Goal: Information Seeking & Learning: Find specific fact

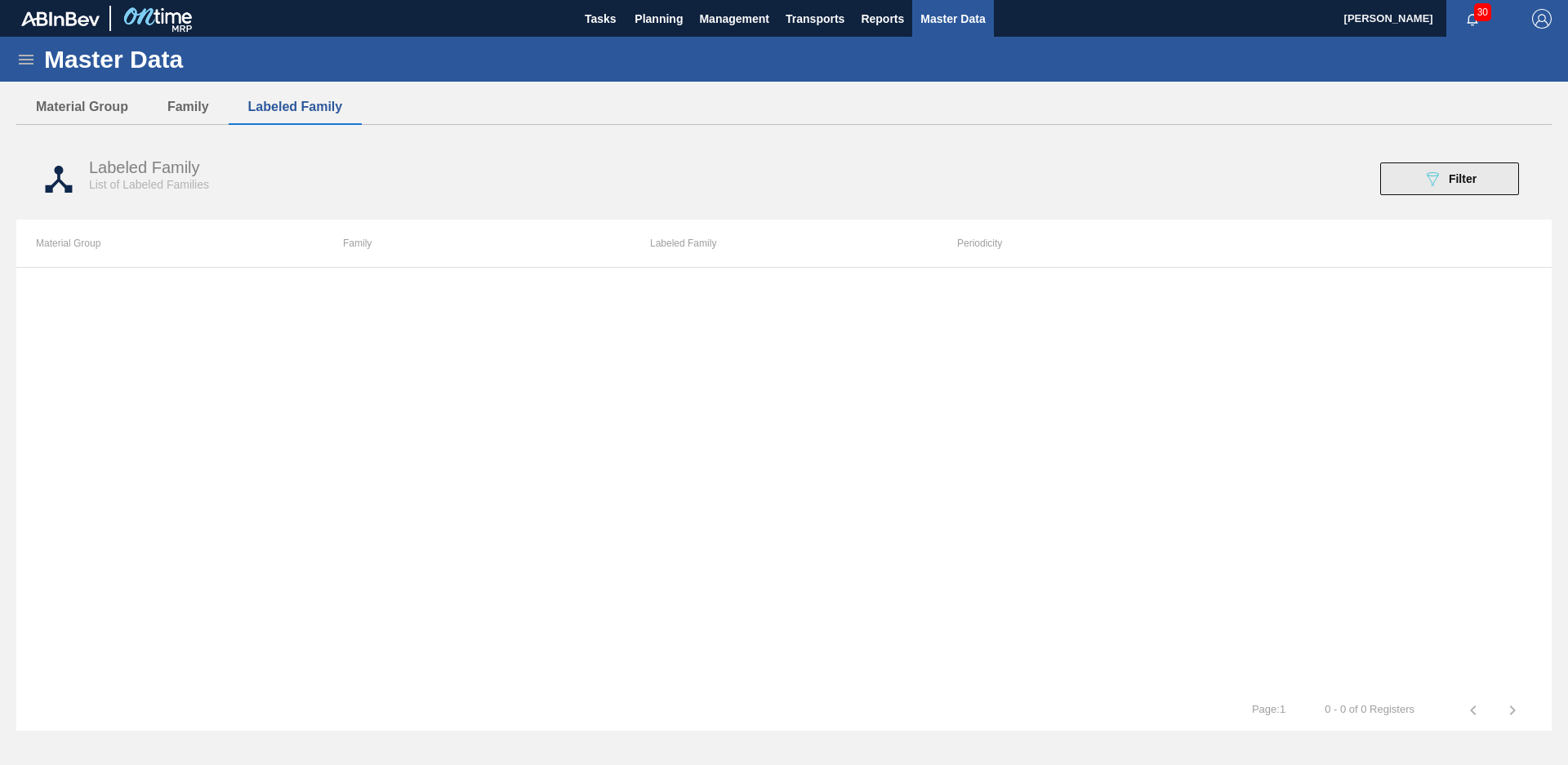
click at [1402, 172] on button "089F7B8B-B2A5-4AFE-B5C0-19BA573D28AC Filter" at bounding box center [1449, 179] width 139 height 33
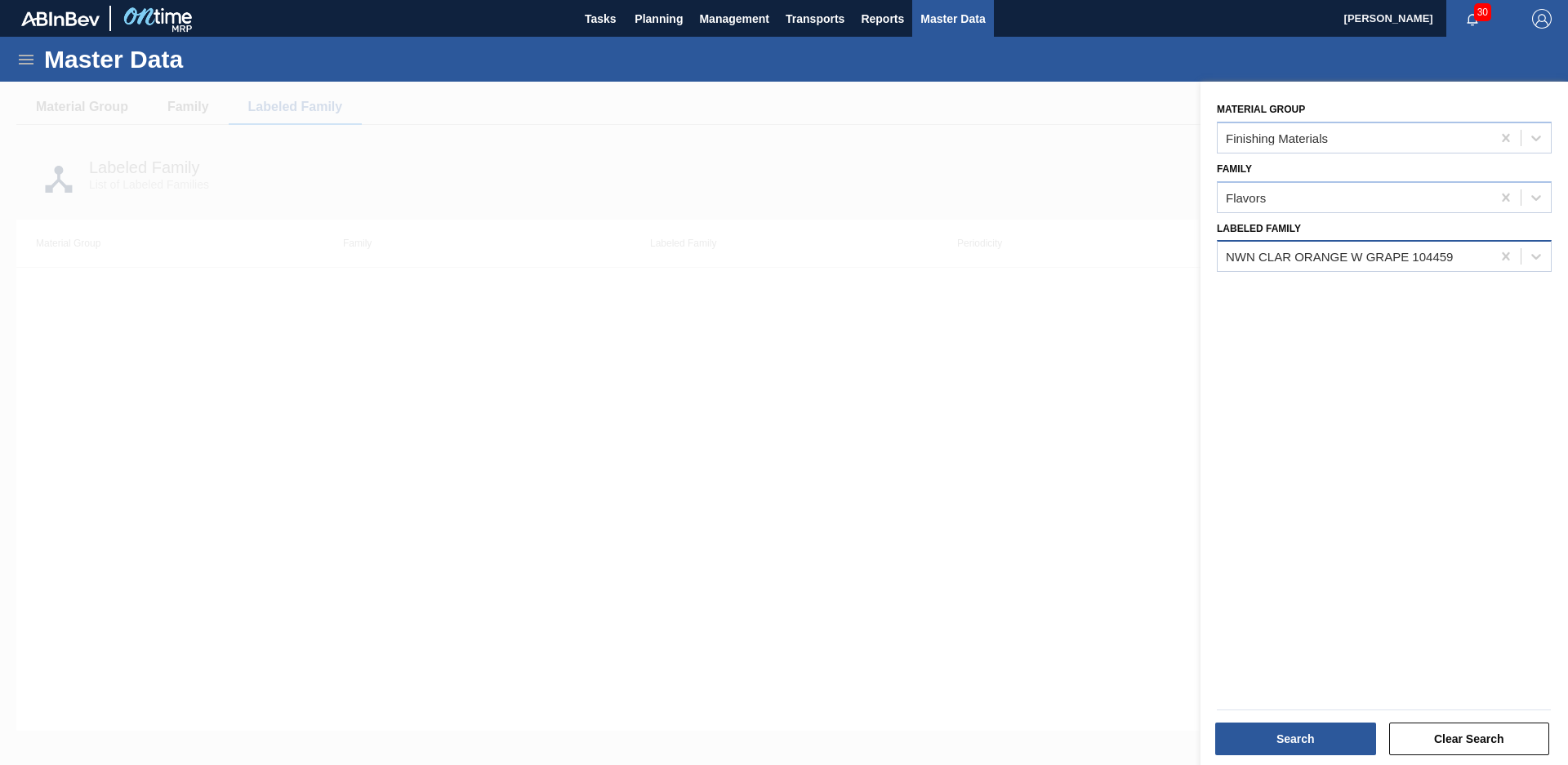
click at [1401, 258] on div "NWN CLAR ORANGE W GRAPE 104459" at bounding box center [1339, 257] width 227 height 14
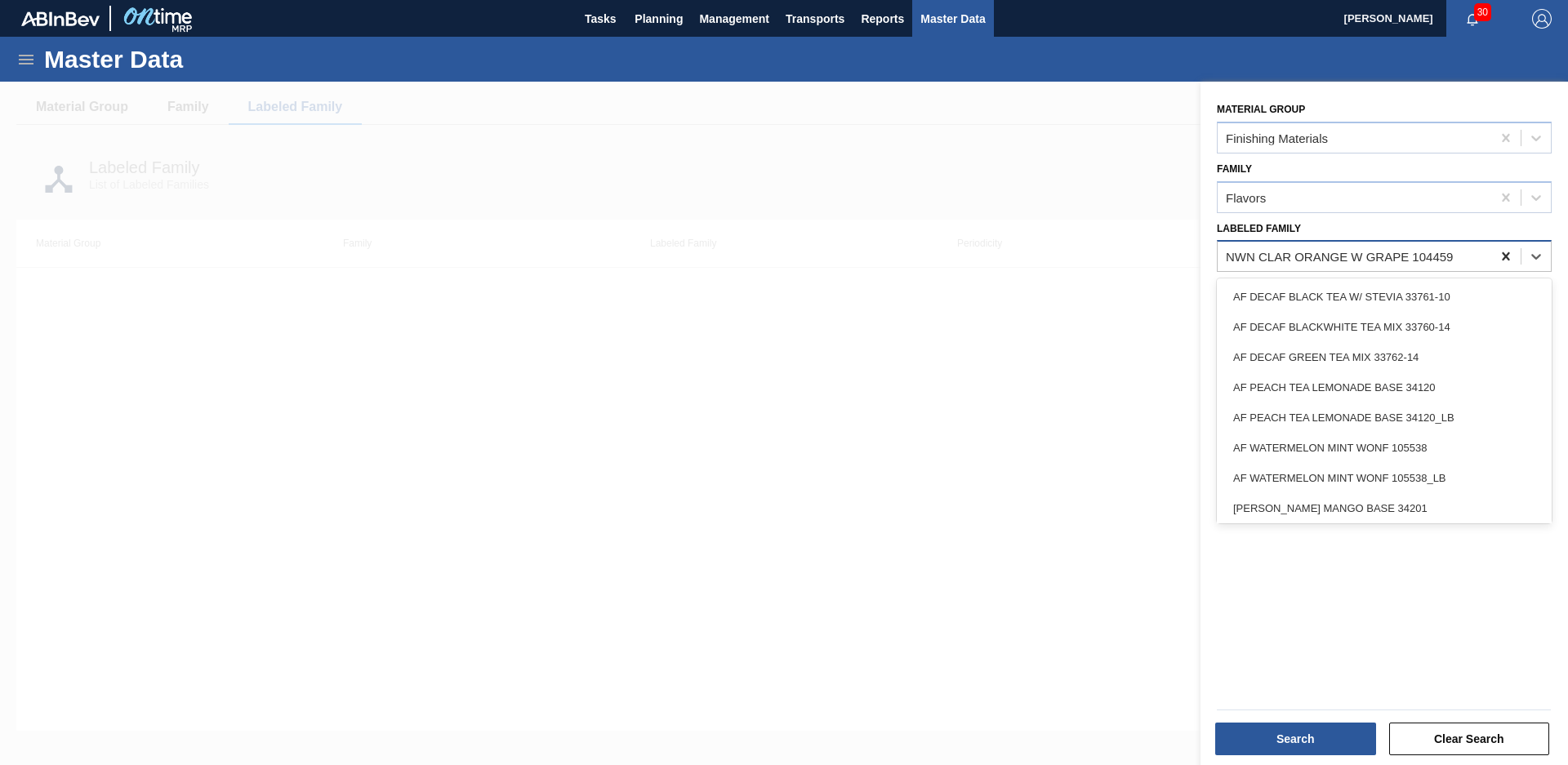
click at [1500, 252] on icon at bounding box center [1505, 256] width 16 height 16
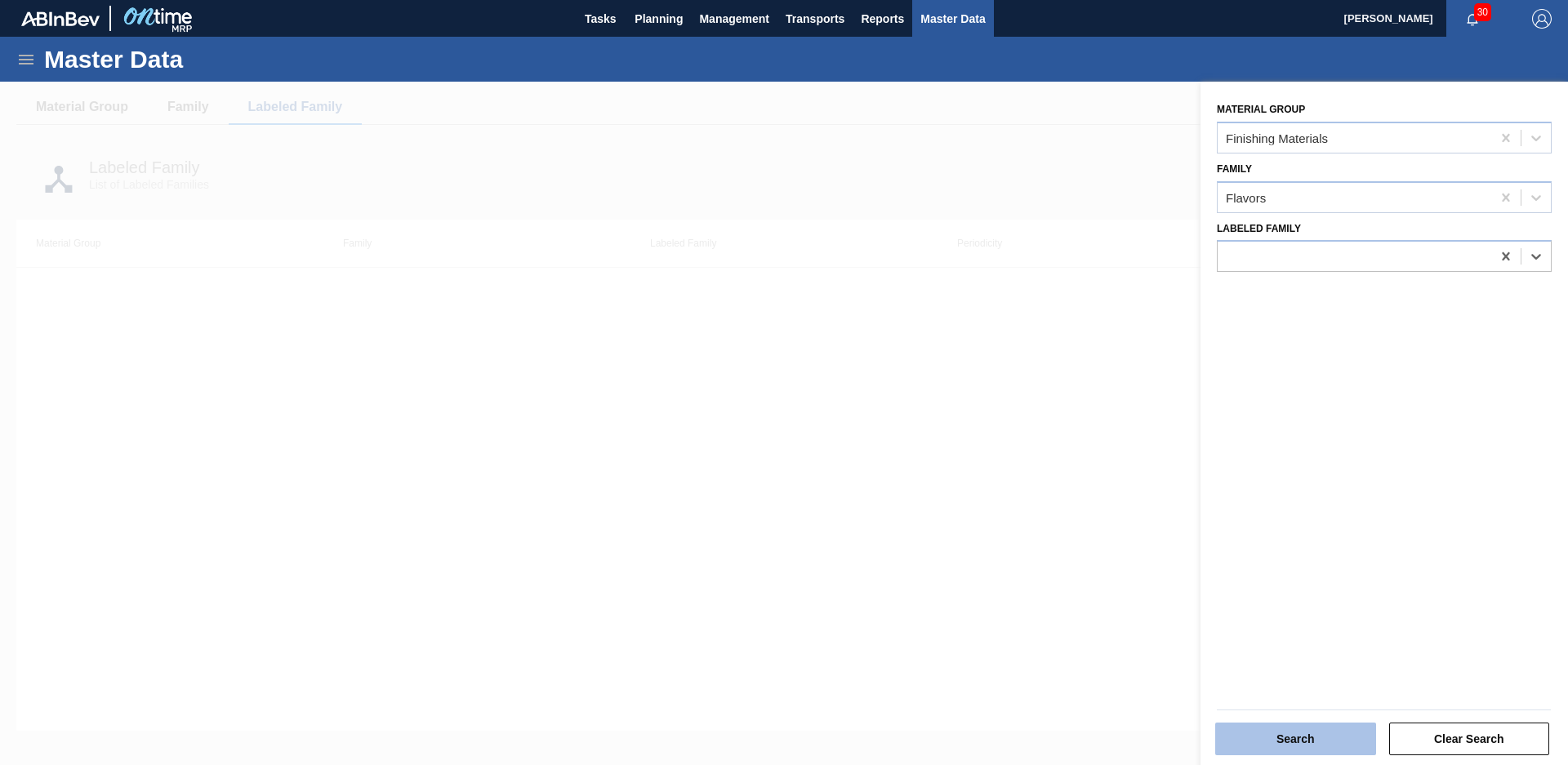
click at [1306, 750] on button "Search" at bounding box center [1295, 739] width 161 height 33
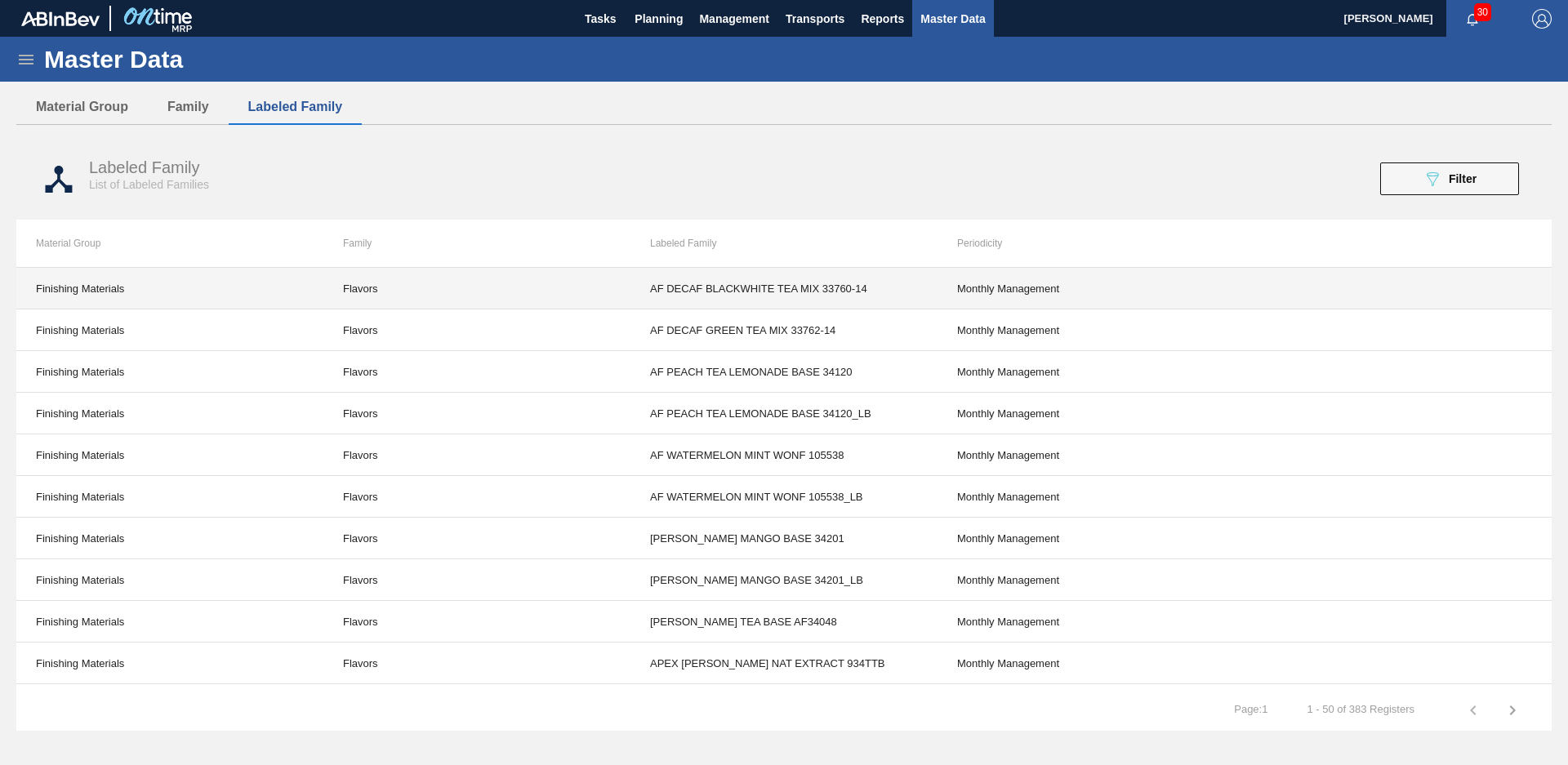
click at [775, 288] on td "AF DECAF BLACKWHITE TEA MIX 33760-14" at bounding box center [784, 288] width 307 height 41
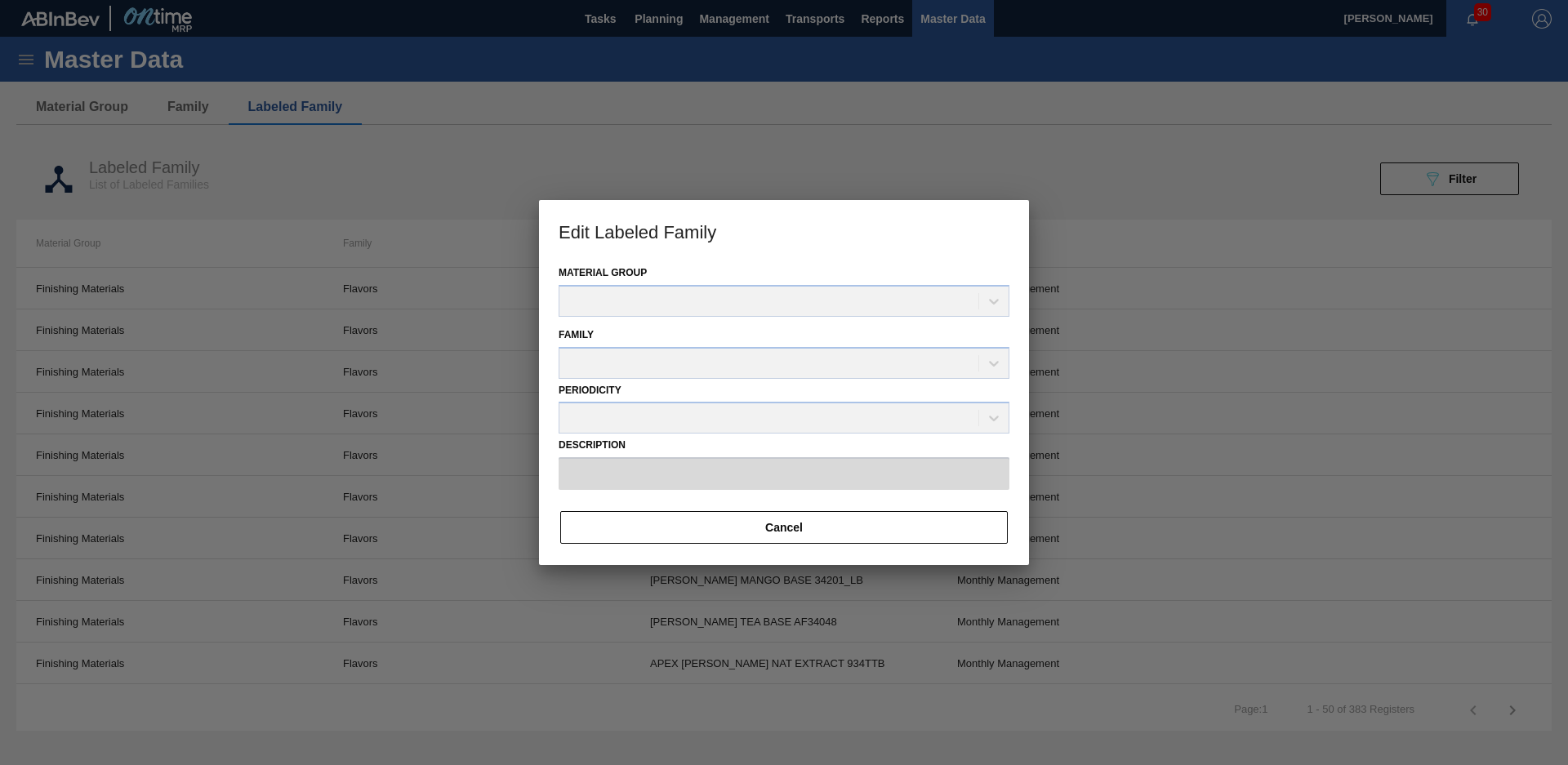
type input "AF DECAF BLACKWHITE TEA MIX 33760-14"
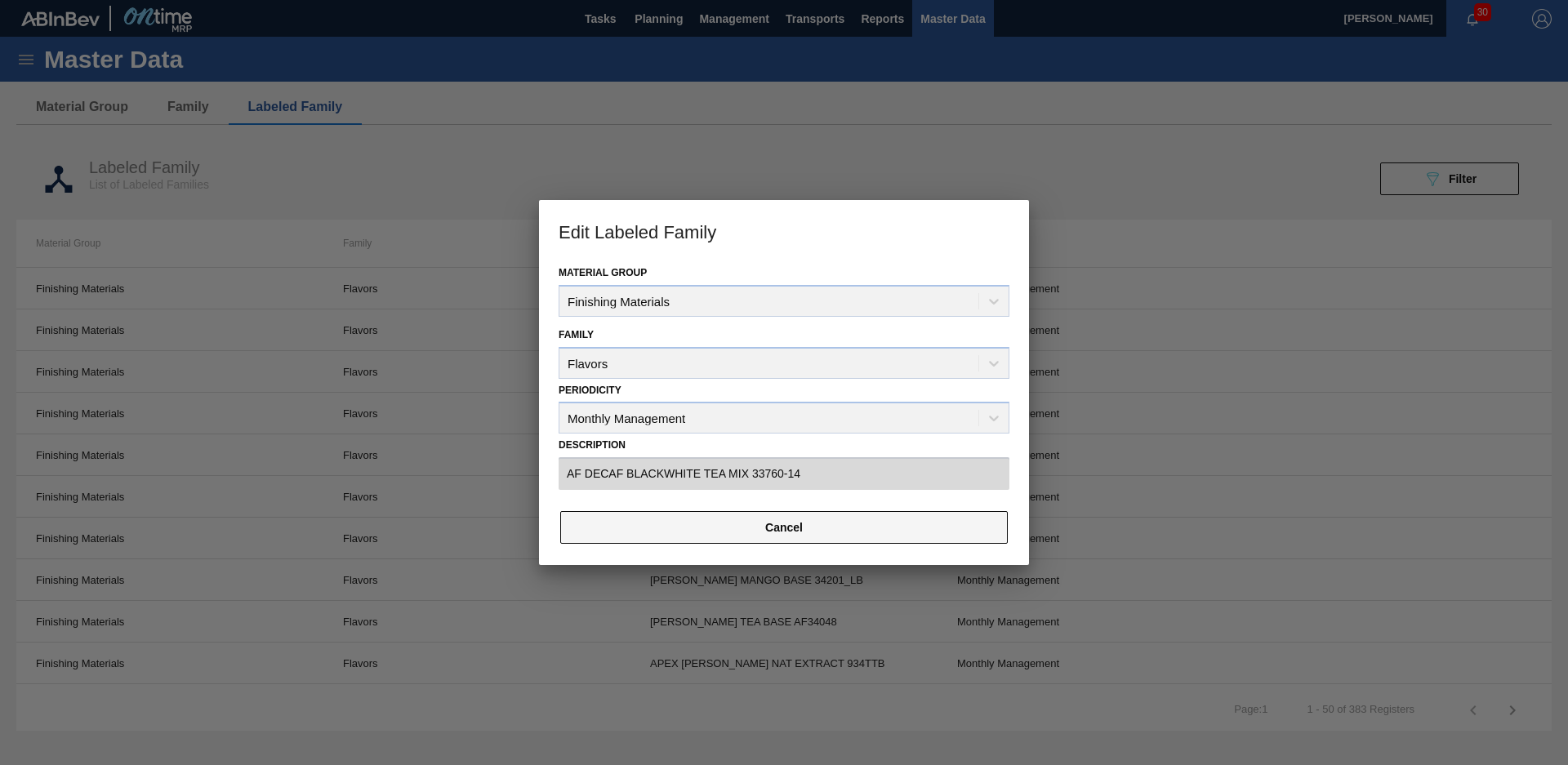
click at [696, 531] on button "Cancel" at bounding box center [783, 527] width 447 height 33
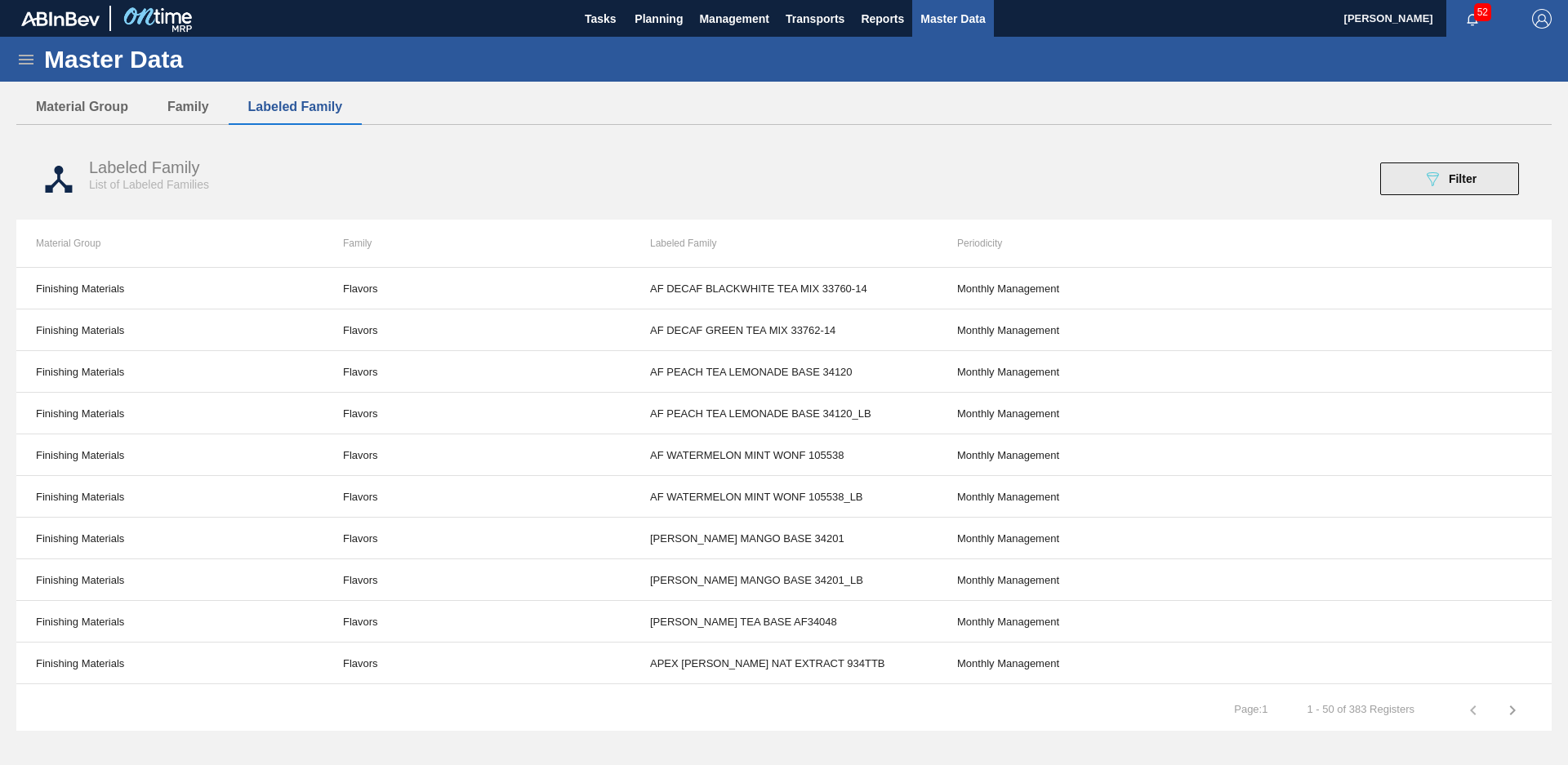
click at [1470, 178] on span "Filter" at bounding box center [1462, 179] width 27 height 13
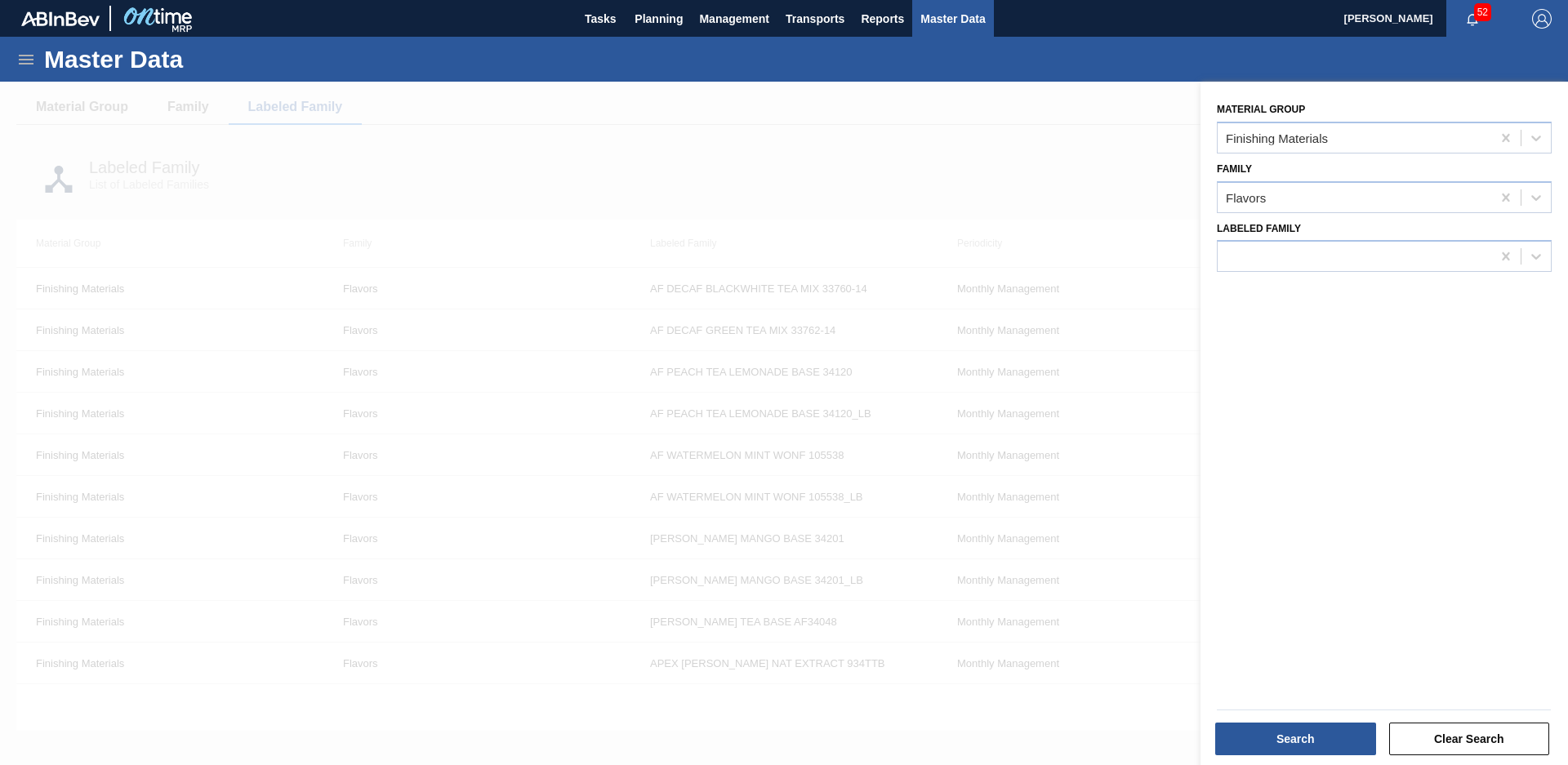
click at [1109, 191] on div at bounding box center [784, 464] width 1568 height 765
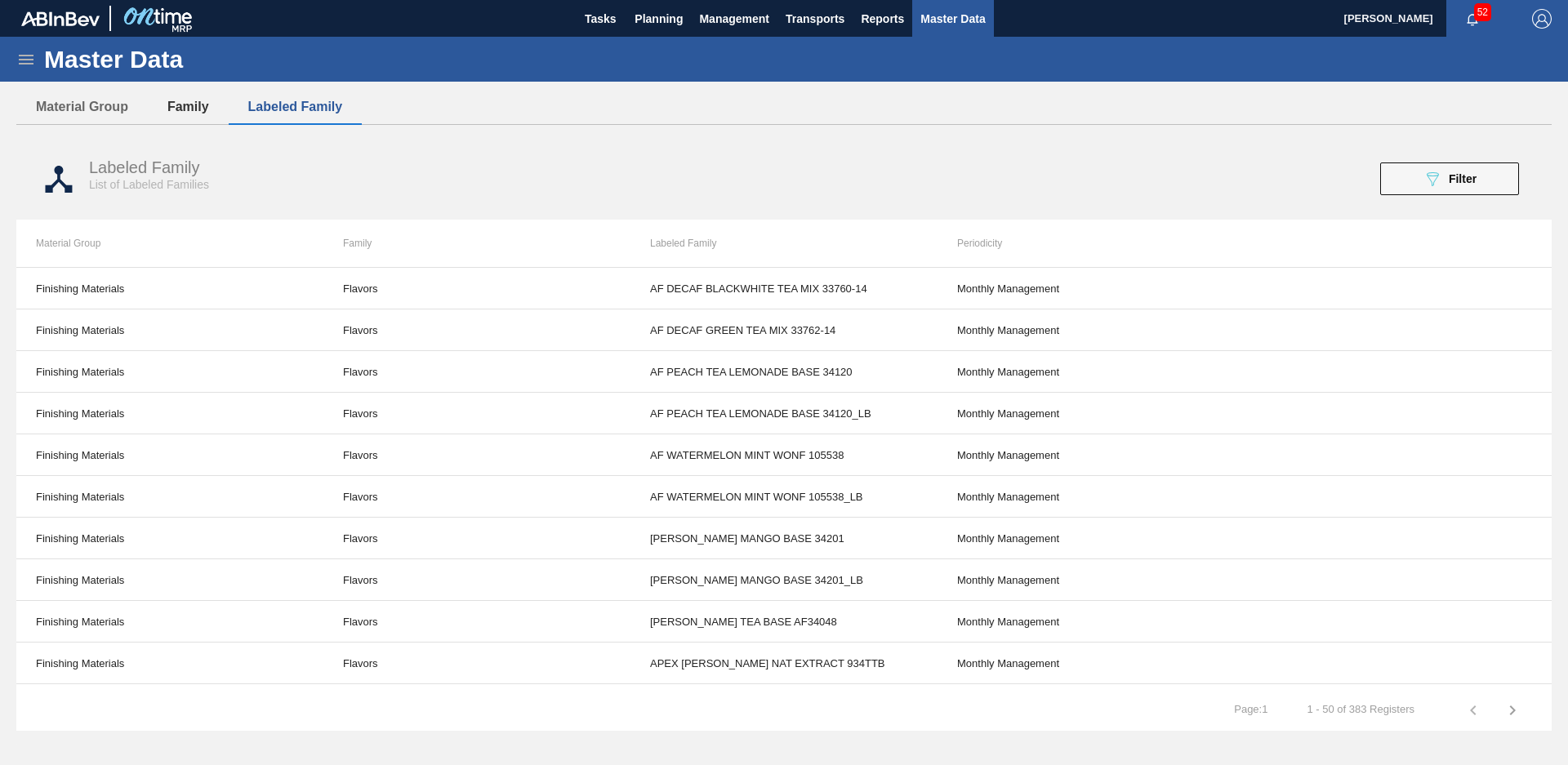
click at [189, 107] on button "Family" at bounding box center [188, 107] width 81 height 34
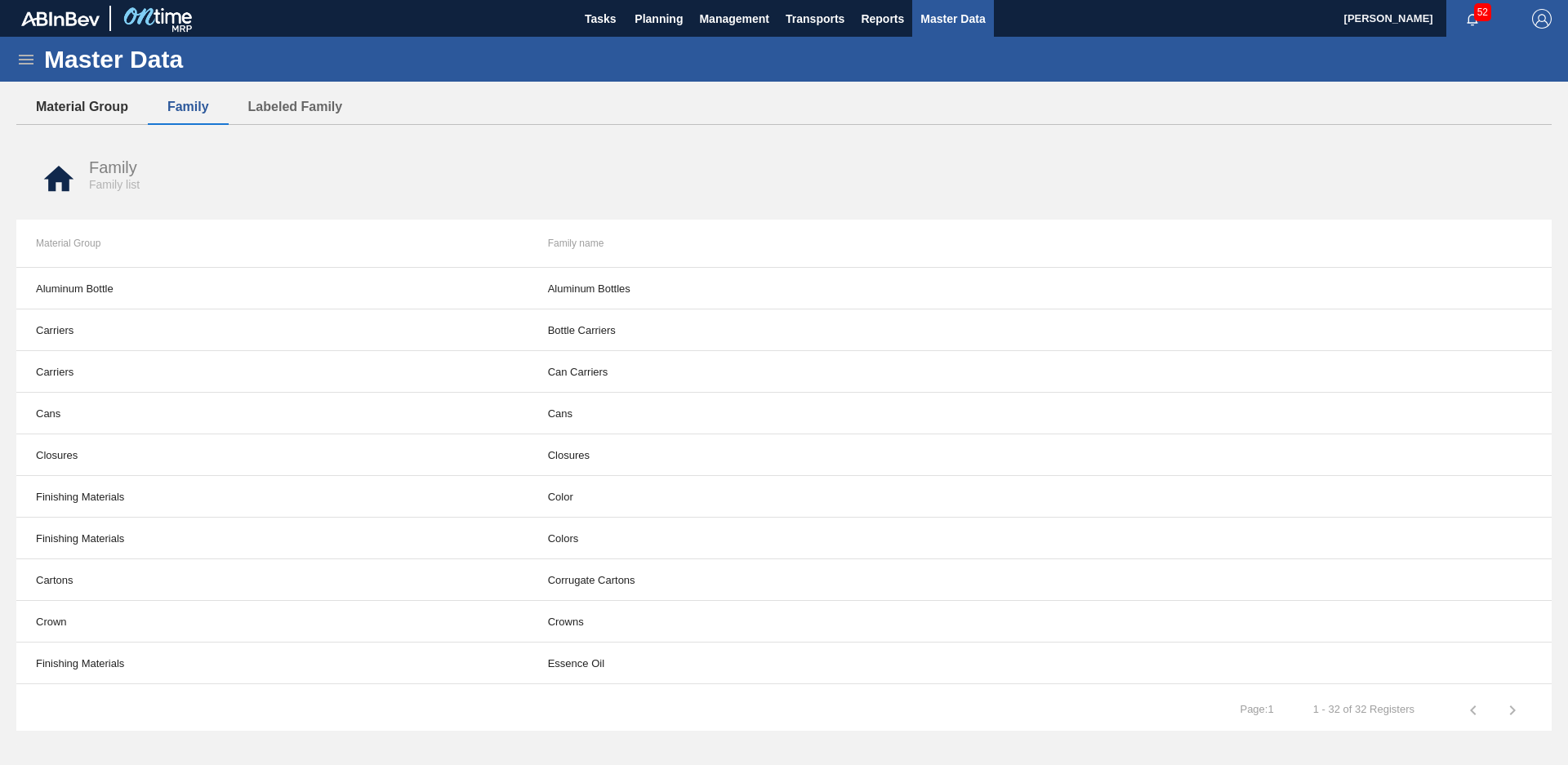
click at [81, 114] on button "Material Group" at bounding box center [82, 107] width 131 height 34
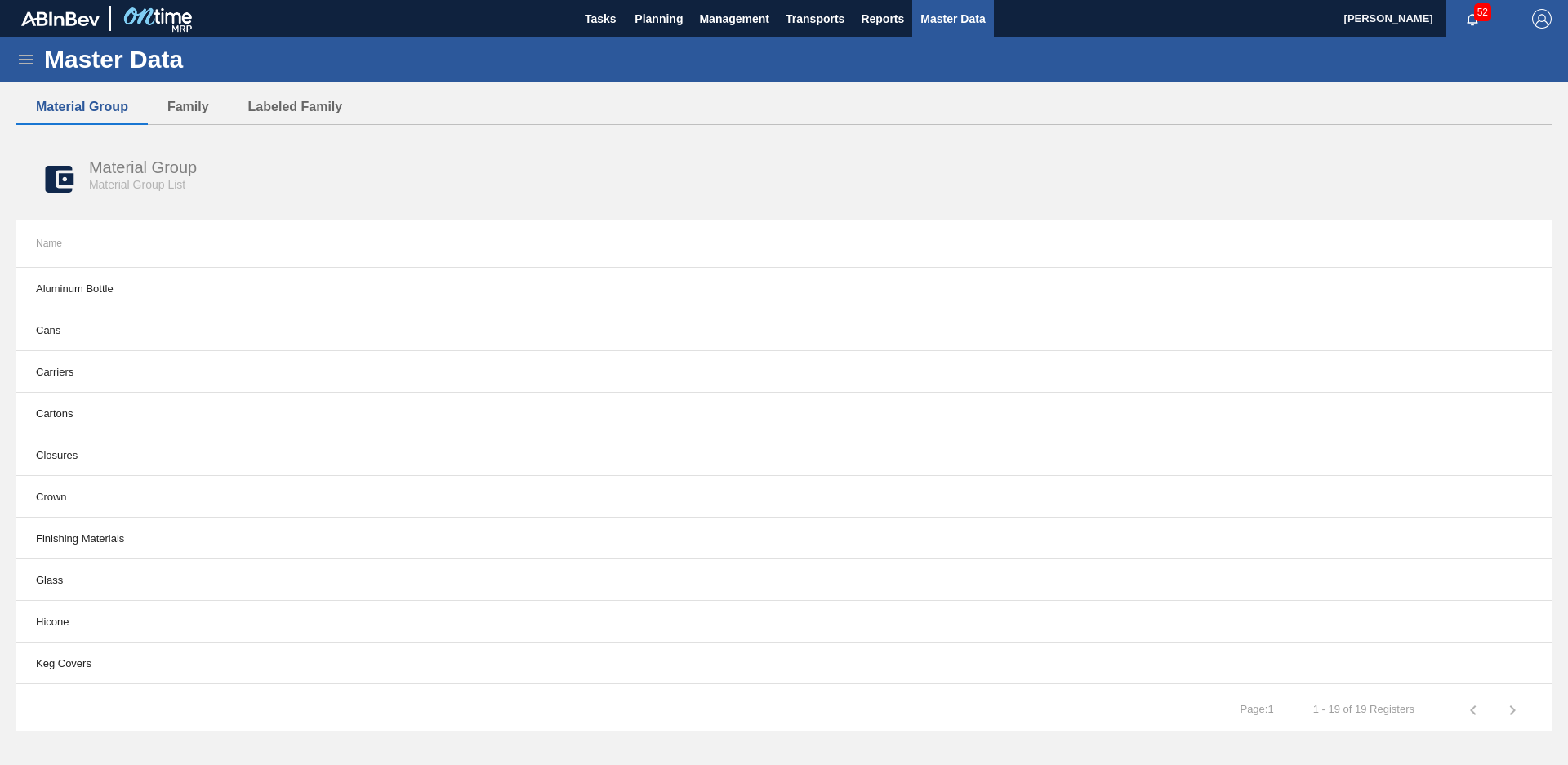
click at [30, 61] on icon at bounding box center [26, 59] width 20 height 20
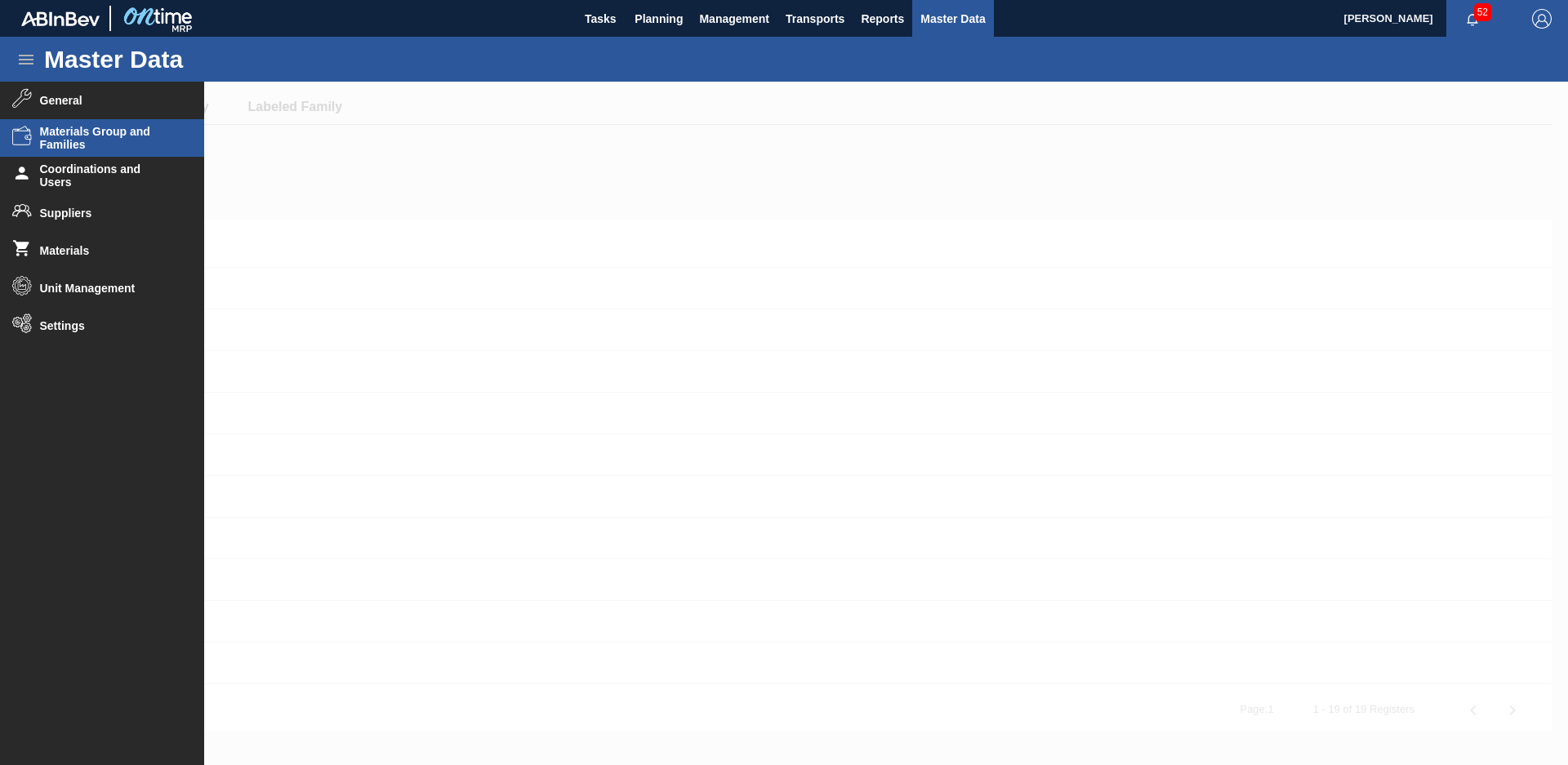
click at [138, 152] on li "Materials Group and Families" at bounding box center [102, 138] width 204 height 38
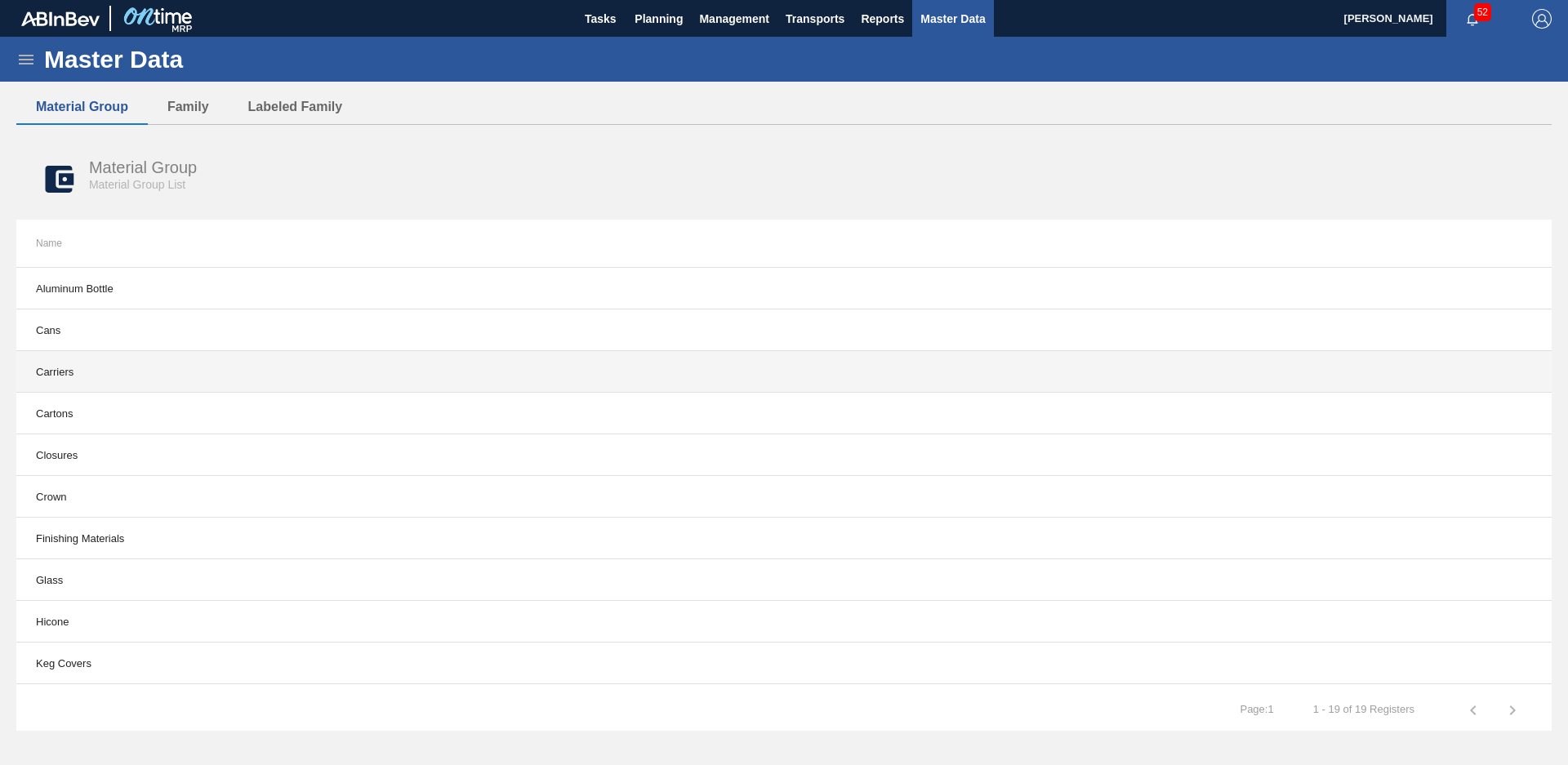
scroll to position [368, 0]
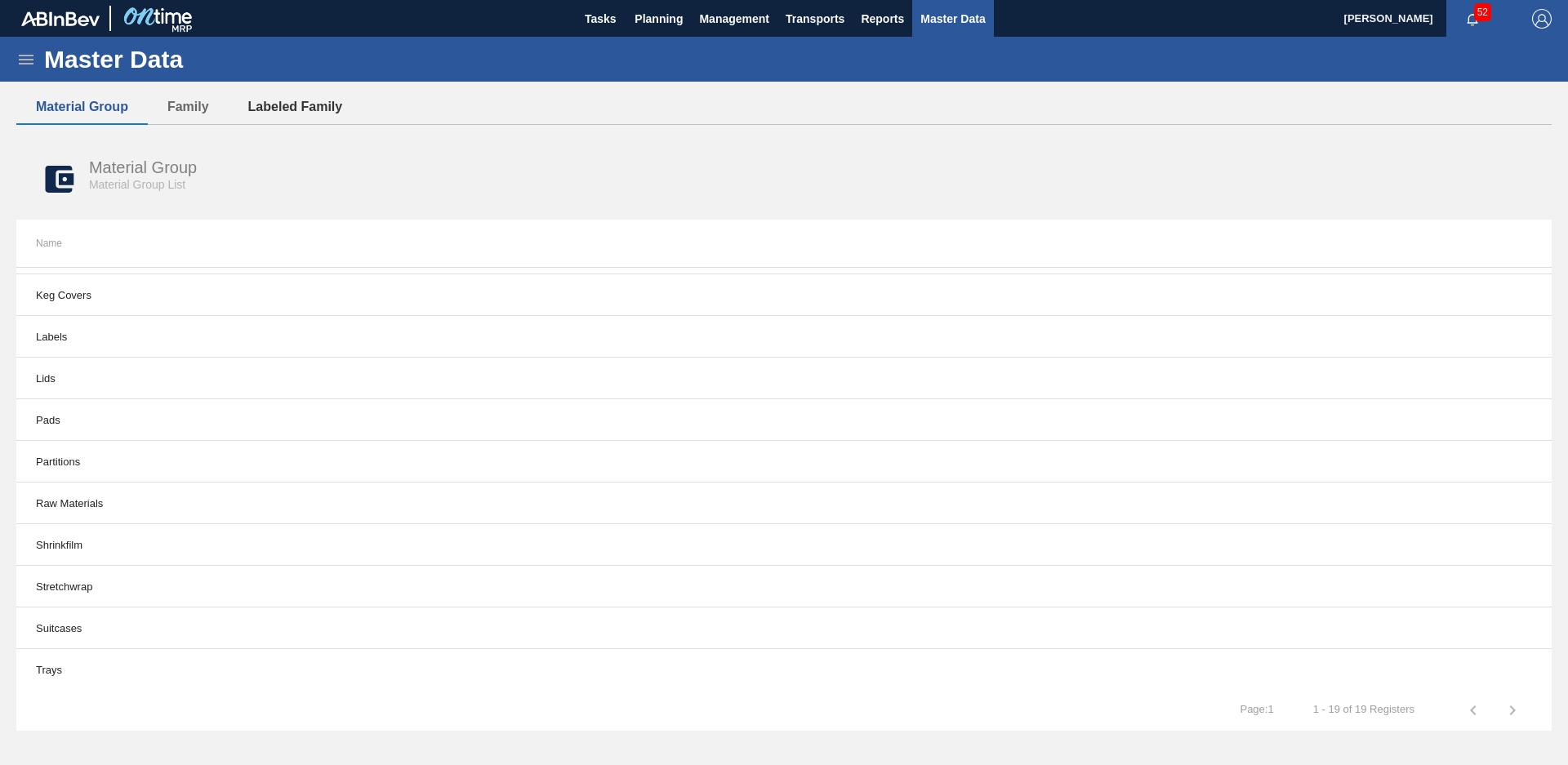
click at [273, 91] on button "Labeled Family" at bounding box center [295, 107] width 134 height 34
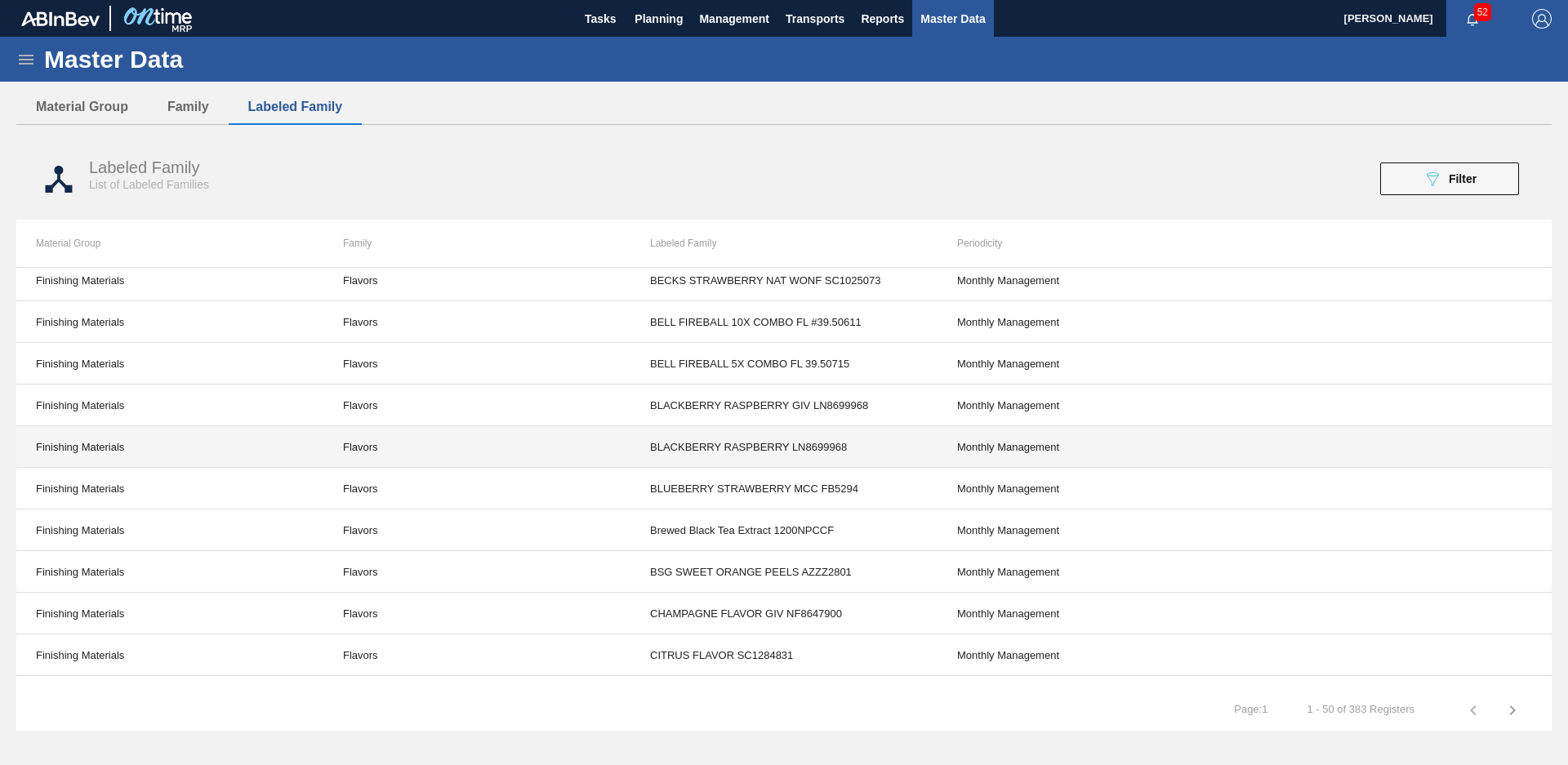
scroll to position [1139, 0]
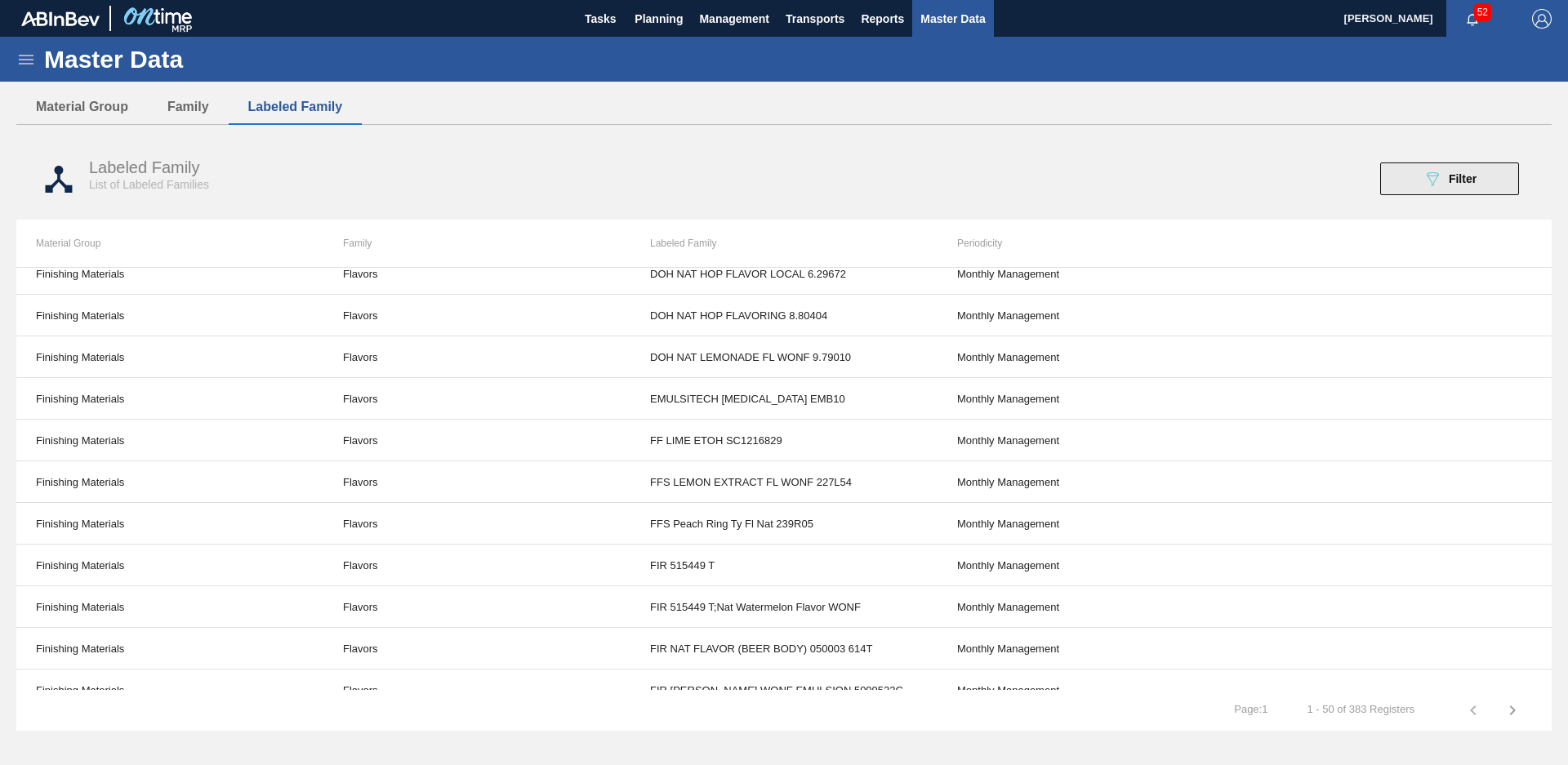
click at [1470, 185] on span "Filter" at bounding box center [1462, 179] width 27 height 13
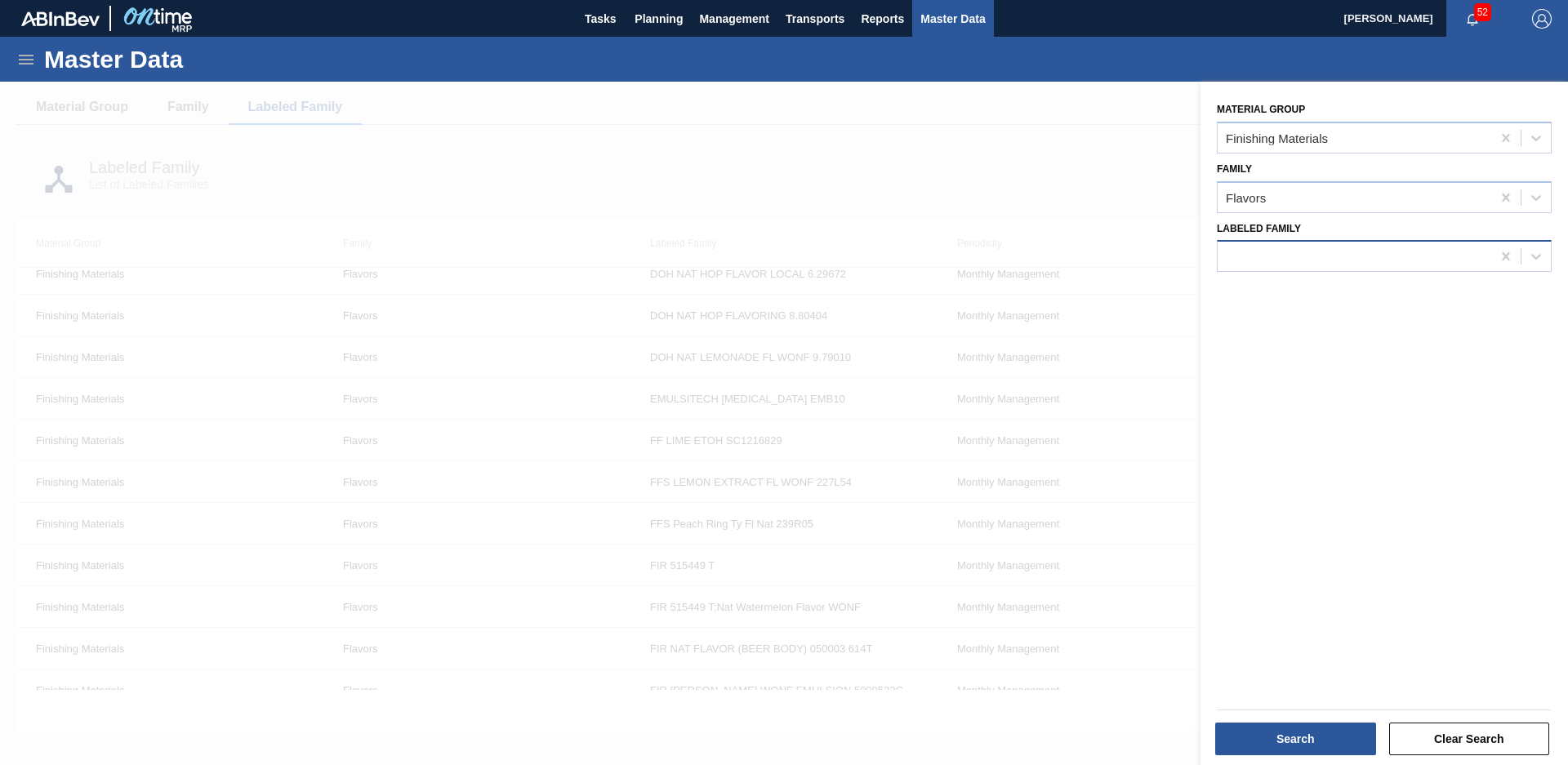
click at [1387, 260] on div at bounding box center [1354, 257] width 274 height 24
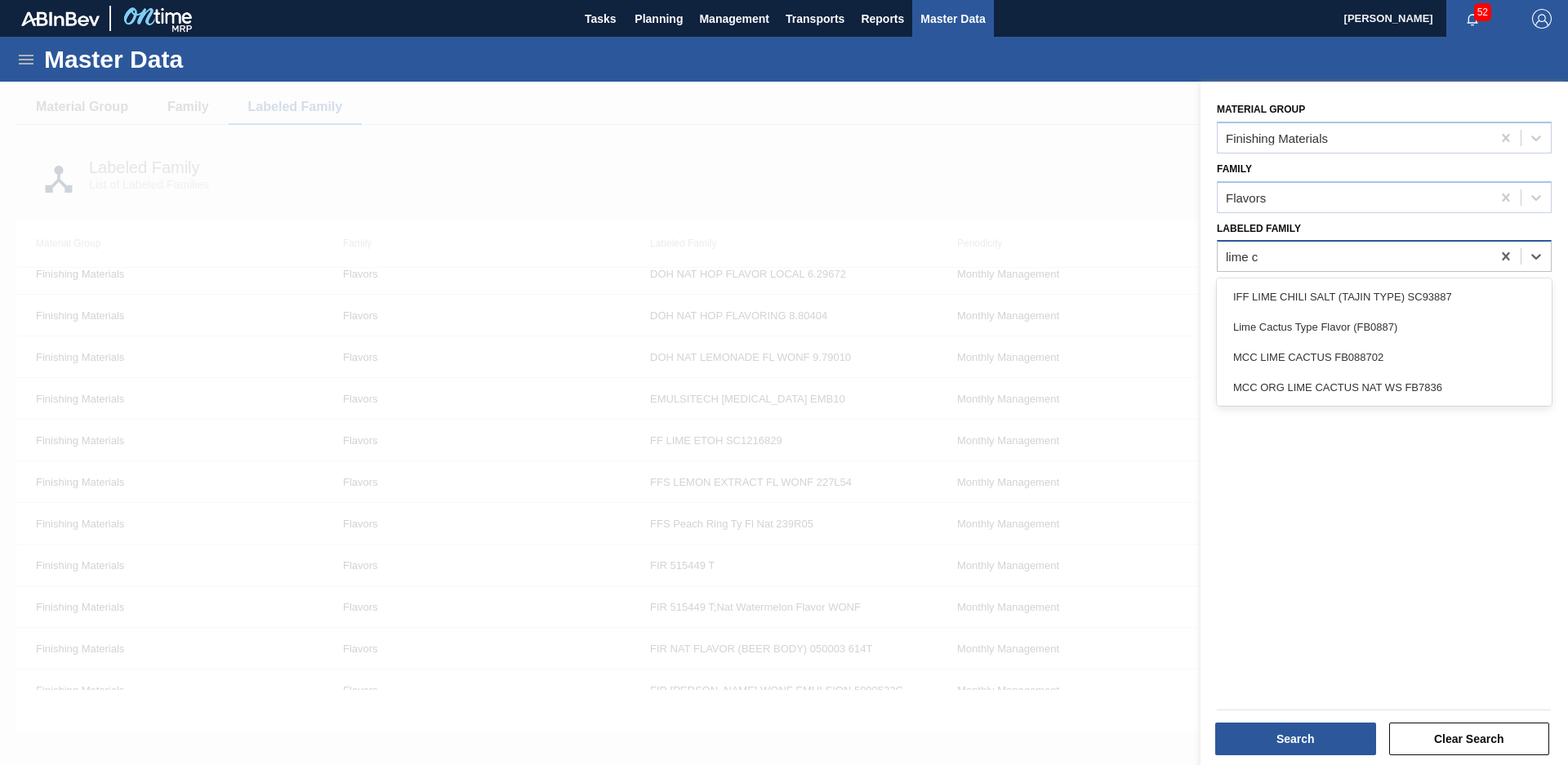
type Family "lime ca"
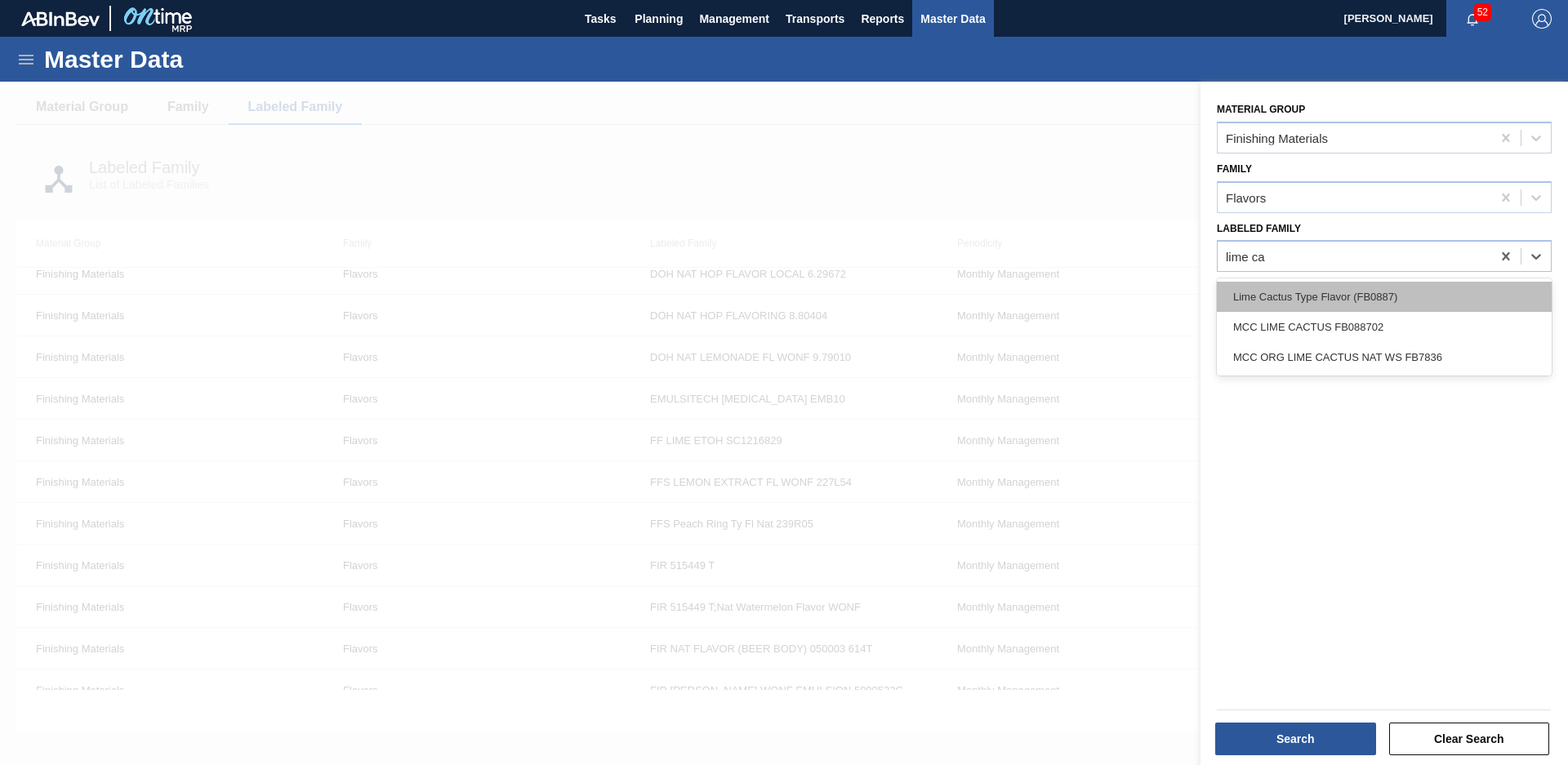
click at [1398, 294] on div "Lime Cactus Type Flavor (FB0887)" at bounding box center [1384, 296] width 335 height 30
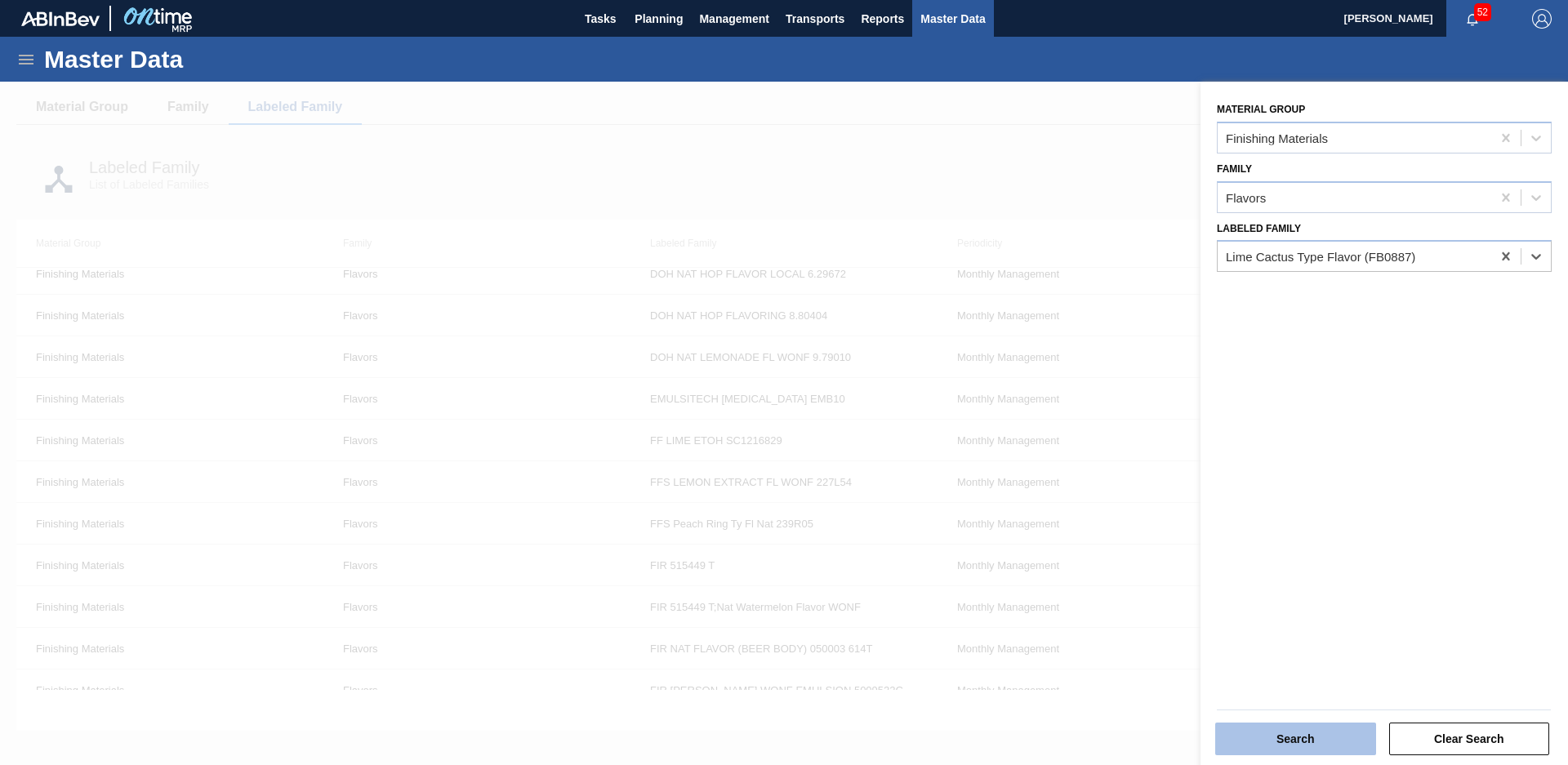
click at [1295, 727] on button "Search" at bounding box center [1295, 739] width 161 height 33
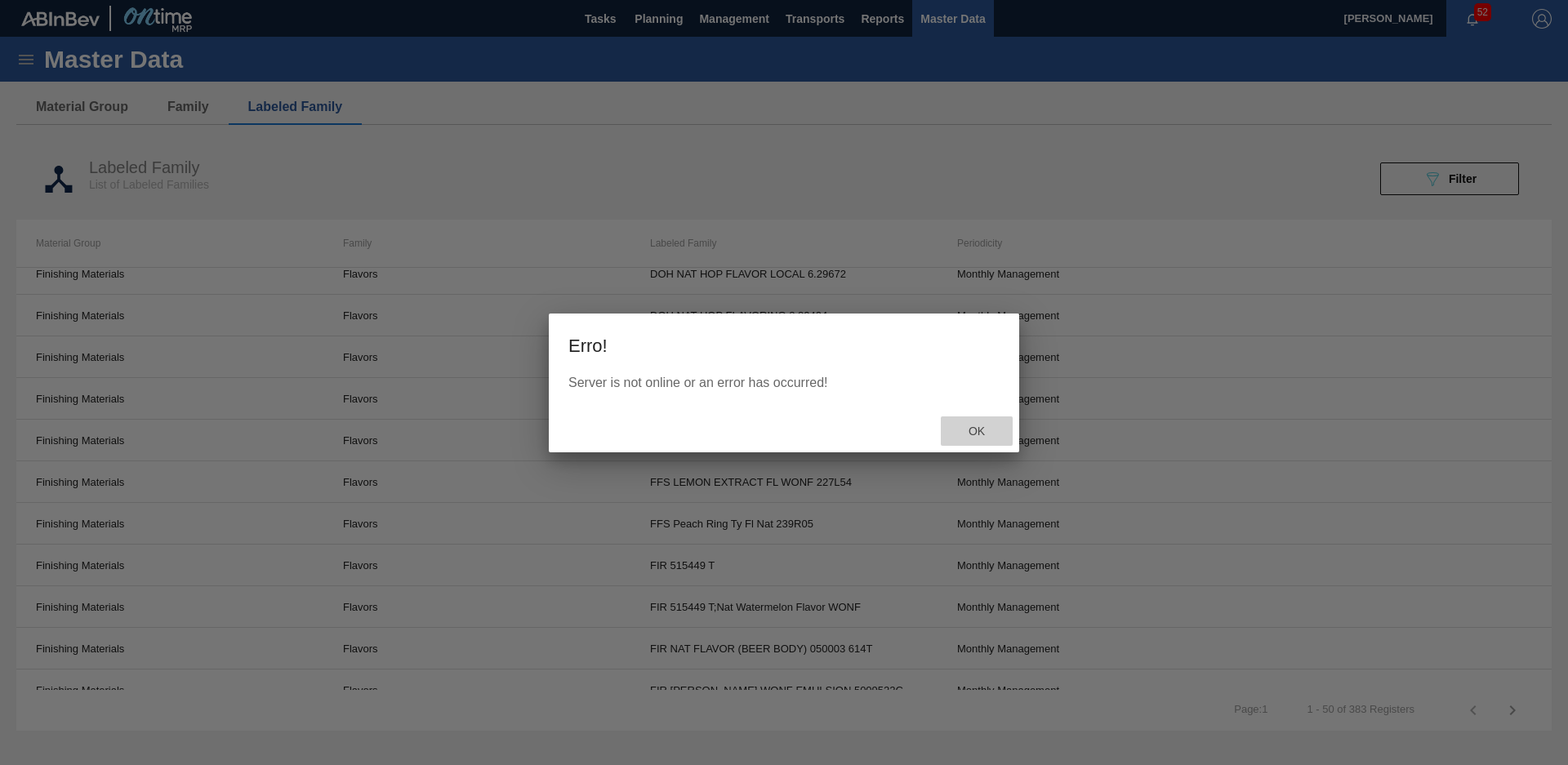
click at [980, 430] on span "Ok" at bounding box center [976, 431] width 42 height 13
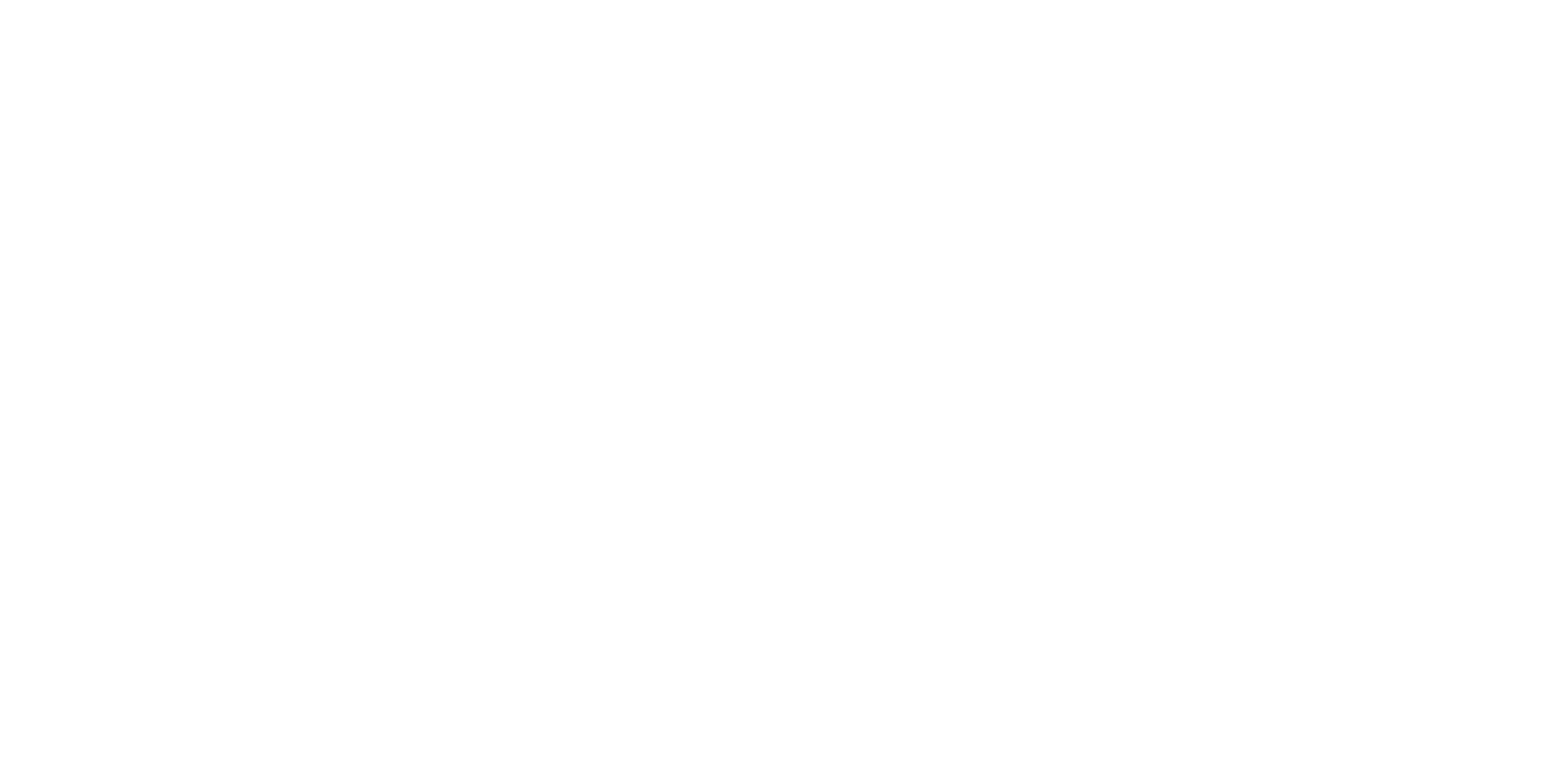
click at [344, 295] on div at bounding box center [784, 382] width 1568 height 765
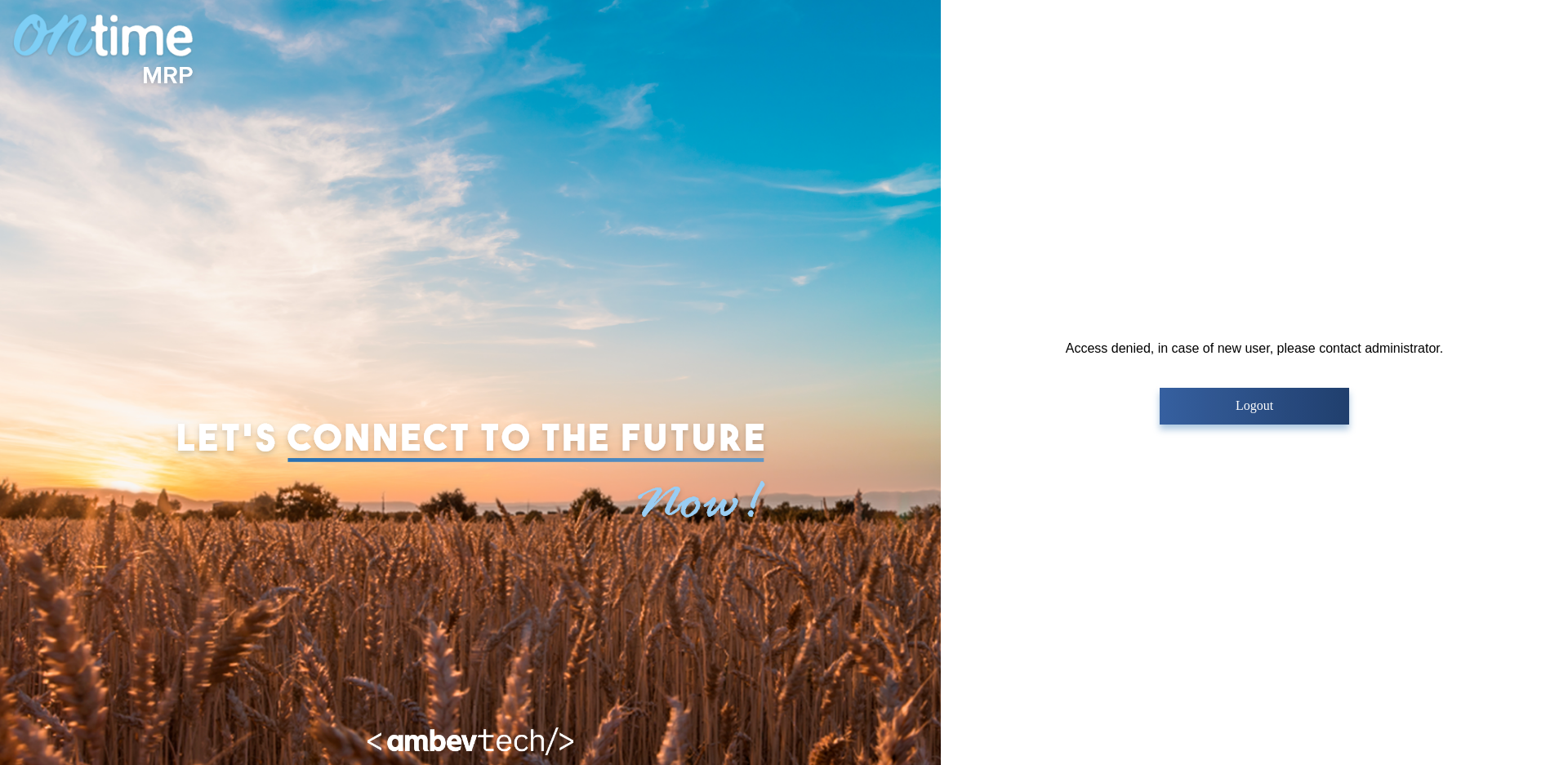
click at [1229, 411] on p "Logout" at bounding box center [1254, 405] width 179 height 15
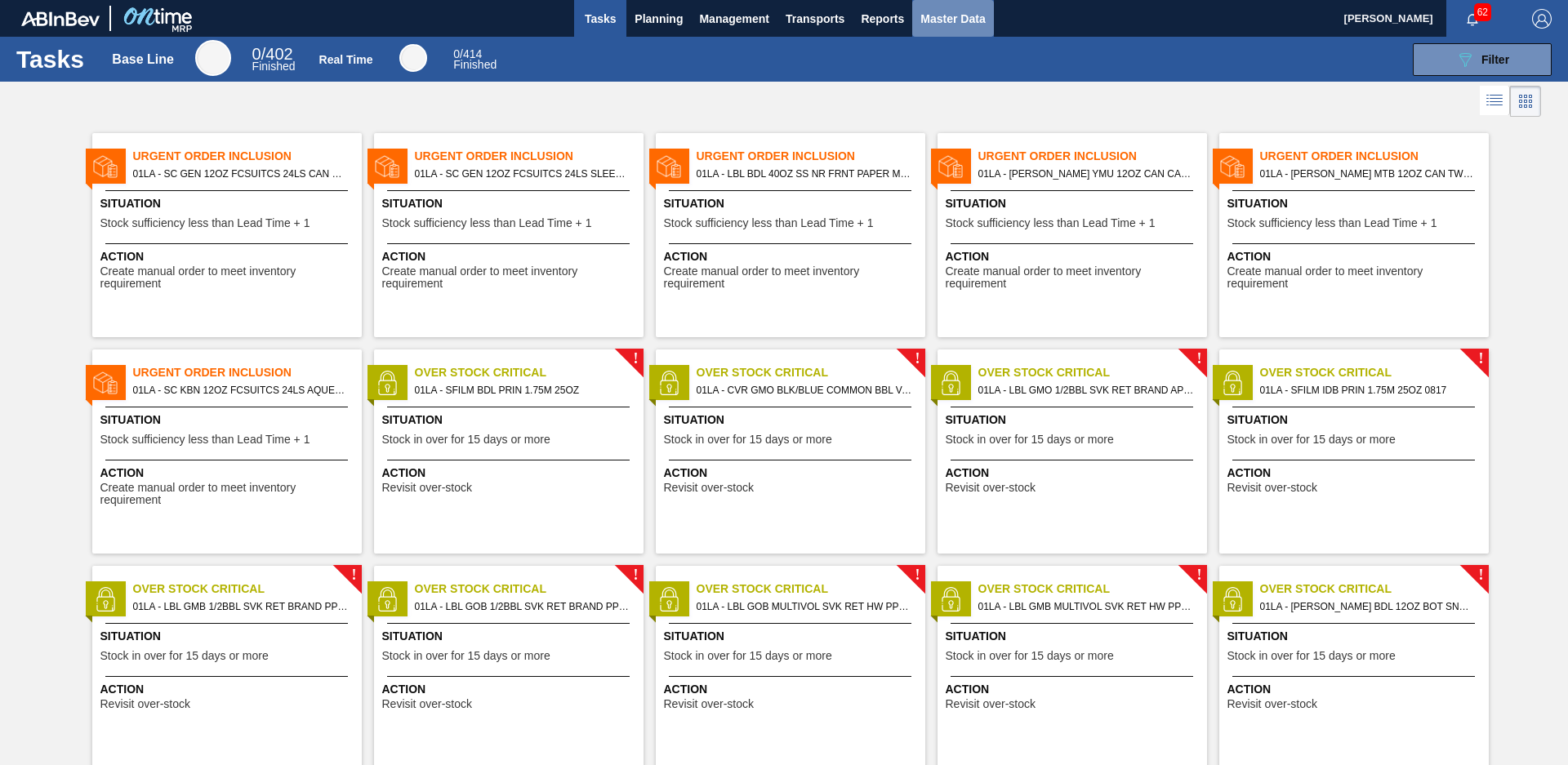
click at [939, 6] on button "Master Data" at bounding box center [952, 18] width 81 height 37
checkbox input "true"
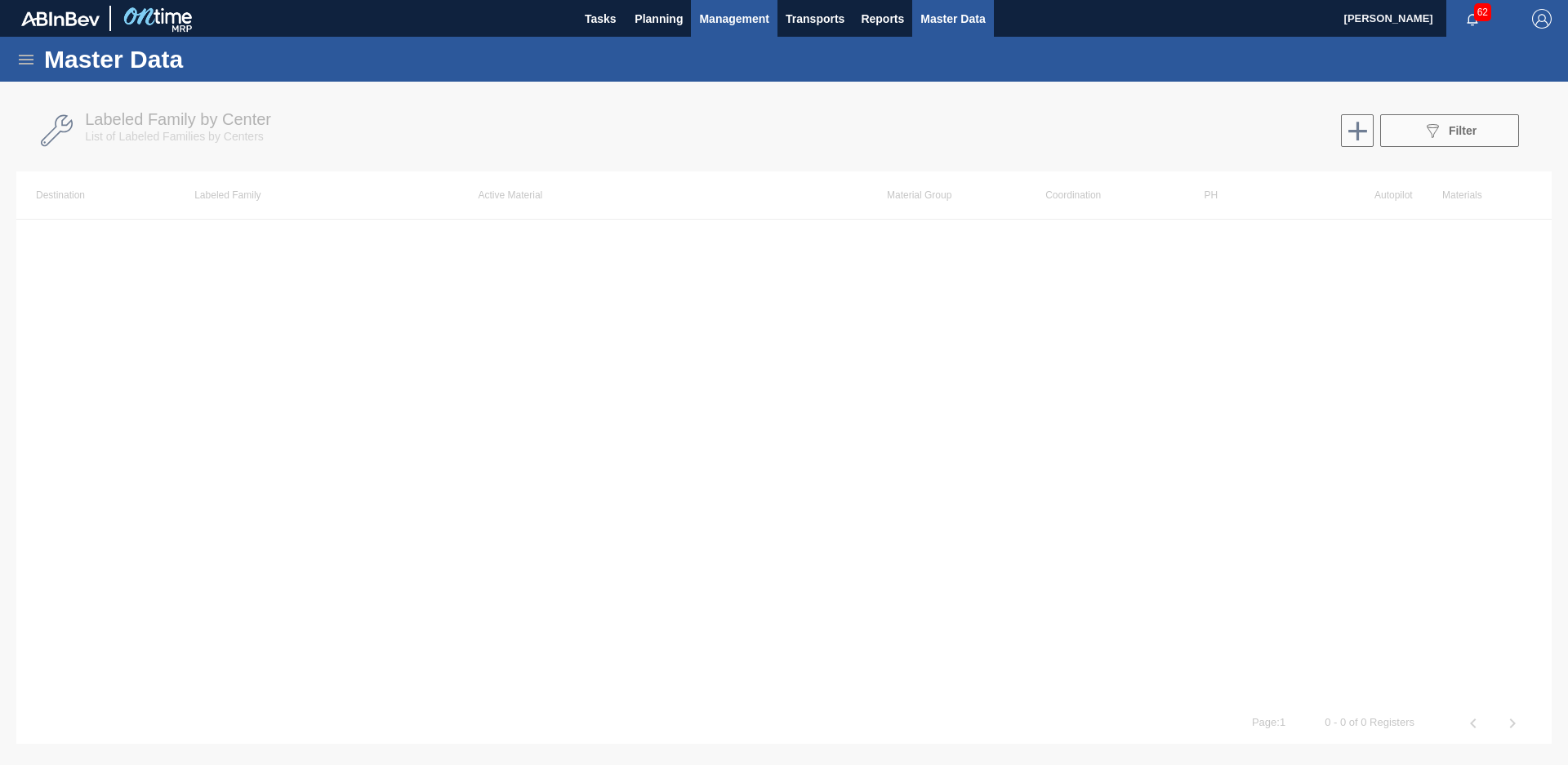
click at [730, 9] on span "Management" at bounding box center [734, 18] width 70 height 20
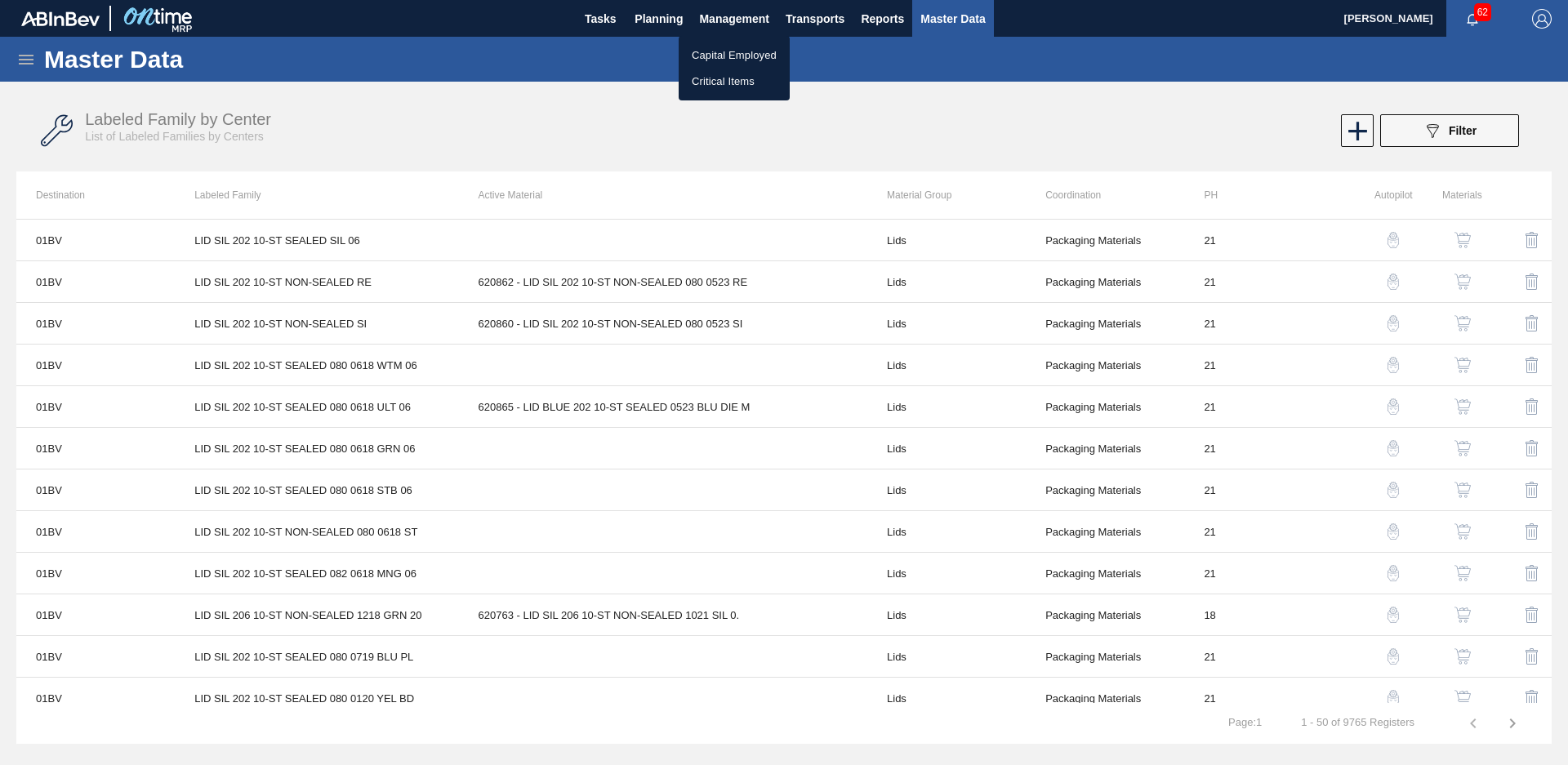
click at [677, 15] on div at bounding box center [784, 382] width 1568 height 765
click at [659, 15] on span "Planning" at bounding box center [659, 18] width 48 height 20
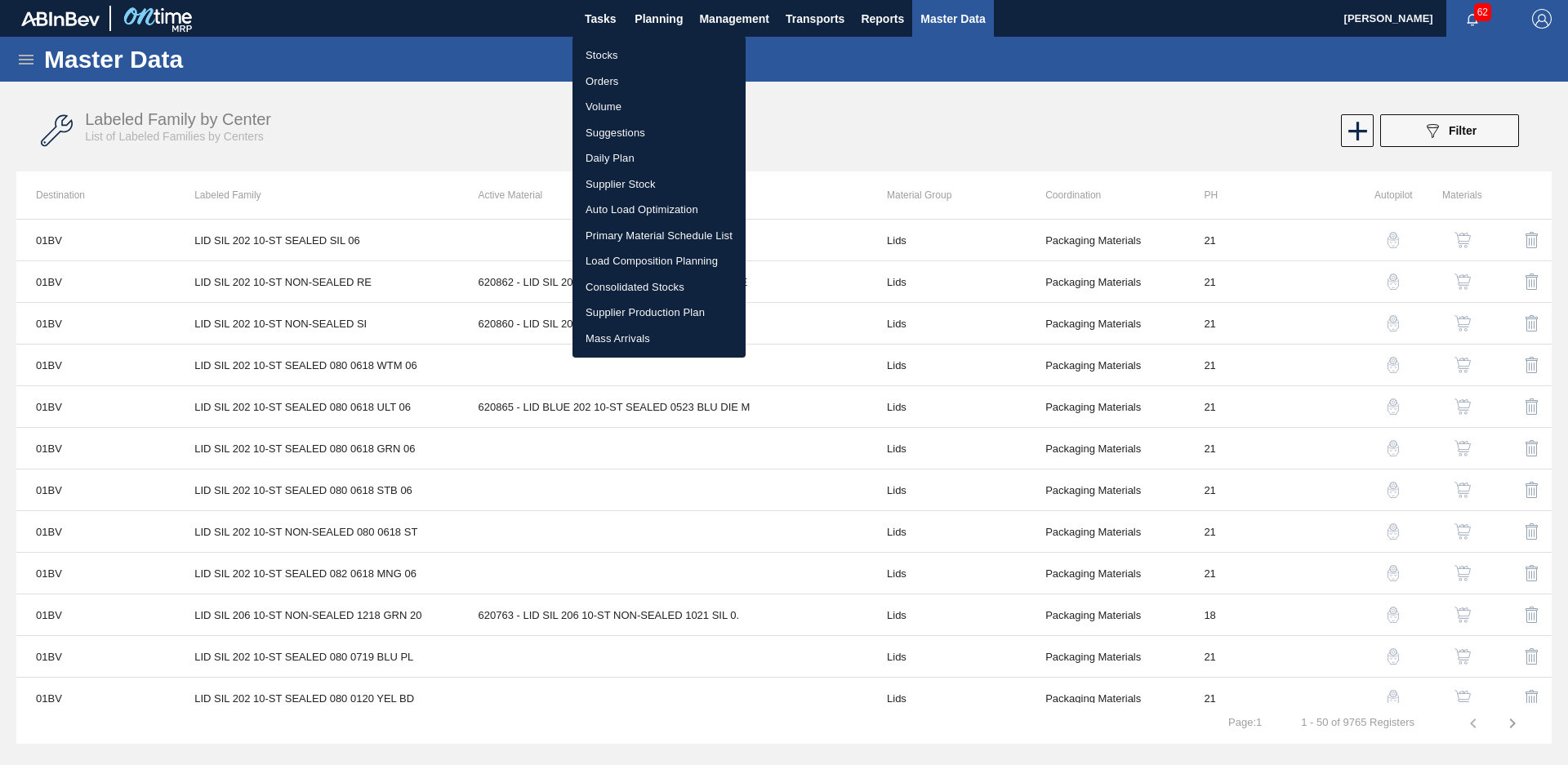
click at [28, 60] on div at bounding box center [784, 382] width 1568 height 765
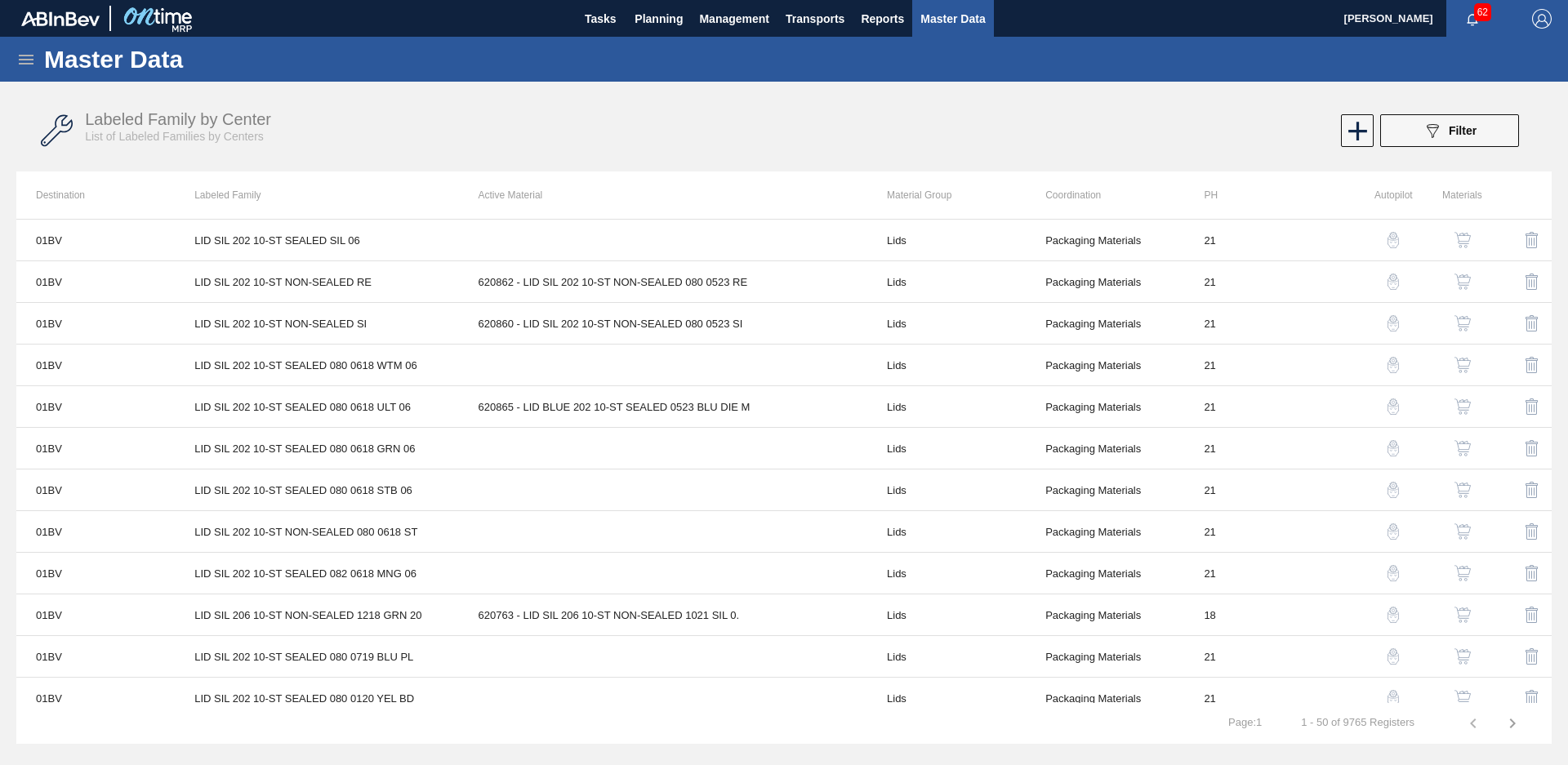
click at [12, 55] on div "Master Data" at bounding box center [784, 59] width 1568 height 45
click at [28, 62] on icon at bounding box center [26, 59] width 20 height 20
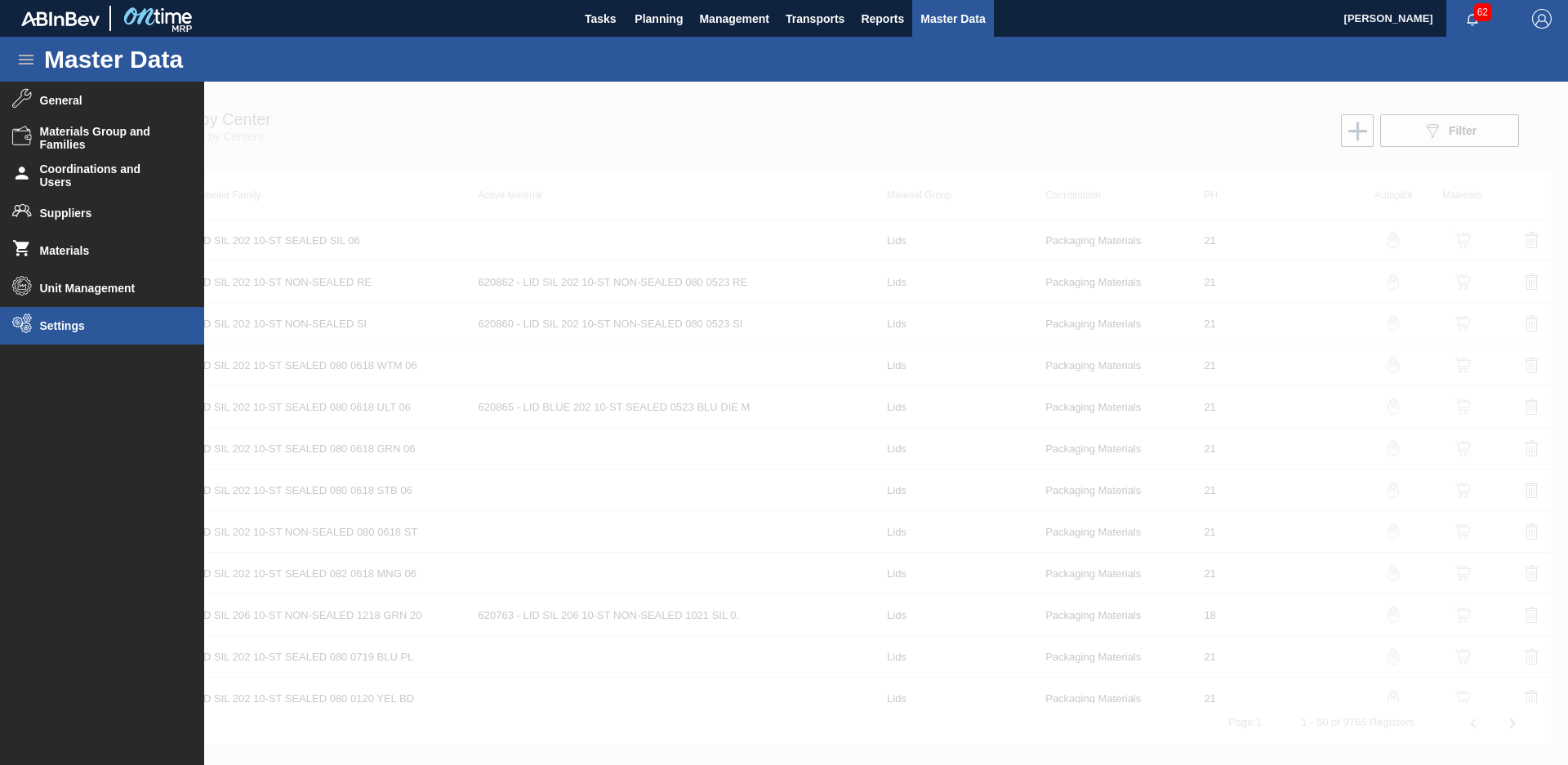
click at [88, 342] on li "Settings" at bounding box center [102, 326] width 204 height 38
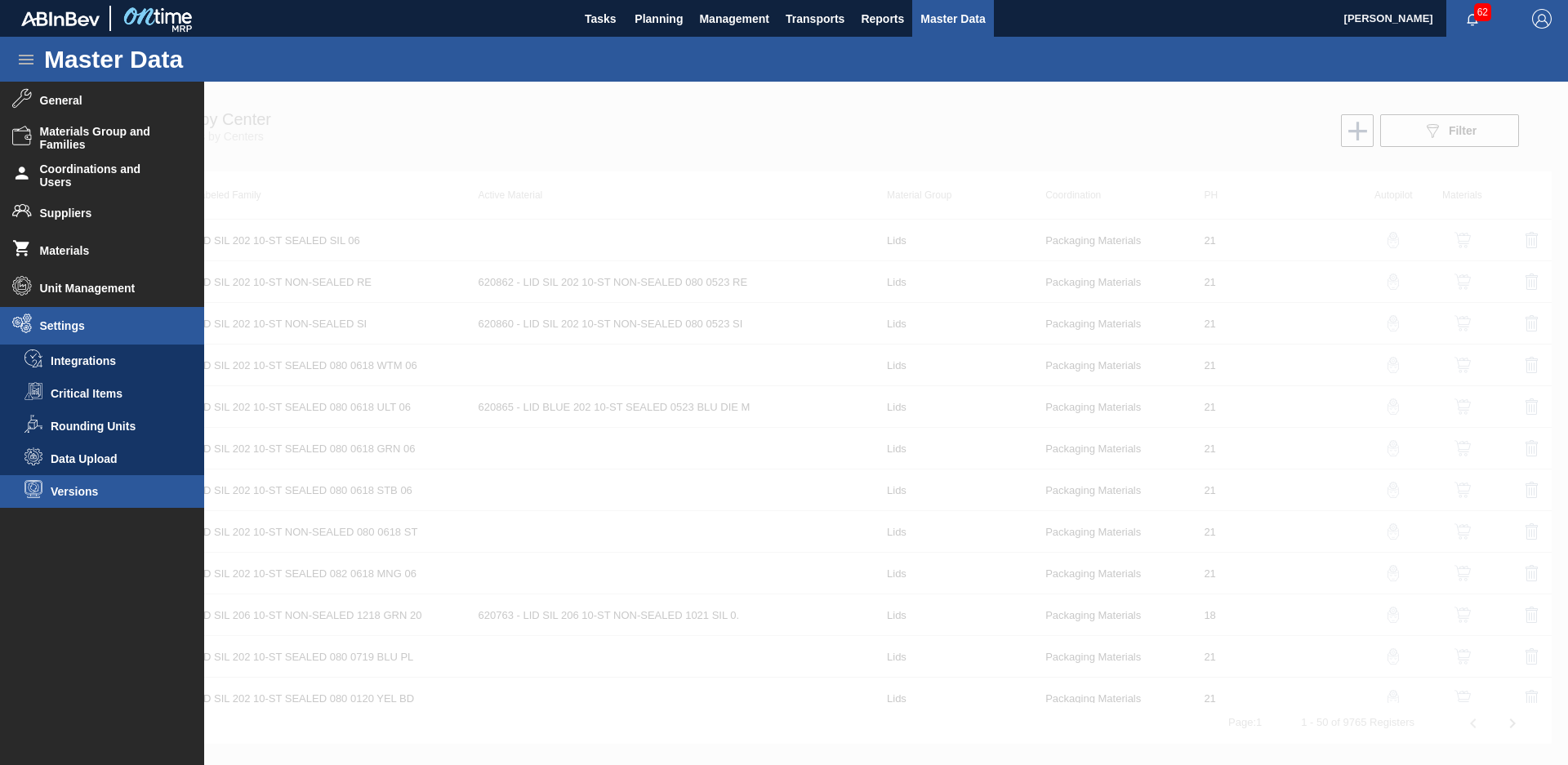
click at [117, 491] on span "Versions" at bounding box center [113, 491] width 125 height 13
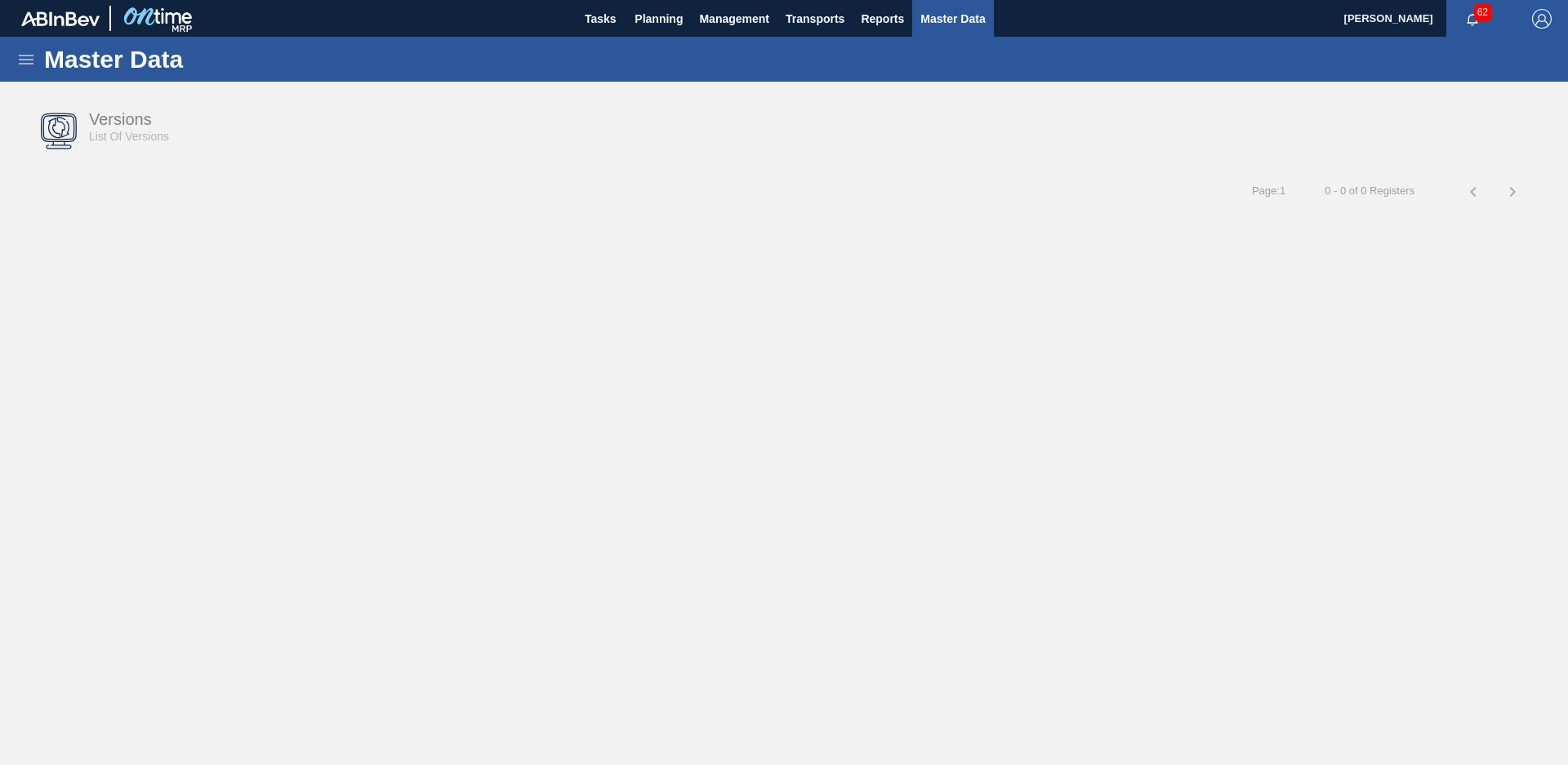
click at [27, 62] on icon at bounding box center [26, 59] width 20 height 20
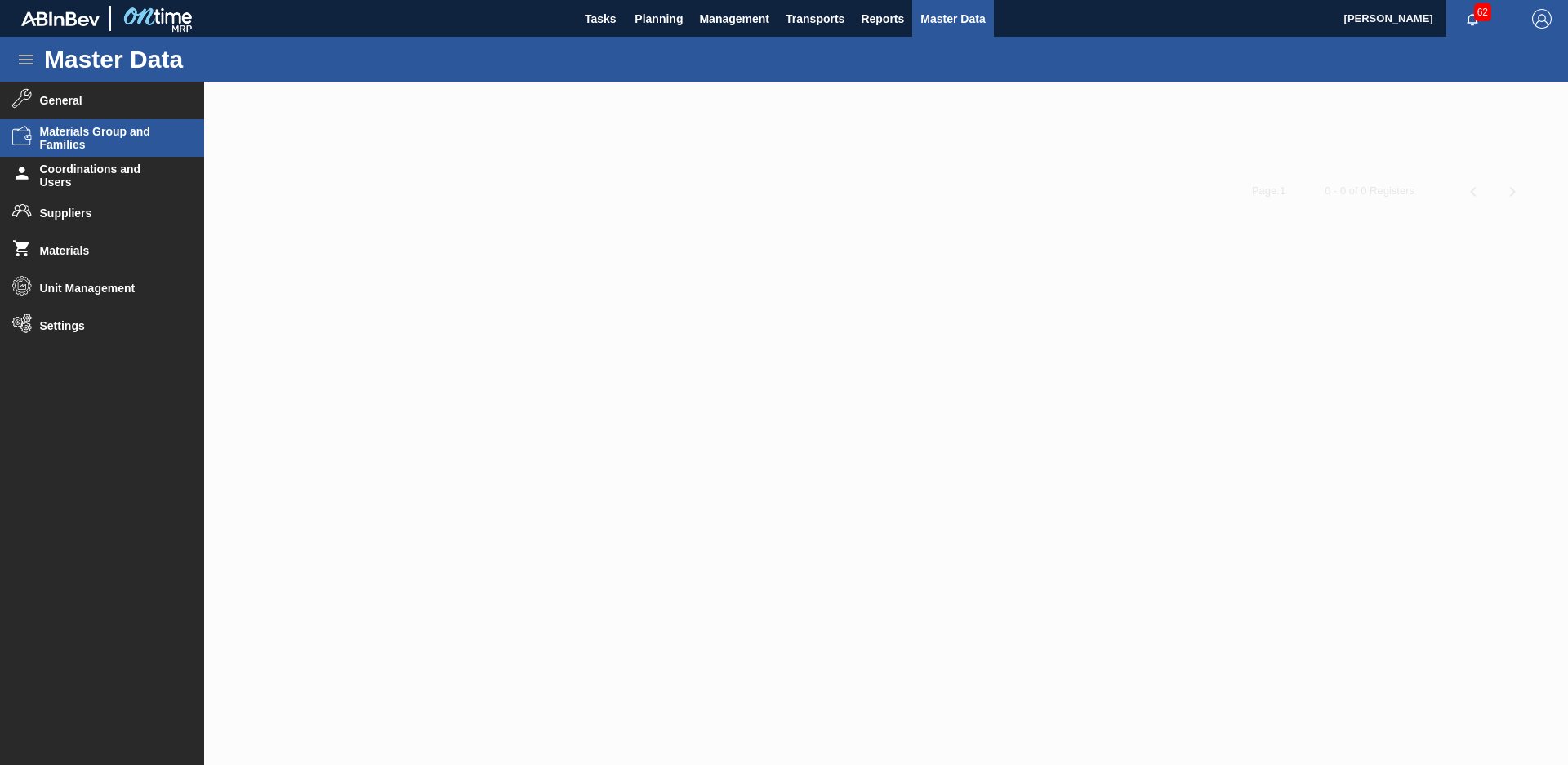
click at [88, 137] on span "Materials Group and Families" at bounding box center [107, 137] width 135 height 26
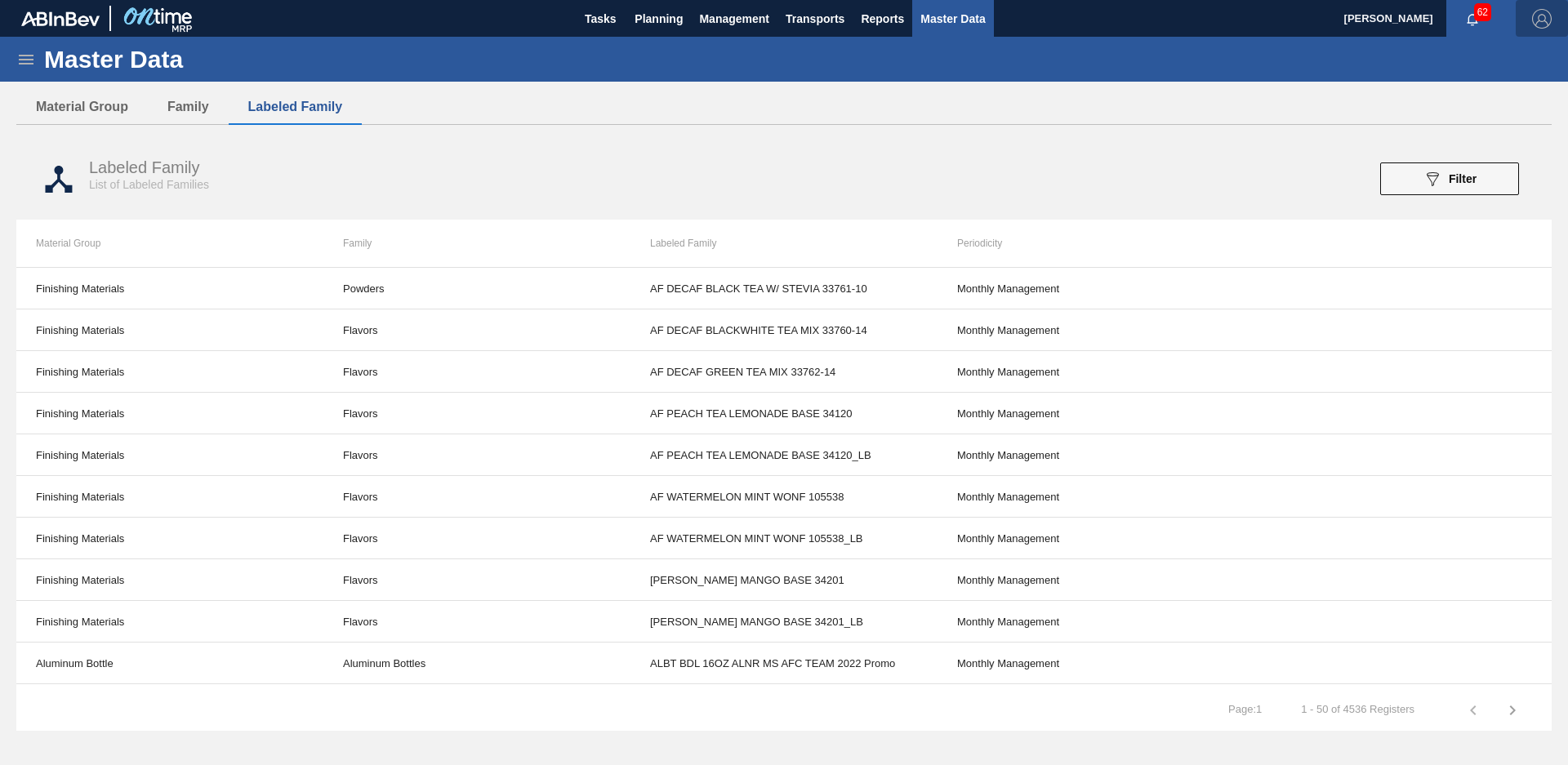
click at [1544, 13] on img "button" at bounding box center [1541, 18] width 20 height 20
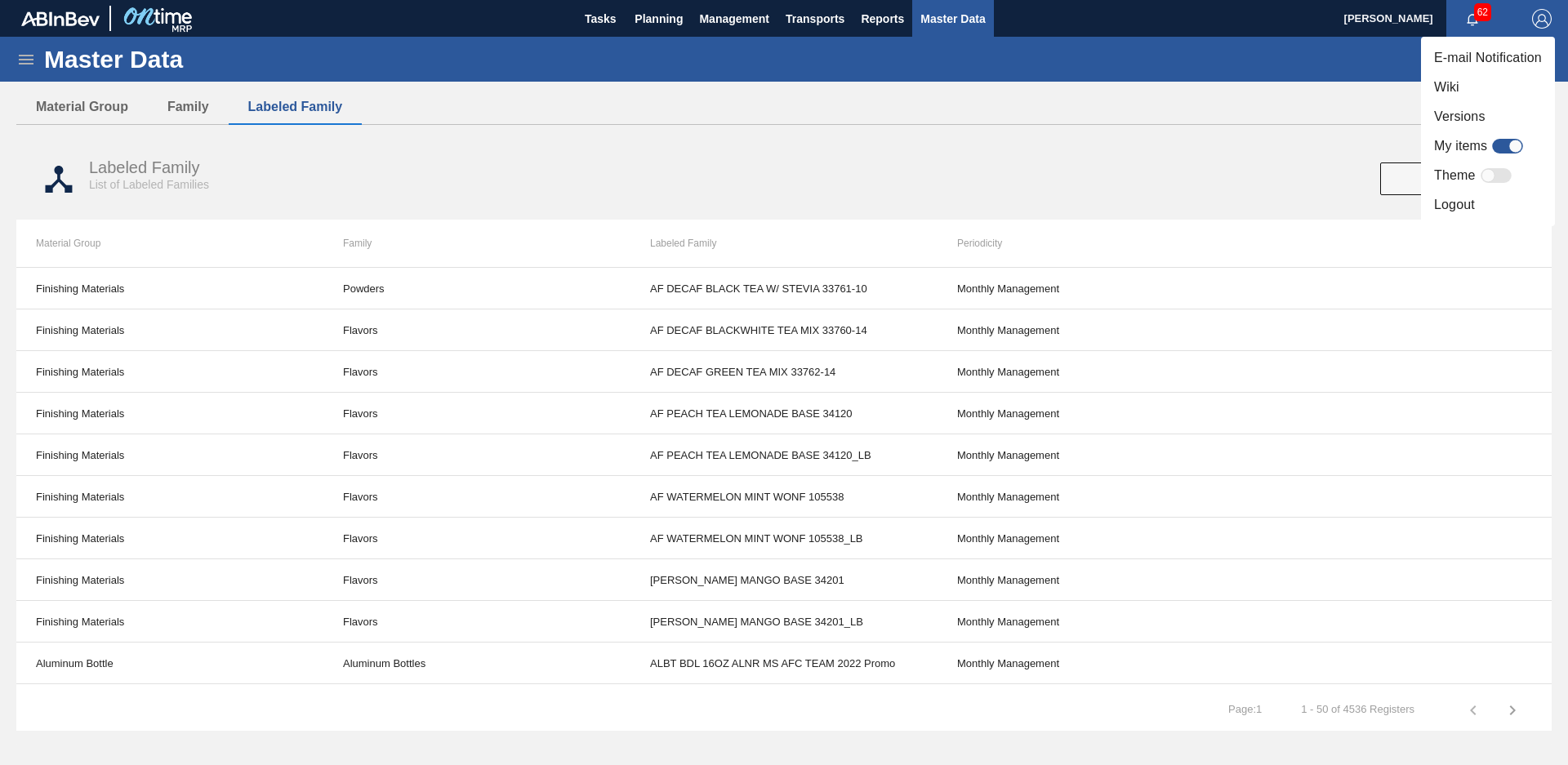
click at [1320, 153] on div at bounding box center [784, 382] width 1568 height 765
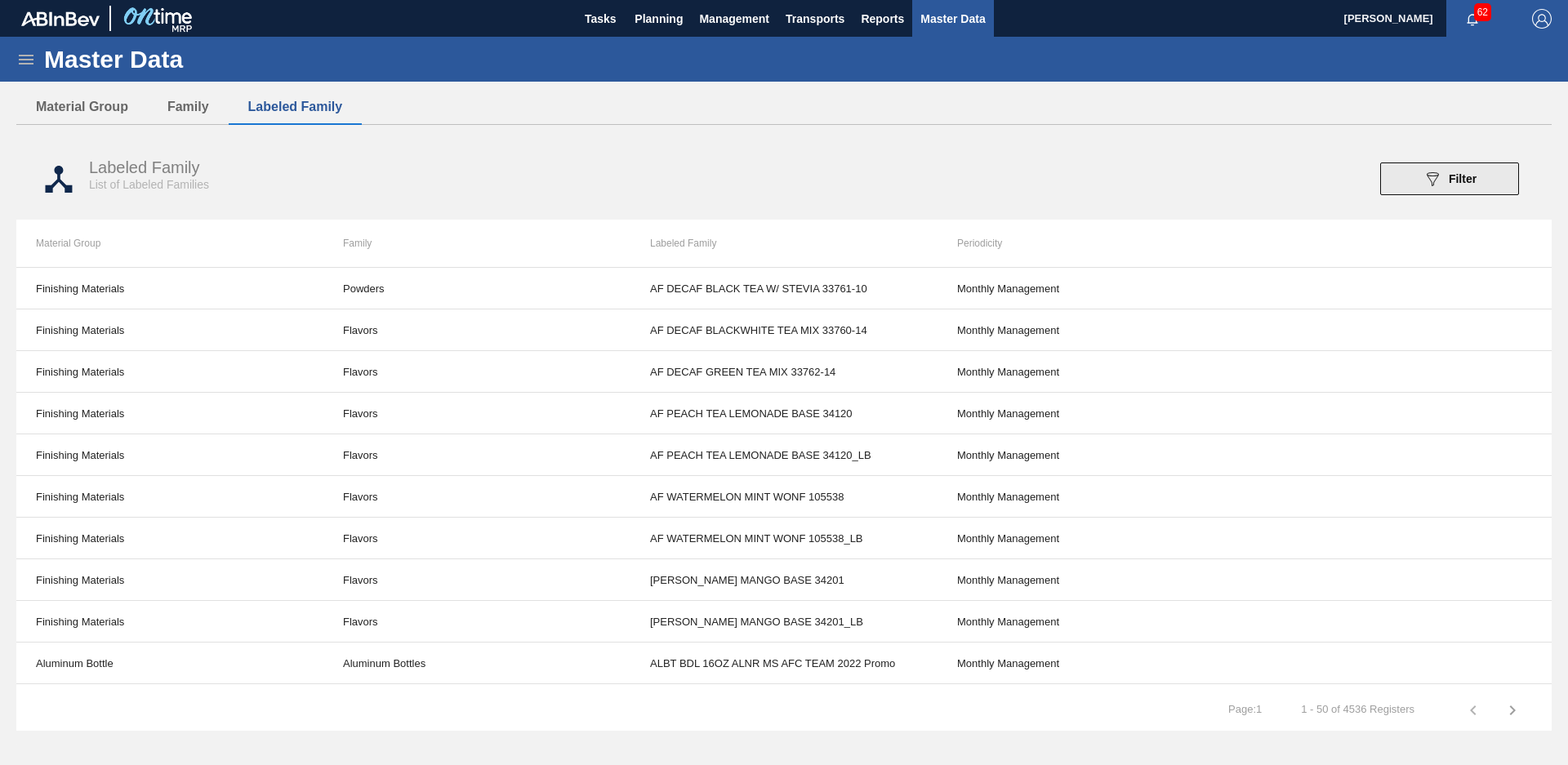
click at [1397, 180] on button "089F7B8B-B2A5-4AFE-B5C0-19BA573D28AC Filter" at bounding box center [1449, 179] width 139 height 33
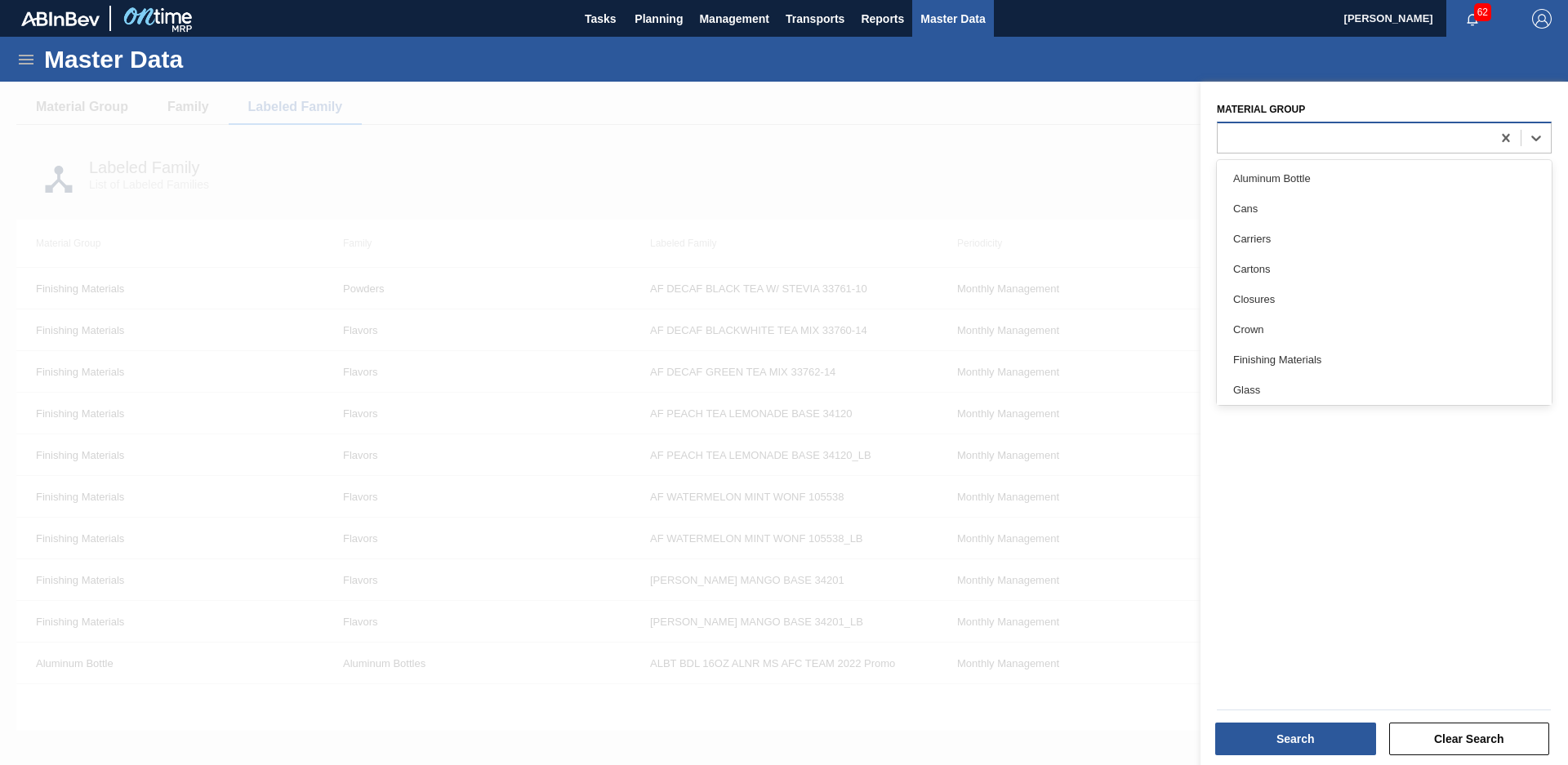
click at [1327, 143] on div at bounding box center [1354, 137] width 274 height 24
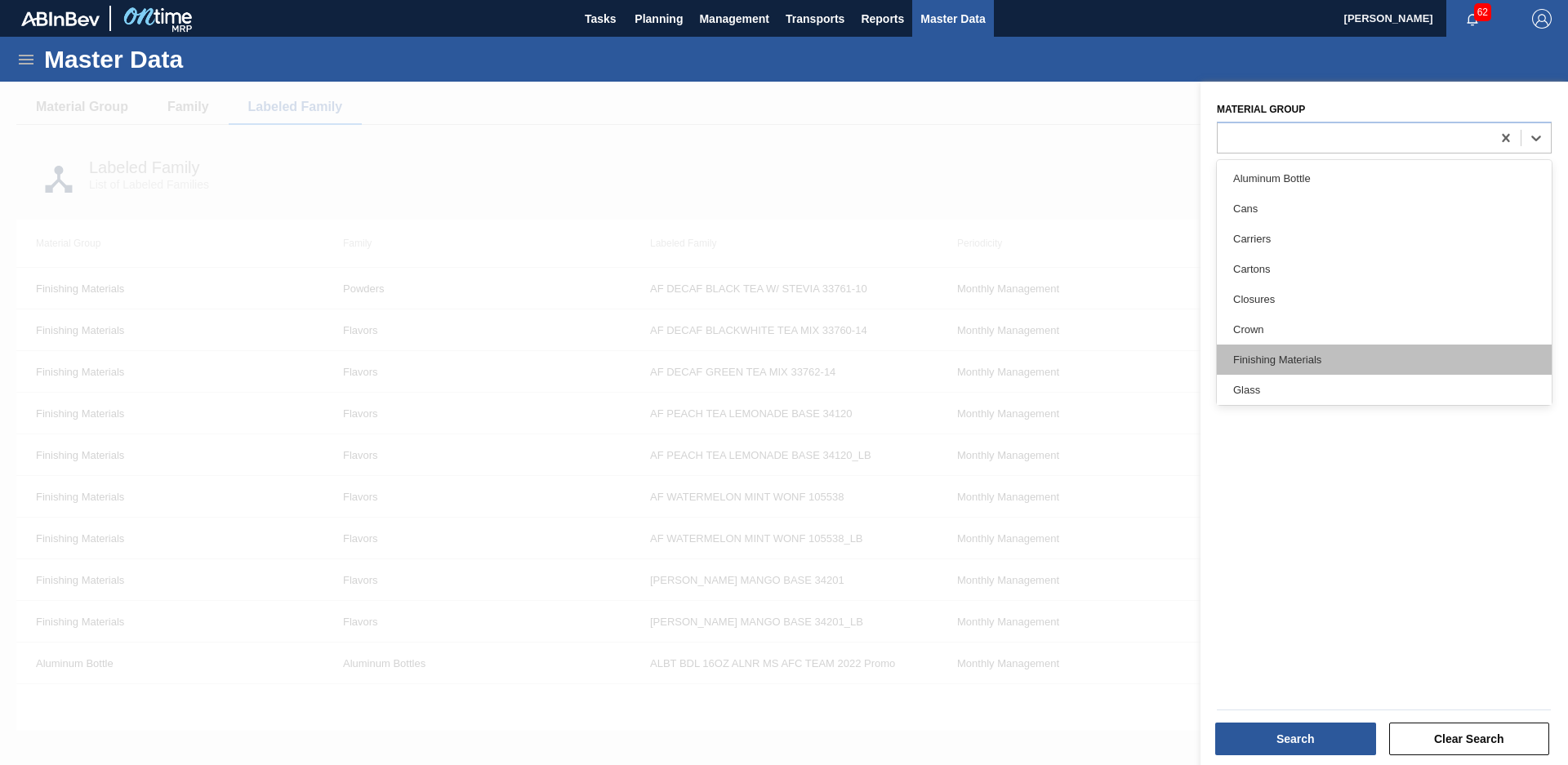
click at [1378, 353] on div "Finishing Materials" at bounding box center [1384, 359] width 335 height 30
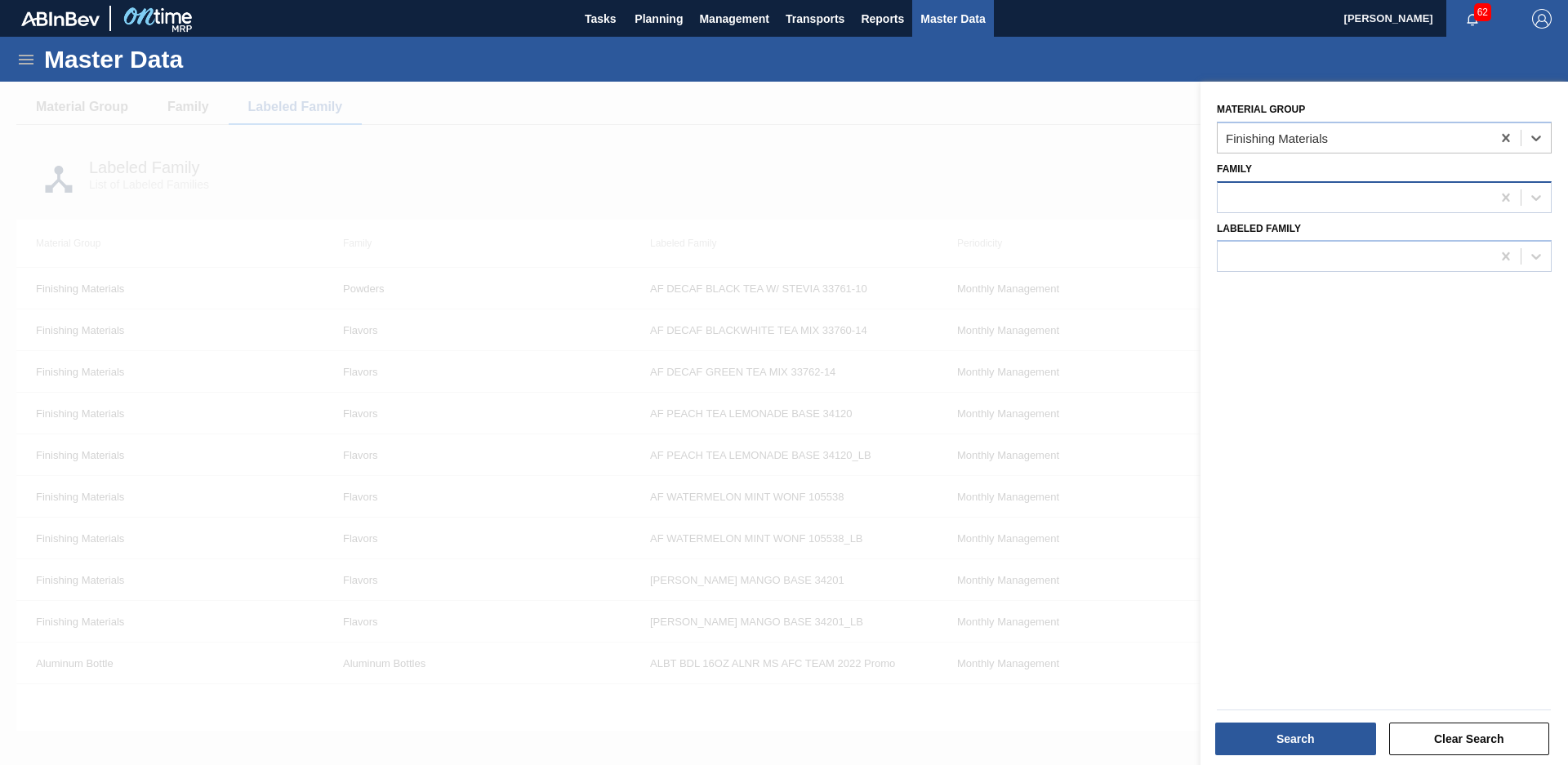
drag, startPoint x: 1416, startPoint y: 199, endPoint x: 1424, endPoint y: 193, distance: 10.0
click at [1415, 204] on div at bounding box center [1354, 197] width 274 height 24
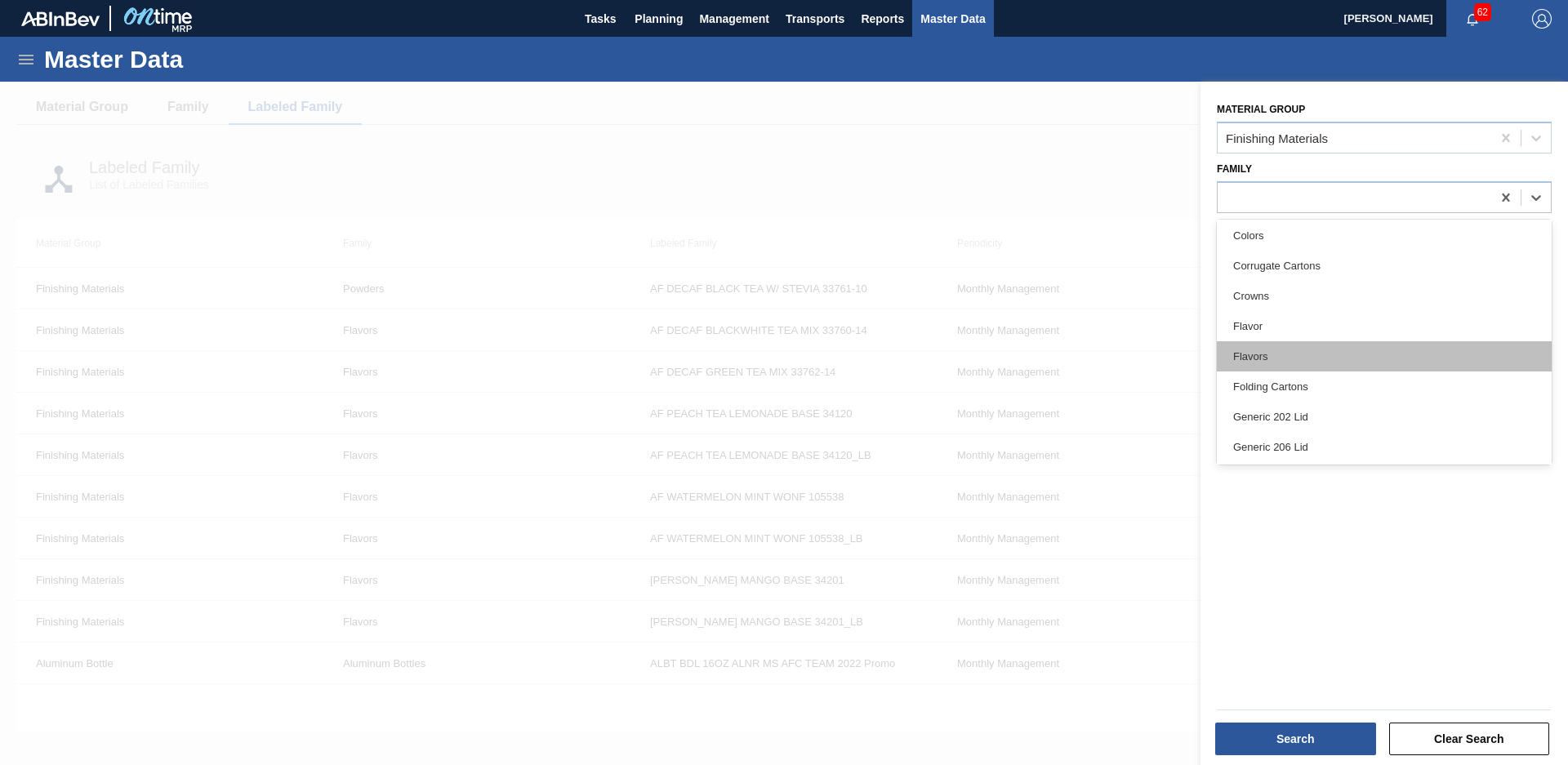
scroll to position [184, 0]
click at [1340, 367] on div "Flavors" at bounding box center [1384, 356] width 335 height 30
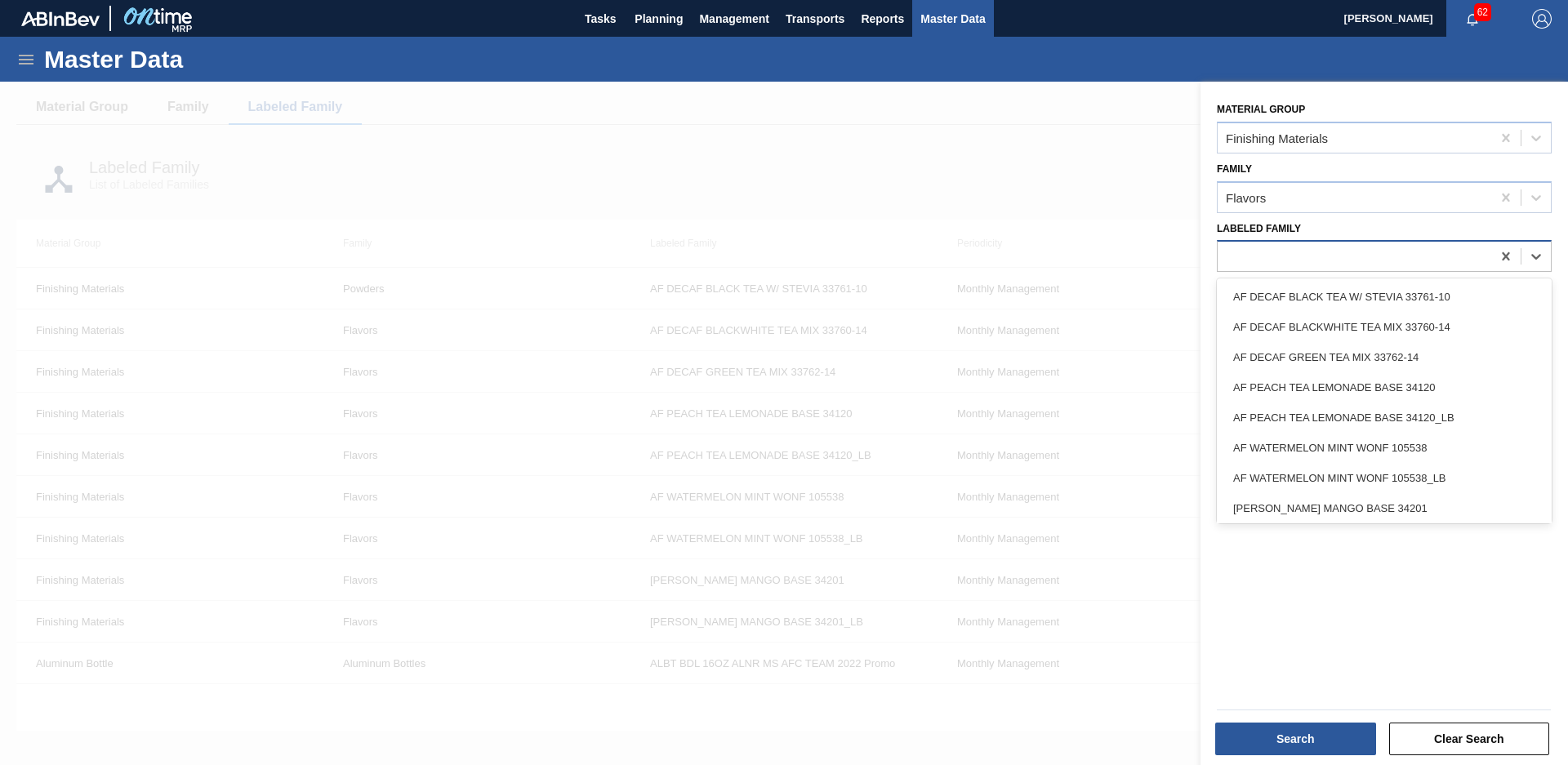
click at [1323, 258] on div at bounding box center [1354, 257] width 274 height 24
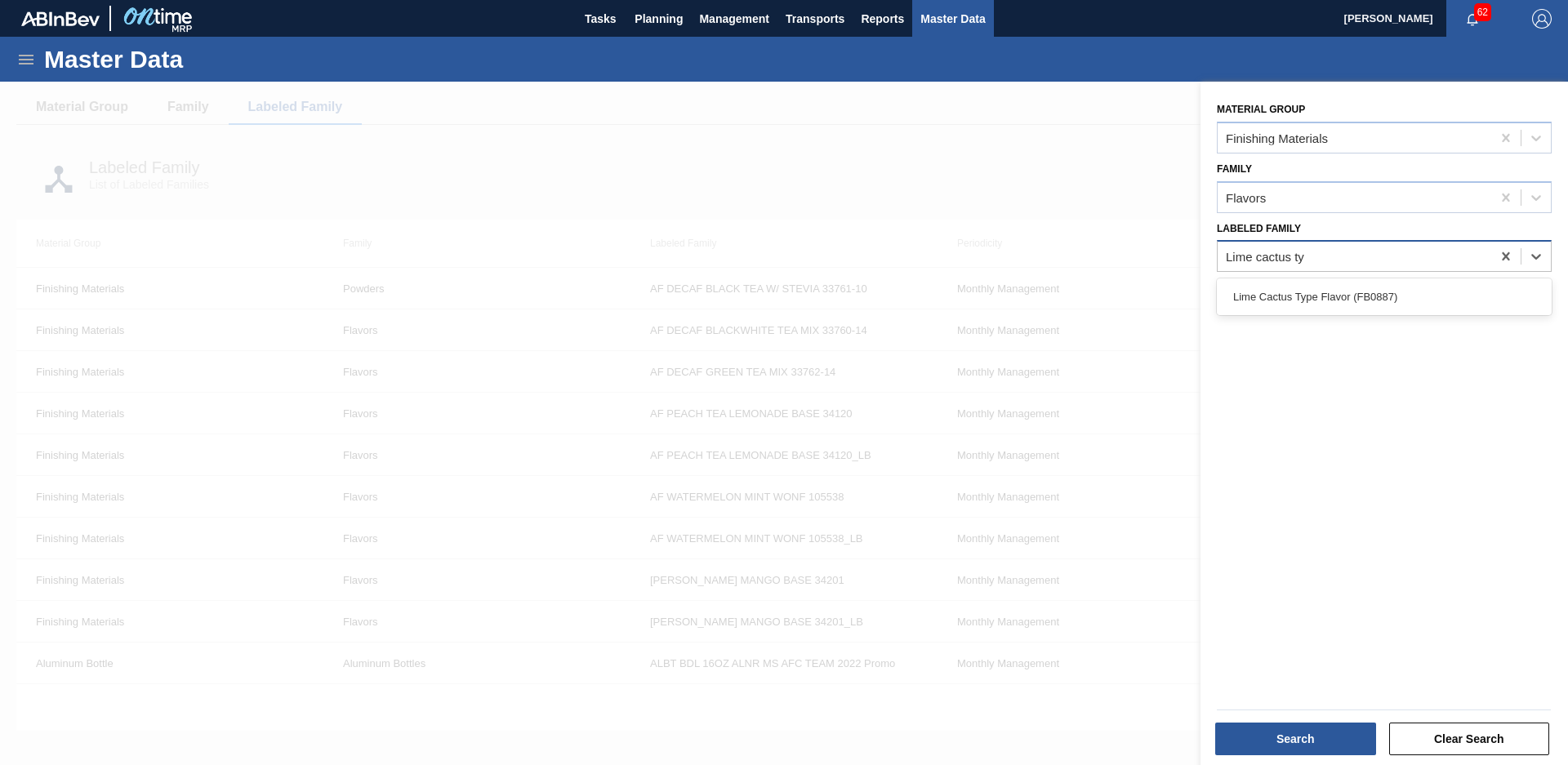
type Family "Lime cactus typ"
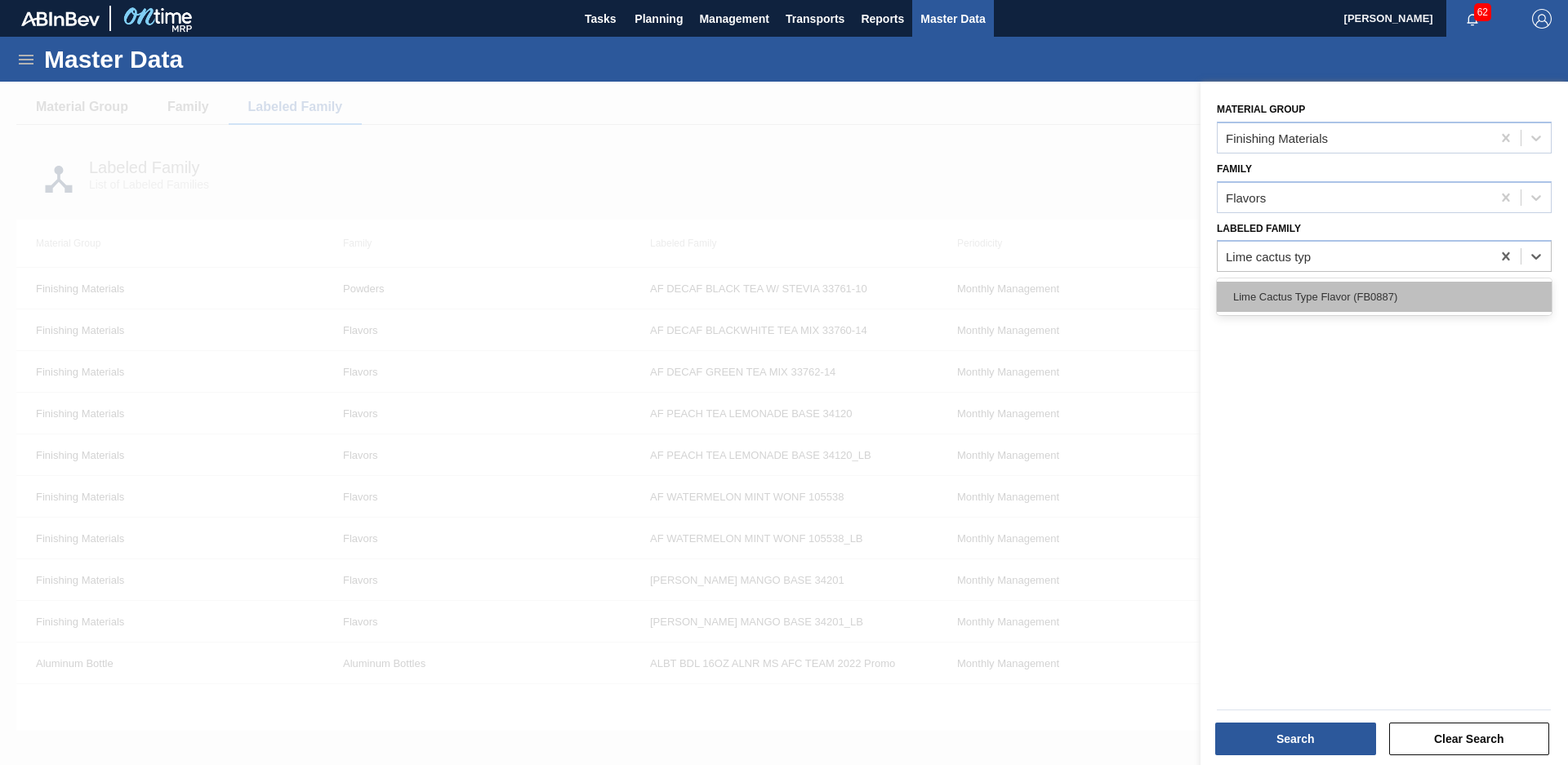
click at [1458, 290] on div "Lime Cactus Type Flavor (FB0887)" at bounding box center [1384, 296] width 335 height 30
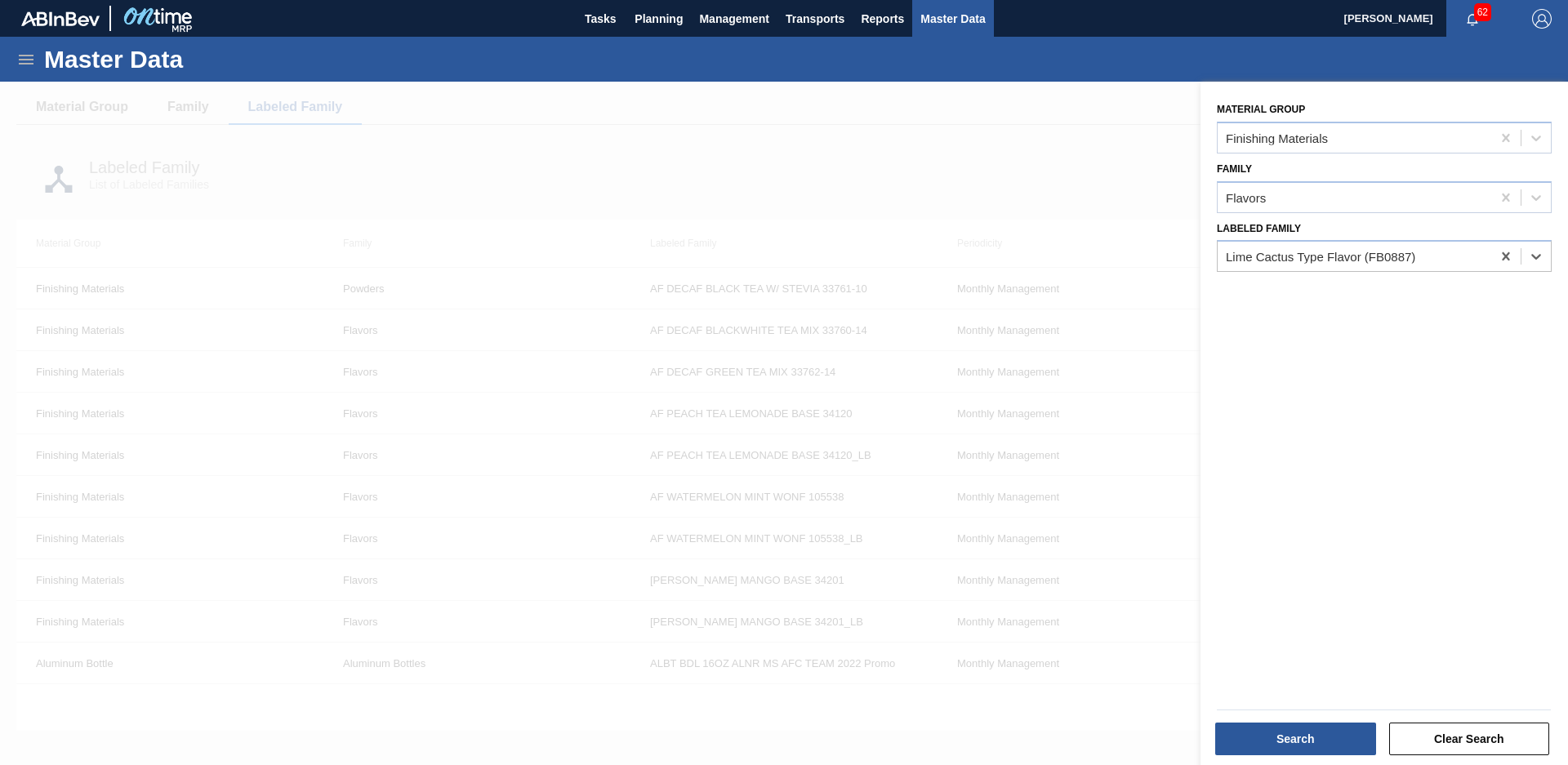
click at [1293, 721] on div "Search" at bounding box center [1297, 739] width 174 height 36
click at [1270, 741] on button "Search" at bounding box center [1295, 739] width 161 height 33
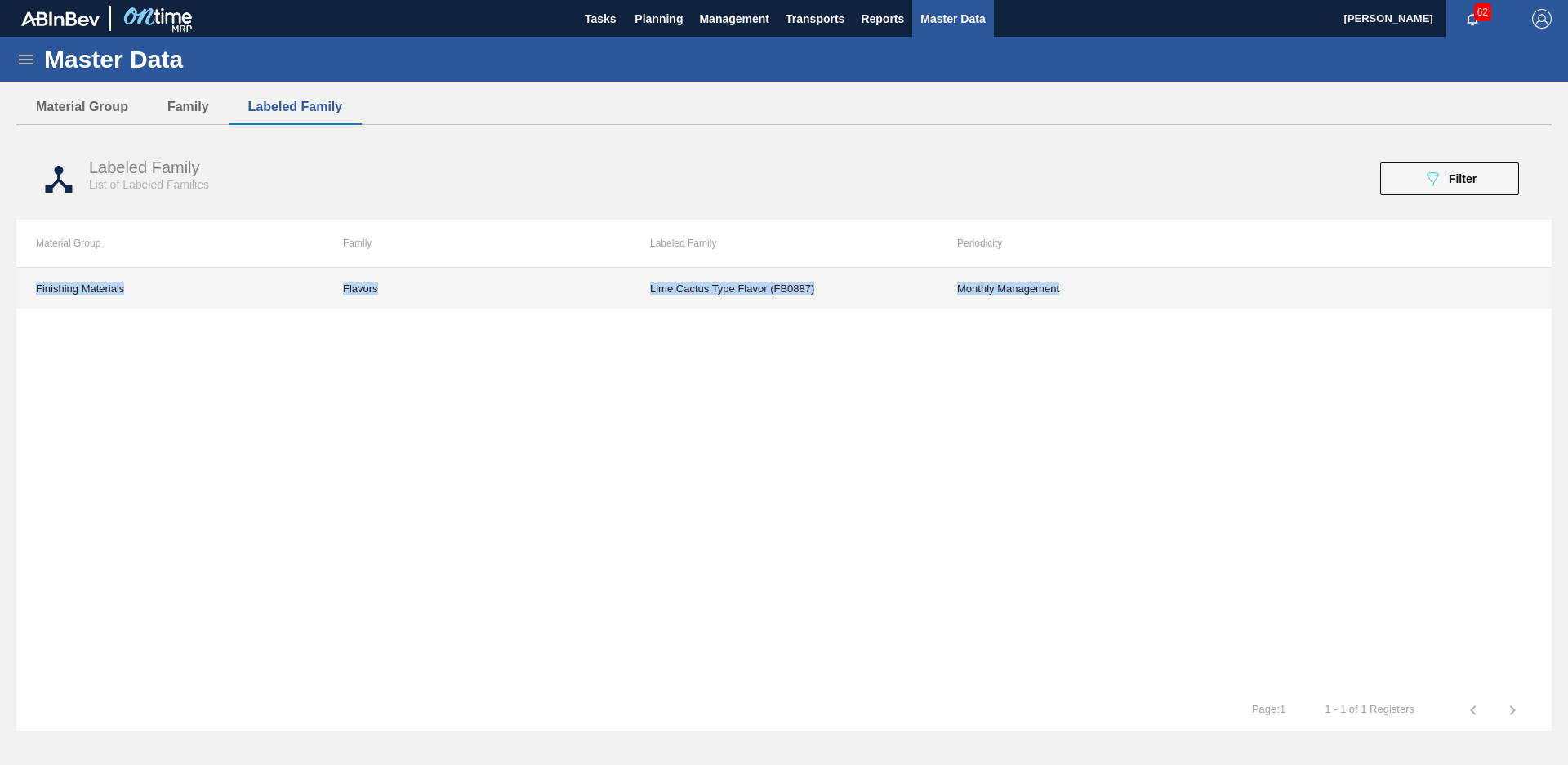
drag, startPoint x: 9, startPoint y: 276, endPoint x: 1158, endPoint y: 286, distance: 1149.0
click at [1158, 286] on div "Master Data General Materials Group and Families Coordinations and Users Suppli…" at bounding box center [784, 391] width 1568 height 707
drag, startPoint x: 1158, startPoint y: 286, endPoint x: 1120, endPoint y: 374, distance: 95.9
click at [1120, 374] on div "Finishing Materials Flavors Lime Cactus Type Flavor (FB0887) Monthly Management" at bounding box center [784, 478] width 1535 height 423
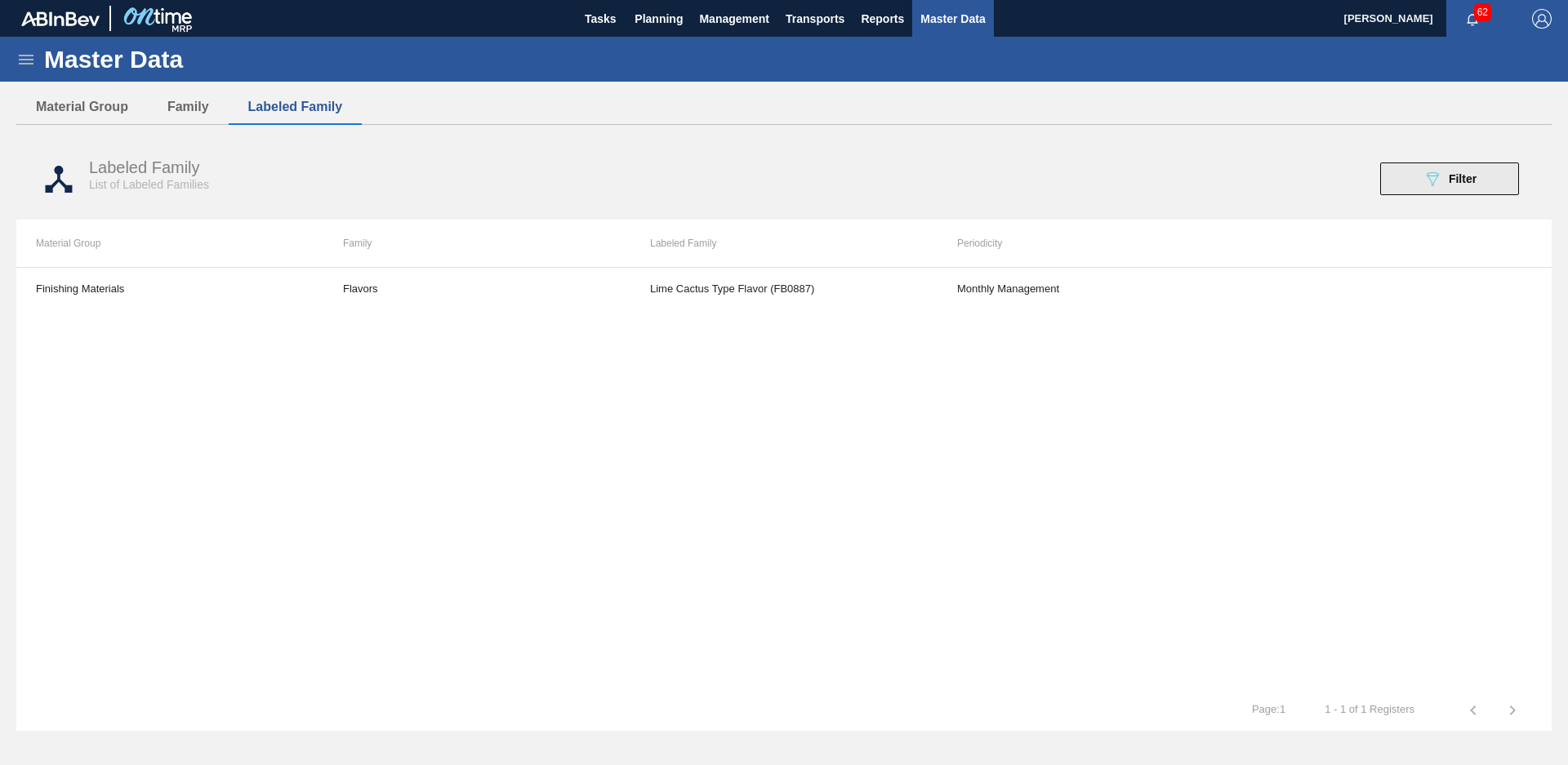
click at [1428, 181] on icon "089F7B8B-B2A5-4AFE-B5C0-19BA573D28AC" at bounding box center [1432, 179] width 20 height 20
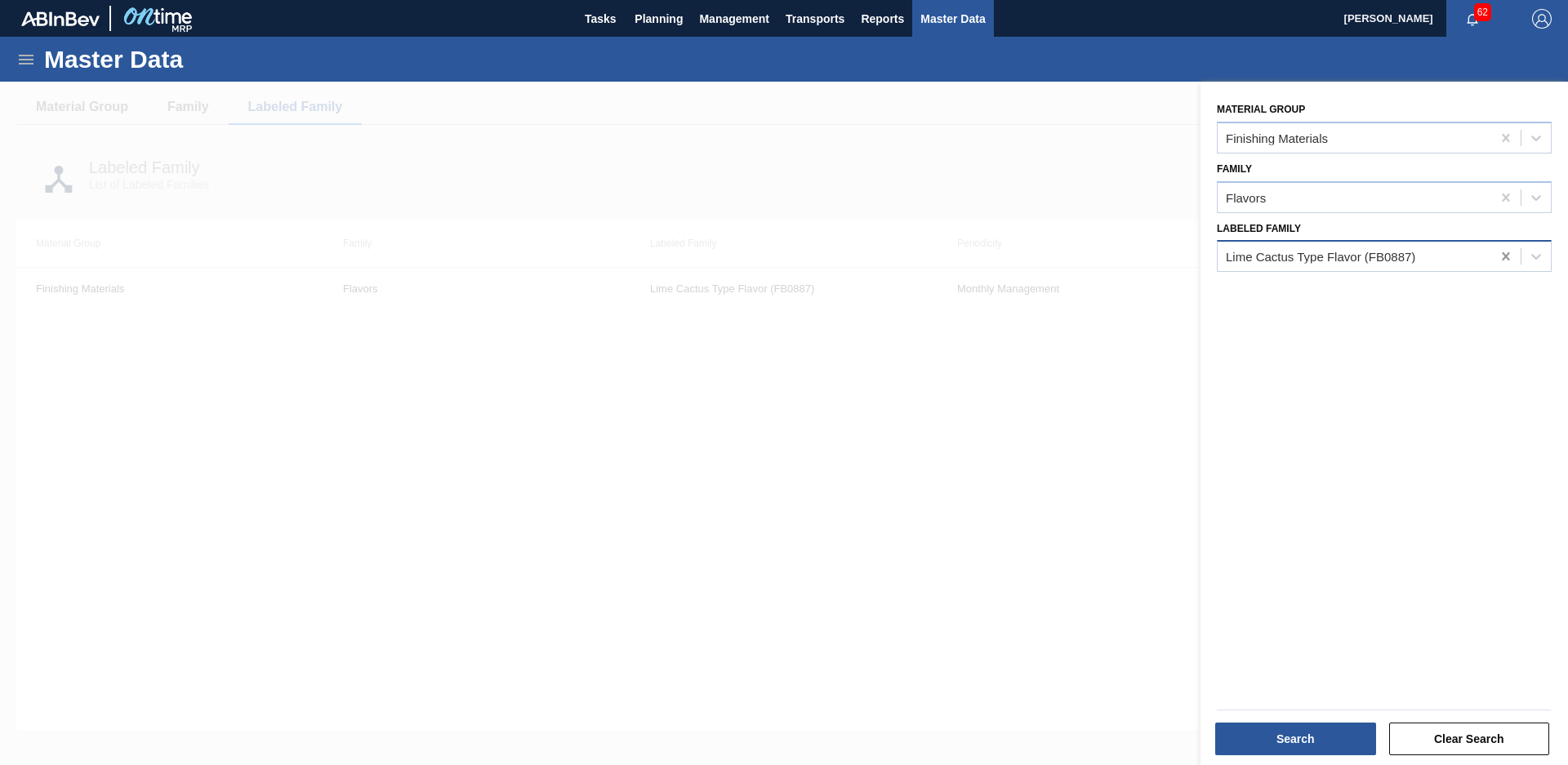
click at [1504, 250] on icon at bounding box center [1505, 256] width 16 height 16
type Family "hurrican"
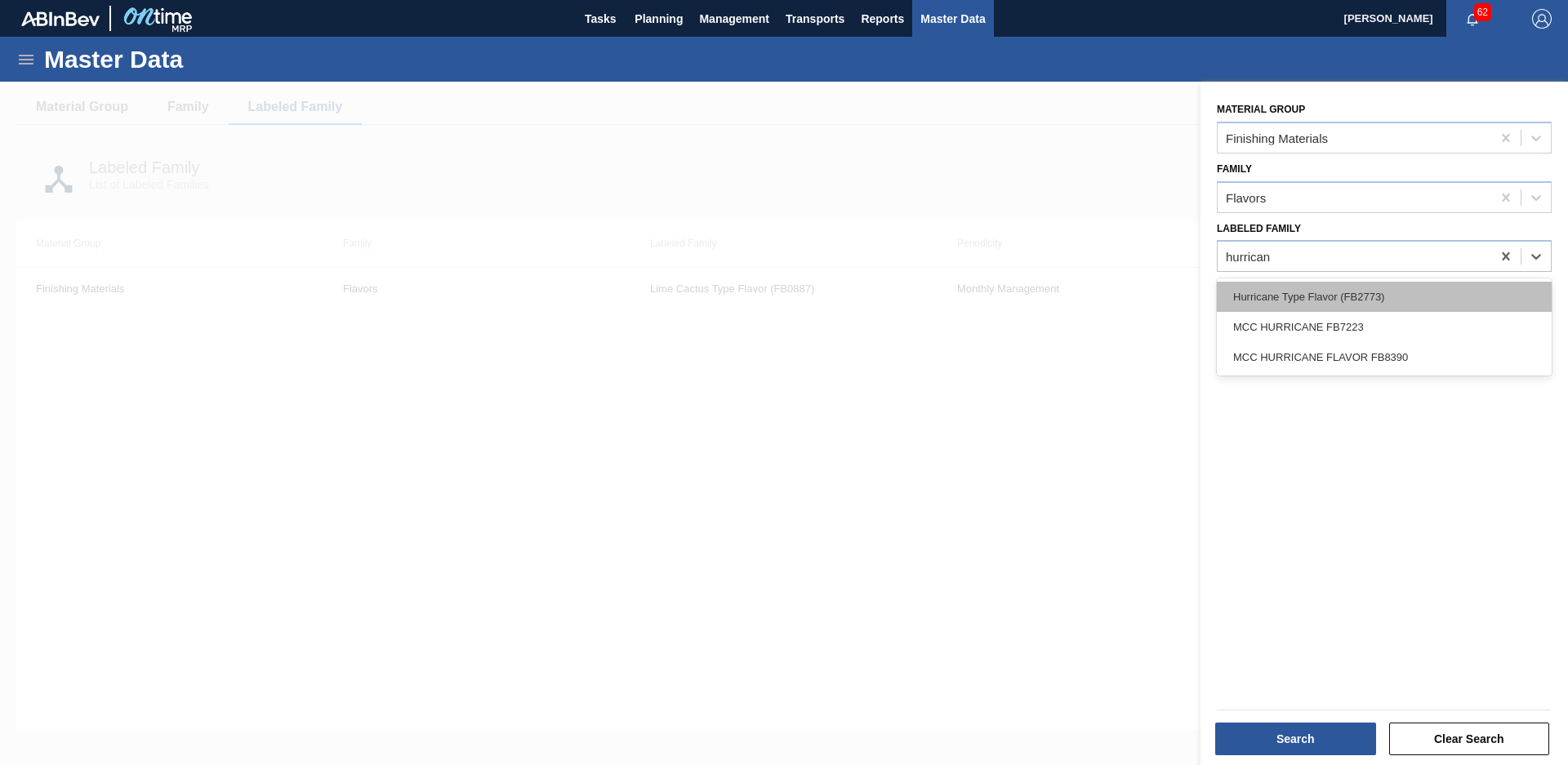
click at [1405, 294] on div "Hurricane Type Flavor (FB2773)" at bounding box center [1384, 296] width 335 height 30
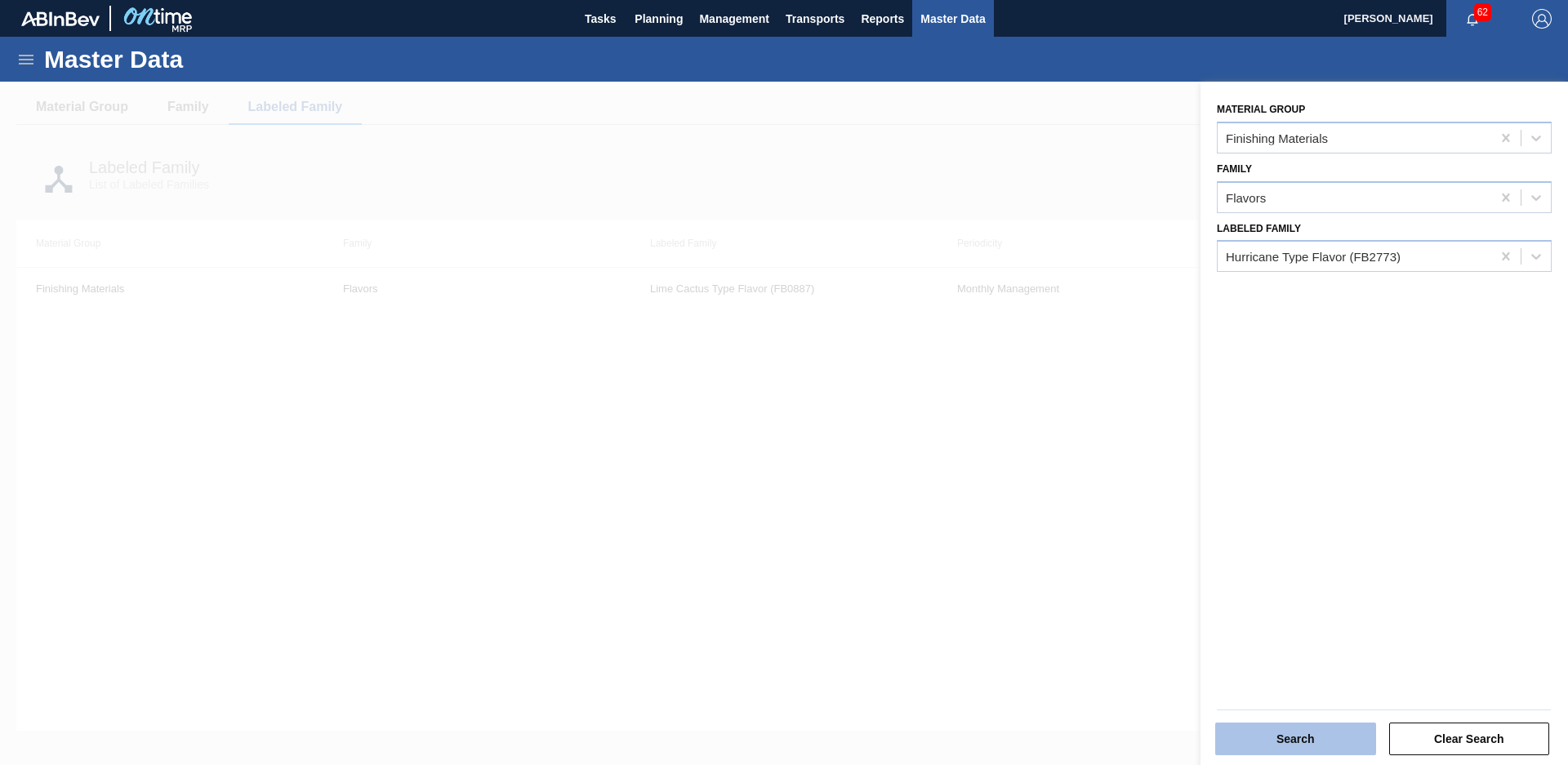
click at [1281, 738] on button "Search" at bounding box center [1295, 739] width 161 height 33
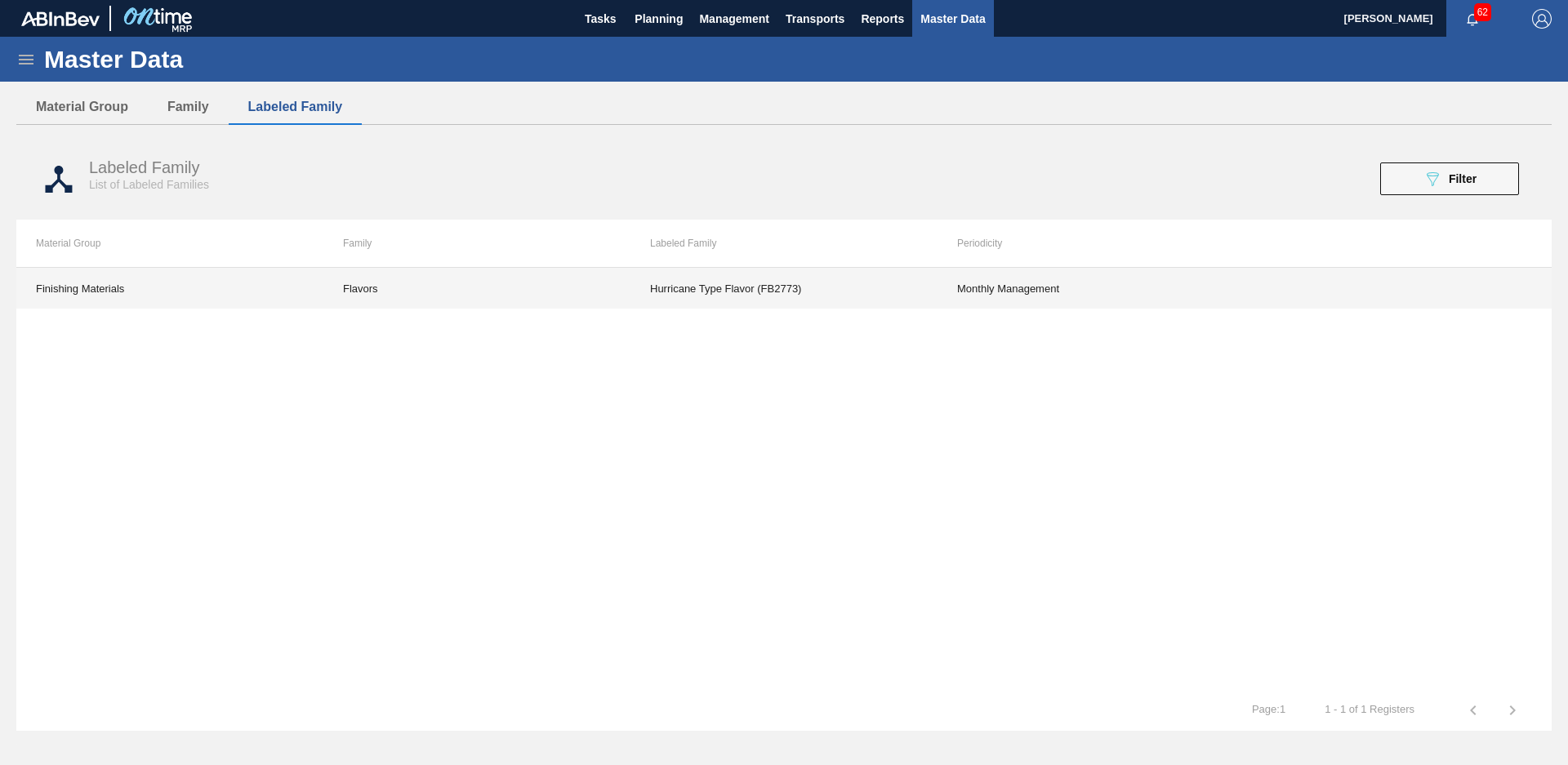
click at [769, 292] on td "Hurricane Type Flavor (FB2773)" at bounding box center [784, 288] width 307 height 41
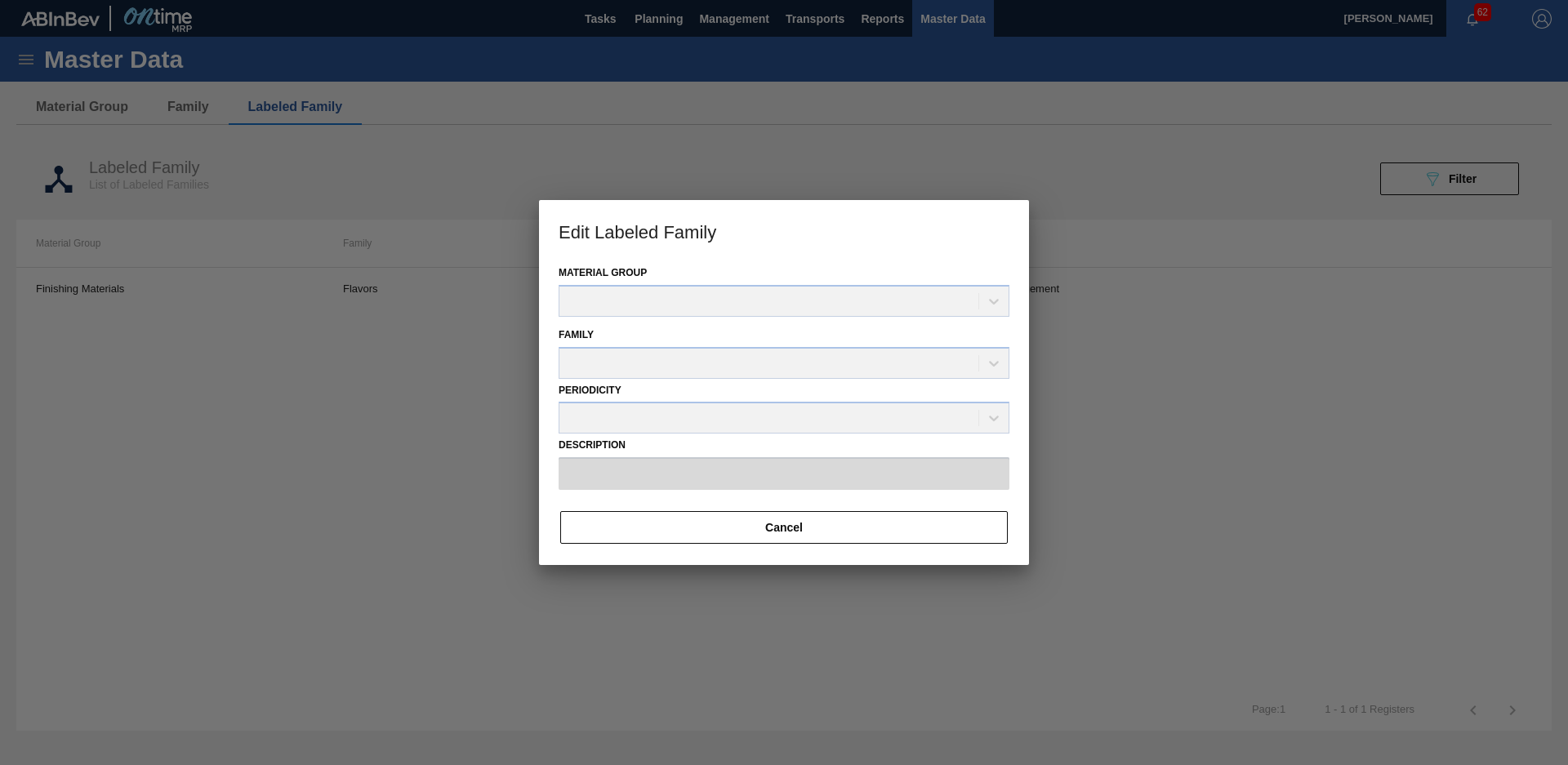
type input "Hurricane Type Flavor (FB2773)"
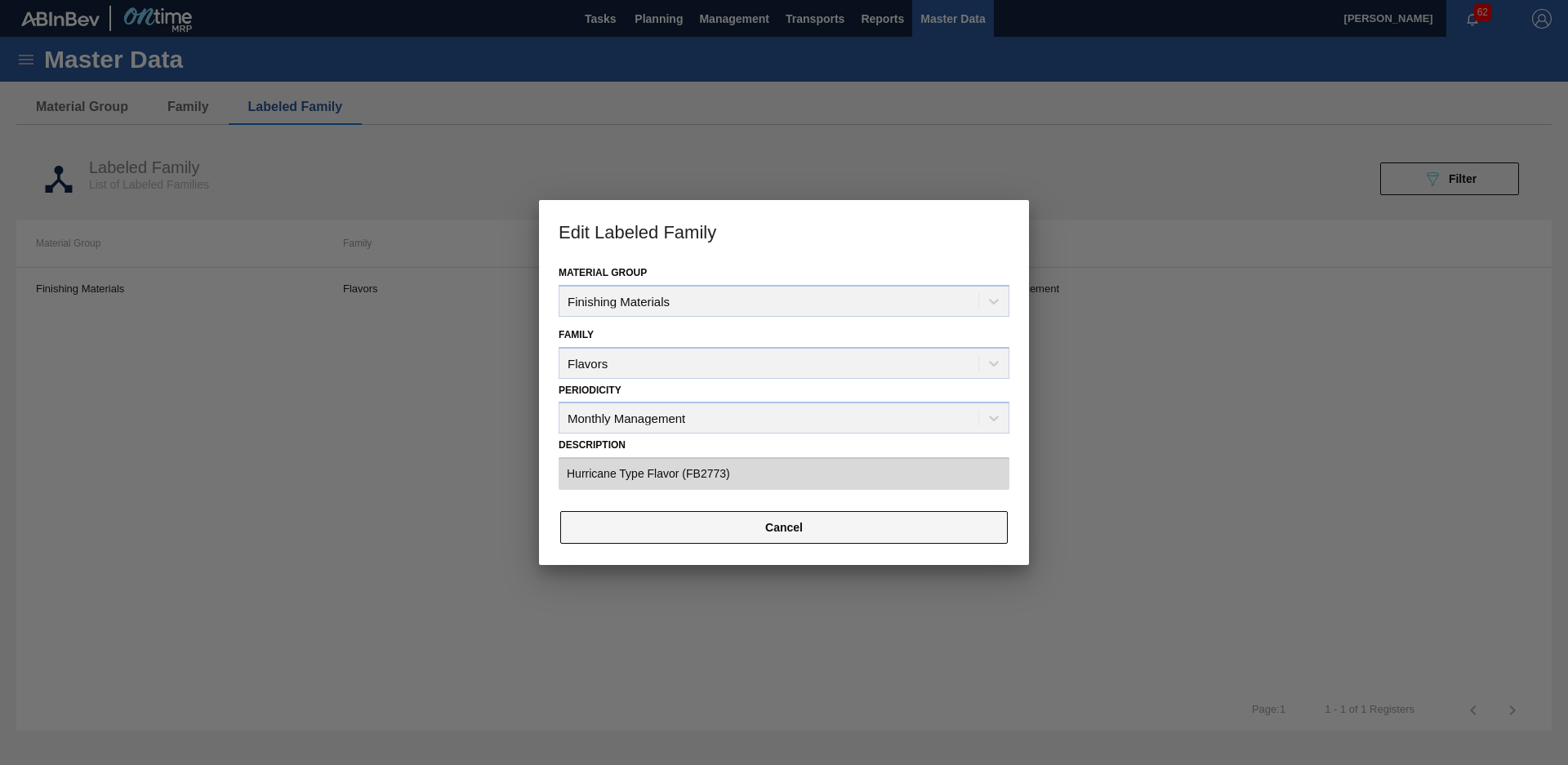
click at [770, 533] on button "Cancel" at bounding box center [783, 527] width 447 height 33
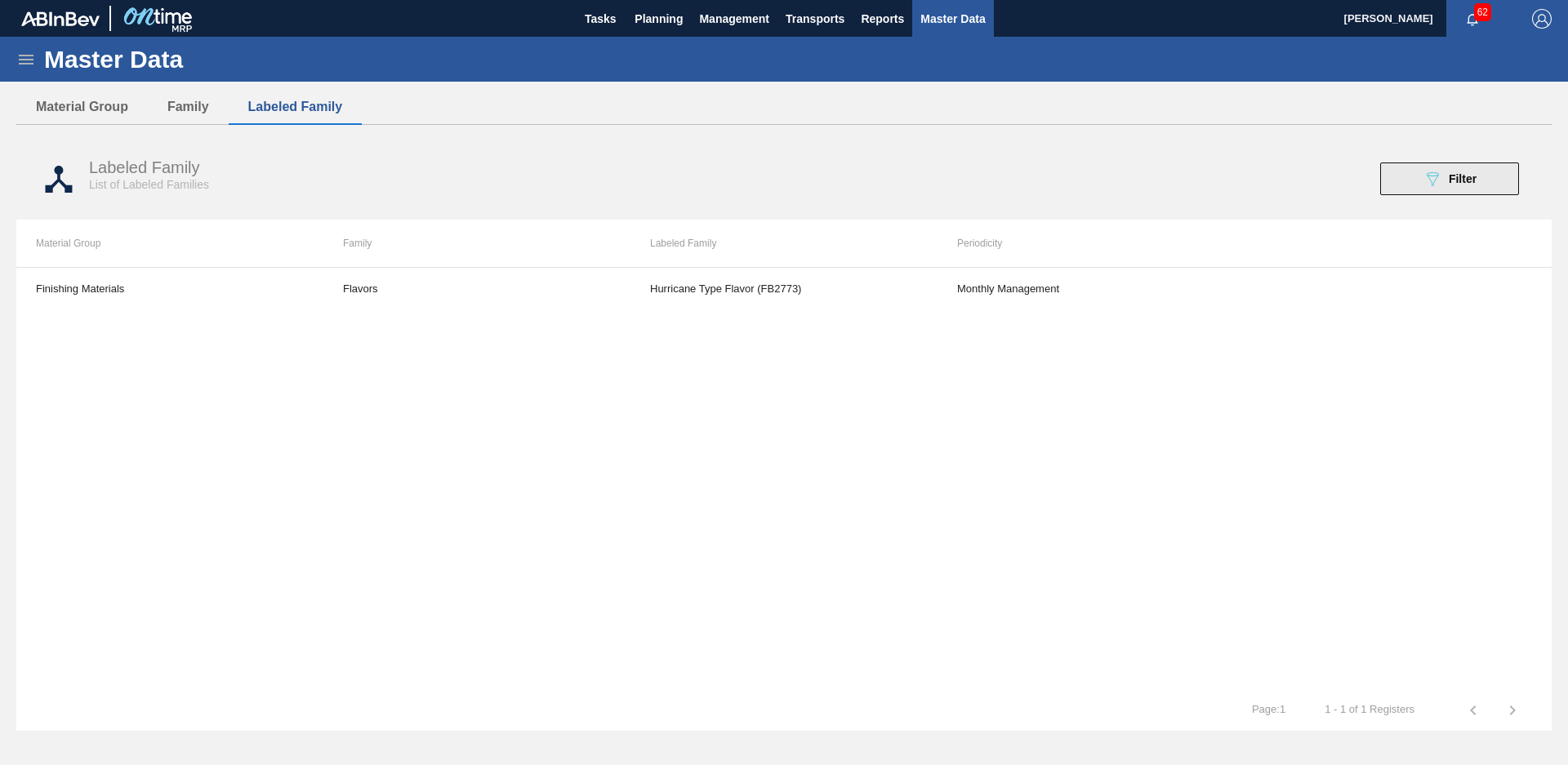
click at [1413, 171] on button "089F7B8B-B2A5-4AFE-B5C0-19BA573D28AC Filter" at bounding box center [1449, 179] width 139 height 33
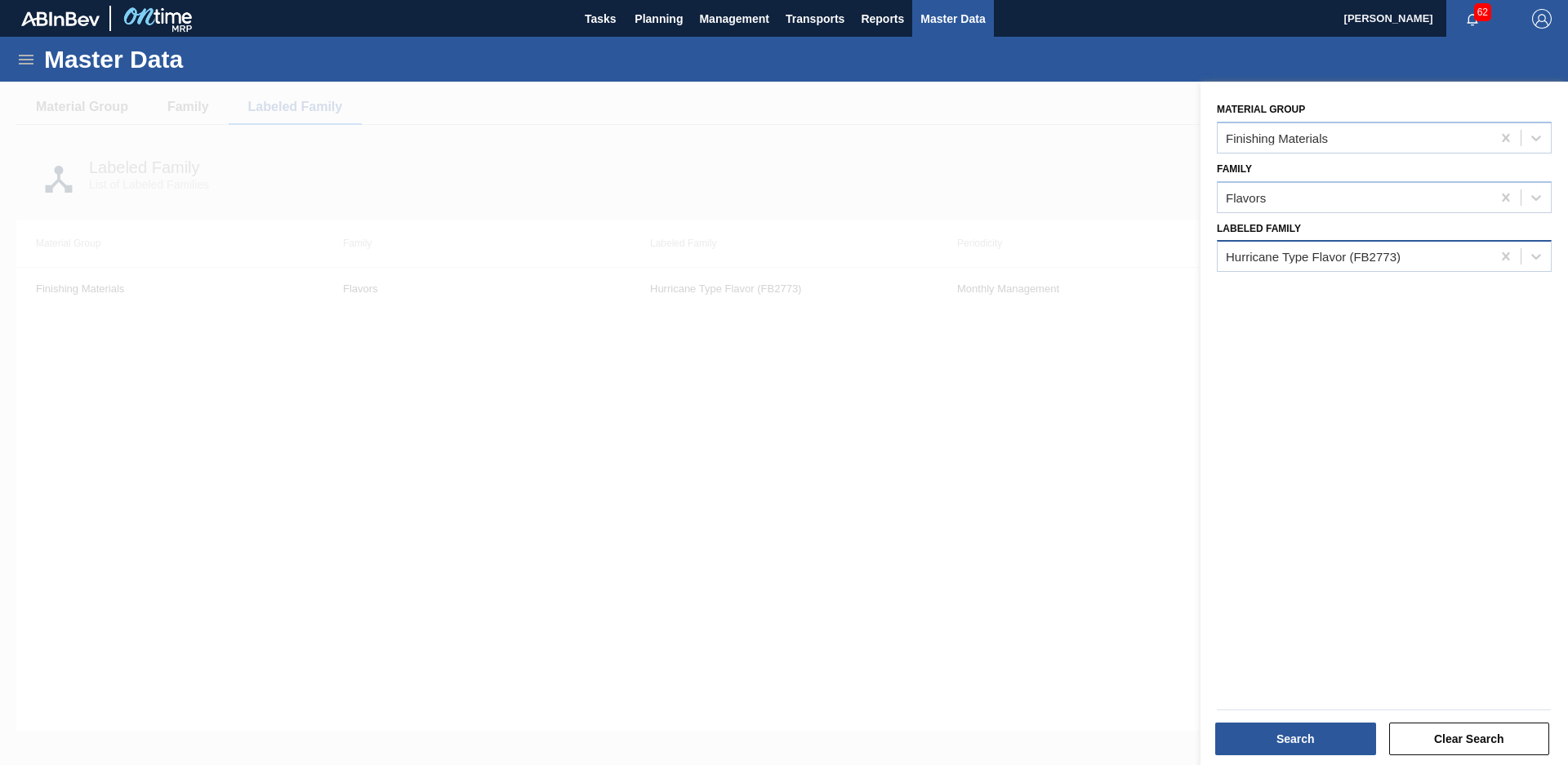
click at [1408, 246] on div "Hurricane Type Flavor (FB2773)" at bounding box center [1354, 257] width 274 height 24
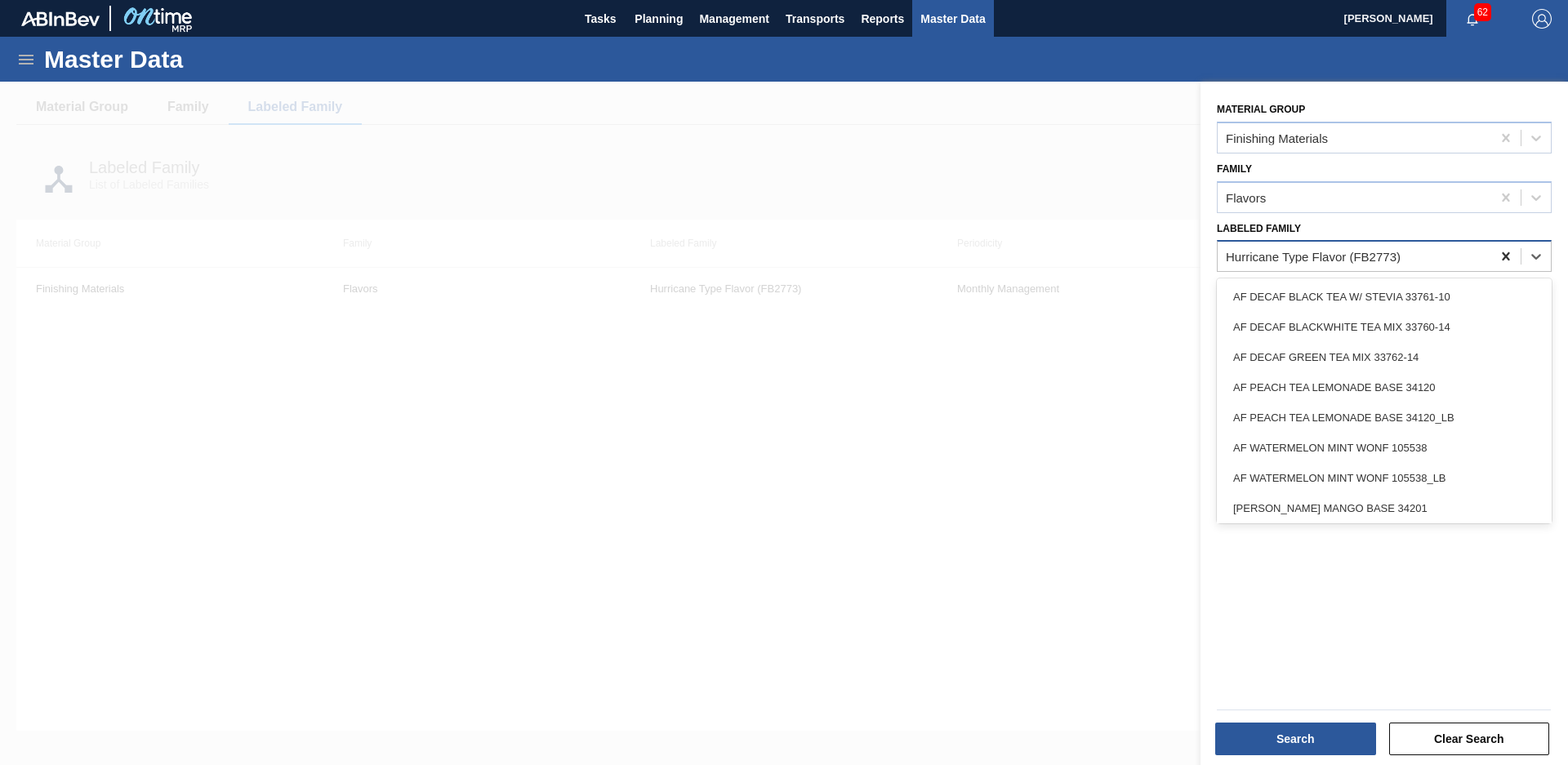
click at [1499, 252] on icon at bounding box center [1505, 256] width 16 height 16
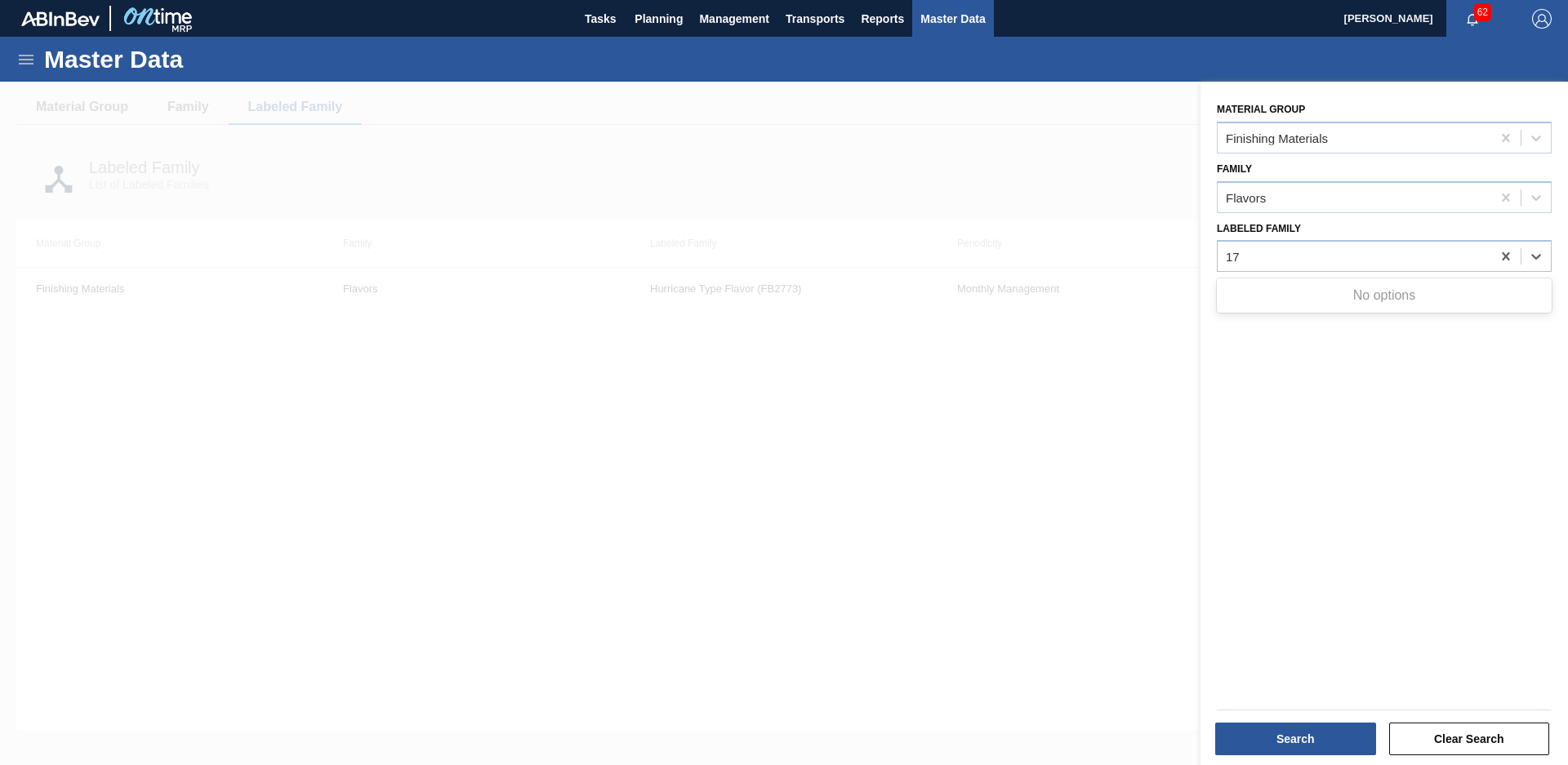
type Family "1"
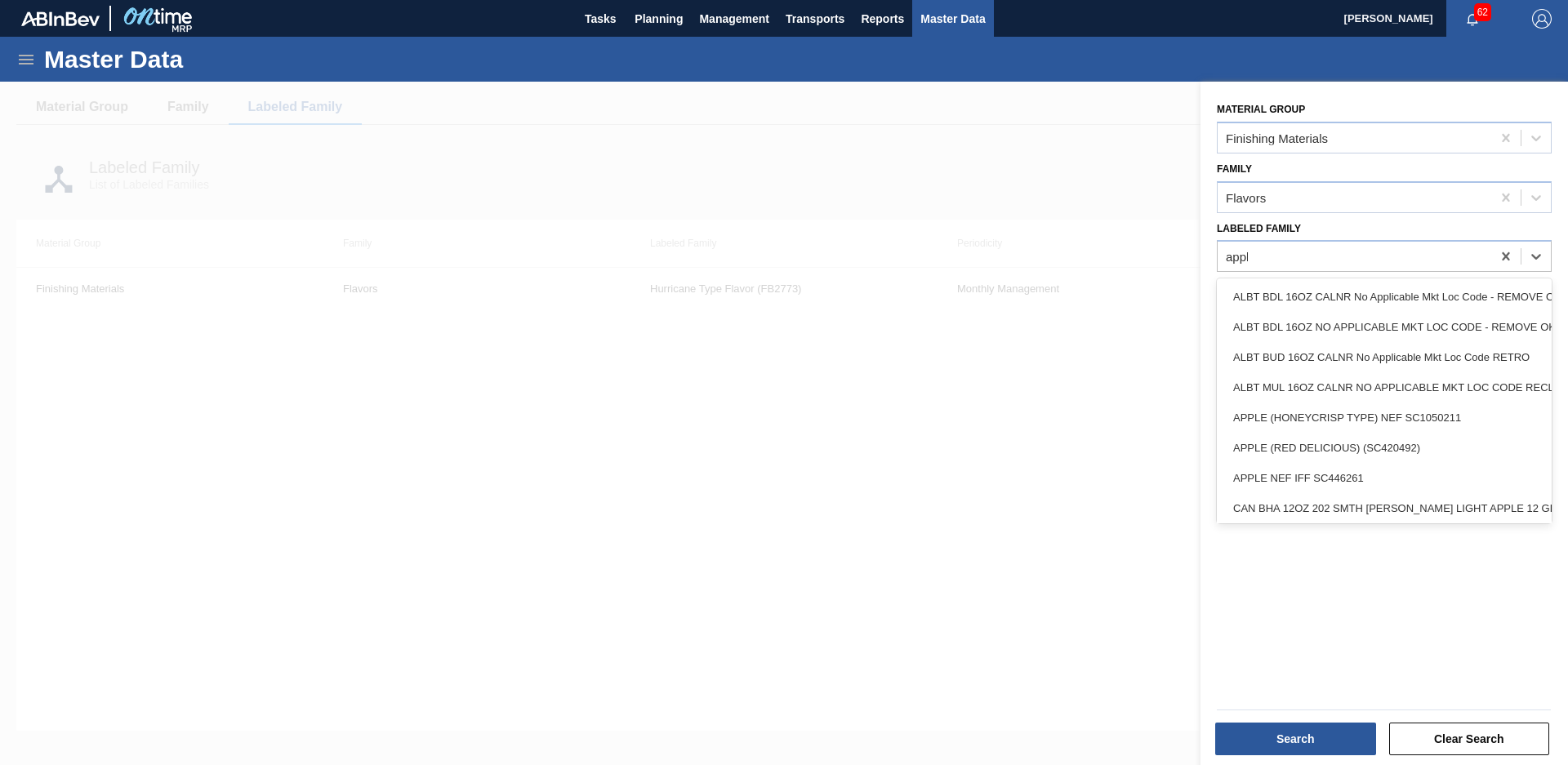
type Family "apple"
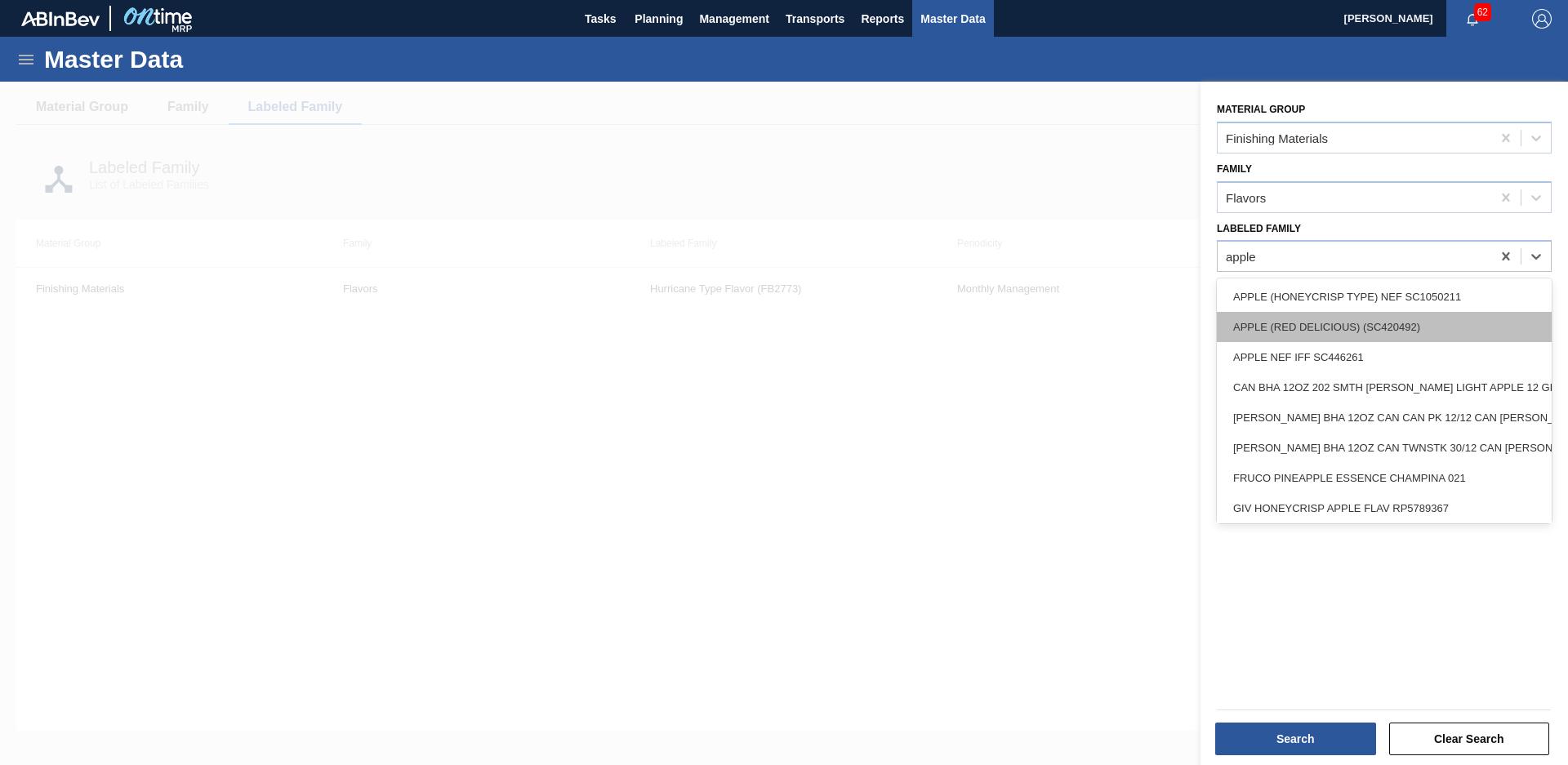
click at [1457, 326] on div "APPLE (RED DELICIOUS) (SC420492)" at bounding box center [1384, 326] width 335 height 30
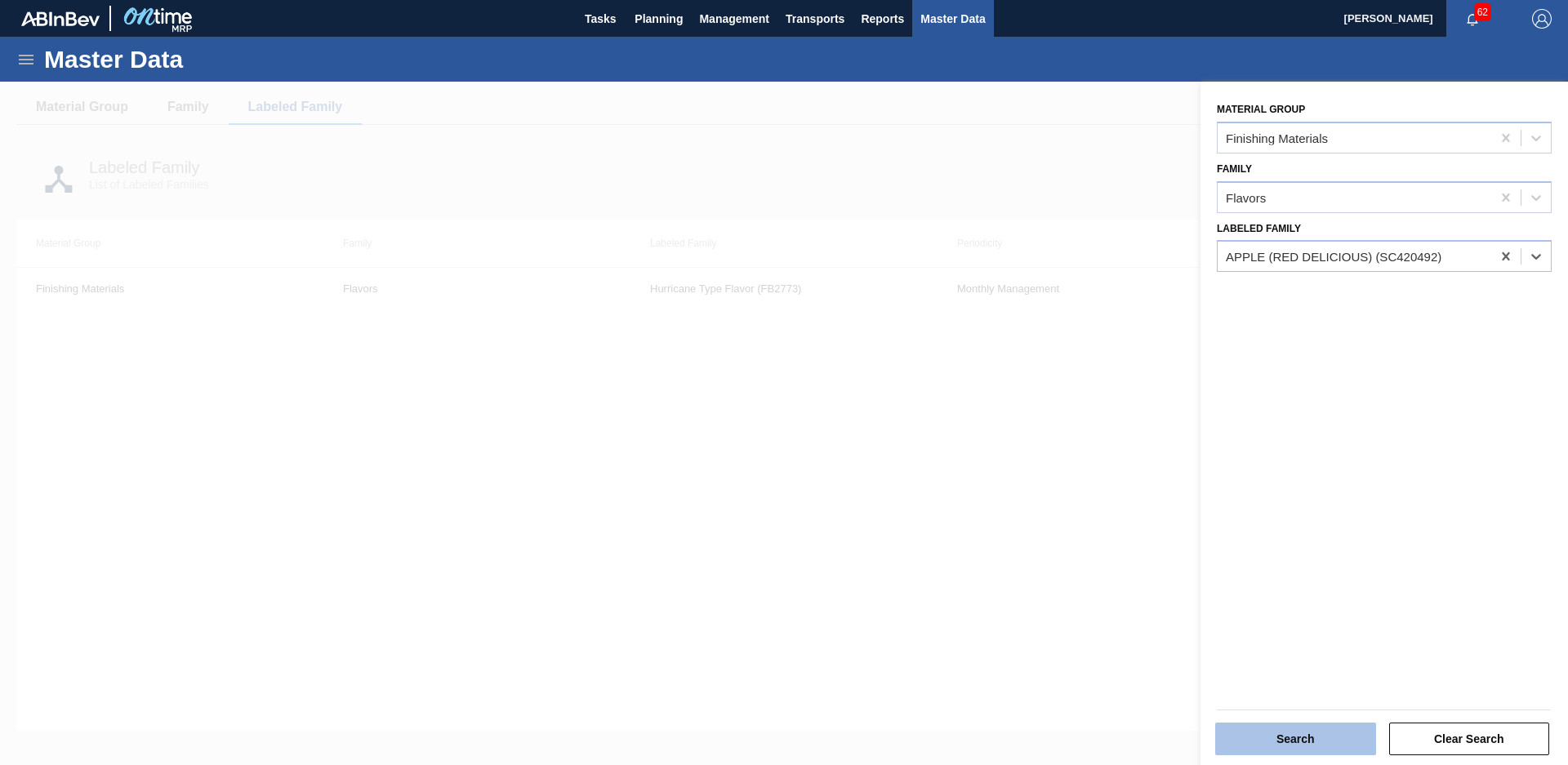
click at [1301, 729] on button "Search" at bounding box center [1295, 739] width 161 height 33
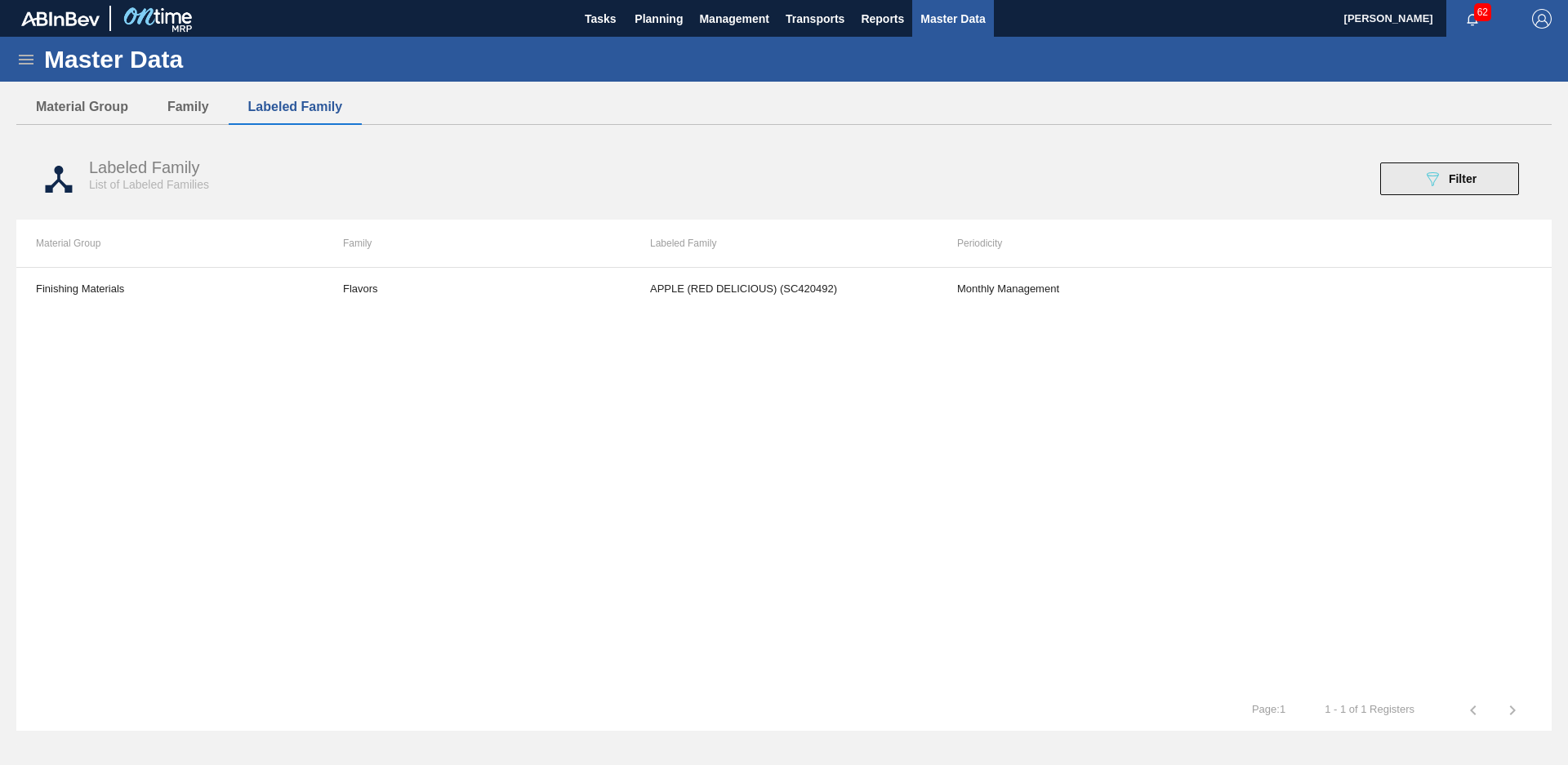
click at [1493, 182] on button "089F7B8B-B2A5-4AFE-B5C0-19BA573D28AC Filter" at bounding box center [1449, 179] width 139 height 33
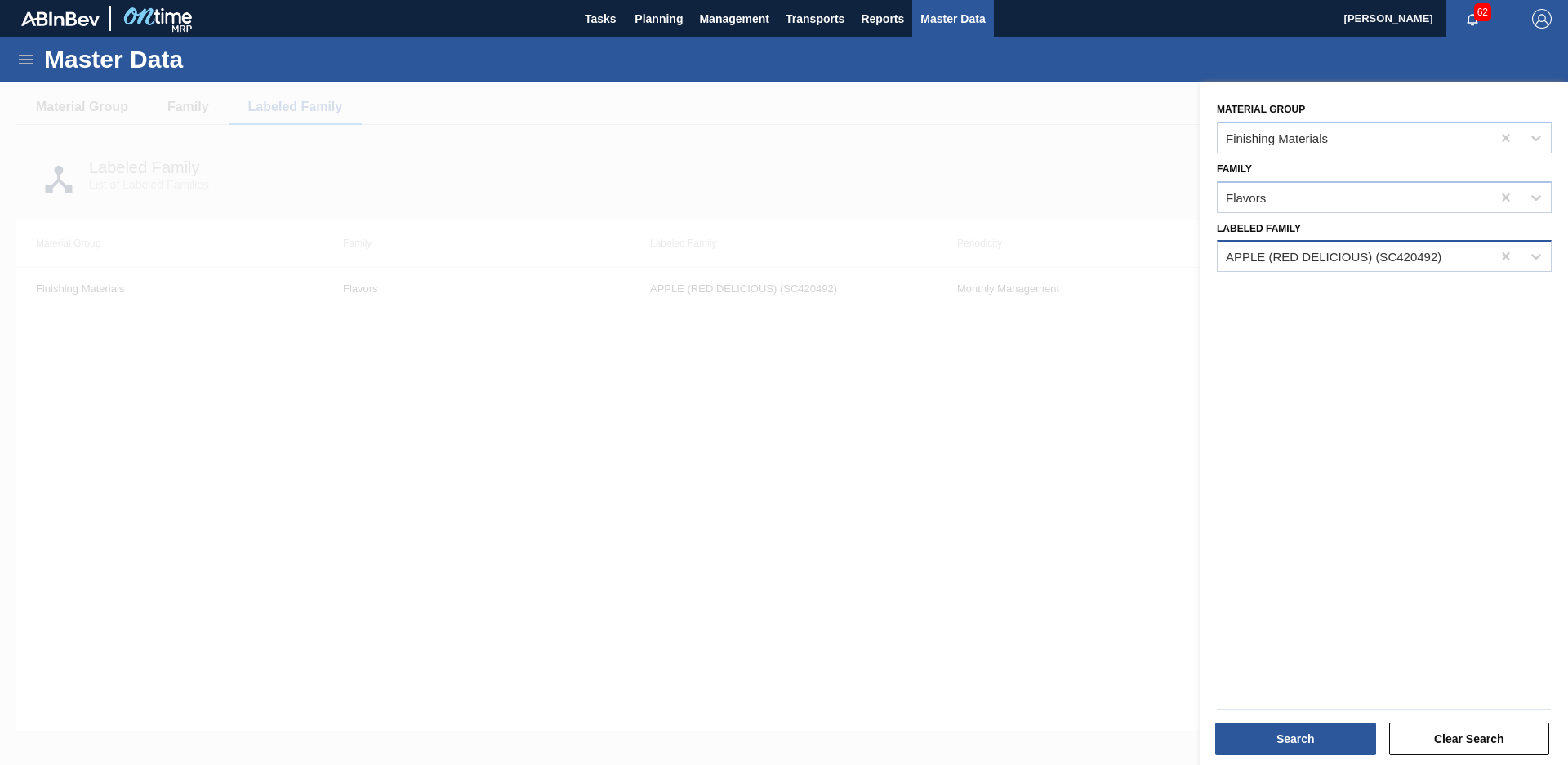
click at [1483, 261] on div "APPLE (RED DELICIOUS) (SC420492)" at bounding box center [1354, 257] width 274 height 24
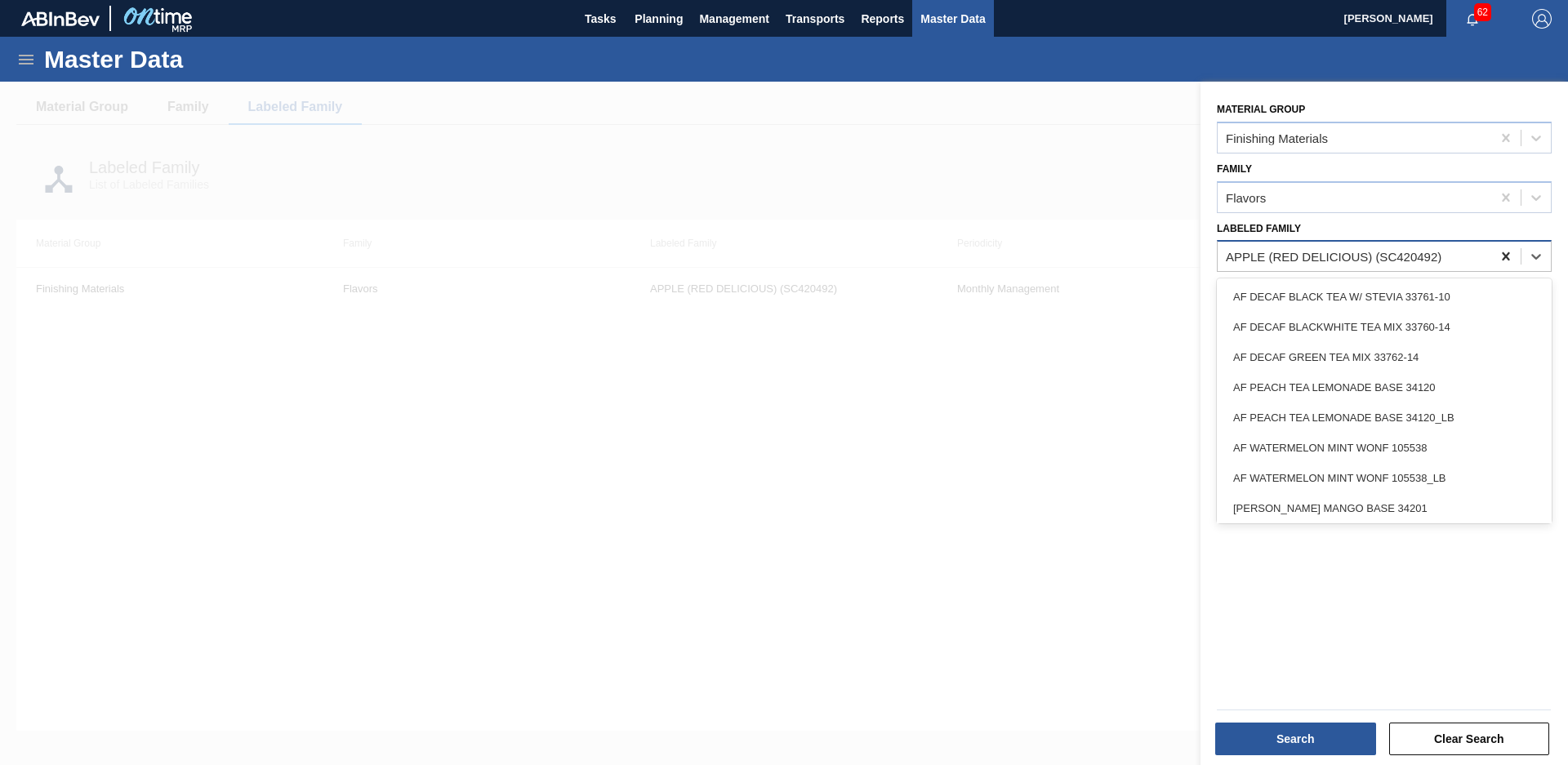
click at [1504, 258] on icon at bounding box center [1505, 257] width 8 height 9
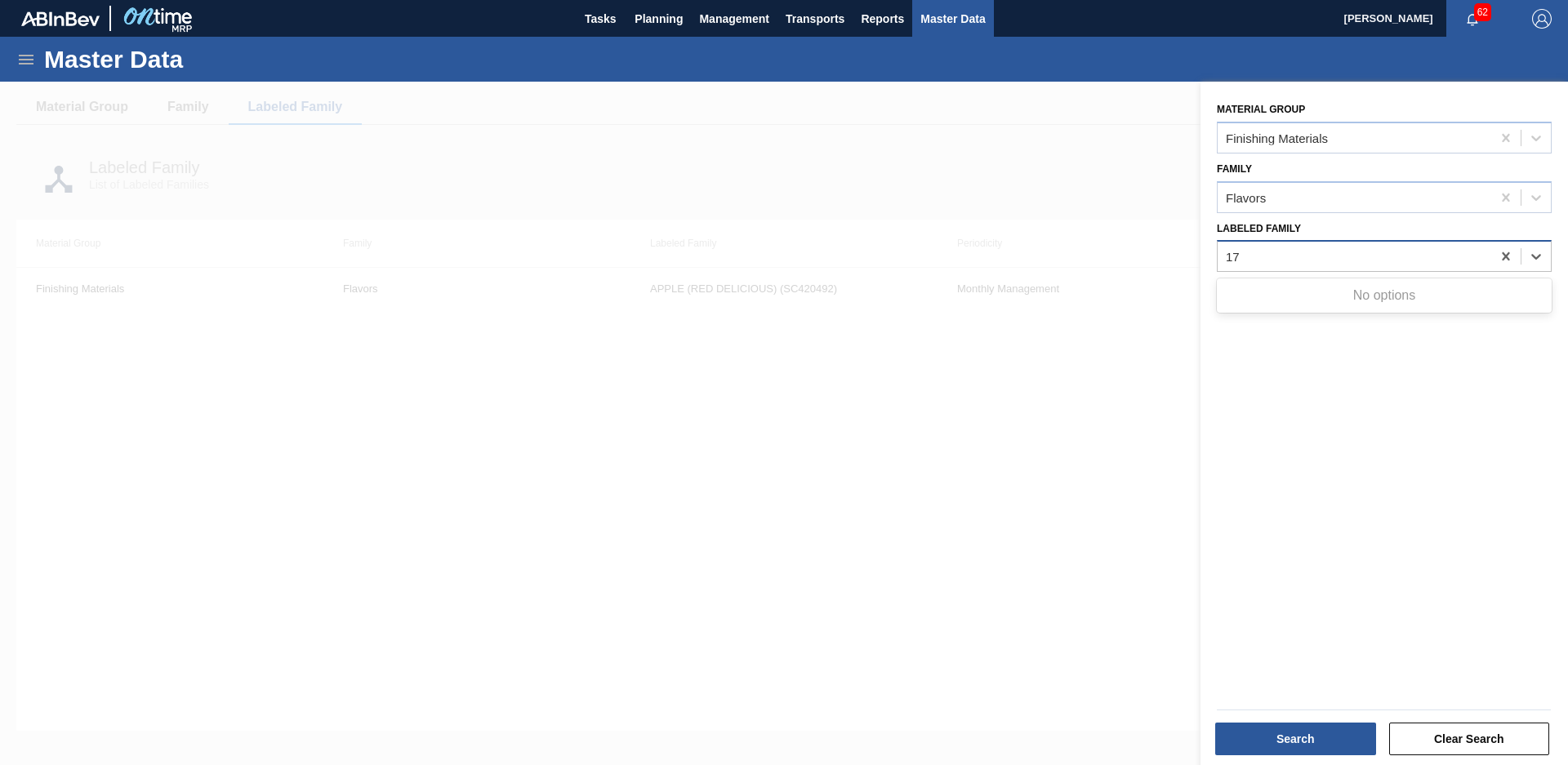
type Family "1"
type Family "Strawberry (J"
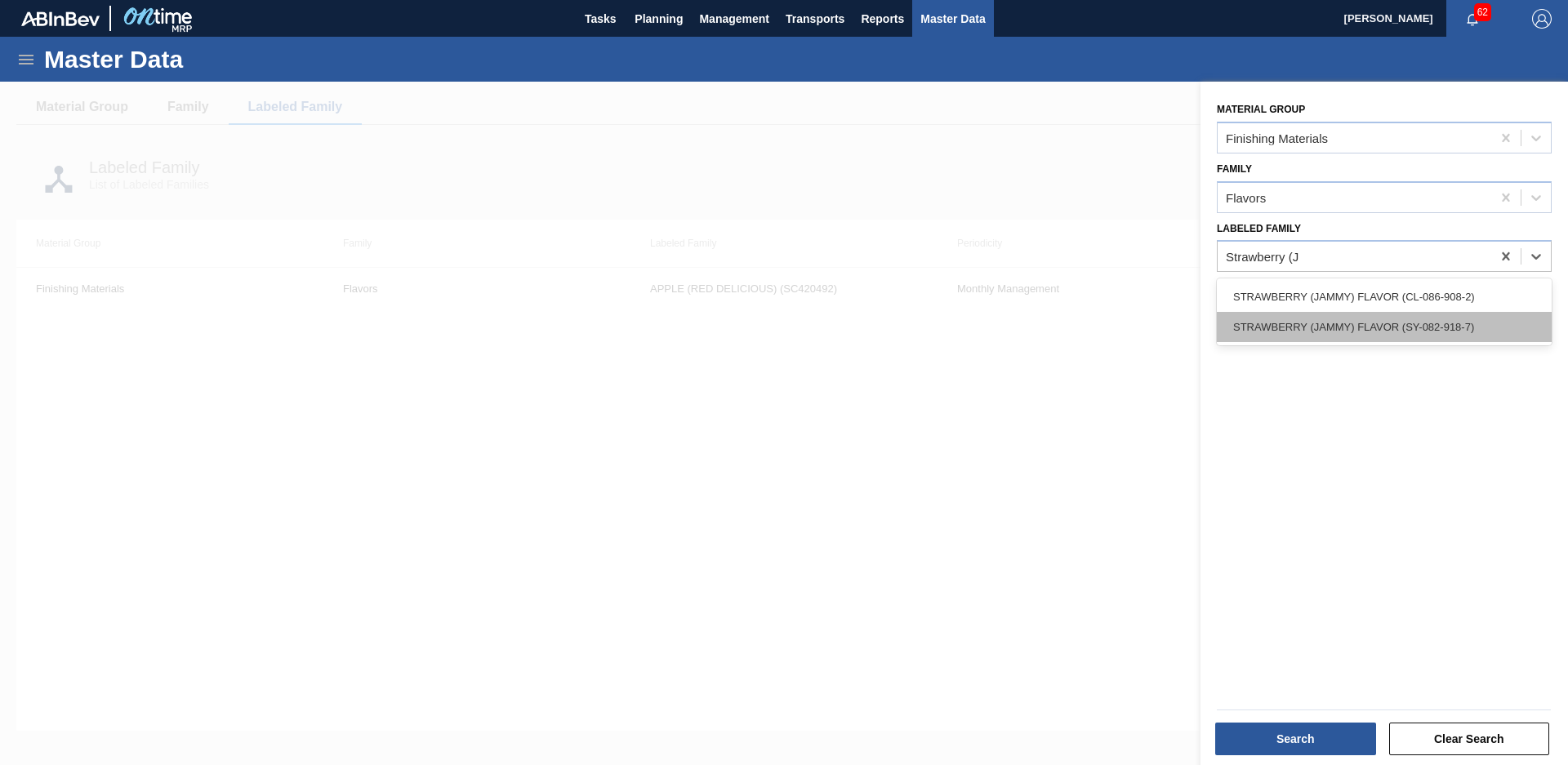
click at [1468, 321] on div "STRAWBERRY (JAMMY) FLAVOR (SY-082-918-7)" at bounding box center [1384, 326] width 335 height 30
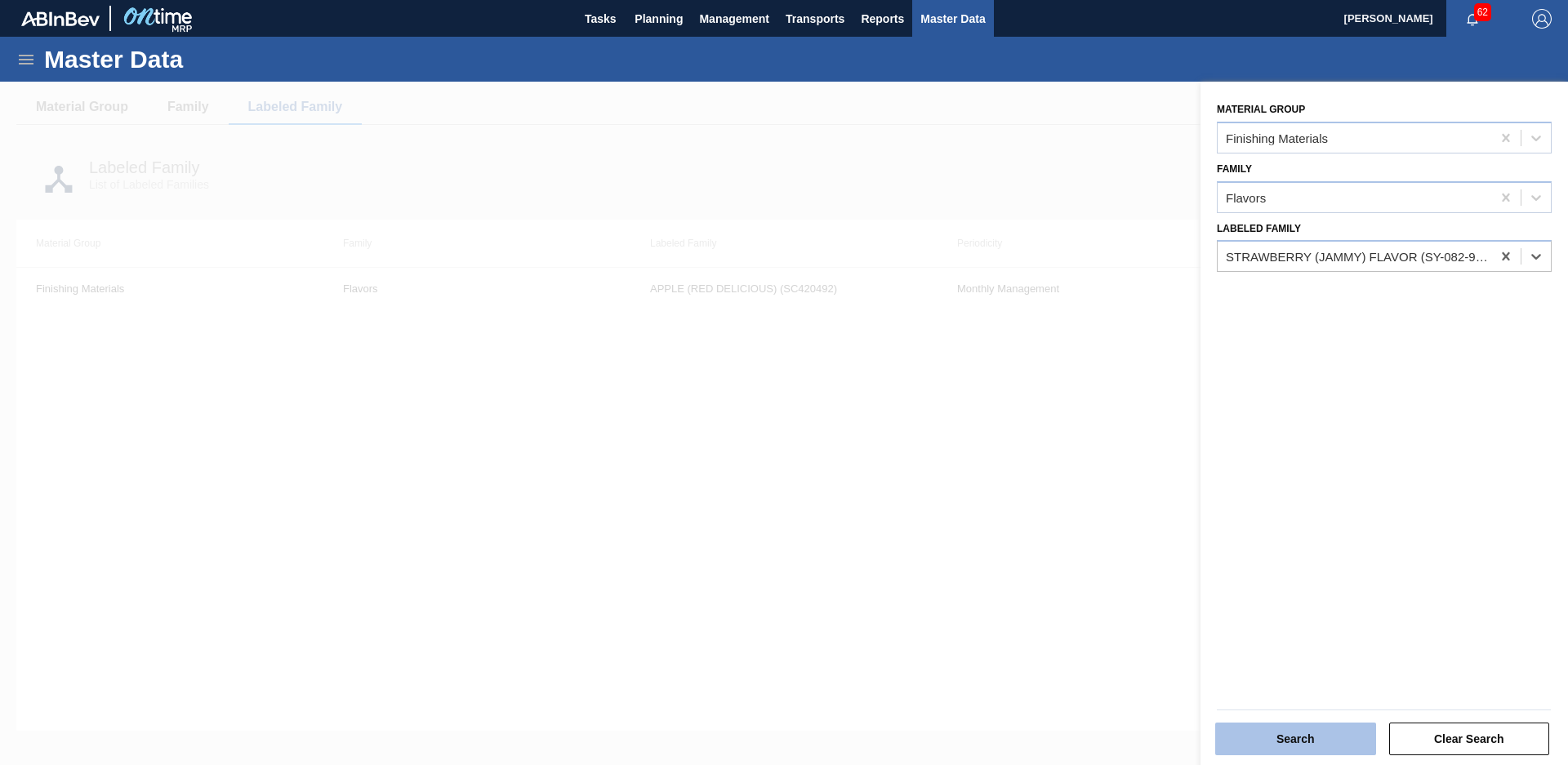
click at [1317, 730] on button "Search" at bounding box center [1295, 739] width 161 height 33
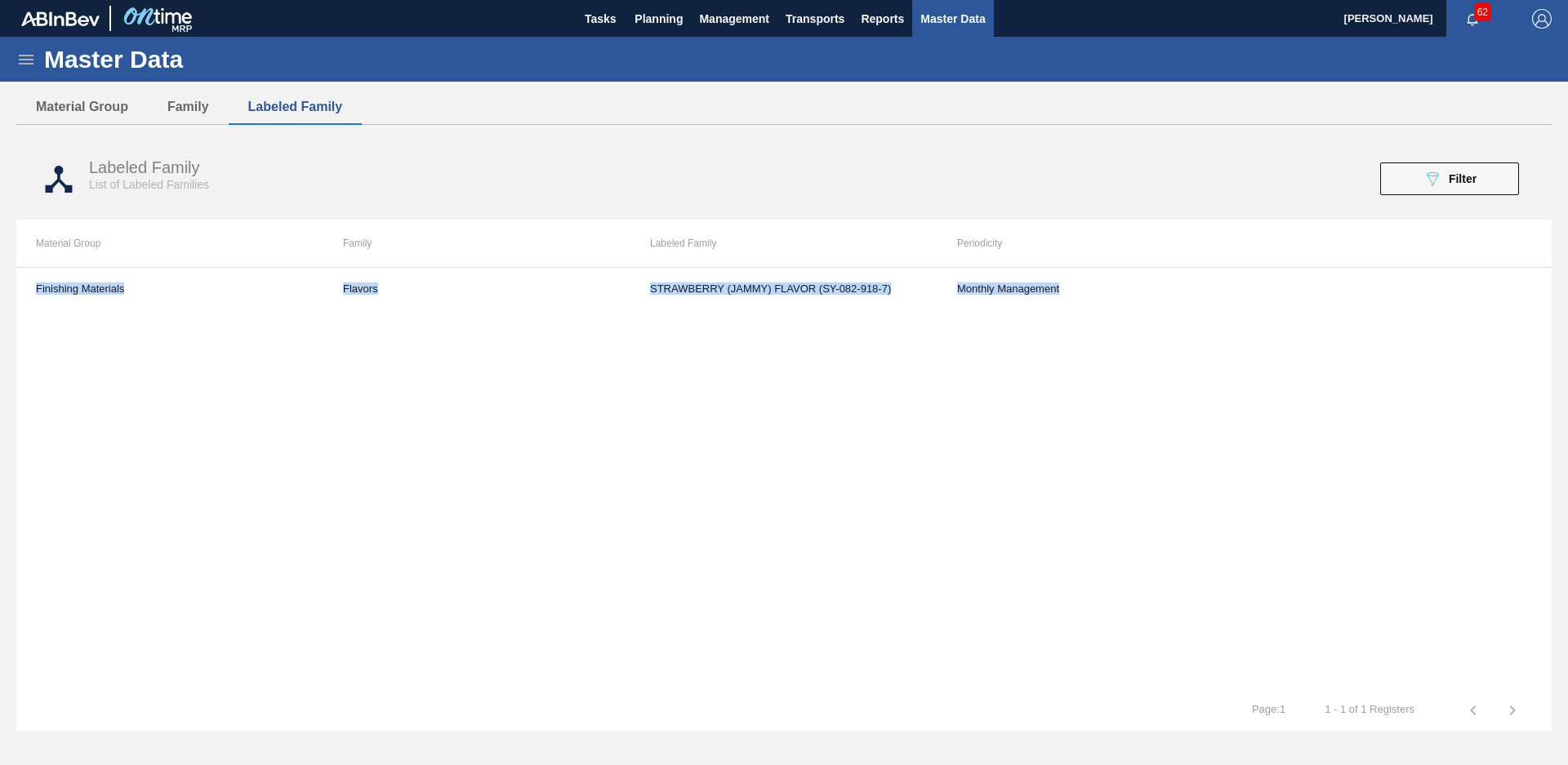
drag, startPoint x: 1146, startPoint y: 297, endPoint x: 144, endPoint y: 325, distance: 1002.4
click at [144, 325] on div "Finishing Materials Flavors STRAWBERRY (JAMMY) FLAVOR (SY-082-918-7) Monthly Ma…" at bounding box center [784, 478] width 1535 height 423
drag, startPoint x: 144, startPoint y: 325, endPoint x: 60, endPoint y: 290, distance: 91.0
click at [60, 290] on td "Finishing Materials" at bounding box center [170, 288] width 307 height 41
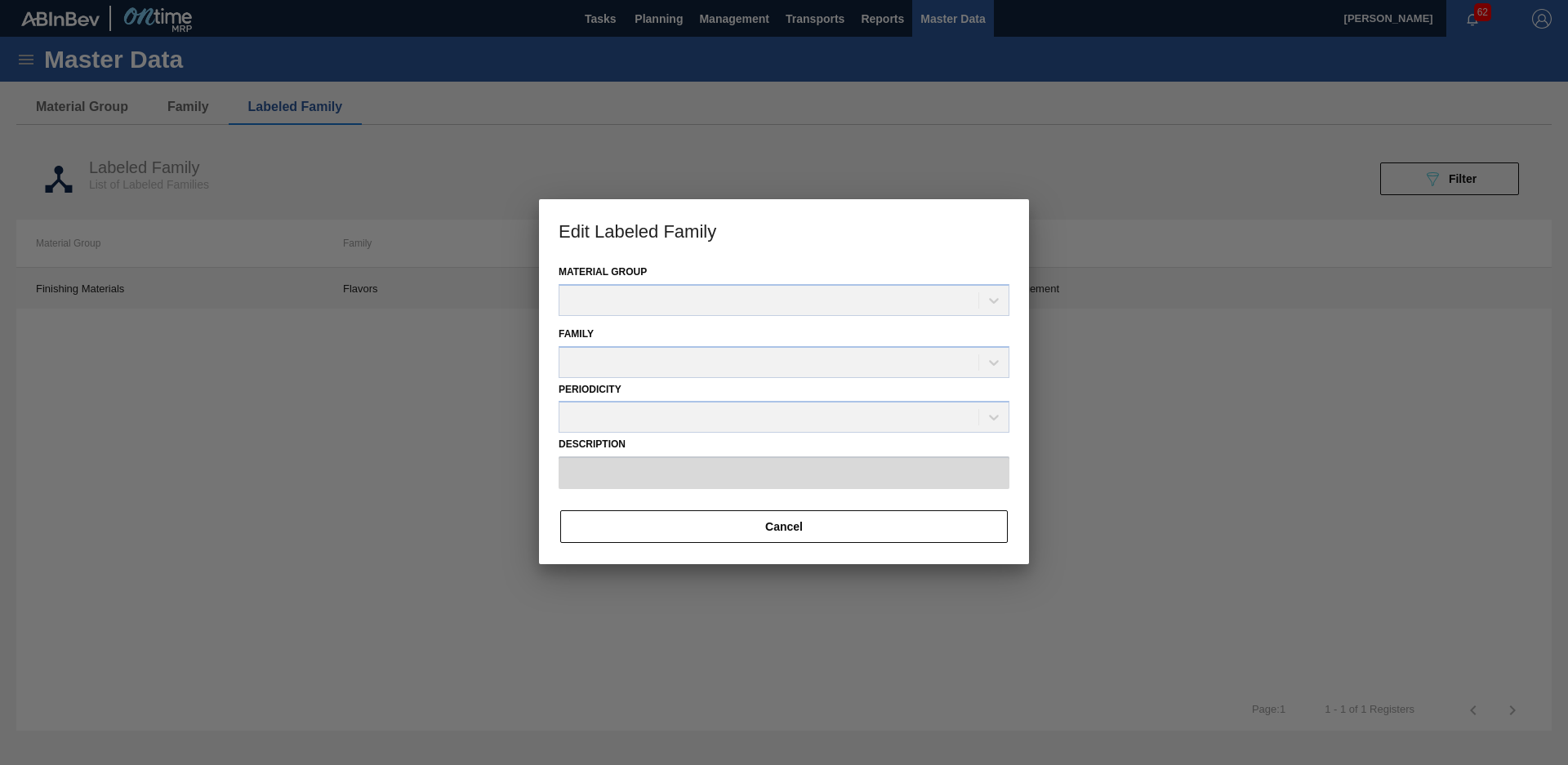
type input "STRAWBERRY (JAMMY) FLAVOR (SY-082-918-7)"
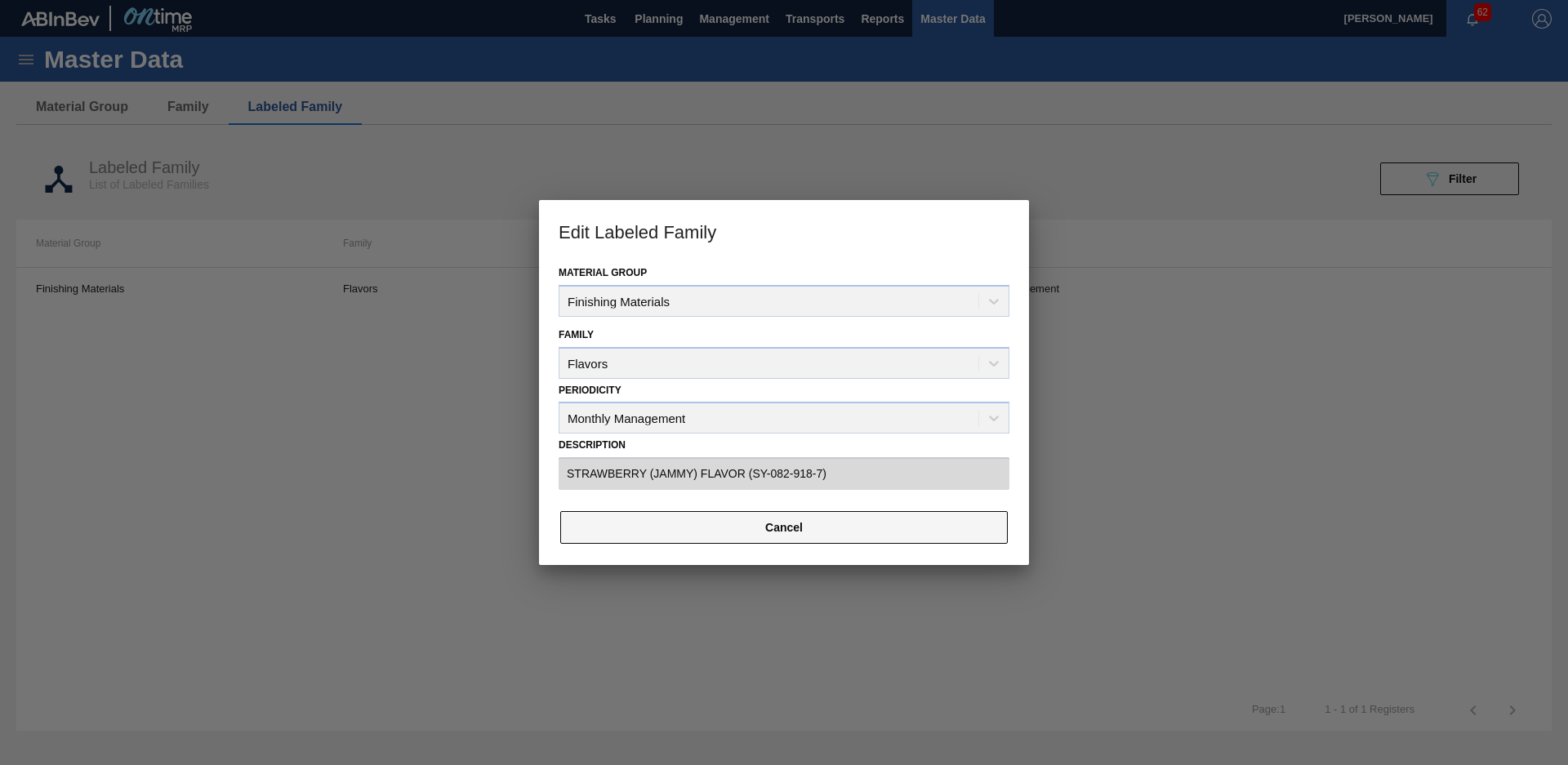
click at [736, 522] on button "Cancel" at bounding box center [783, 527] width 447 height 33
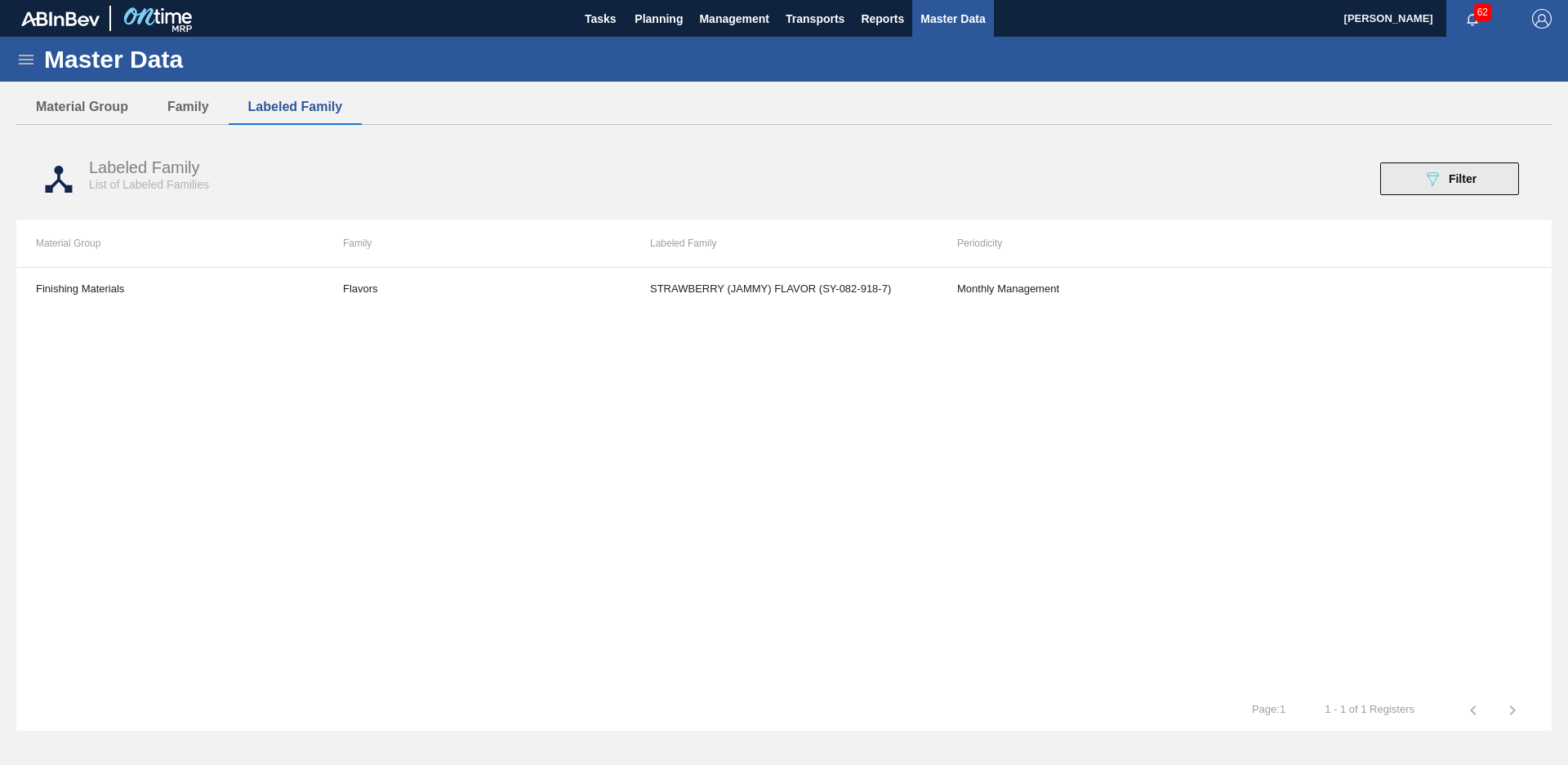
click at [1405, 179] on button "089F7B8B-B2A5-4AFE-B5C0-19BA573D28AC Filter" at bounding box center [1449, 179] width 139 height 33
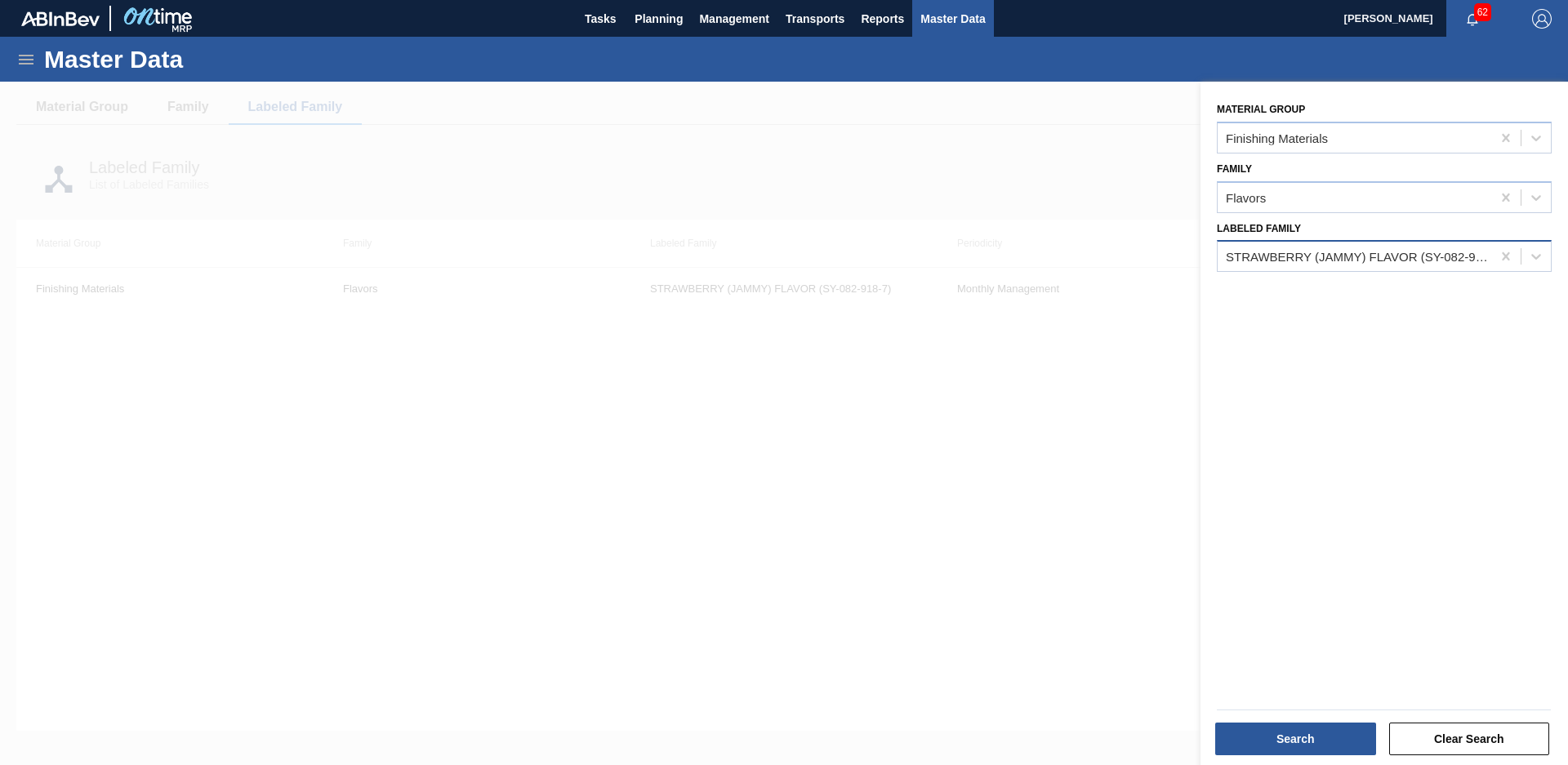
click at [1376, 252] on div "STRAWBERRY (JAMMY) FLAVOR (SY-082-918-7)" at bounding box center [1358, 257] width 267 height 14
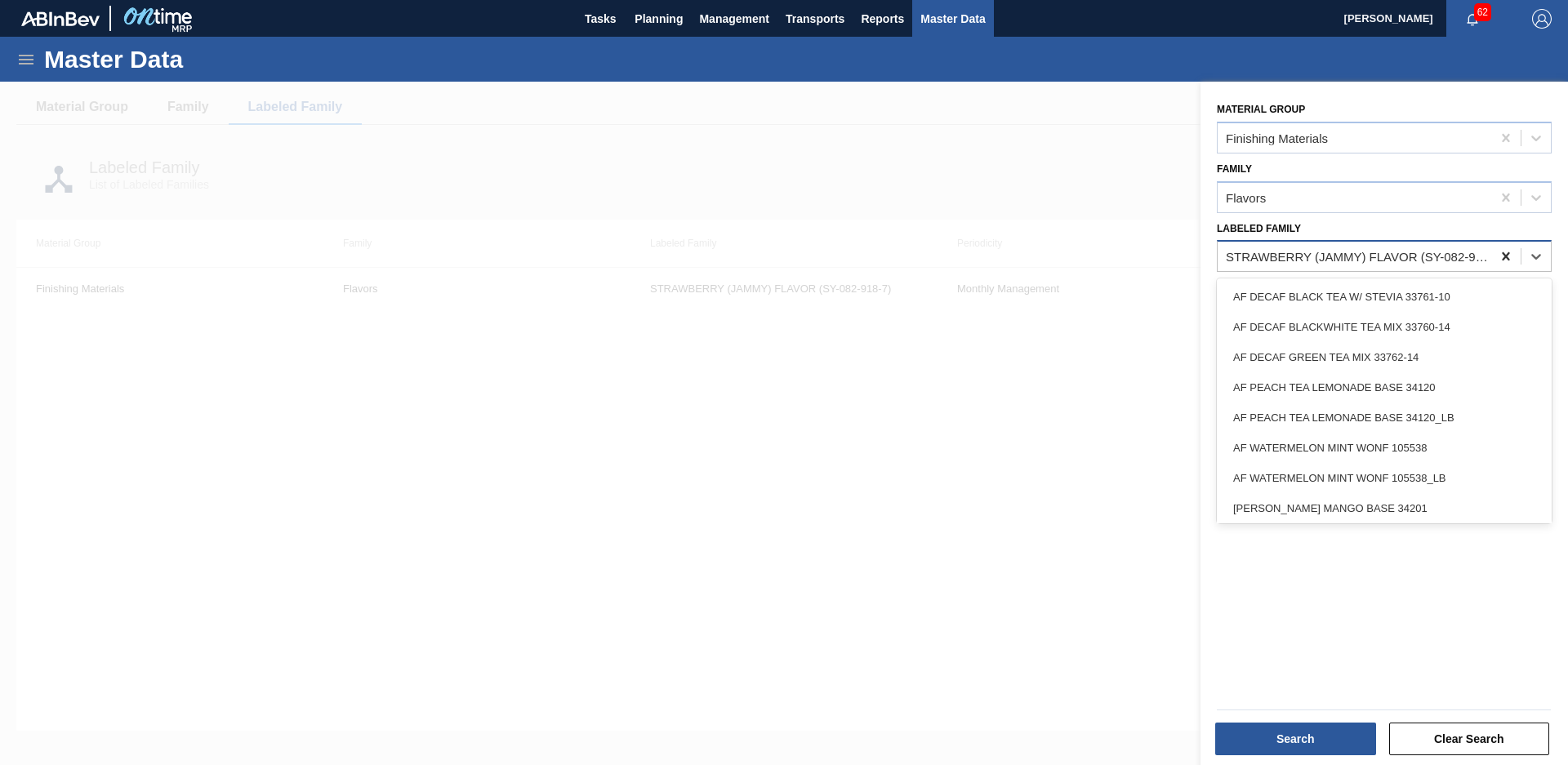
click at [1498, 253] on icon at bounding box center [1505, 256] width 16 height 16
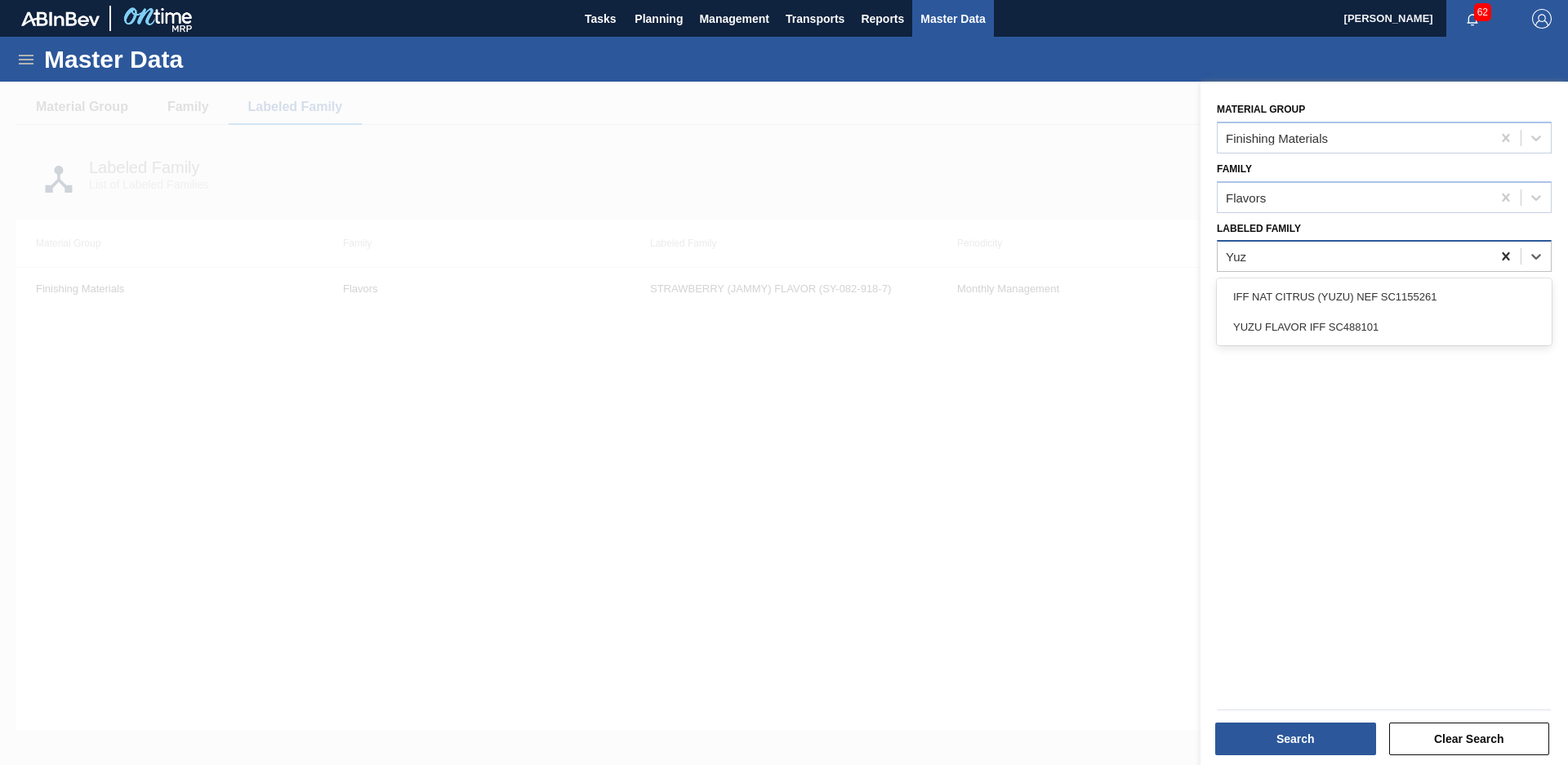
type Family "Yuzu"
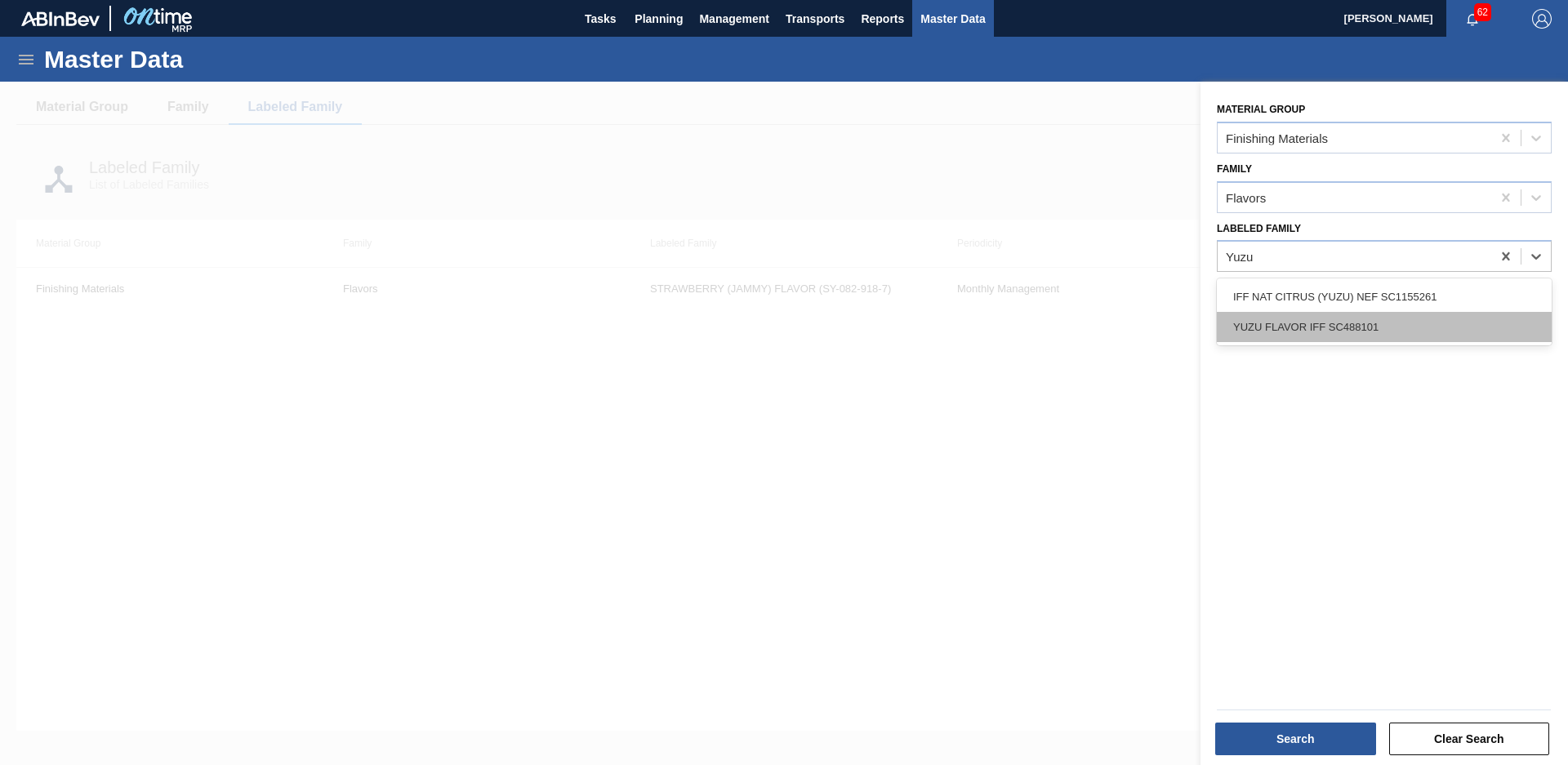
click at [1478, 338] on div "YUZU FLAVOR IFF SC488101" at bounding box center [1384, 326] width 335 height 30
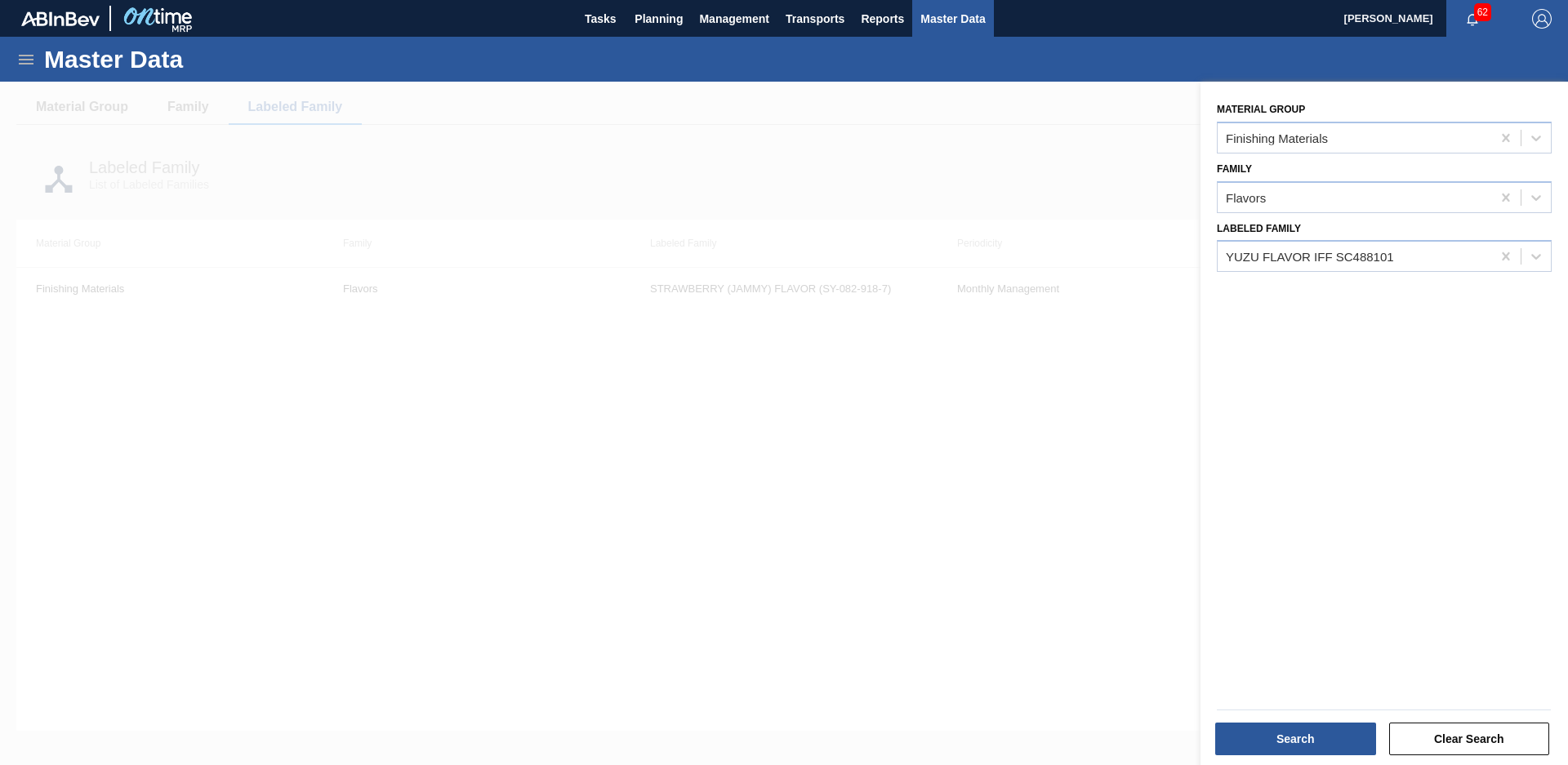
click at [1290, 700] on div at bounding box center [1383, 707] width 347 height 18
click at [1291, 734] on button "Search" at bounding box center [1295, 739] width 161 height 33
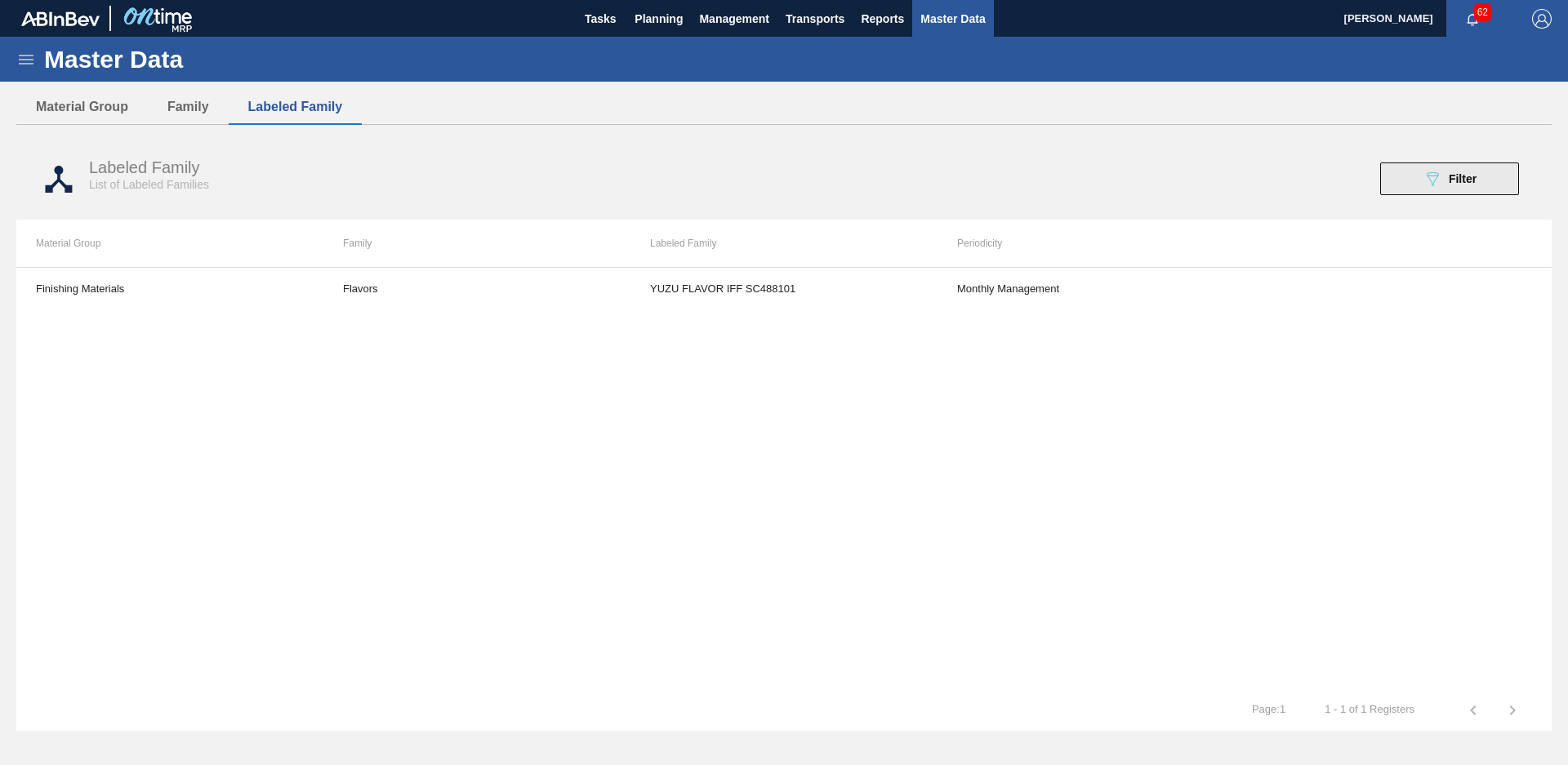
click at [1449, 180] on span "Filter" at bounding box center [1462, 179] width 27 height 13
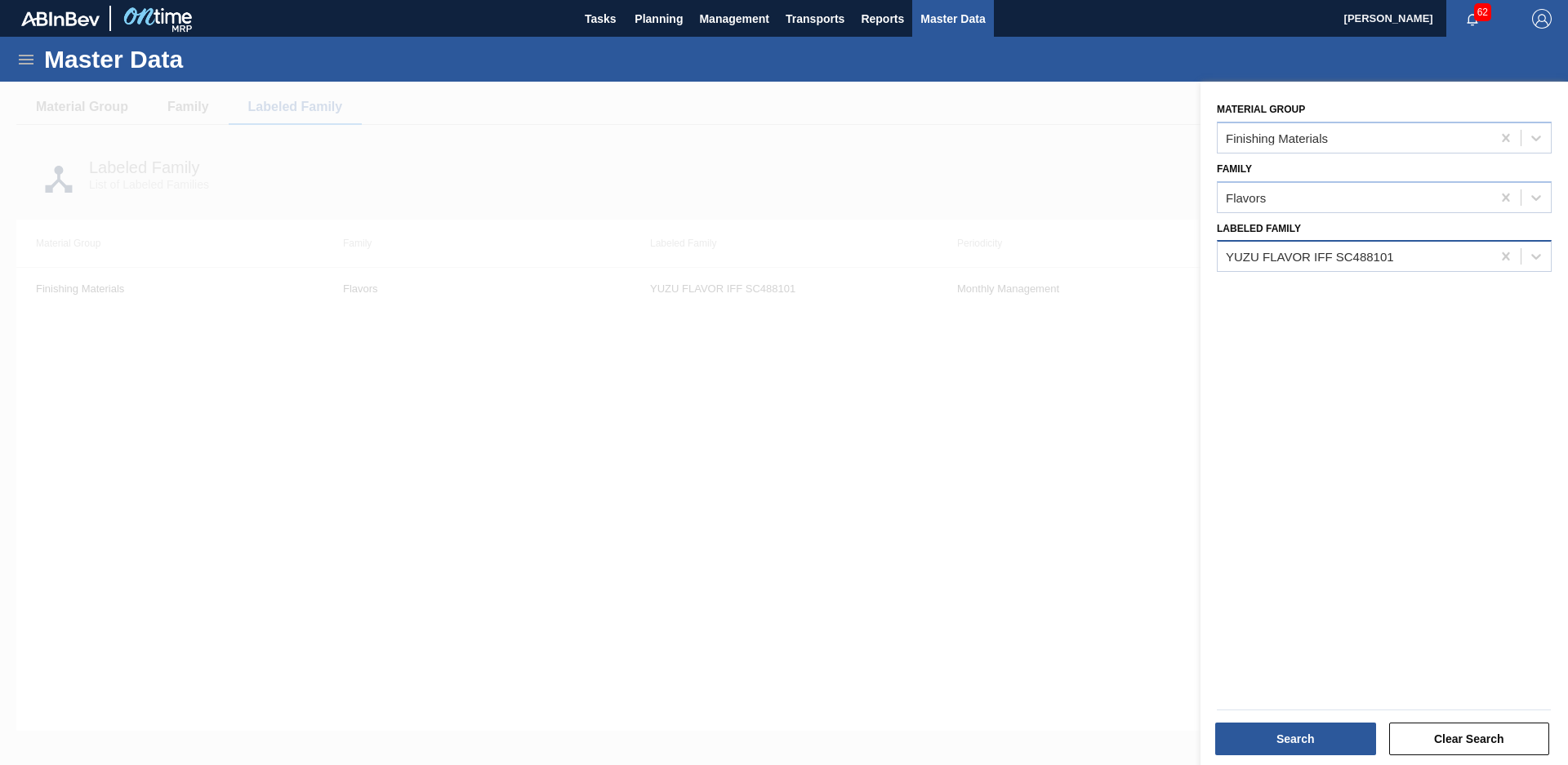
click at [1410, 255] on div "YUZU FLAVOR IFF SC488101" at bounding box center [1354, 257] width 274 height 24
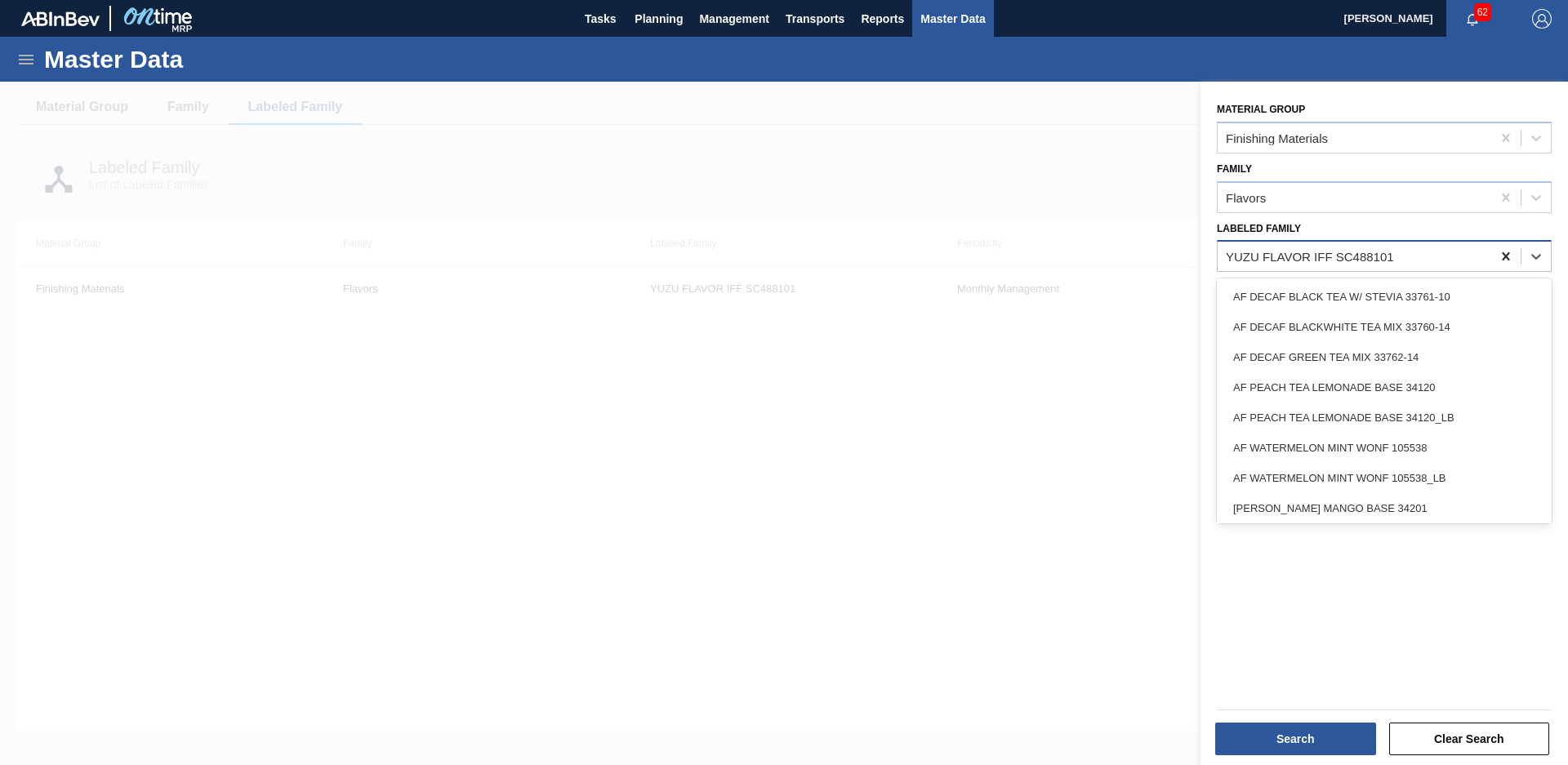
click at [1499, 256] on icon at bounding box center [1505, 256] width 16 height 16
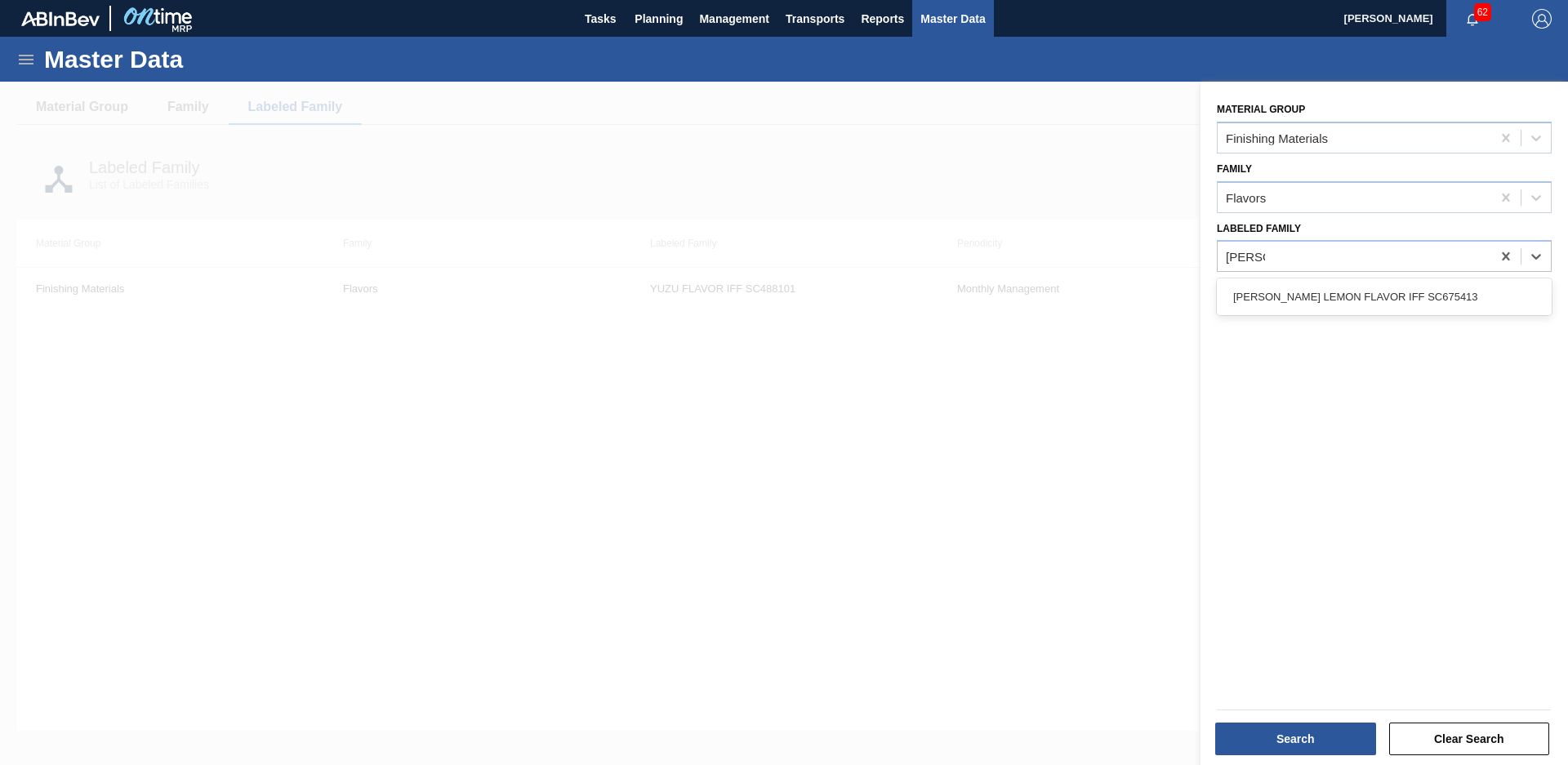
type Family "Meyer"
click at [1340, 327] on div "Material Group Finishing Materials Family Flavors Labeled Family option MEYER L…" at bounding box center [1384, 425] width 368 height 688
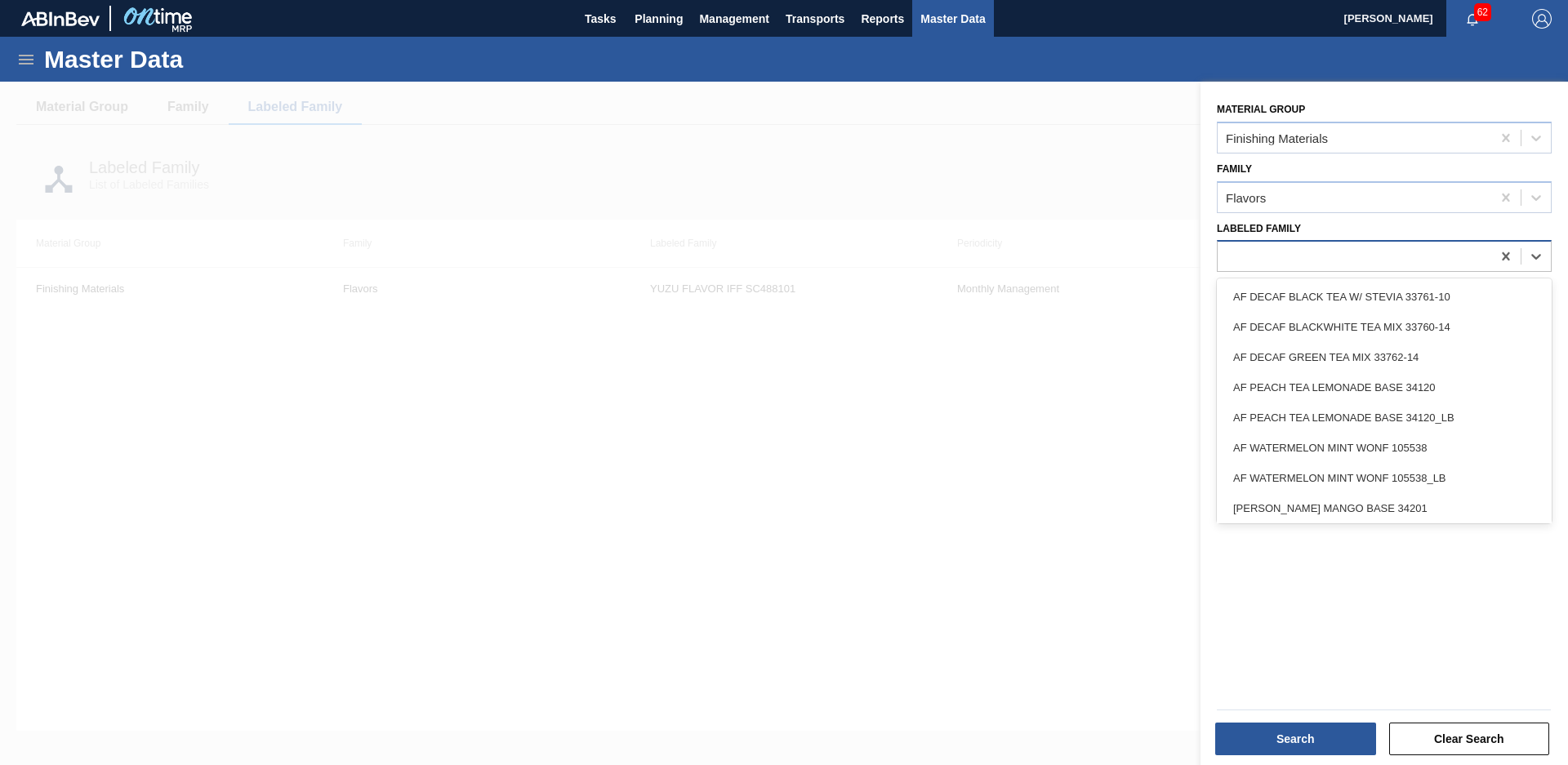
click at [1373, 265] on div at bounding box center [1354, 257] width 274 height 24
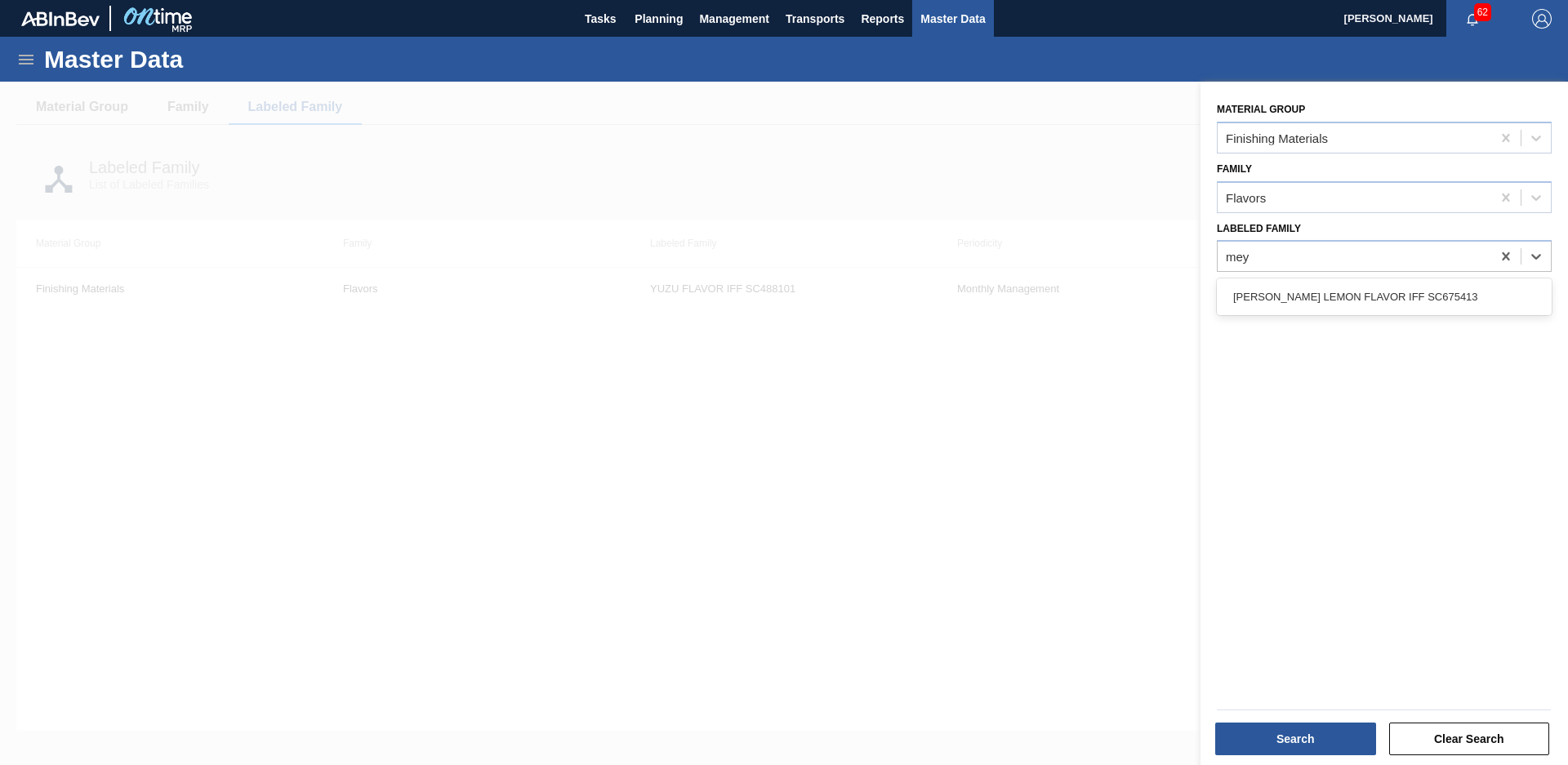
type Family "mey"
click at [1352, 316] on div "Material Group Finishing Materials Family Flavors Labeled Family option MEYER L…" at bounding box center [1384, 425] width 368 height 688
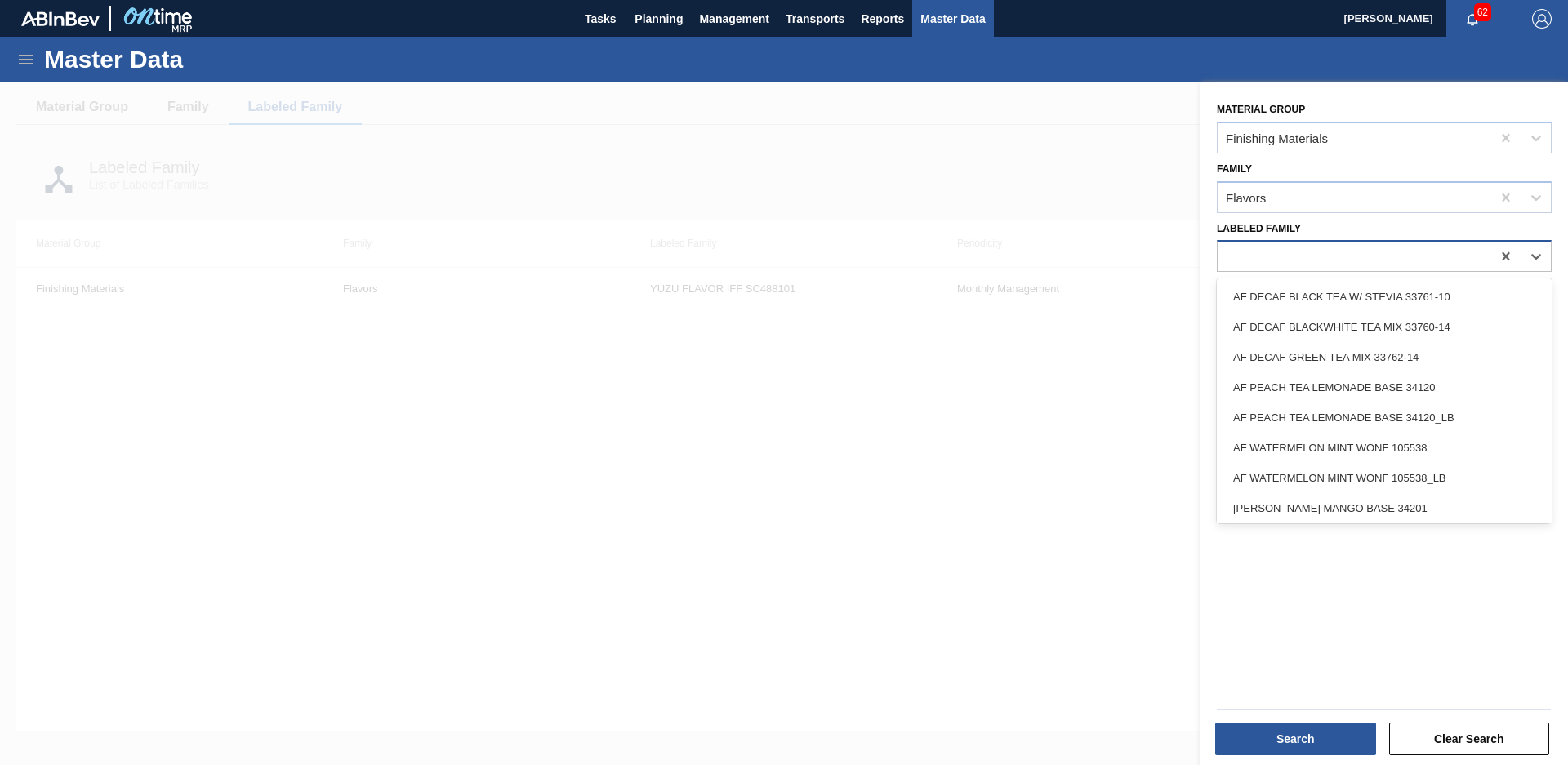
click at [1399, 252] on div at bounding box center [1354, 257] width 274 height 24
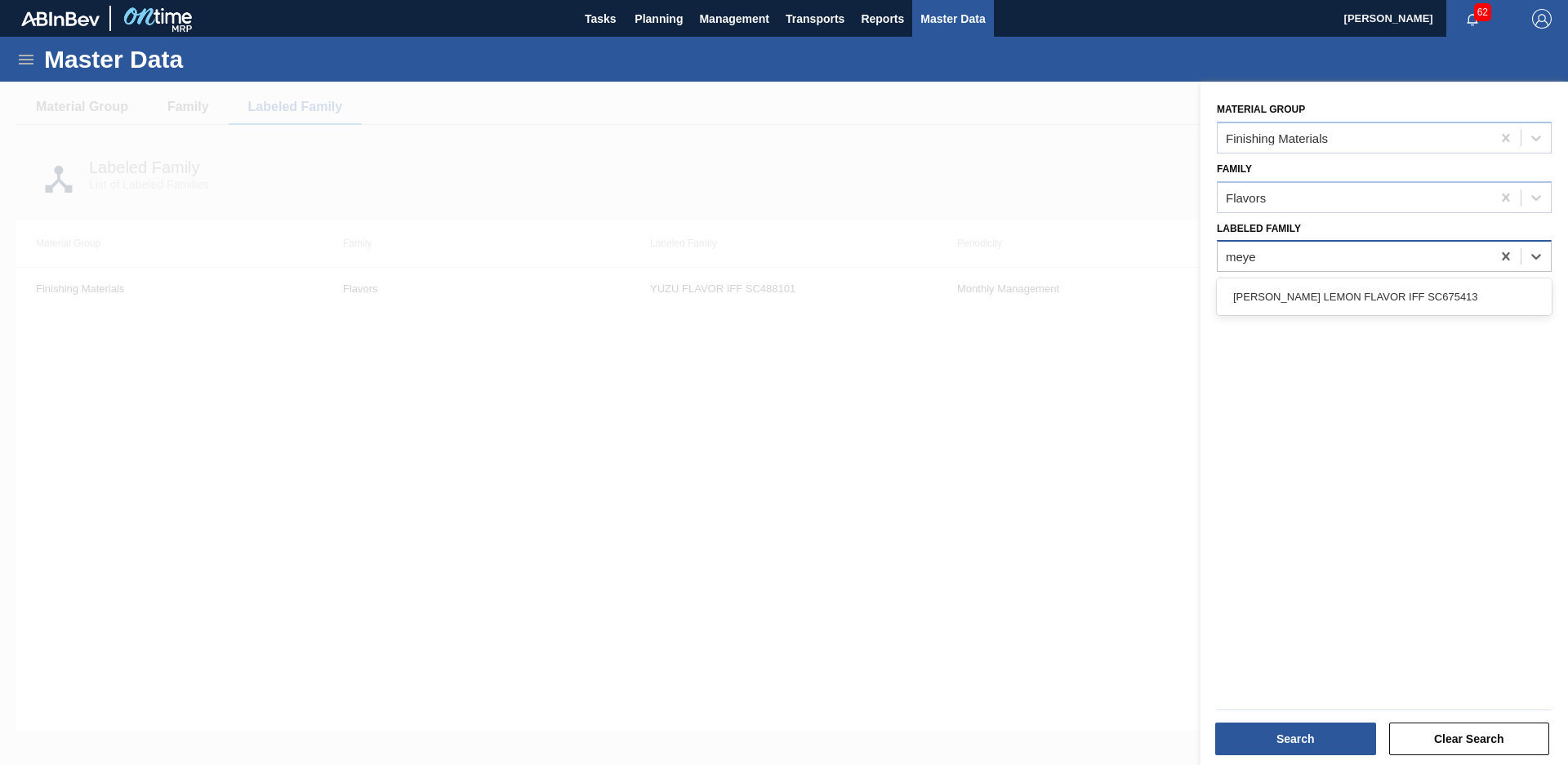
type Family "meyer"
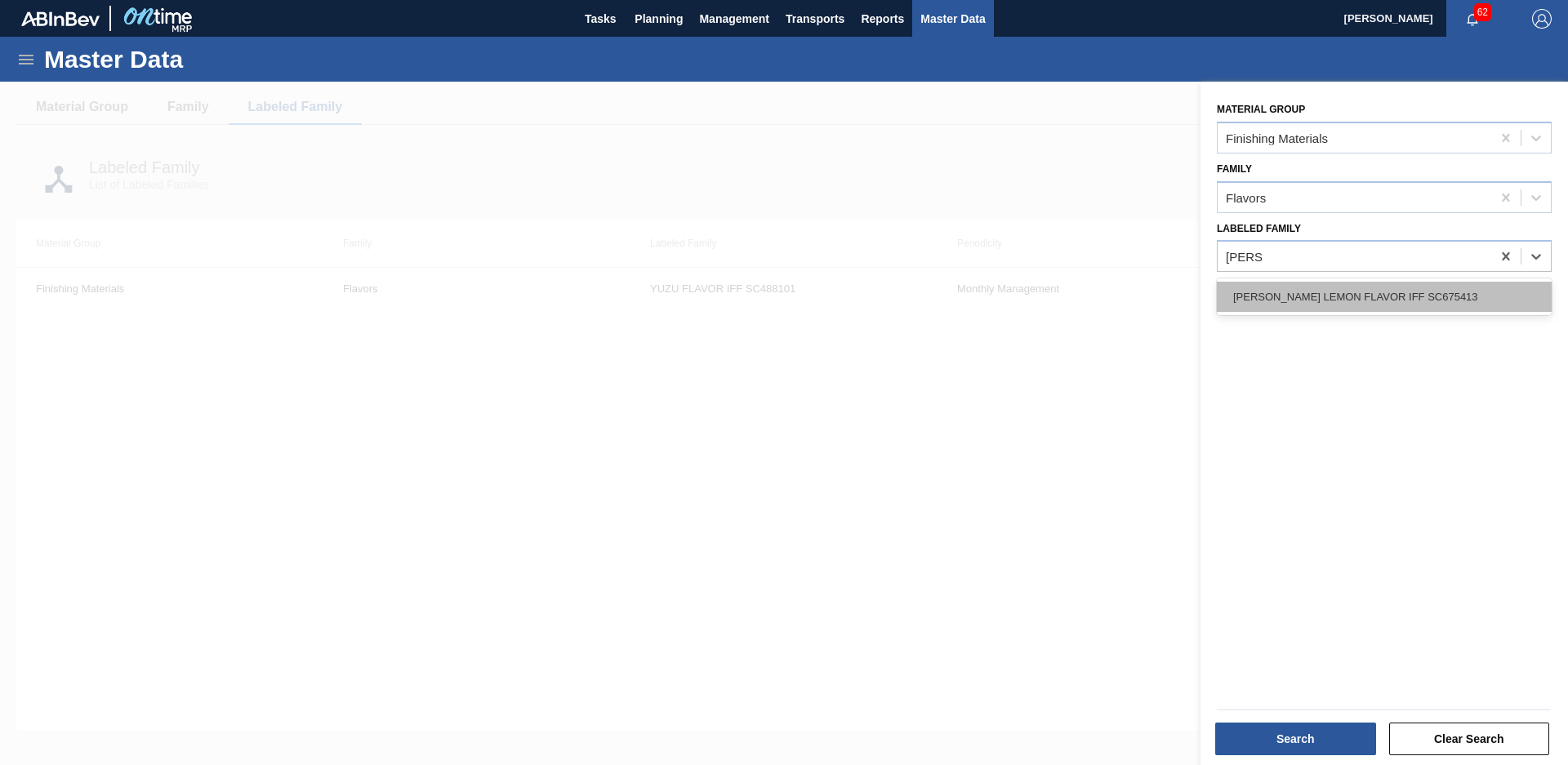
click at [1274, 299] on div "MEYER LEMON FLAVOR IFF SC675413" at bounding box center [1384, 296] width 335 height 30
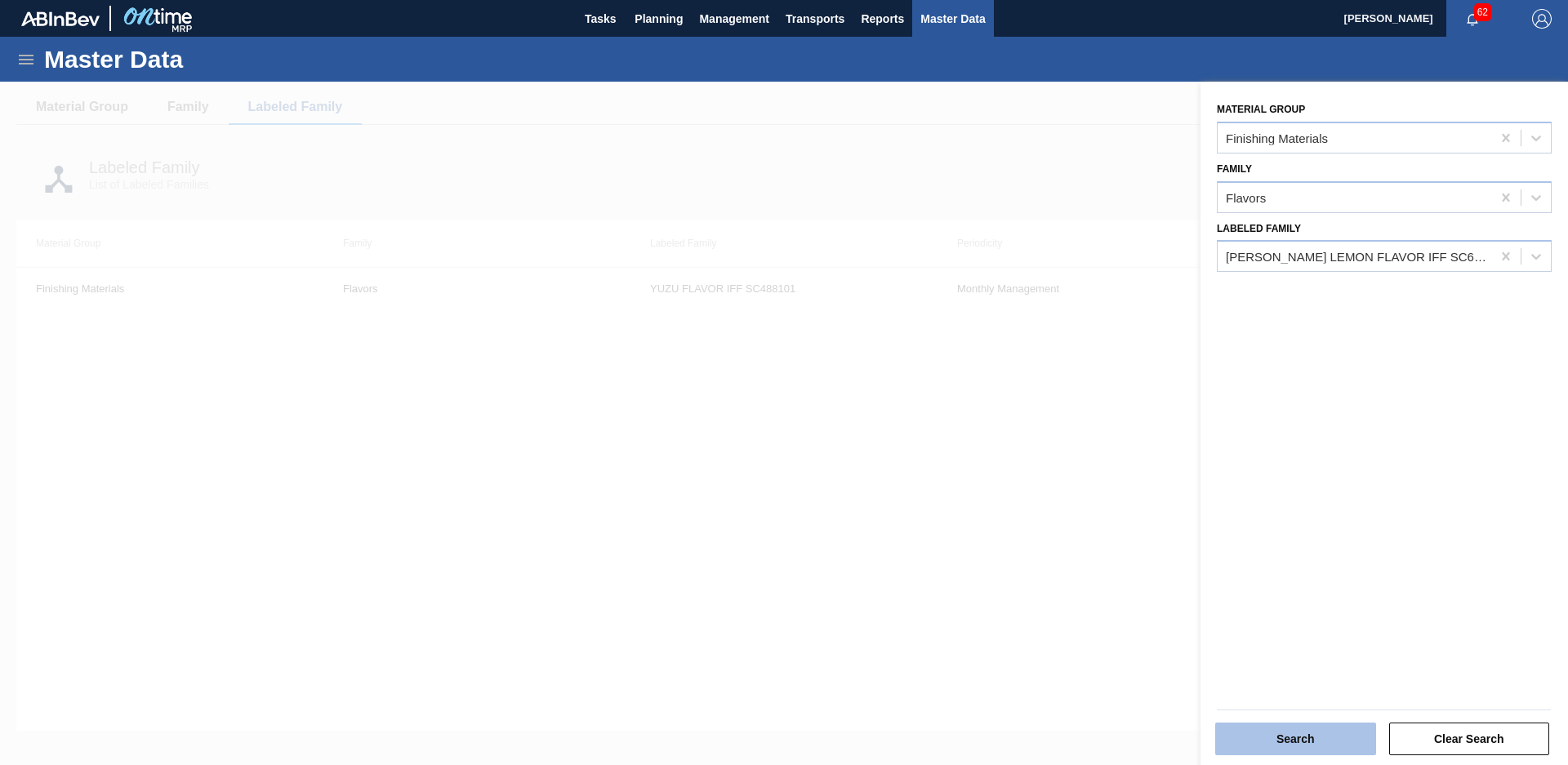
click at [1306, 725] on button "Search" at bounding box center [1295, 739] width 161 height 33
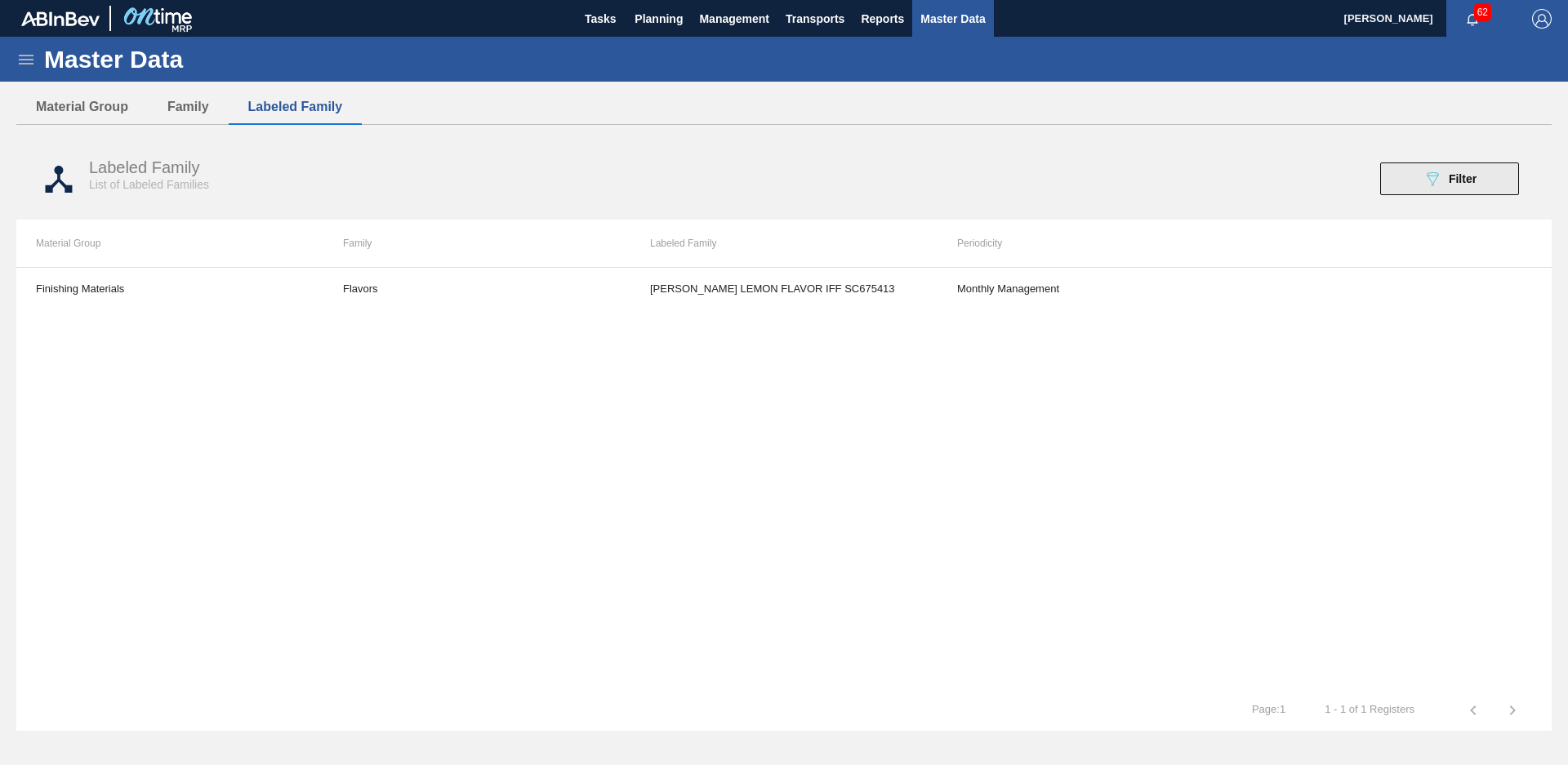
click at [1441, 175] on icon "089F7B8B-B2A5-4AFE-B5C0-19BA573D28AC" at bounding box center [1432, 179] width 20 height 20
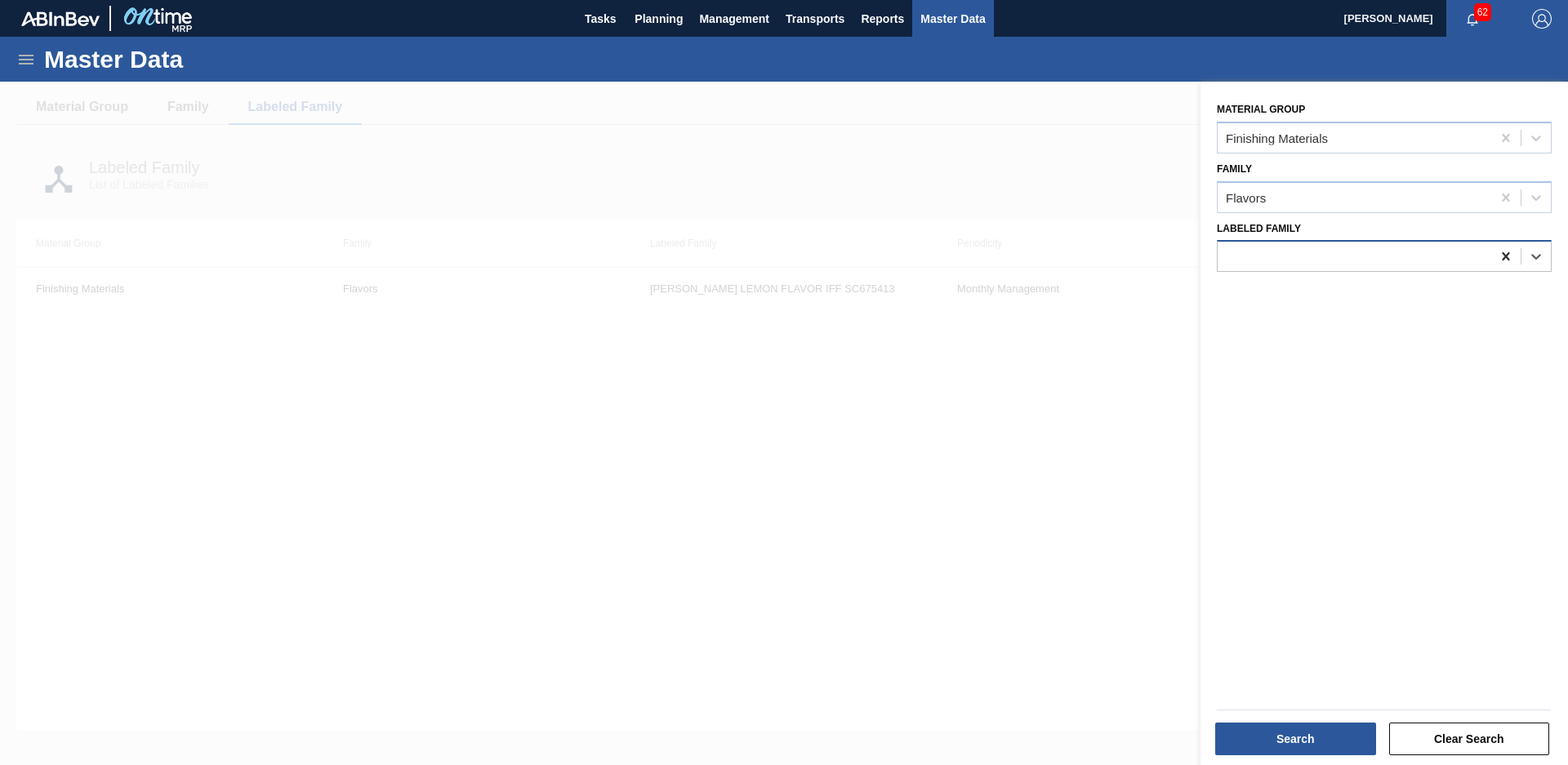
click at [1498, 257] on icon at bounding box center [1505, 256] width 16 height 16
type Family "Nat tastegem"
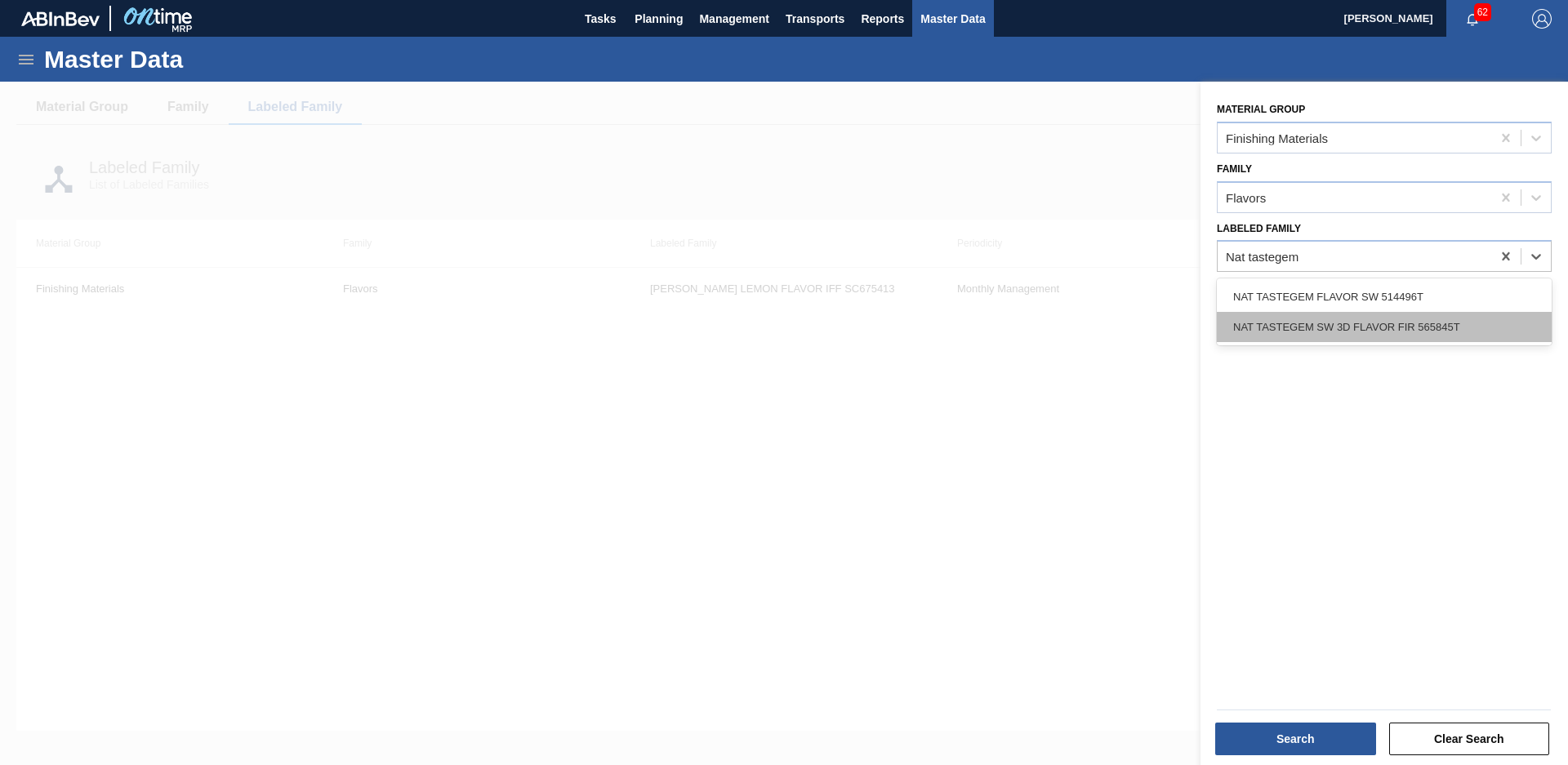
click at [1475, 338] on div "NAT TASTEGEM SW 3D FLAVOR FIR 565845T" at bounding box center [1384, 326] width 335 height 30
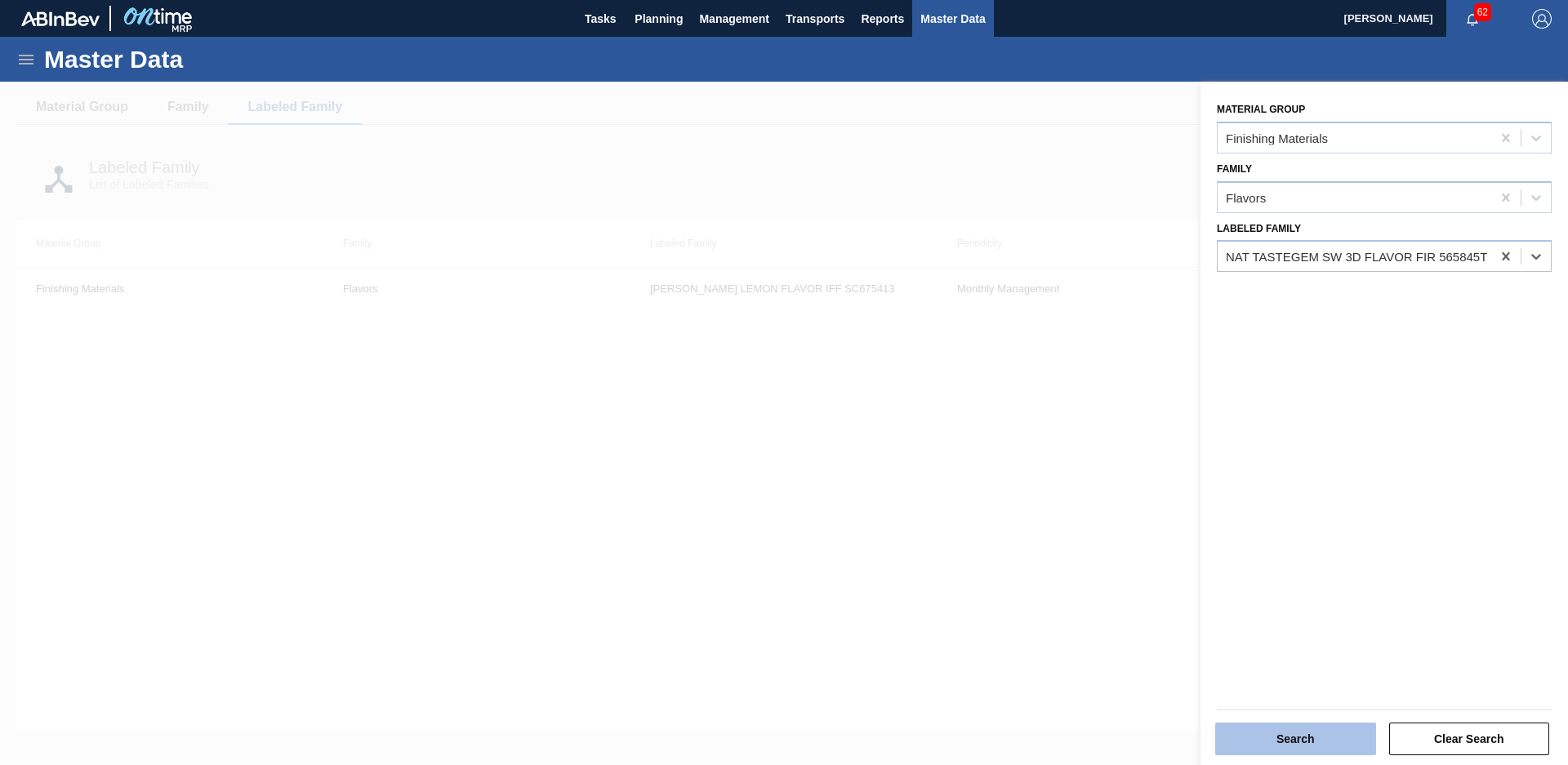
click at [1276, 738] on button "Search" at bounding box center [1295, 739] width 161 height 33
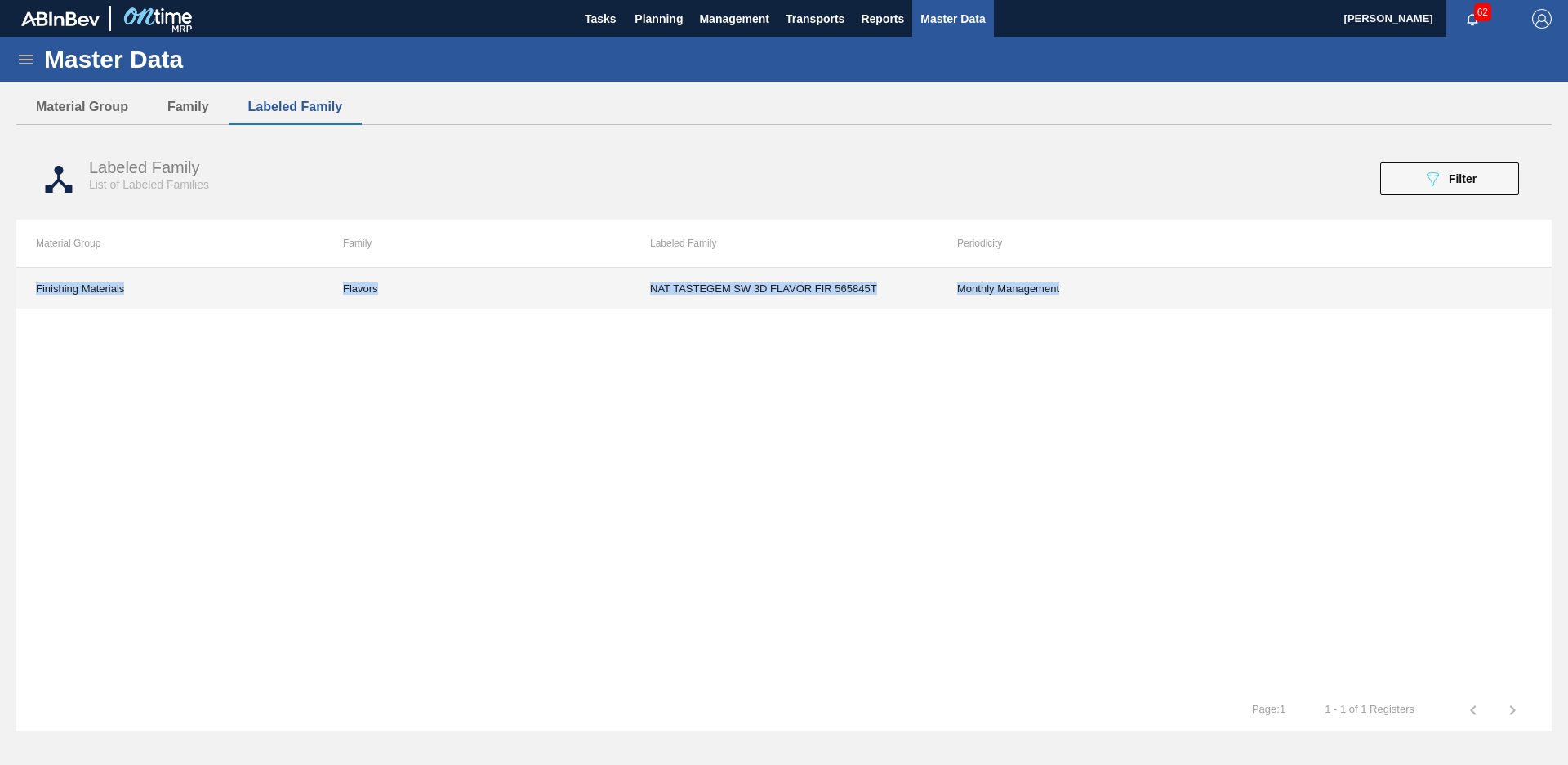
drag, startPoint x: 35, startPoint y: 288, endPoint x: 1097, endPoint y: 306, distance: 1062.2
click at [1096, 306] on tr "Finishing Materials Flavors NAT TASTEGEM SW 3D FLAVOR FIR 565845T Monthly Manag…" at bounding box center [784, 288] width 1535 height 41
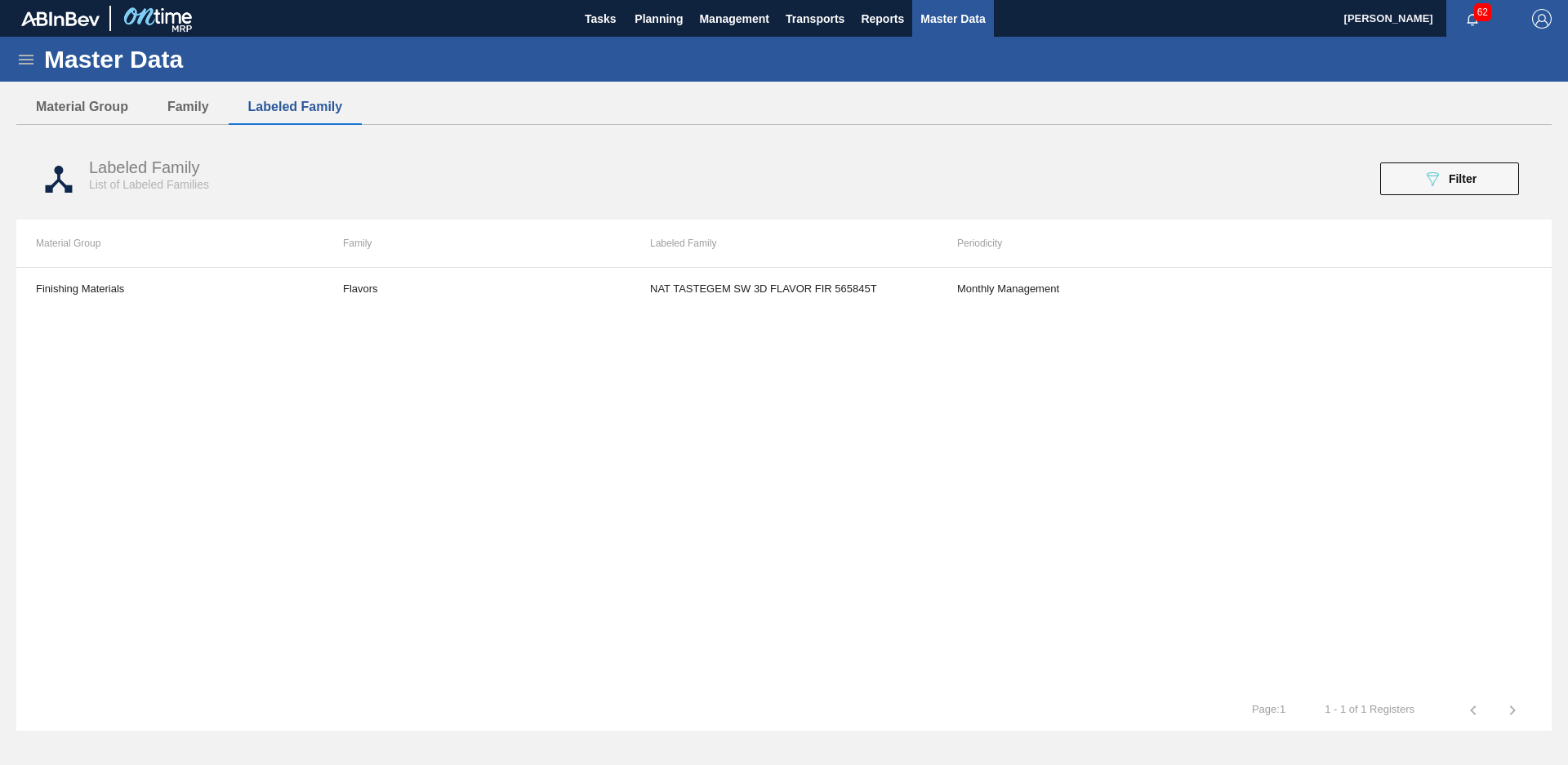
drag, startPoint x: 1097, startPoint y: 306, endPoint x: 1054, endPoint y: 386, distance: 90.8
click at [1058, 384] on div "Finishing Materials Flavors NAT TASTEGEM SW 3D FLAVOR FIR 565845T Monthly Manag…" at bounding box center [784, 478] width 1535 height 423
click at [1491, 174] on button "089F7B8B-B2A5-4AFE-B5C0-19BA573D28AC Filter" at bounding box center [1449, 179] width 139 height 33
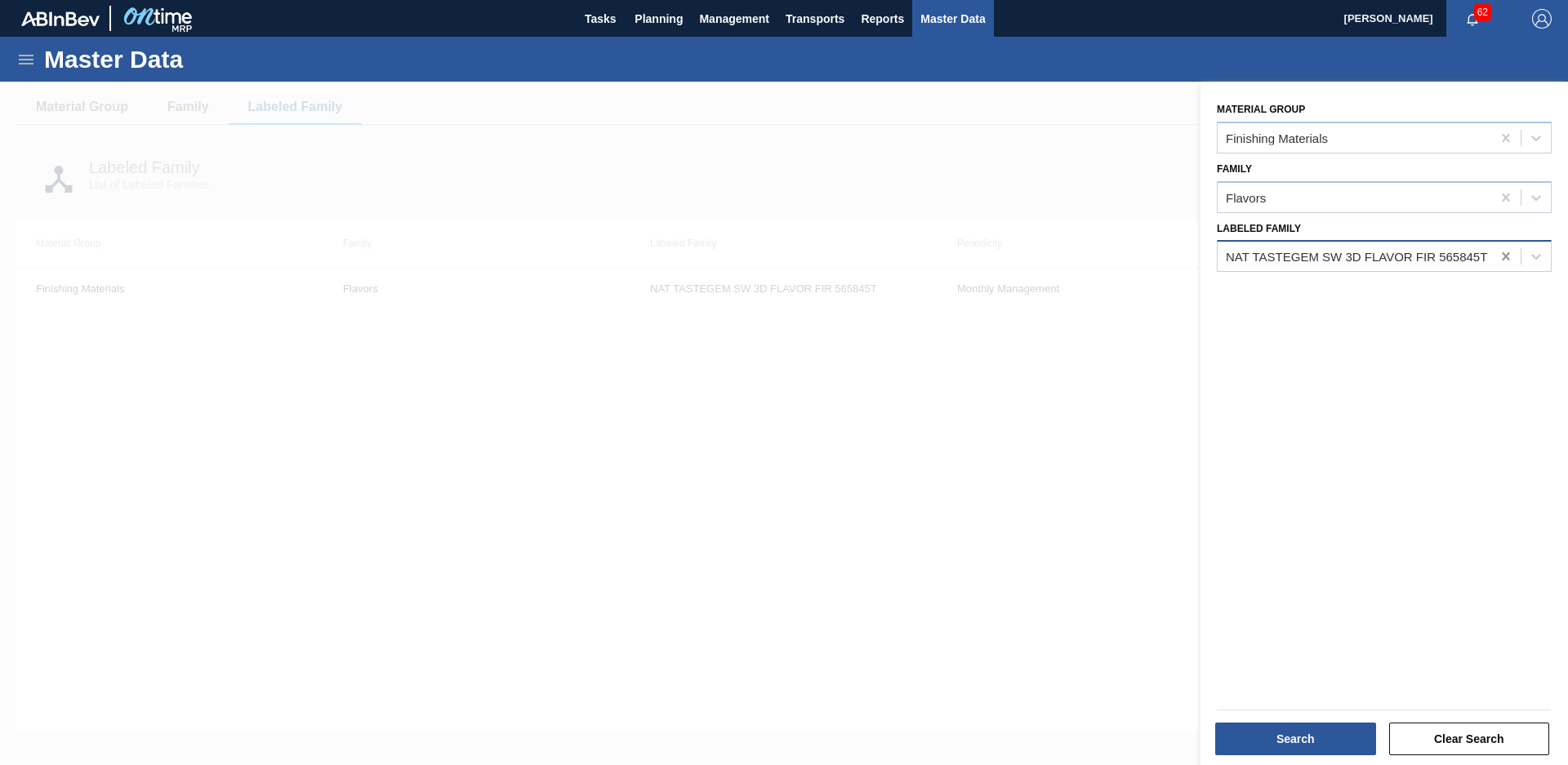
click at [1506, 256] on icon at bounding box center [1505, 256] width 16 height 16
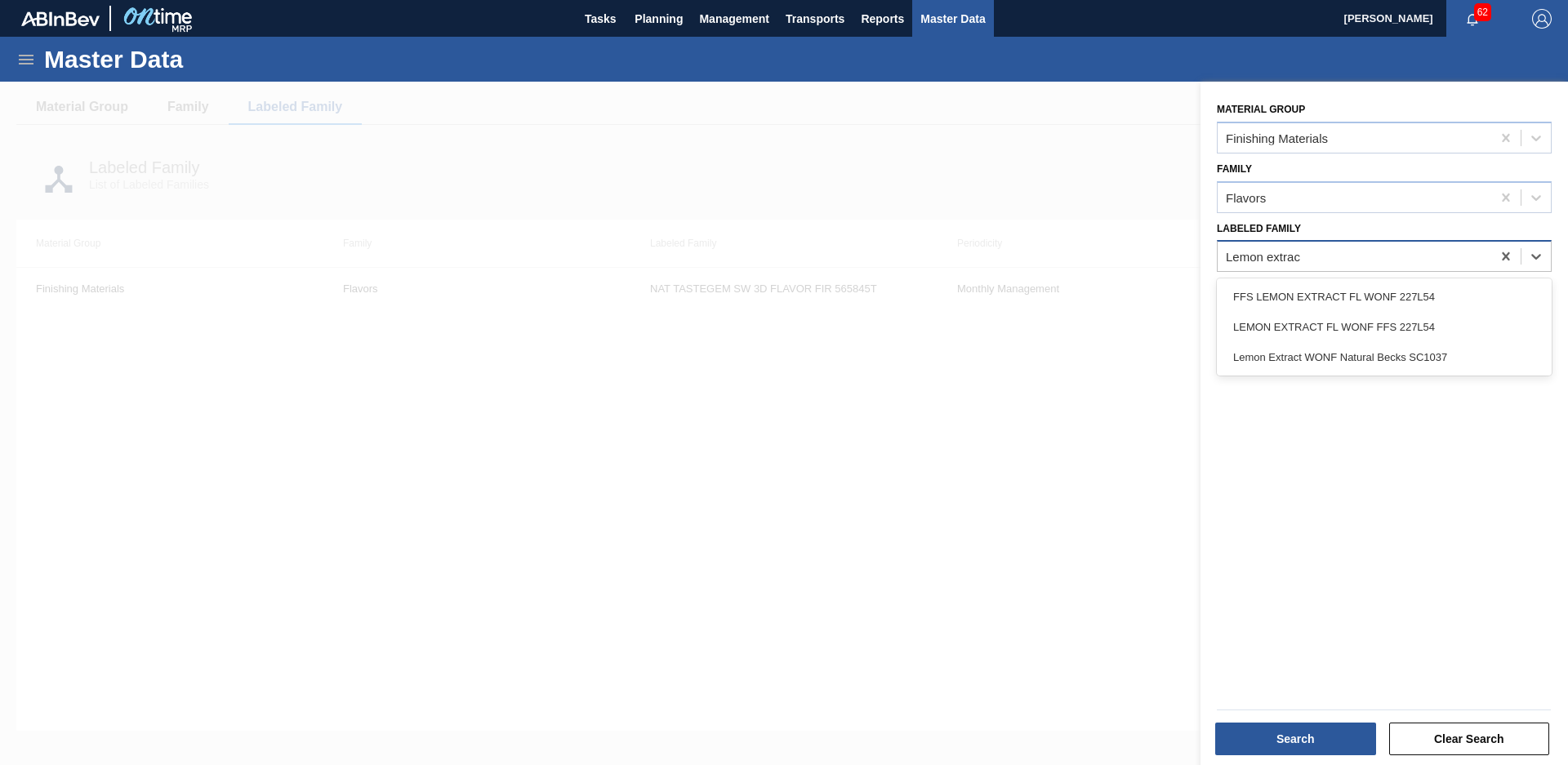
type Family "Lemon extract"
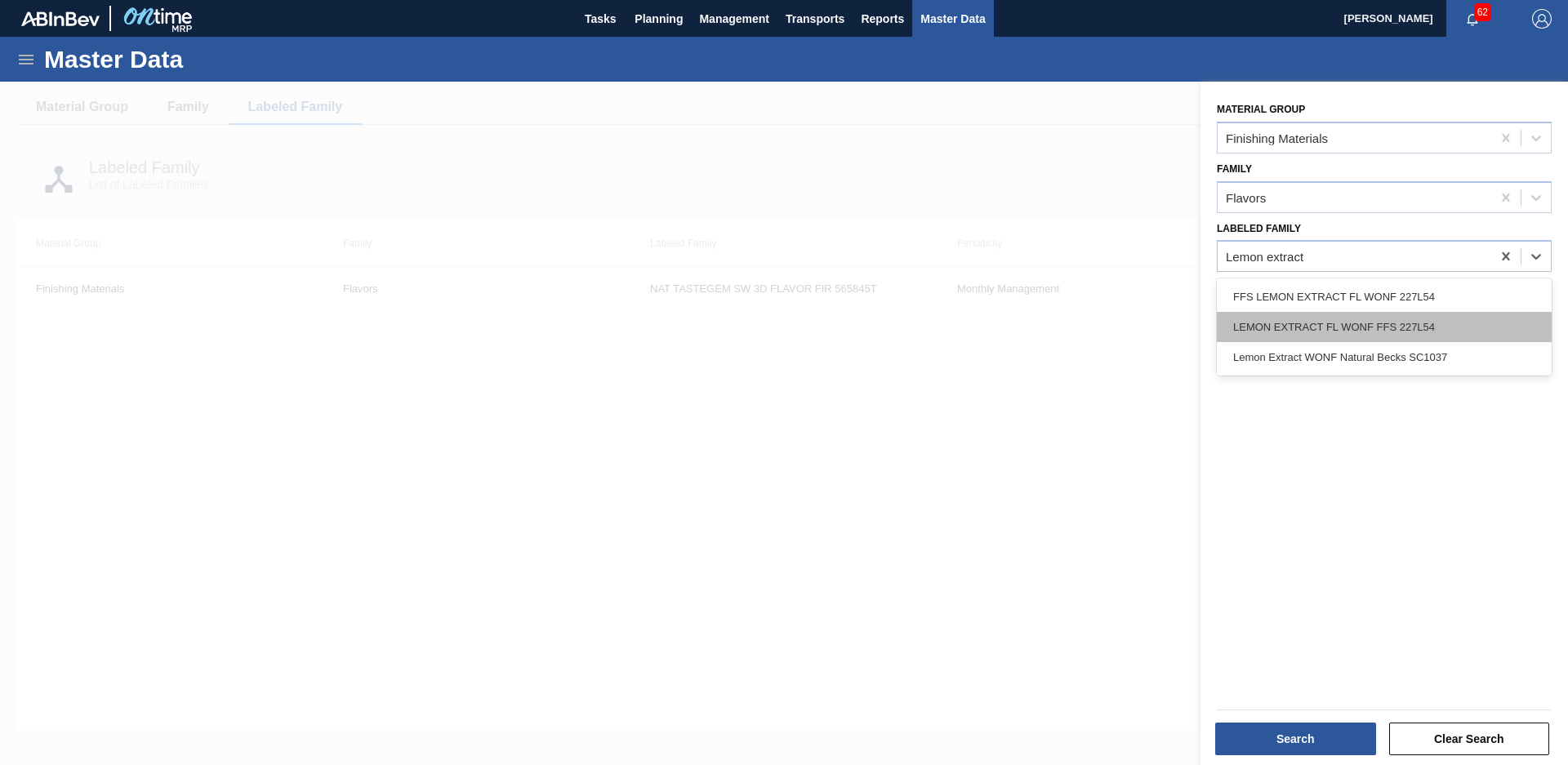
click at [1316, 331] on div "LEMON EXTRACT FL WONF FFS 227L54" at bounding box center [1384, 326] width 335 height 30
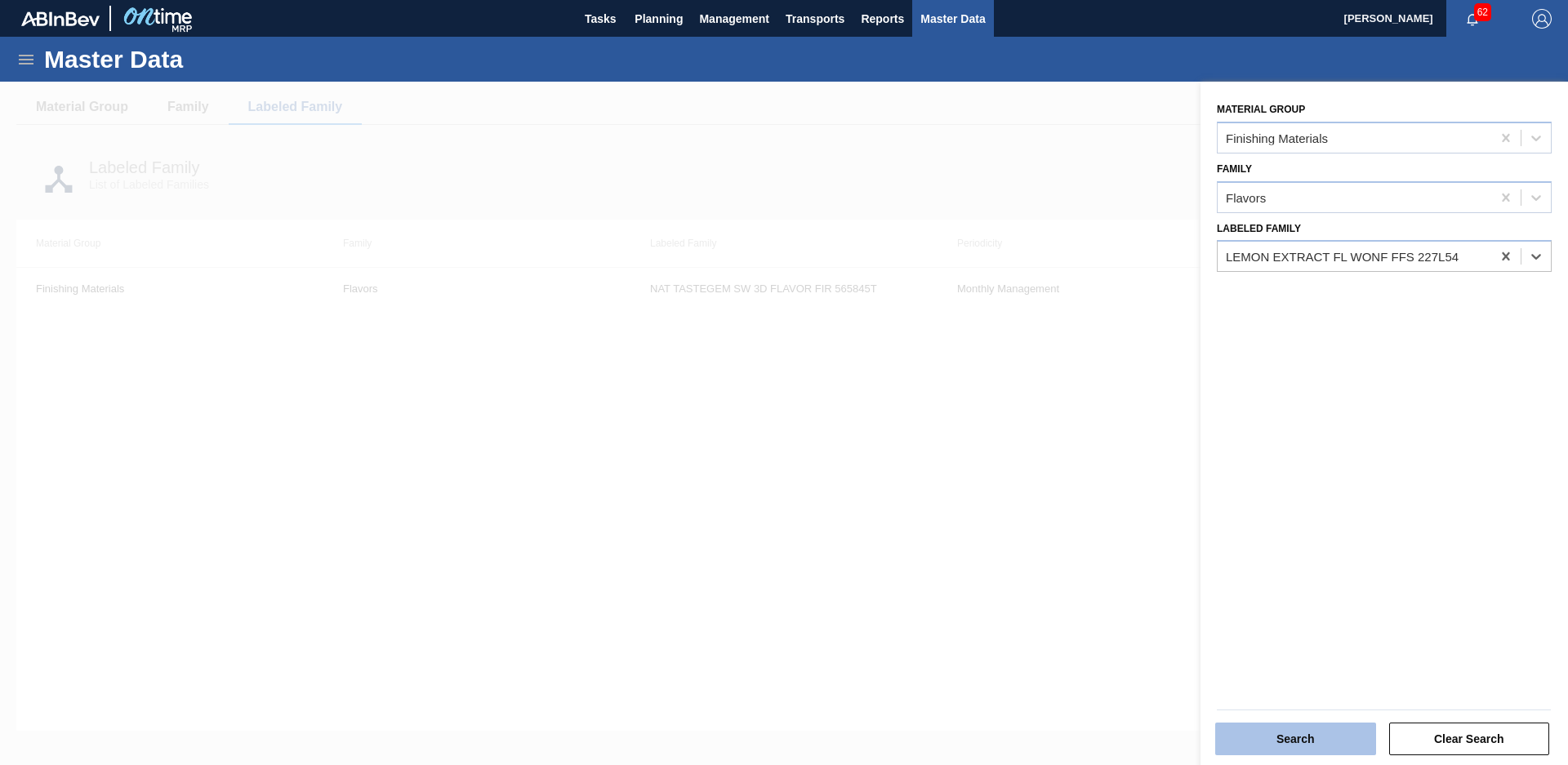
click at [1303, 734] on button "Search" at bounding box center [1295, 739] width 161 height 33
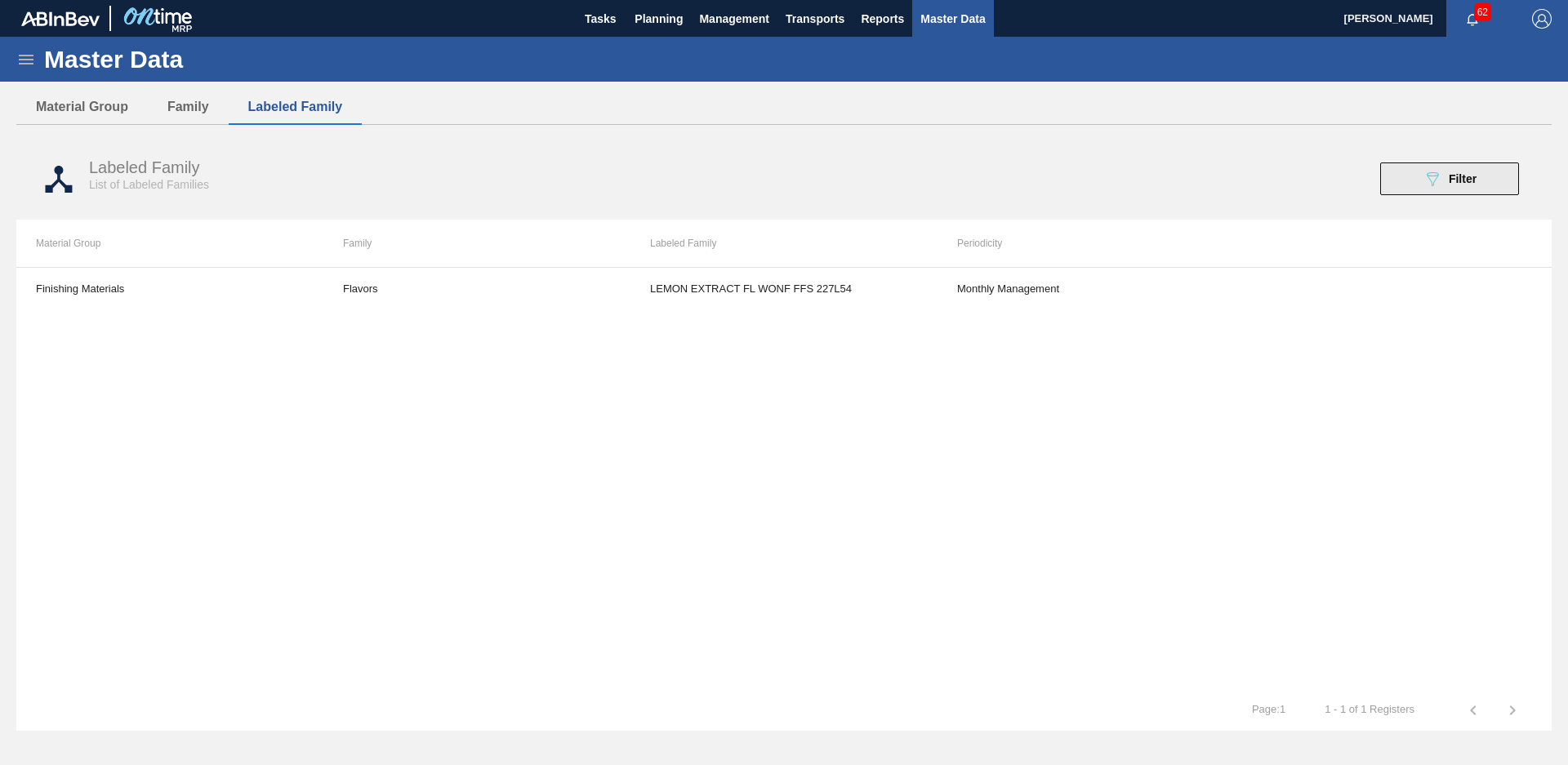
click at [1431, 175] on icon "089F7B8B-B2A5-4AFE-B5C0-19BA573D28AC" at bounding box center [1432, 179] width 20 height 20
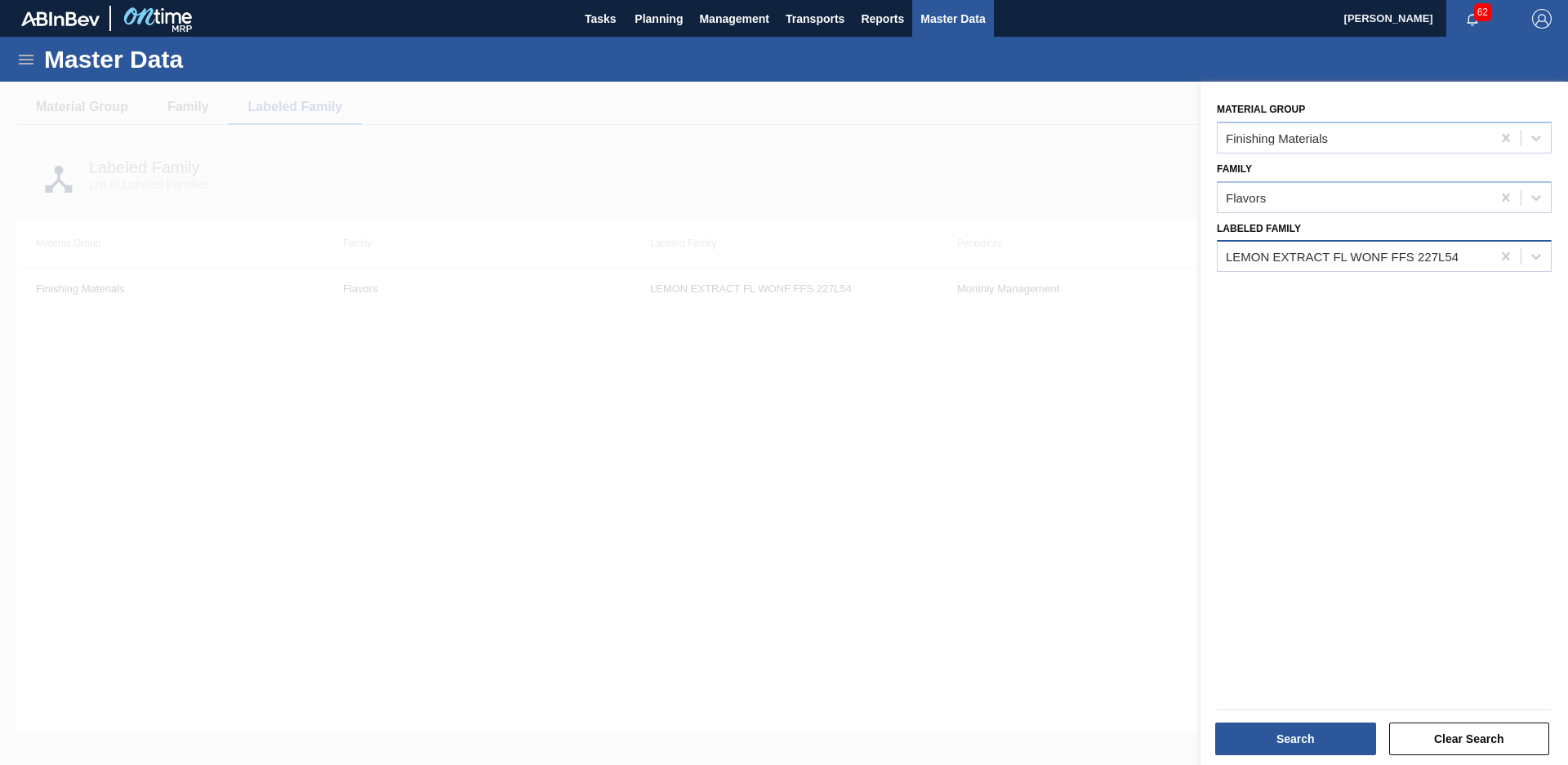
click at [1460, 258] on div "LEMON EXTRACT FL WONF FFS 227L54" at bounding box center [1354, 257] width 274 height 24
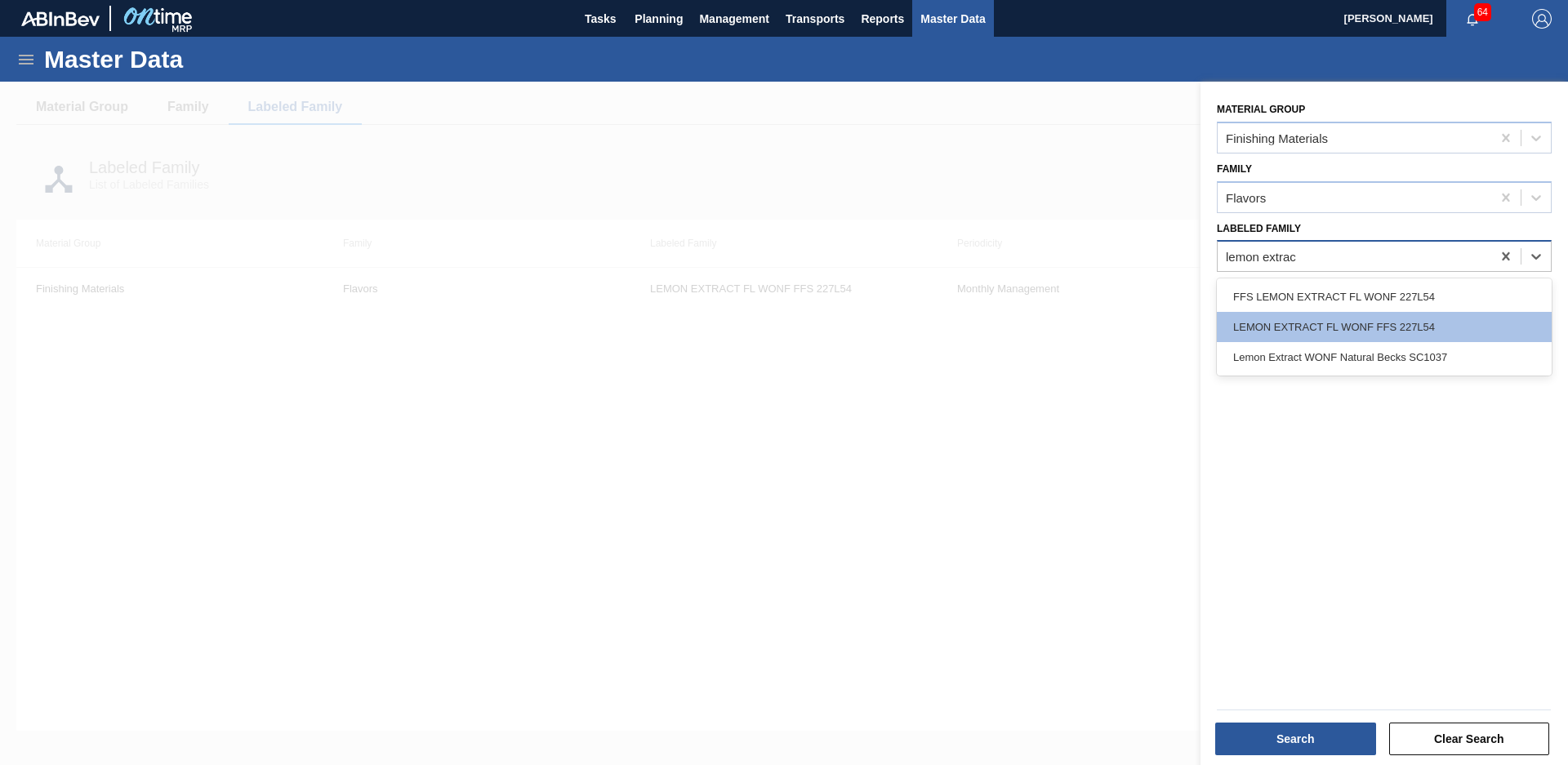
type Family "lemon extract"
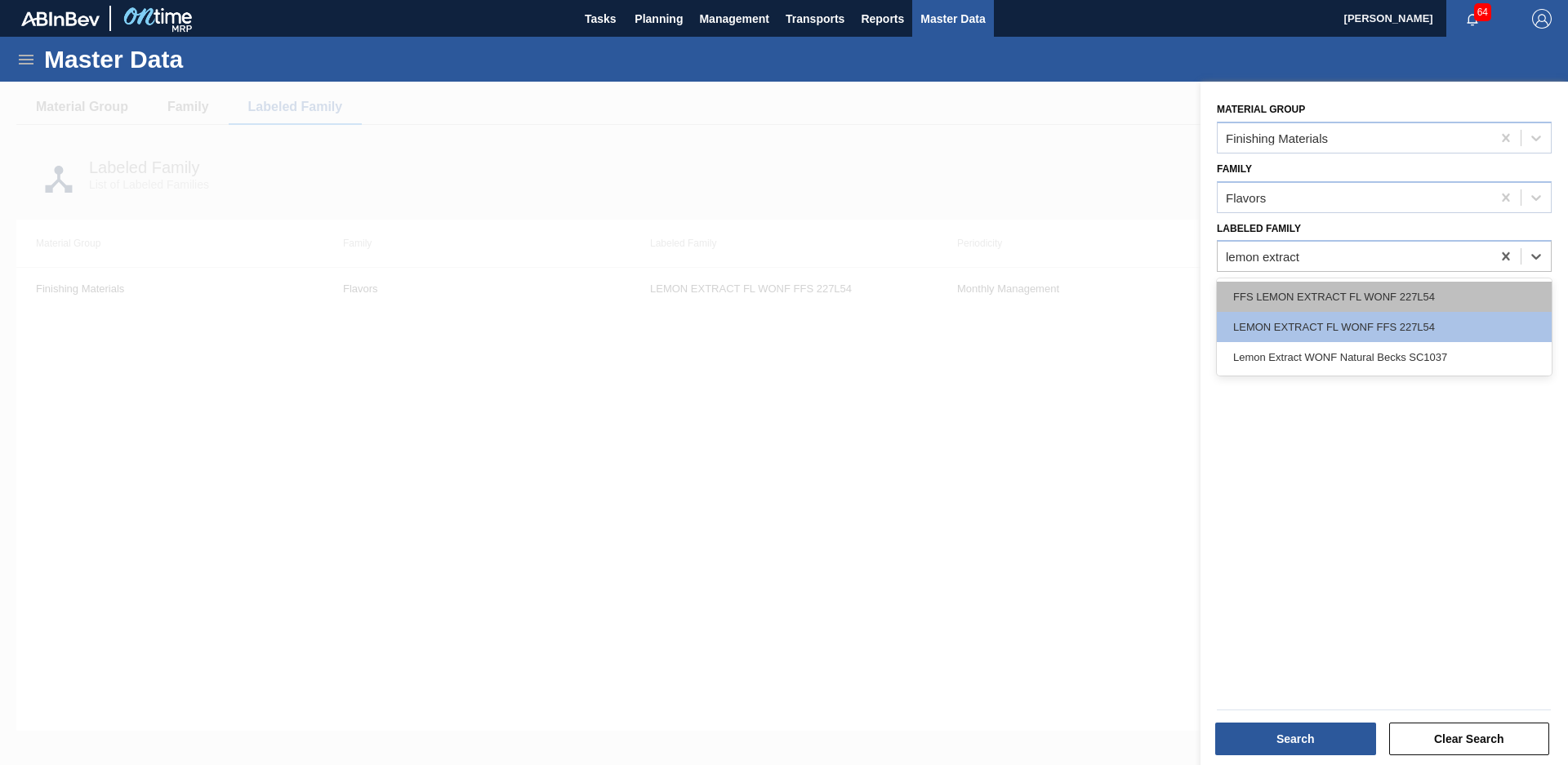
click at [1449, 290] on div "FFS LEMON EXTRACT FL WONF 227L54" at bounding box center [1384, 296] width 335 height 30
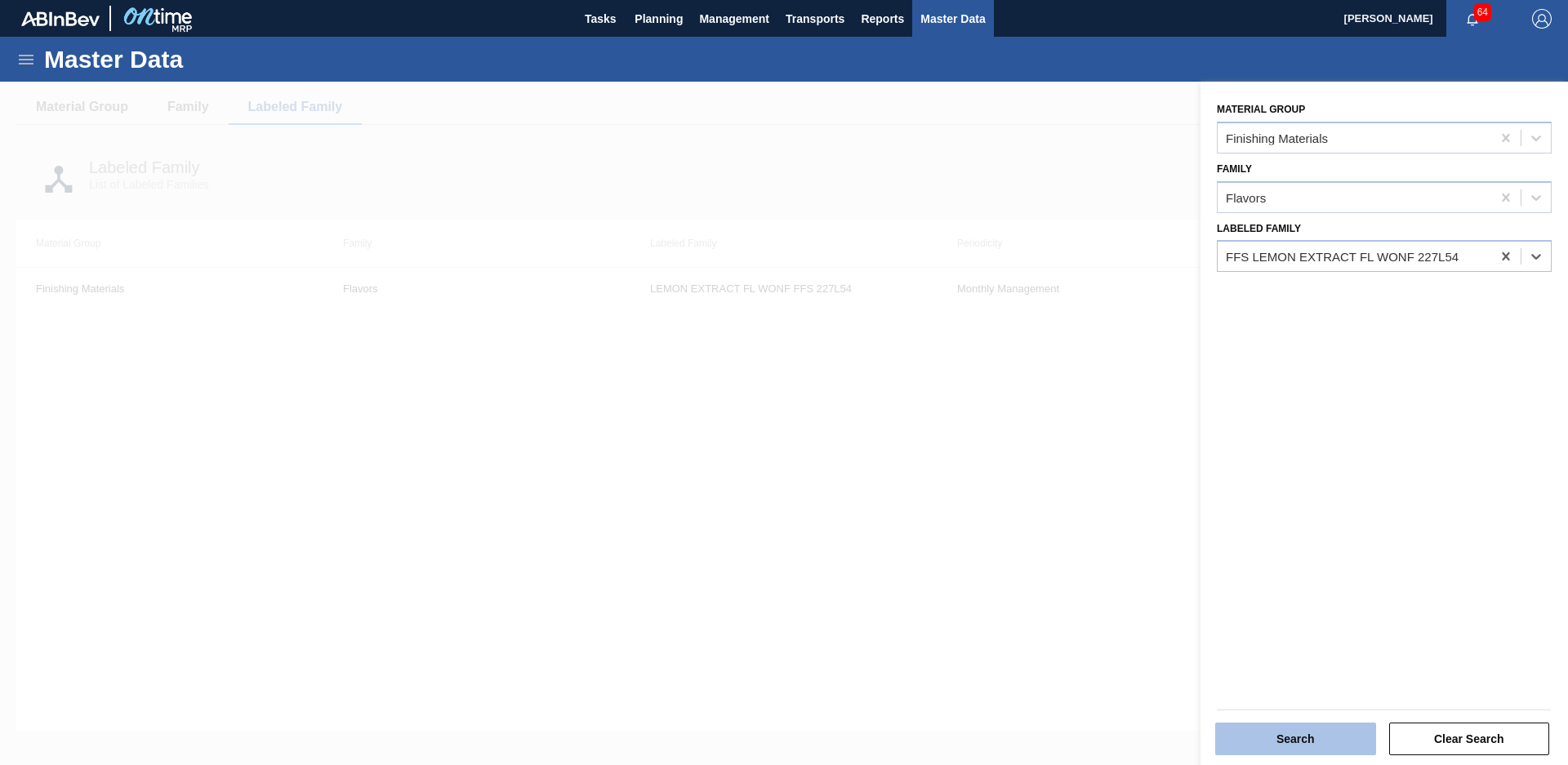
click at [1290, 746] on button "Search" at bounding box center [1295, 739] width 161 height 33
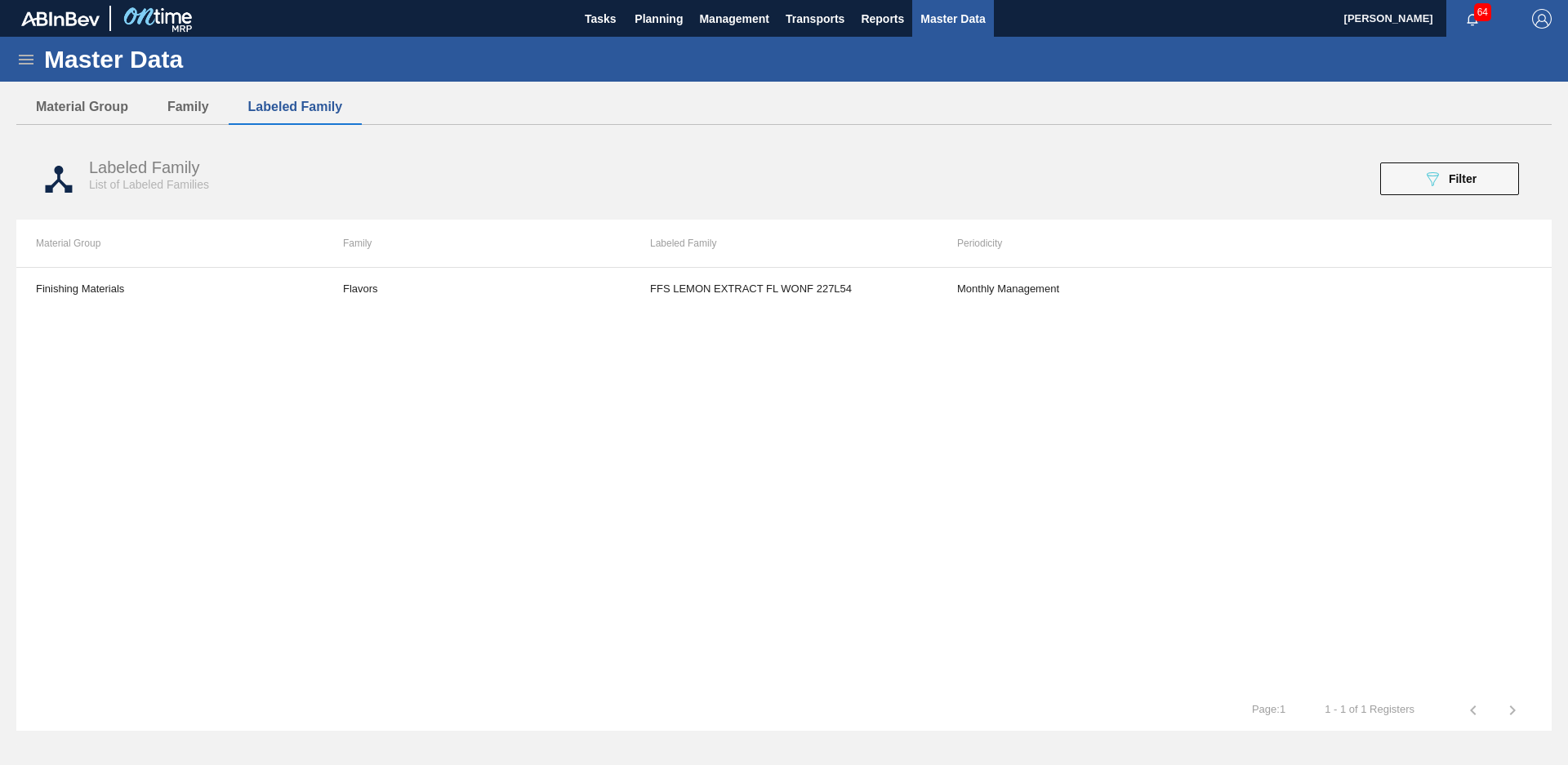
click at [1454, 161] on div "Labeled Family List of Labeled Families 089F7B8B-B2A5-4AFE-B5C0-19BA573D28AC Fi…" at bounding box center [784, 179] width 1535 height 61
click at [1449, 170] on div "089F7B8B-B2A5-4AFE-B5C0-19BA573D28AC Filter" at bounding box center [1449, 179] width 54 height 20
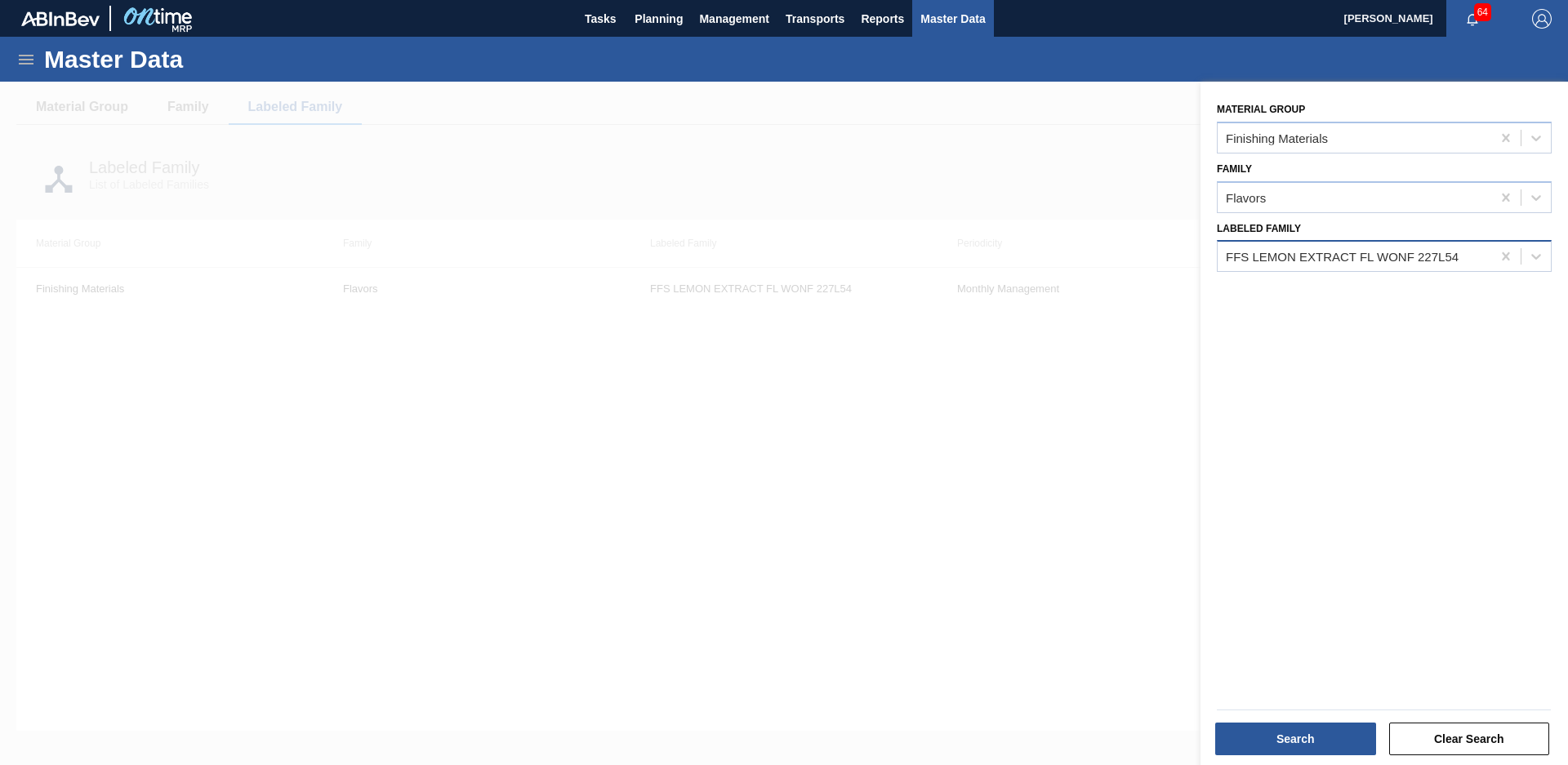
click at [1436, 250] on div "FFS LEMON EXTRACT FL WONF 227L54" at bounding box center [1341, 257] width 233 height 14
click at [1506, 257] on icon at bounding box center [1505, 256] width 16 height 16
type Family "blueberry s"
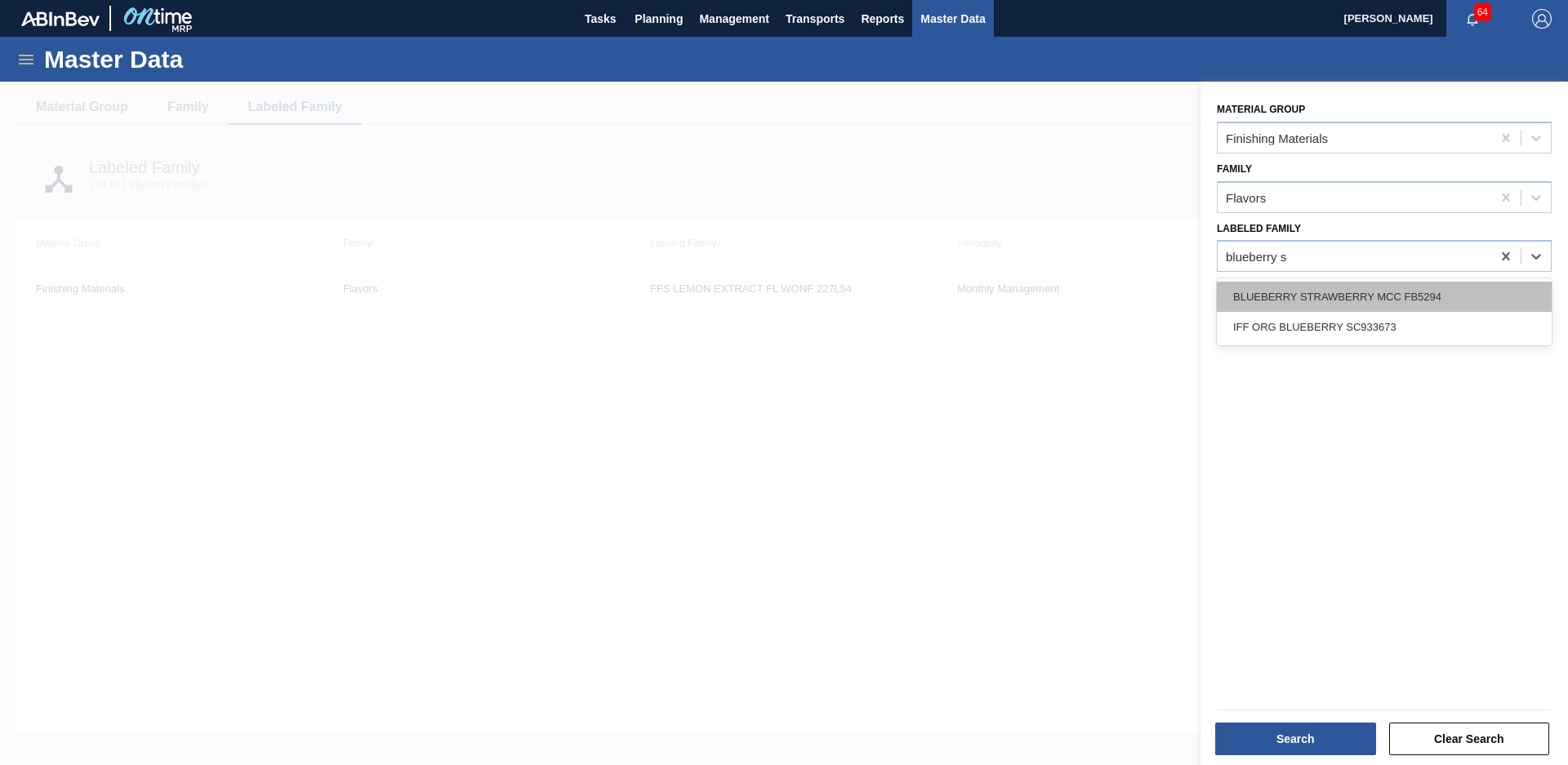
click at [1400, 290] on div "BLUEBERRY STRAWBERRY MCC FB5294" at bounding box center [1384, 296] width 335 height 30
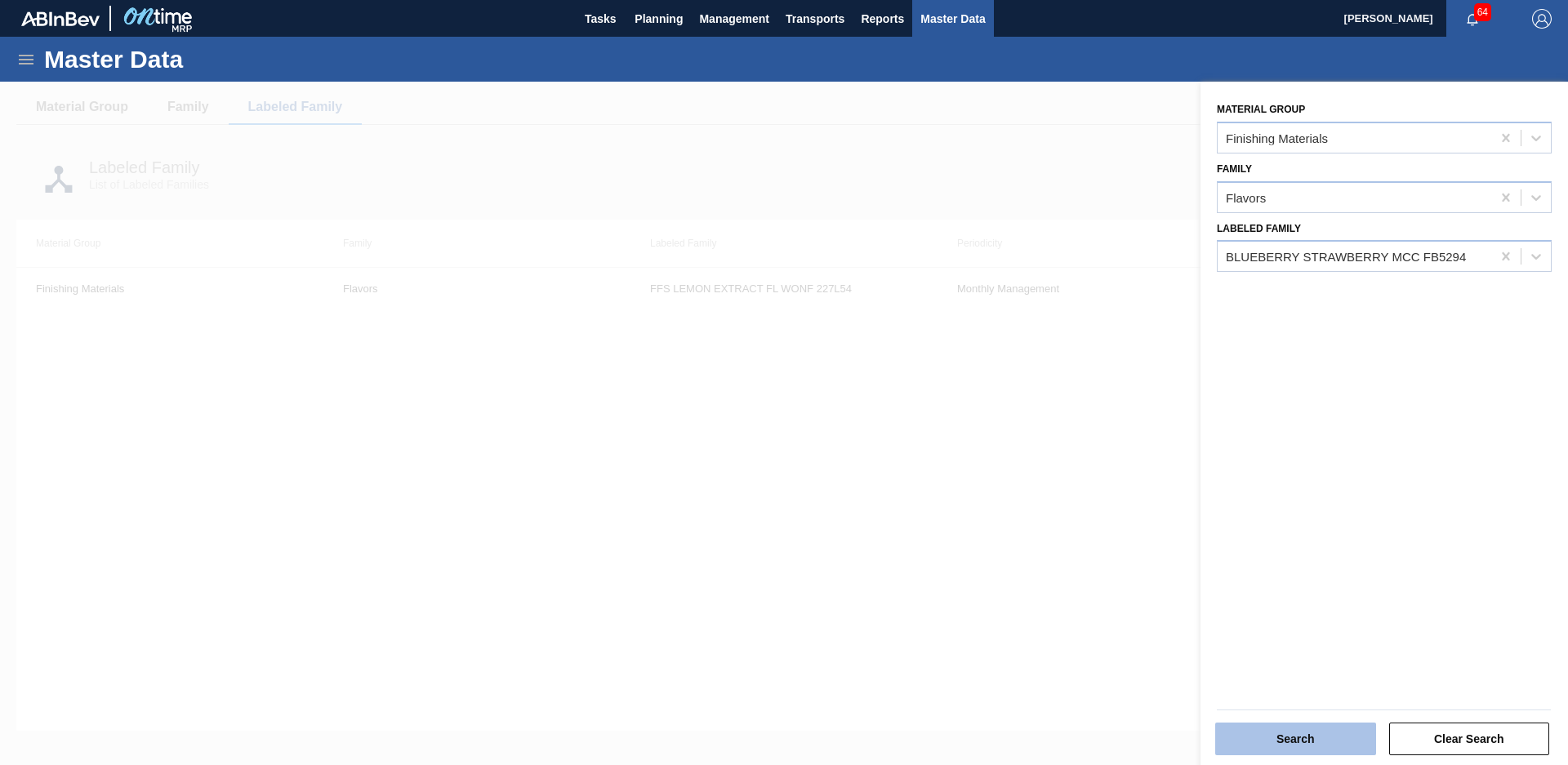
click at [1297, 724] on button "Search" at bounding box center [1295, 739] width 161 height 33
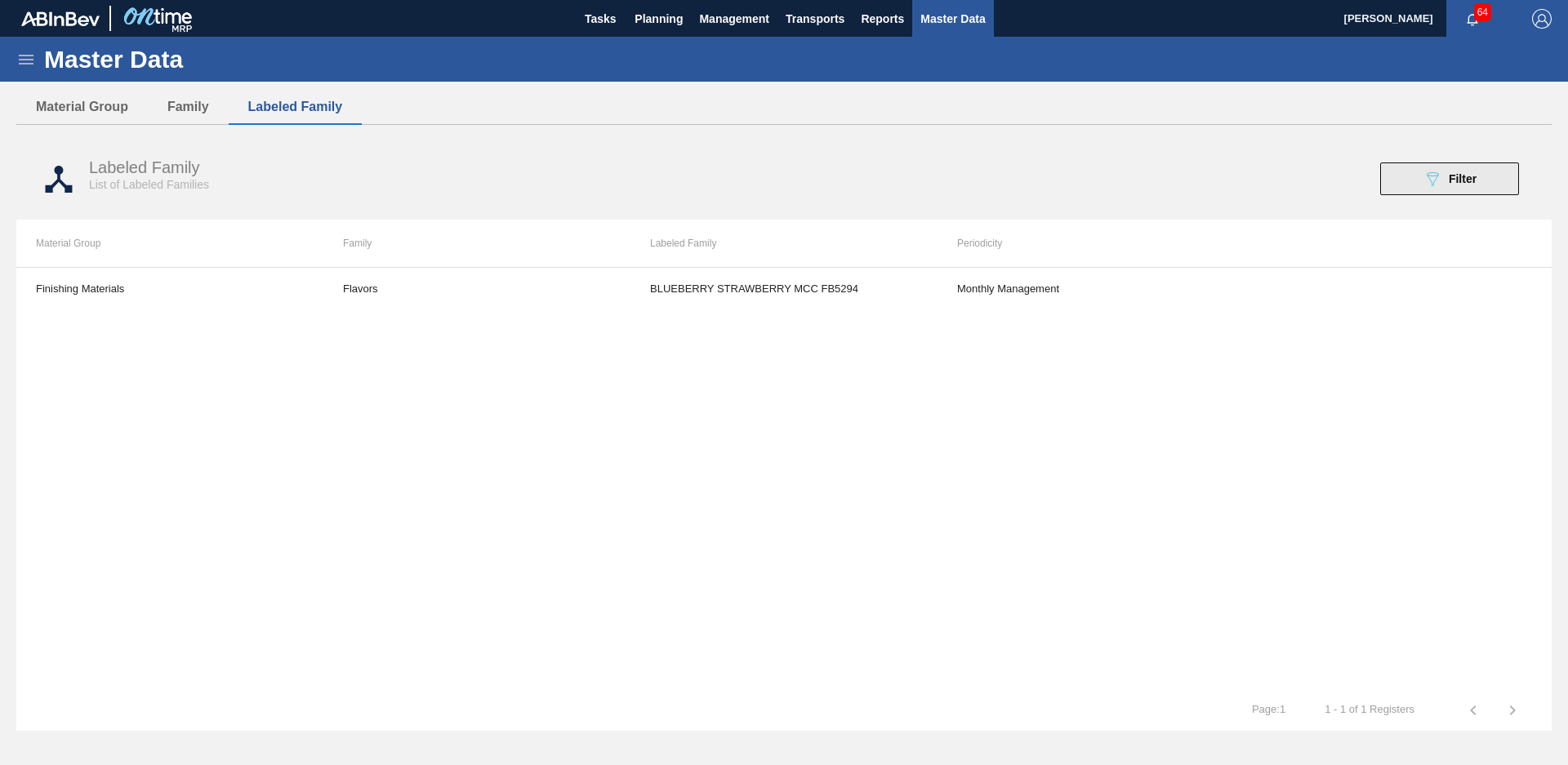
click at [1449, 181] on span "Filter" at bounding box center [1462, 179] width 27 height 13
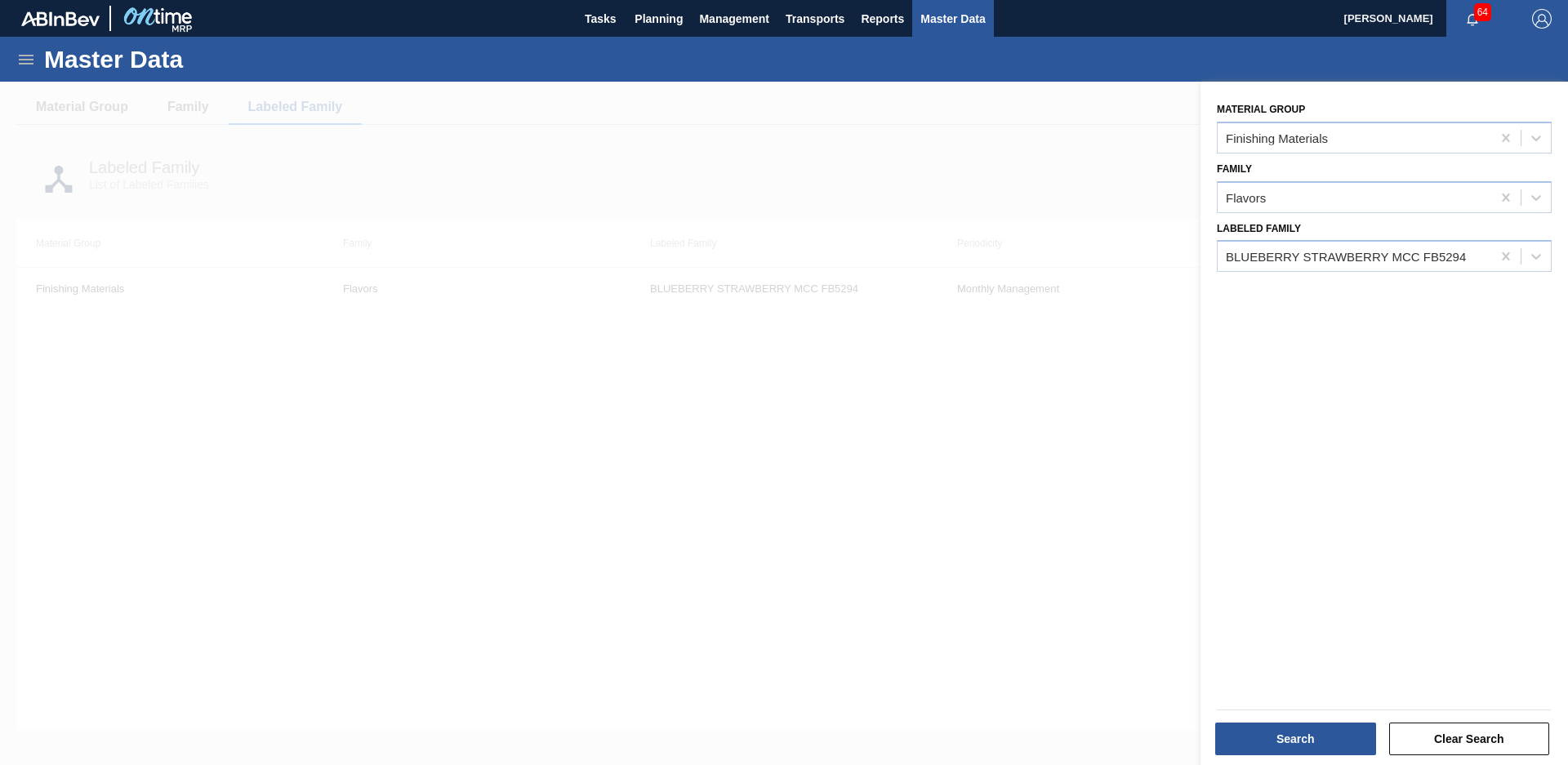
click at [1380, 286] on div "Material Group Finishing Materials Family Flavors Labeled Family BLUEBERRY STRA…" at bounding box center [1384, 425] width 368 height 688
click at [1393, 250] on div "BLUEBERRY STRAWBERRY MCC FB5294" at bounding box center [1346, 257] width 240 height 14
click at [1501, 258] on icon at bounding box center [1505, 256] width 16 height 16
type Family "Soverign"
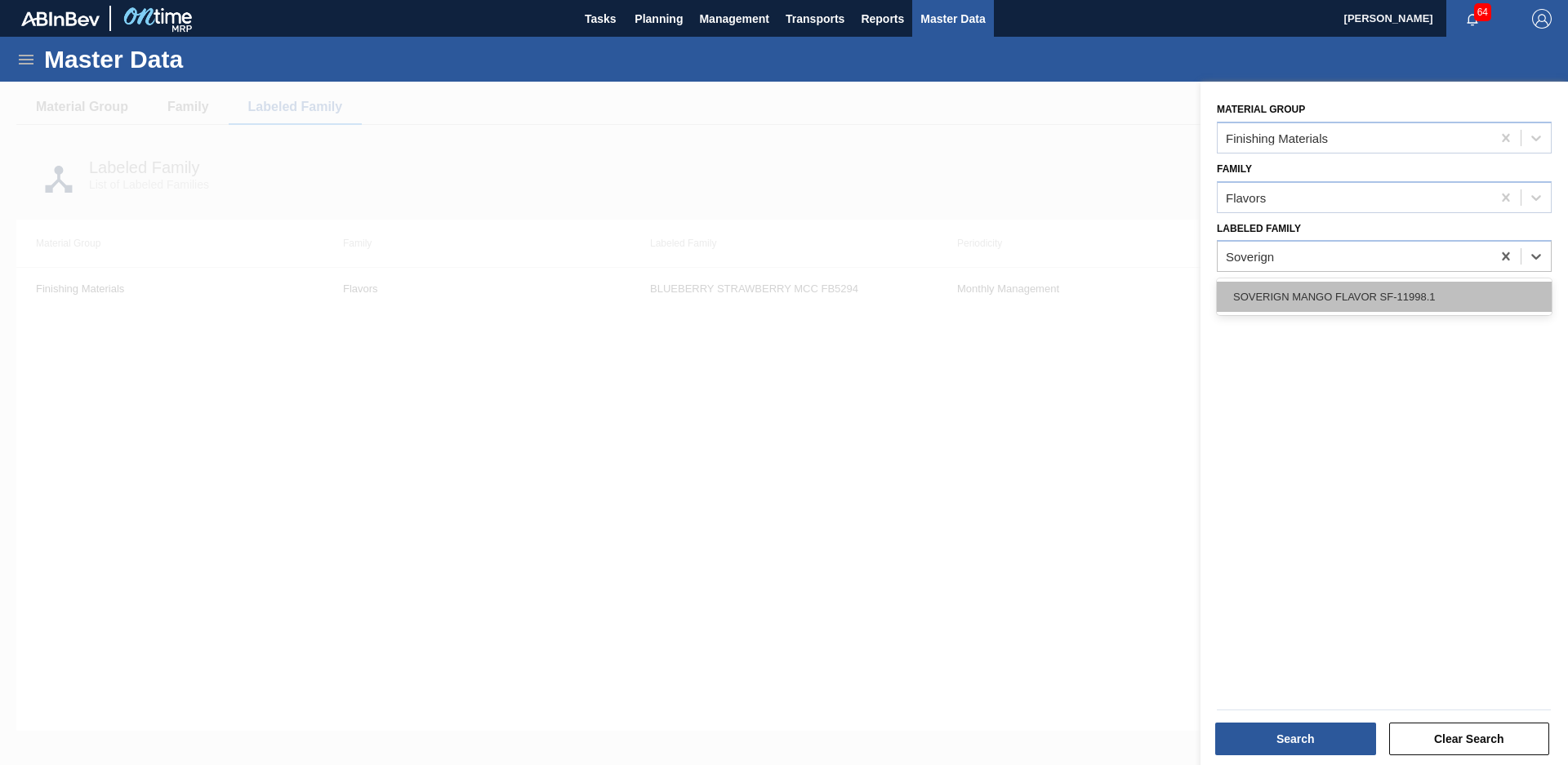
click at [1449, 295] on div "SOVERIGN MANGO FLAVOR SF-11998.1" at bounding box center [1384, 296] width 335 height 30
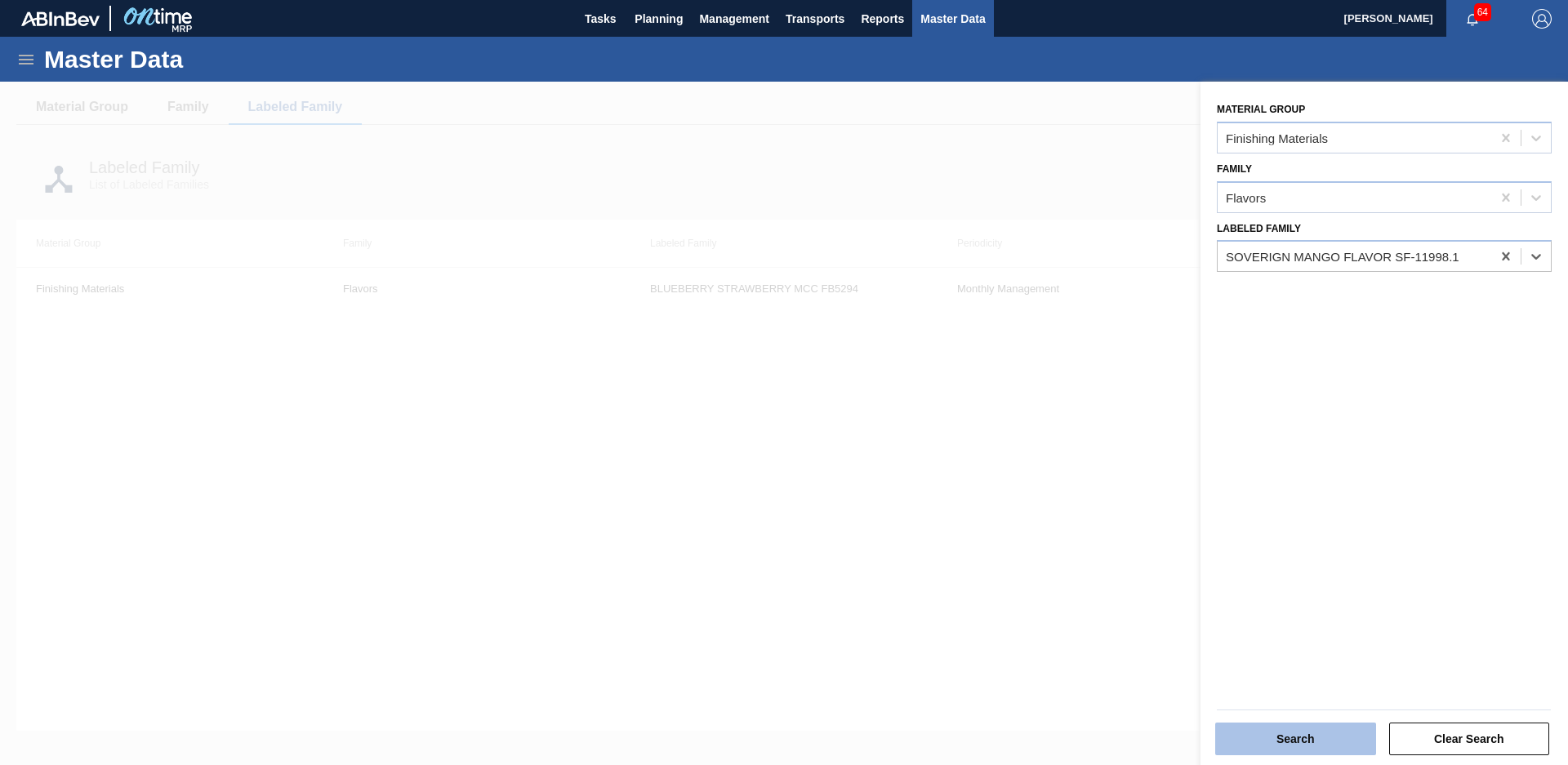
click at [1282, 730] on button "Search" at bounding box center [1295, 739] width 161 height 33
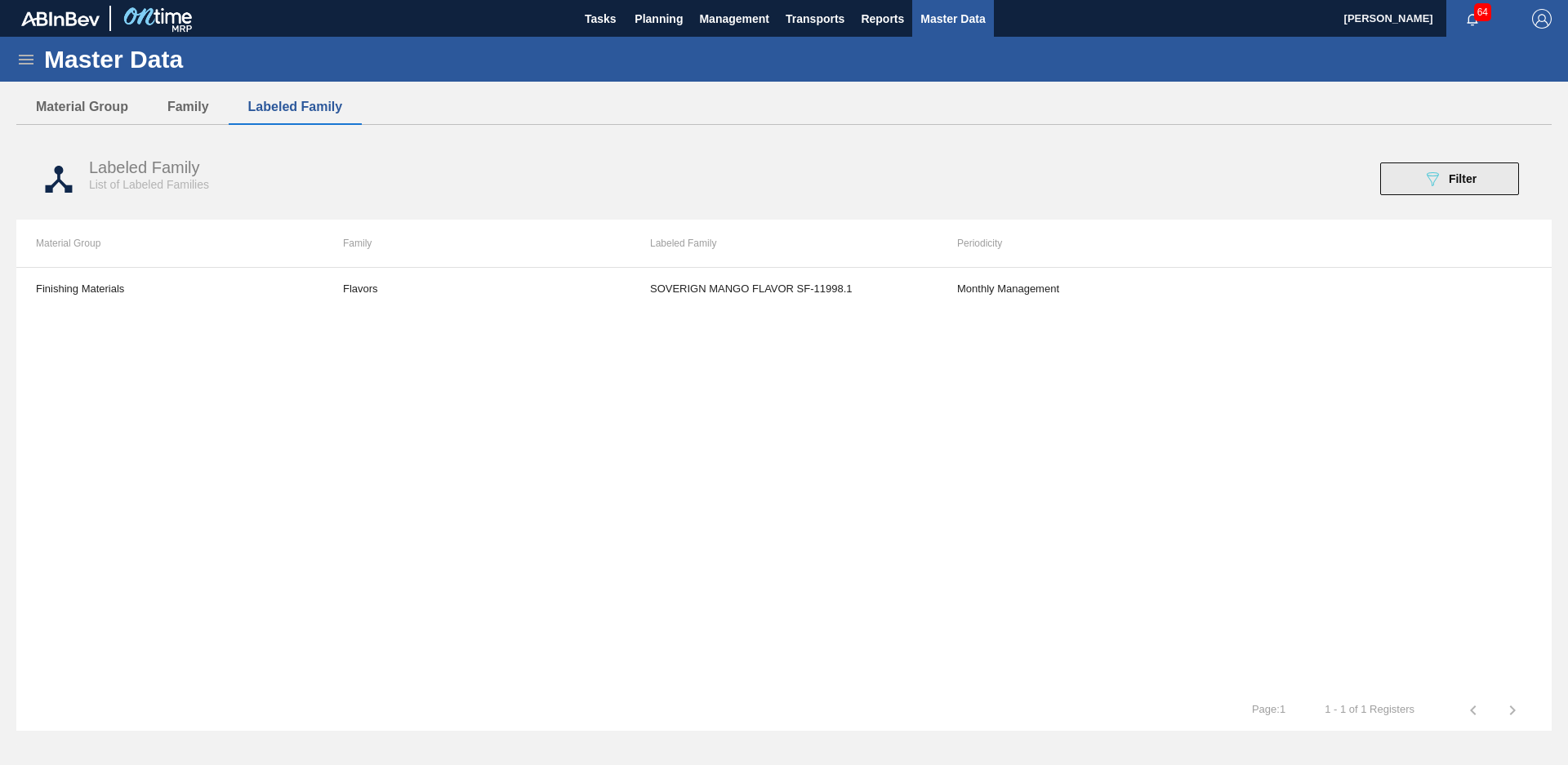
click at [1489, 190] on button "089F7B8B-B2A5-4AFE-B5C0-19BA573D28AC Filter" at bounding box center [1449, 179] width 139 height 33
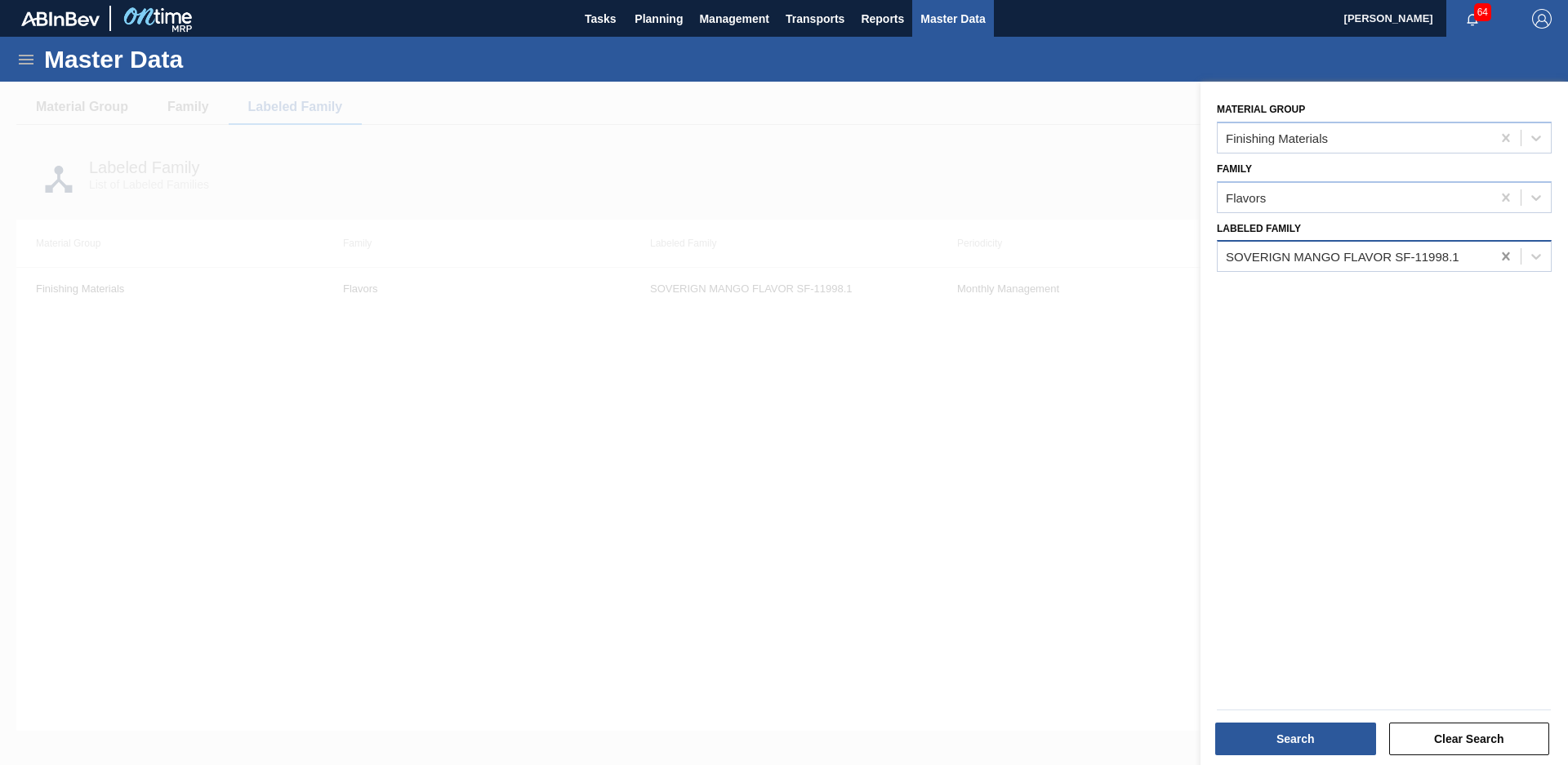
click at [1503, 261] on icon at bounding box center [1505, 256] width 16 height 16
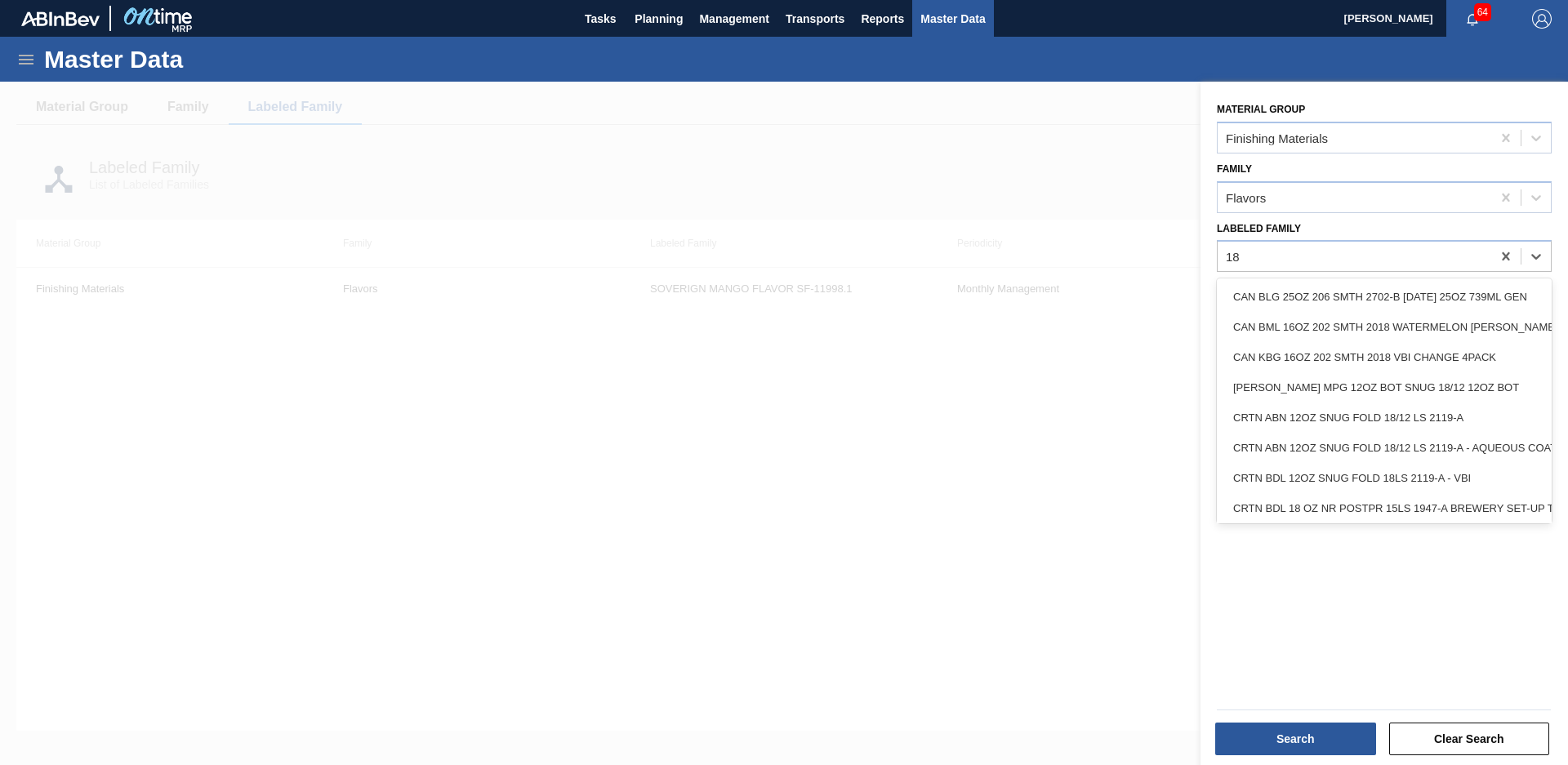
type Family "1"
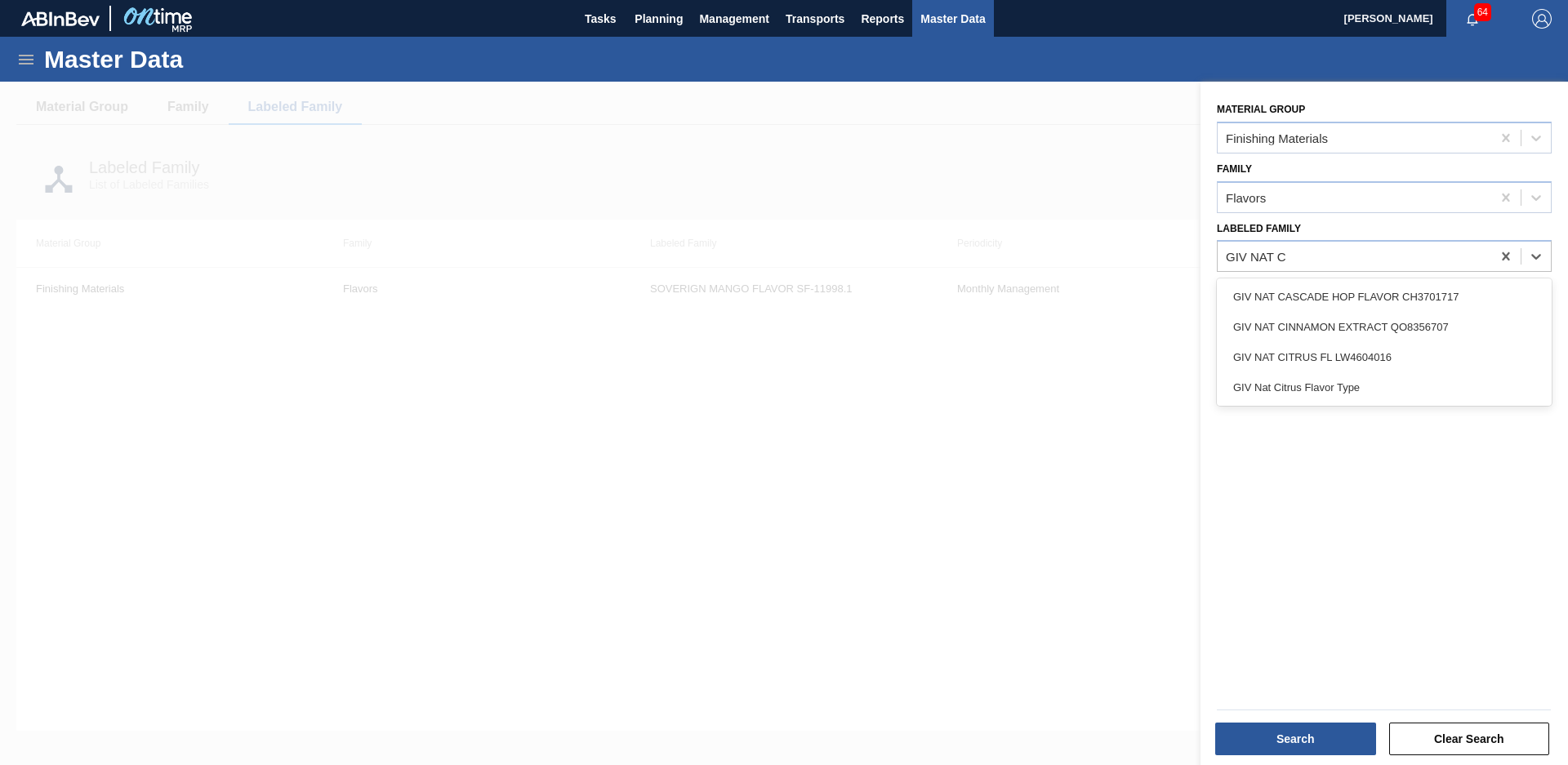
type Family "GIV NAT CA"
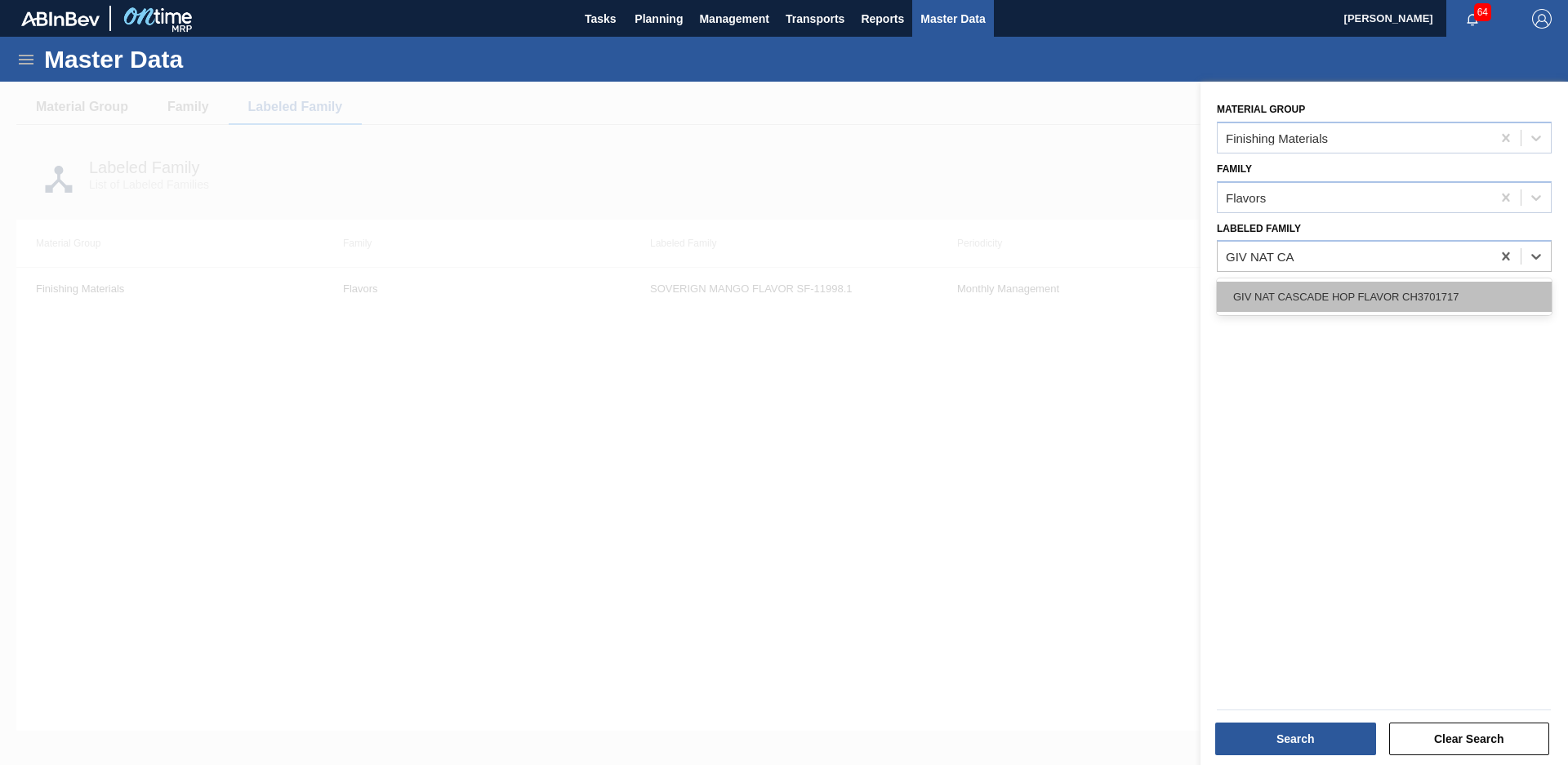
click at [1310, 292] on div "GIV NAT CASCADE HOP FLAVOR CH3701717" at bounding box center [1384, 296] width 335 height 30
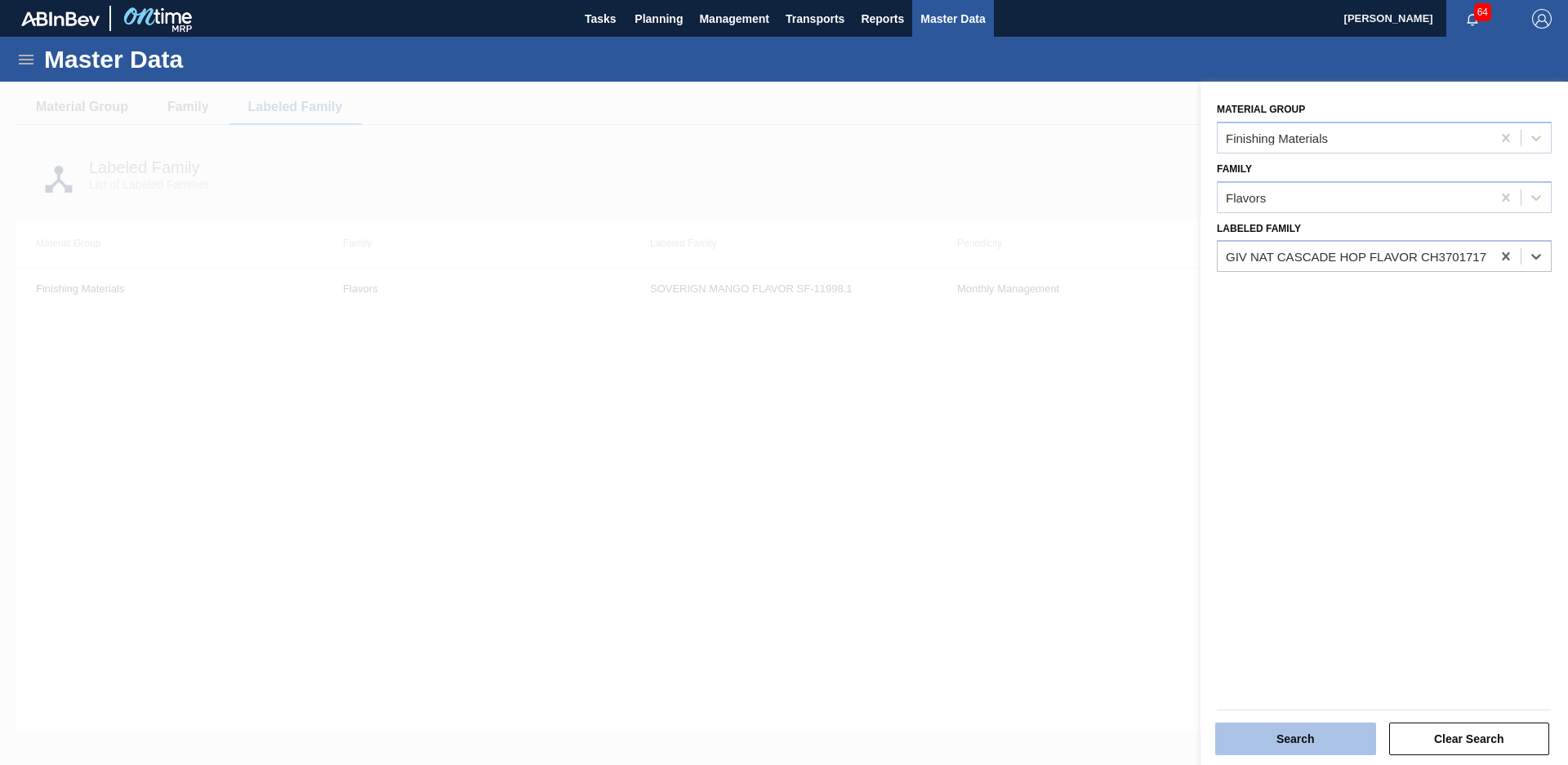
click at [1297, 729] on button "Search" at bounding box center [1295, 739] width 161 height 33
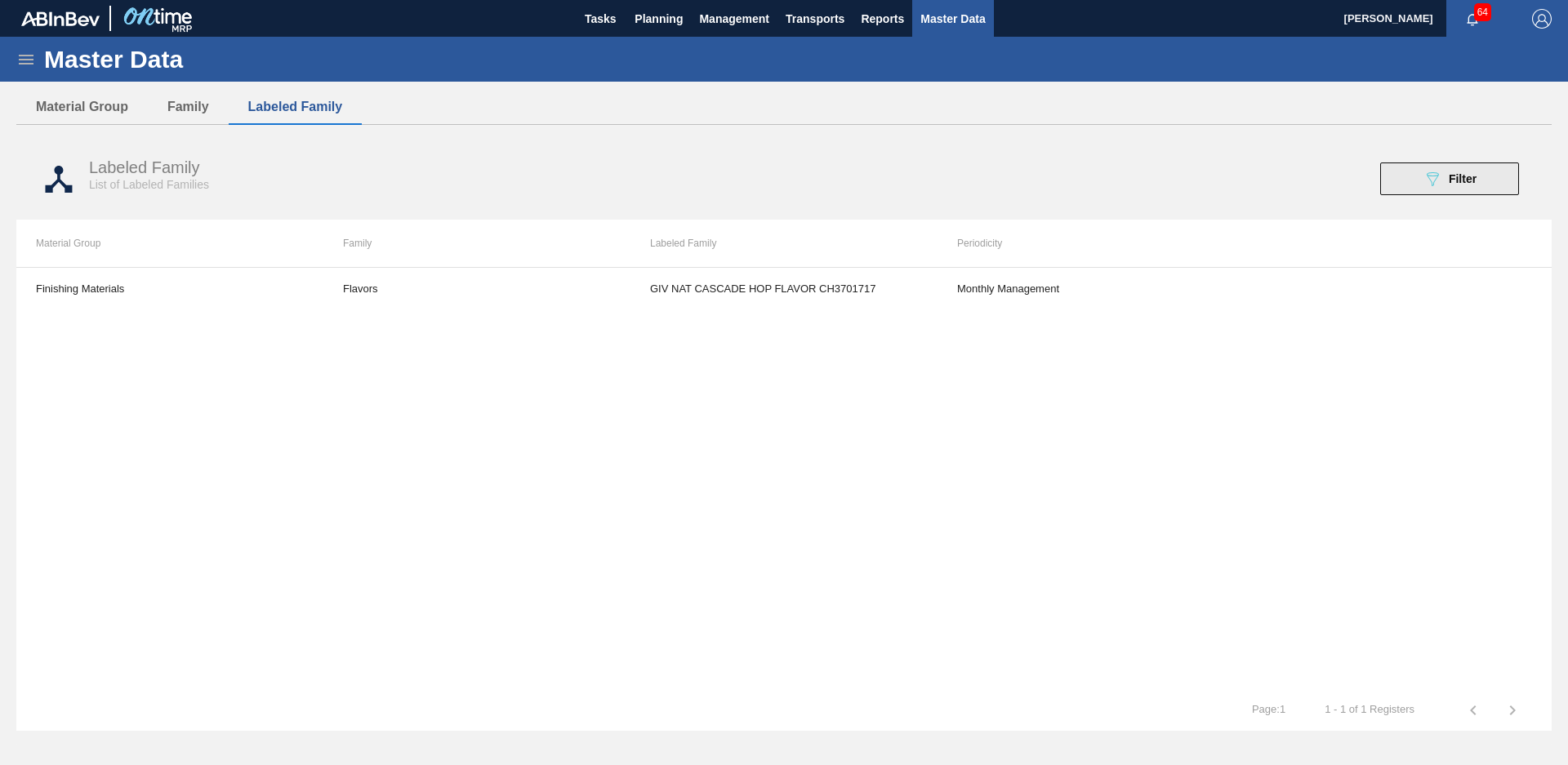
click at [1449, 188] on div "089F7B8B-B2A5-4AFE-B5C0-19BA573D28AC Filter" at bounding box center [1449, 179] width 54 height 20
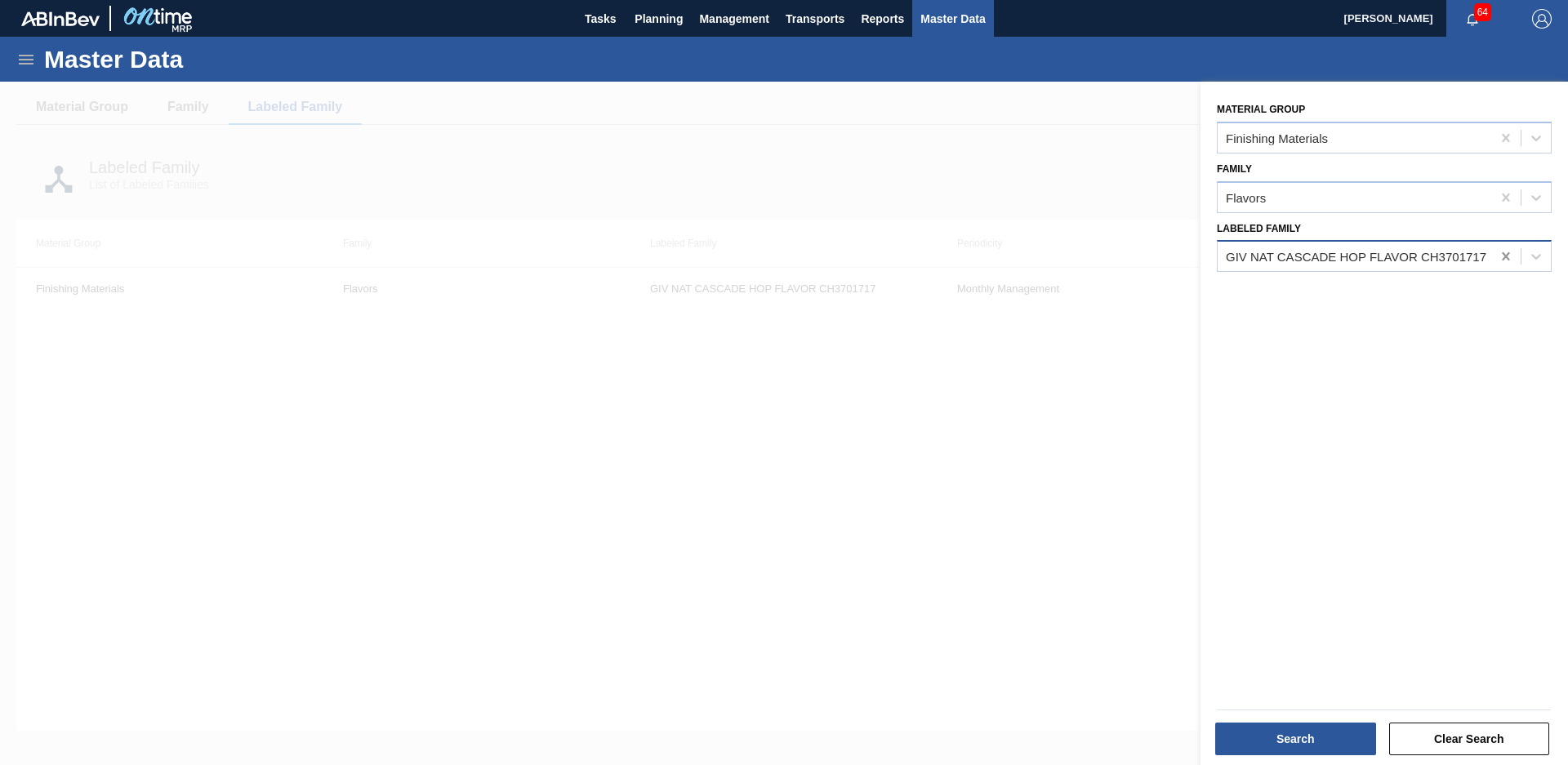
click at [1510, 261] on icon at bounding box center [1505, 256] width 16 height 16
type Family "GIV Natural"
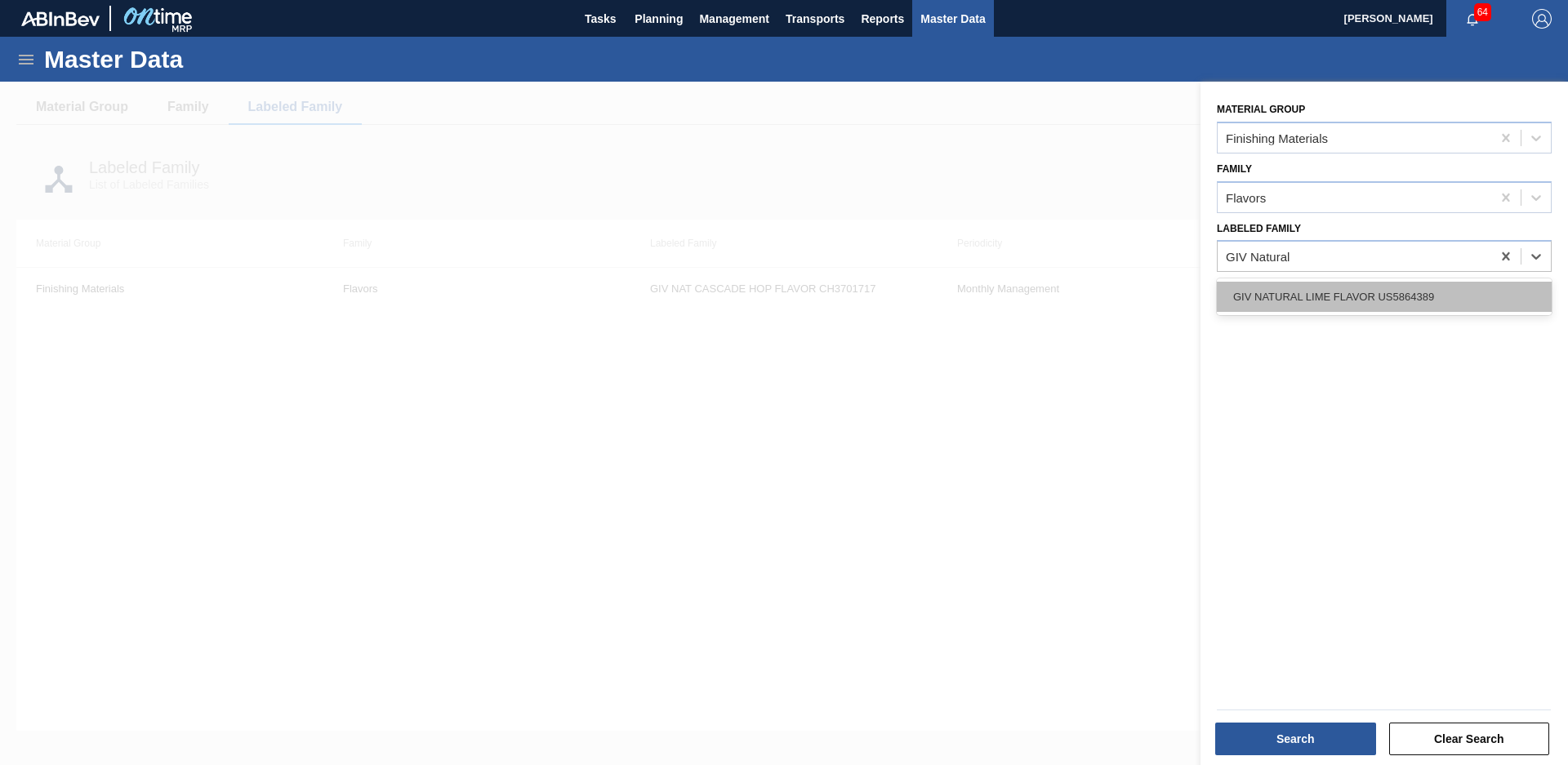
click at [1411, 306] on div "GIV NATURAL LIME FLAVOR US5864389" at bounding box center [1384, 296] width 335 height 30
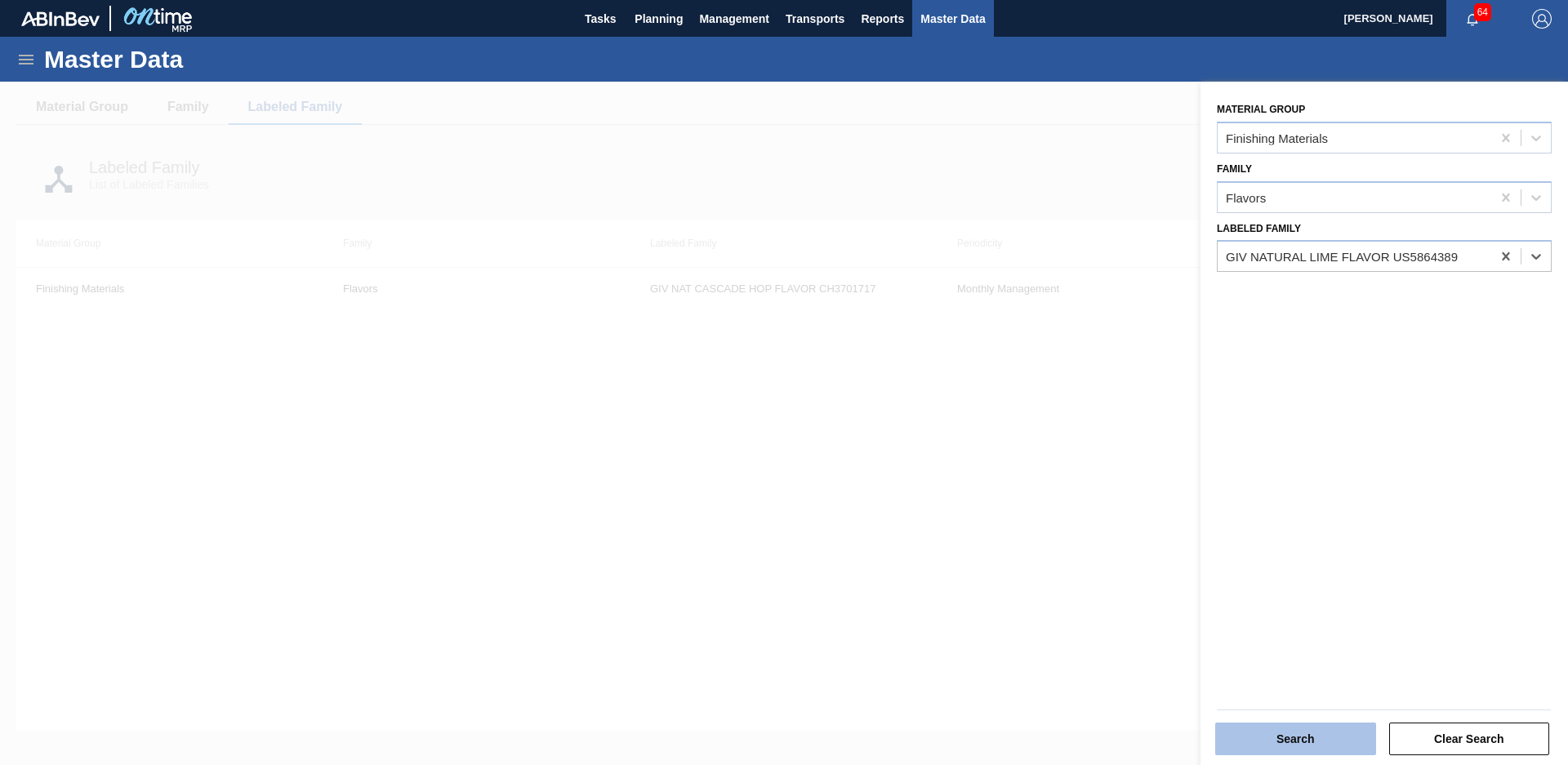
click at [1327, 727] on button "Search" at bounding box center [1295, 739] width 161 height 33
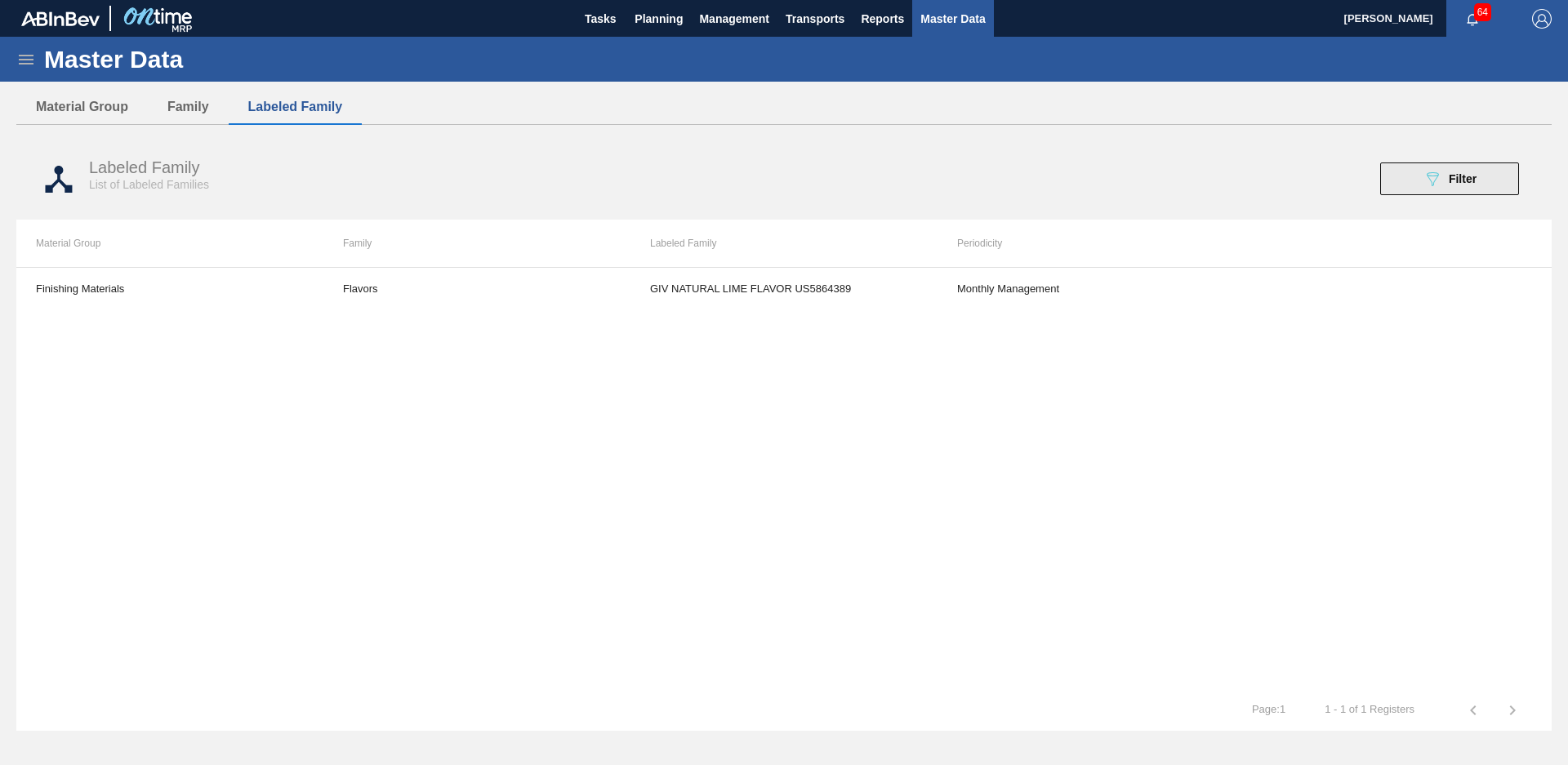
click at [1408, 175] on button "089F7B8B-B2A5-4AFE-B5C0-19BA573D28AC Filter" at bounding box center [1449, 179] width 139 height 33
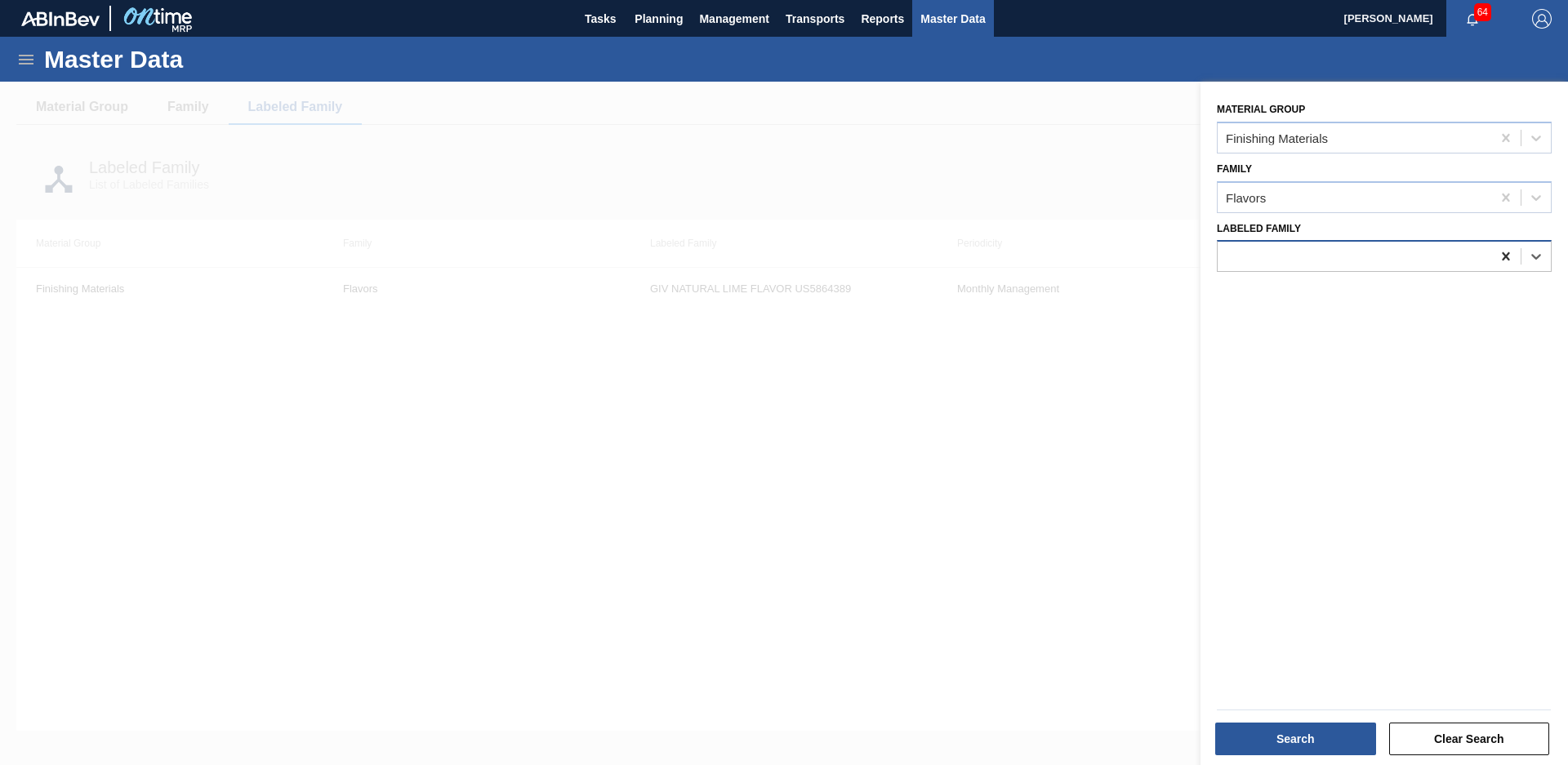
click at [1508, 261] on icon at bounding box center [1505, 256] width 16 height 16
type Family "GIV NE NAT"
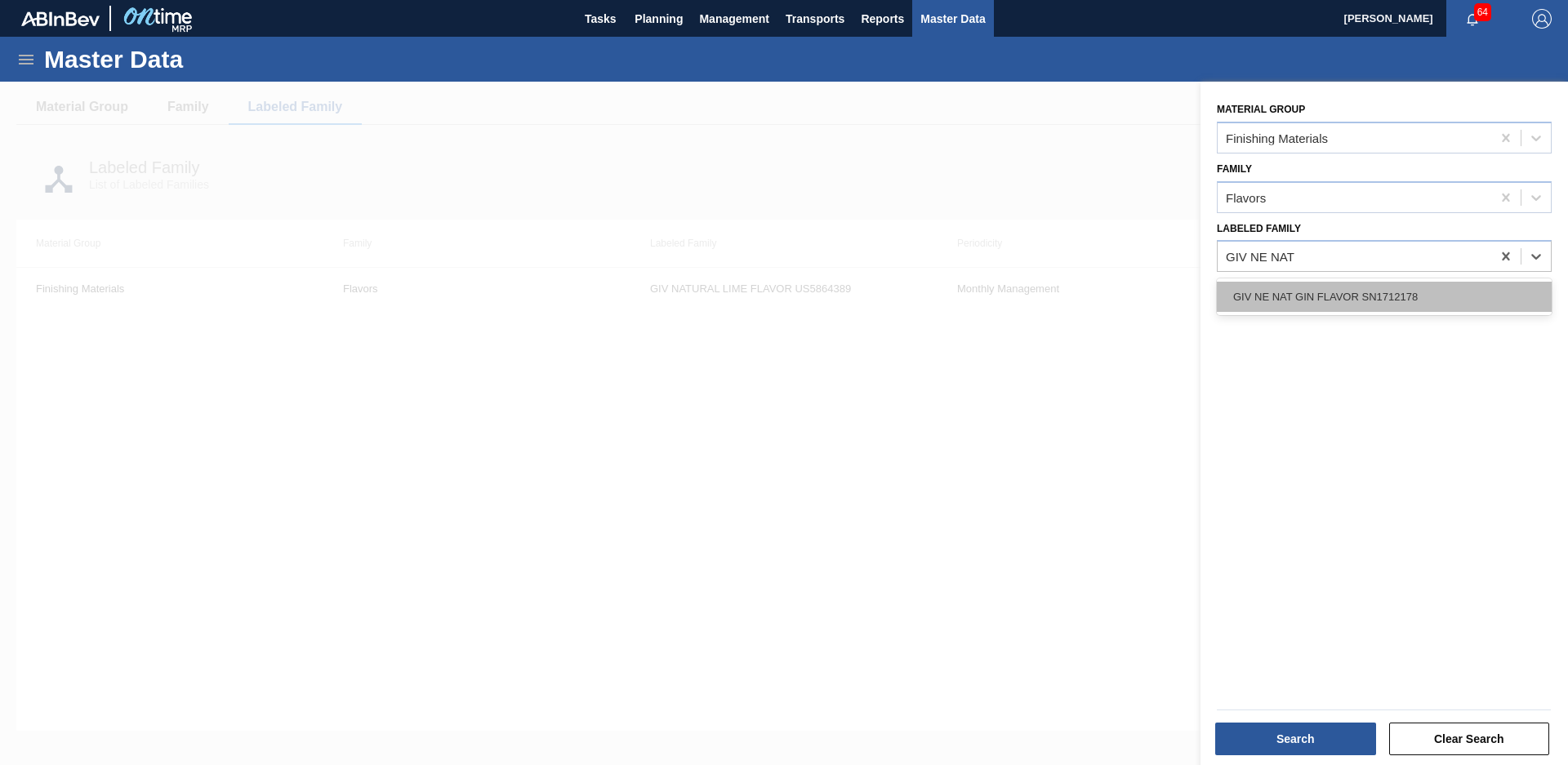
click at [1455, 307] on div "GIV NE NAT GIN FLAVOR SN1712178" at bounding box center [1384, 296] width 335 height 30
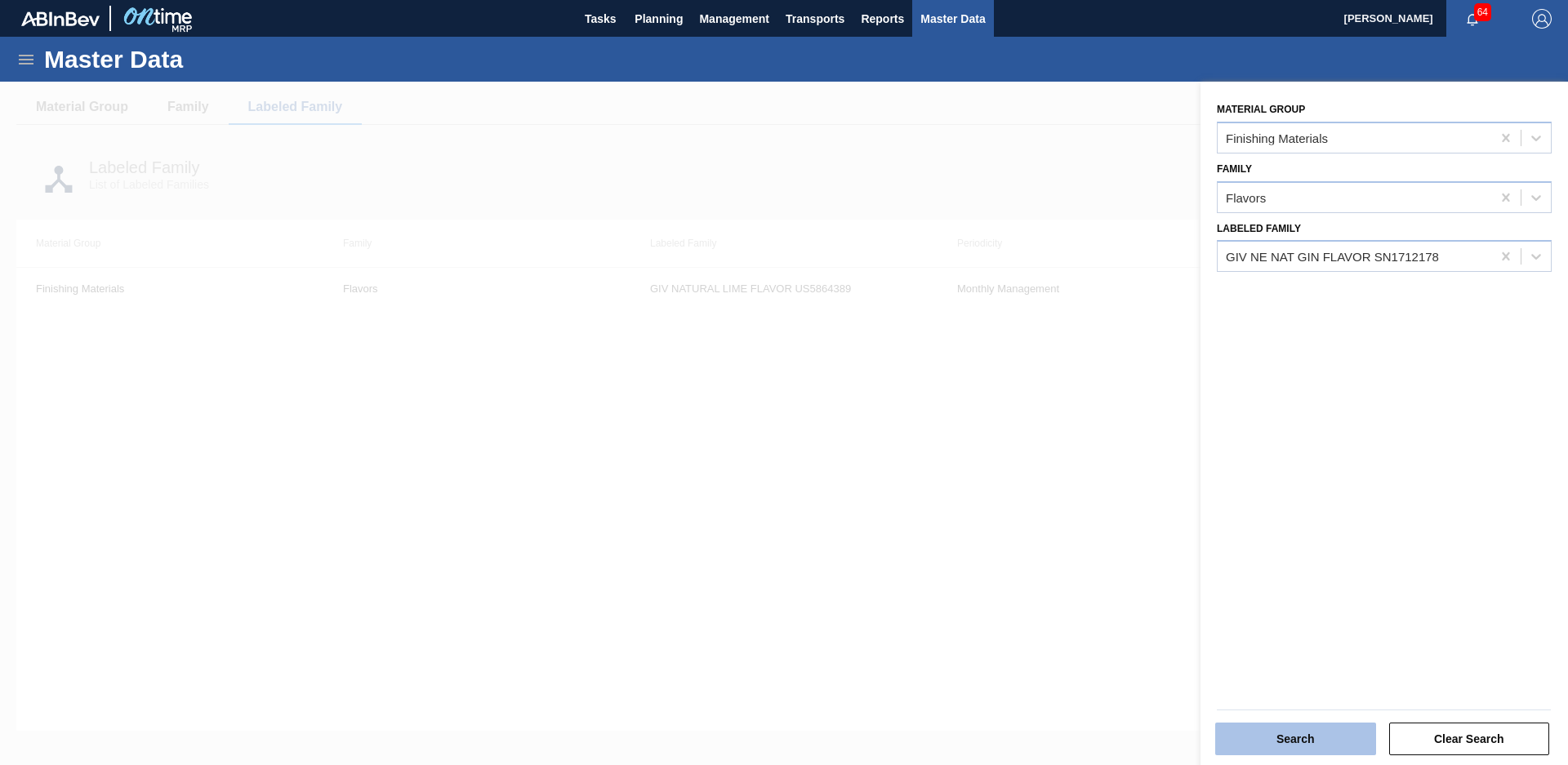
click at [1308, 728] on button "Search" at bounding box center [1295, 739] width 161 height 33
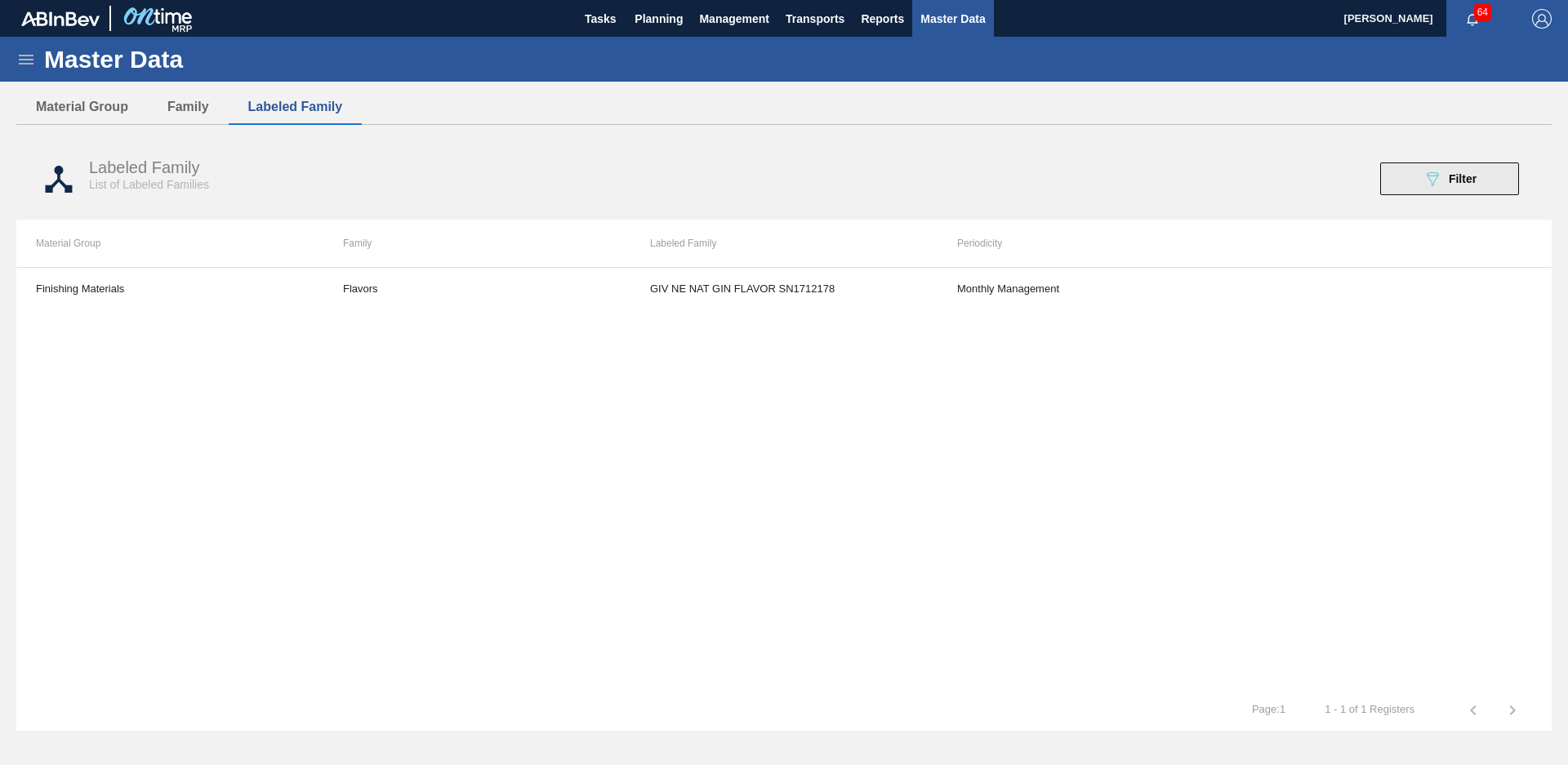
click at [1432, 173] on icon at bounding box center [1432, 179] width 12 height 14
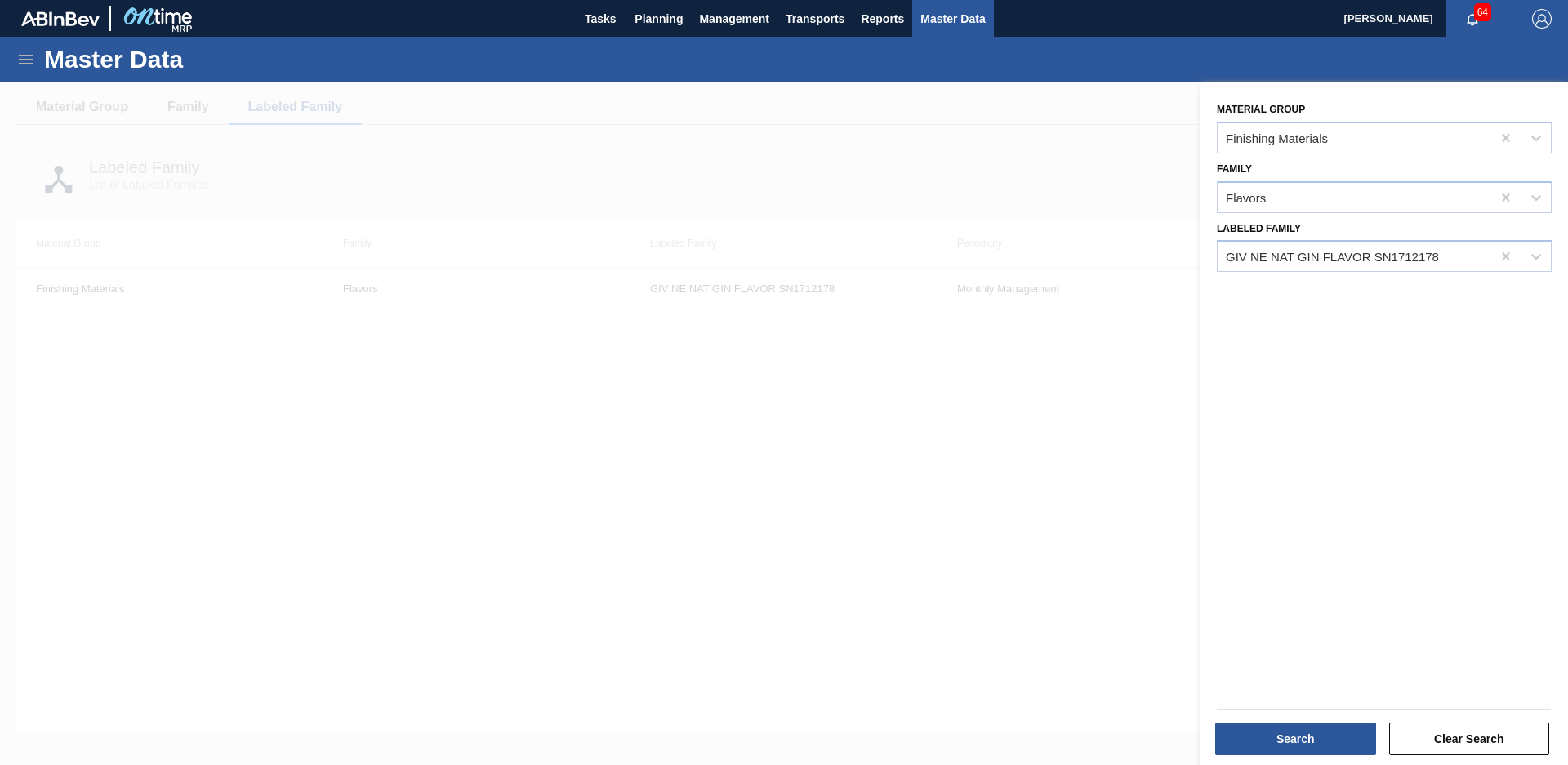
click at [1347, 237] on div "Labeled Family GIV NE NAT GIN FLAVOR SN1712178" at bounding box center [1384, 245] width 335 height 56
click at [1358, 256] on div "GIV NE NAT GIN FLAVOR SN1712178" at bounding box center [1332, 257] width 213 height 14
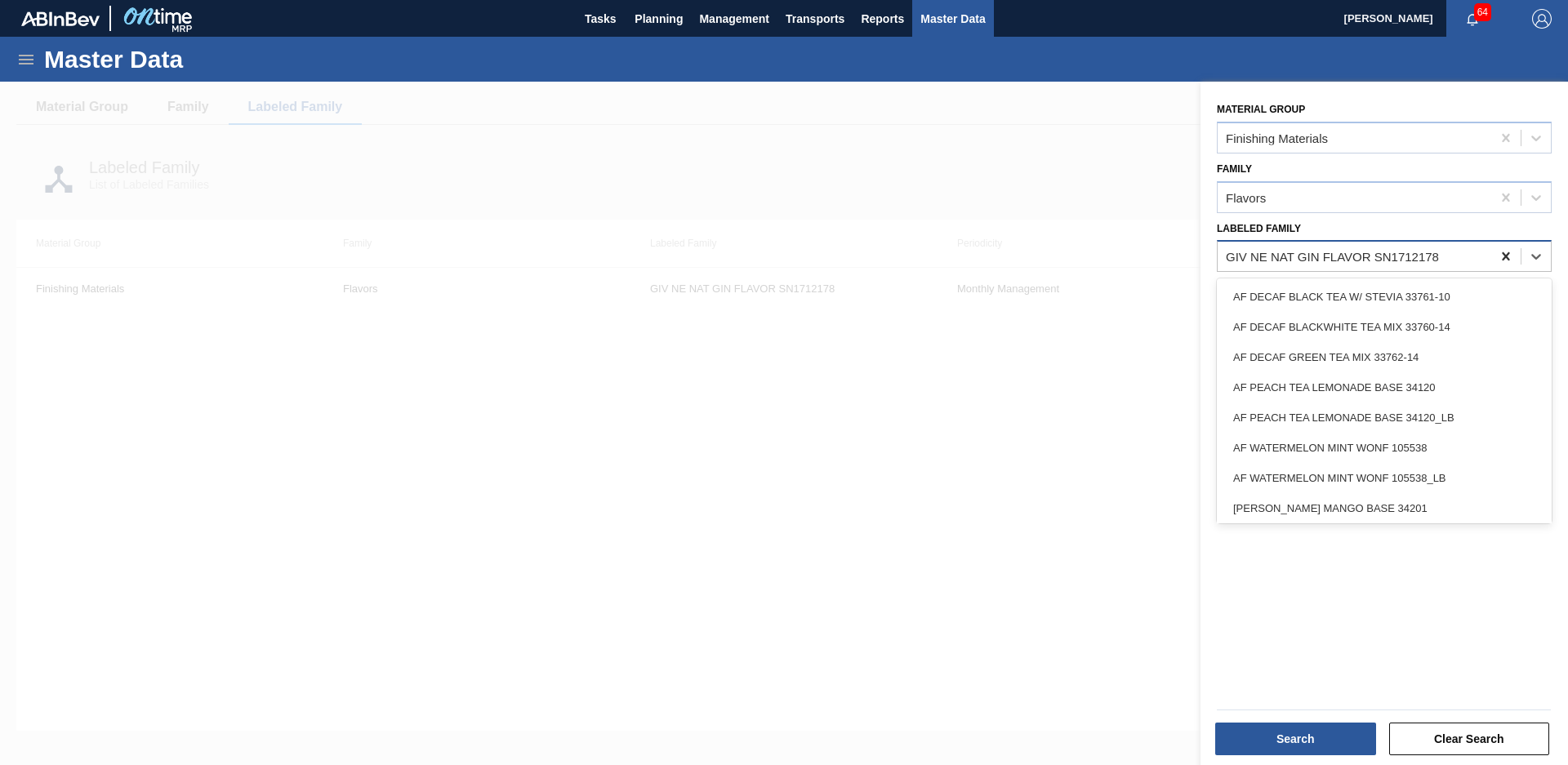
click at [1516, 252] on div at bounding box center [1505, 256] width 29 height 29
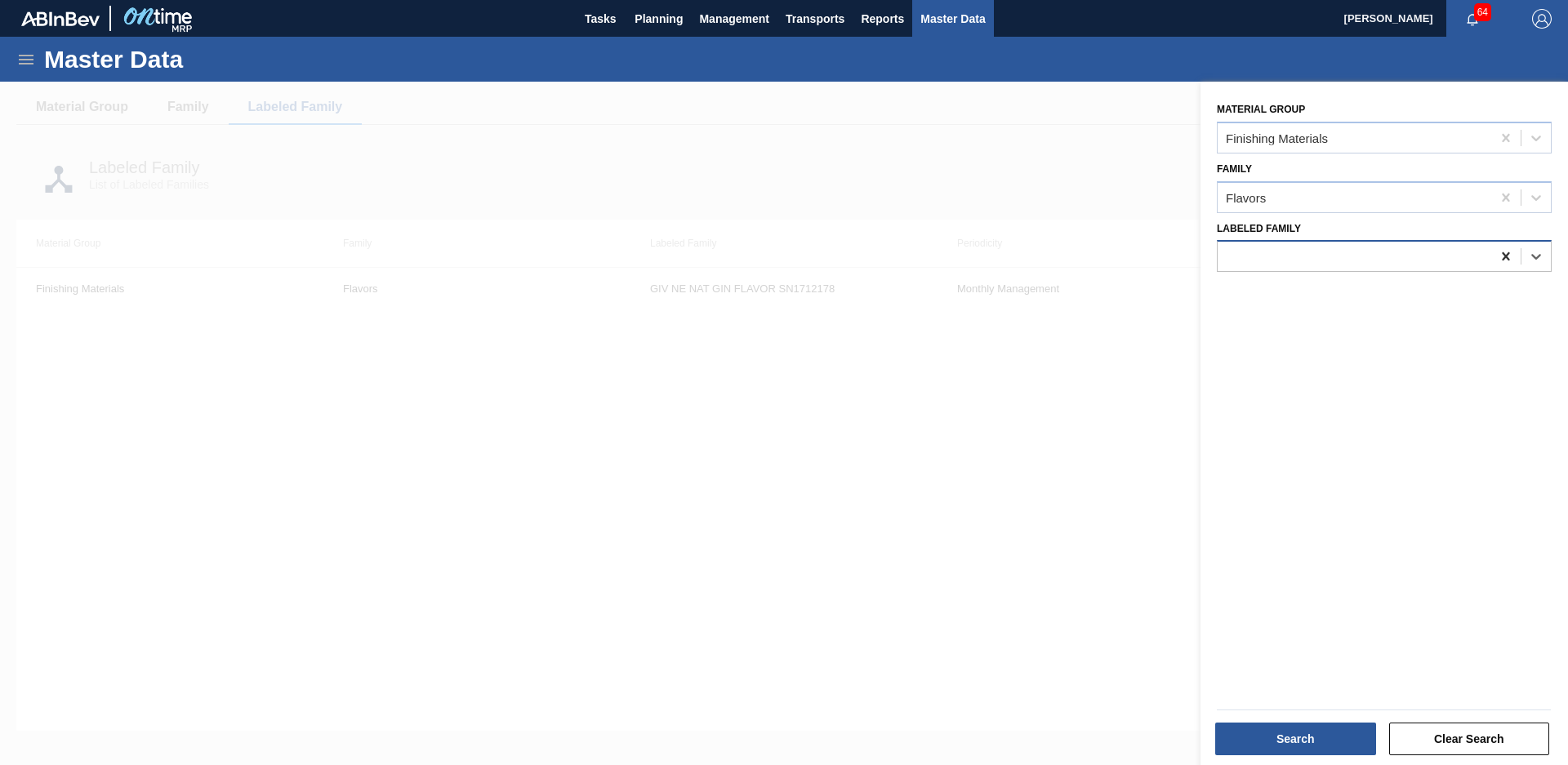
type Family "g"
type Family "GIV bl"
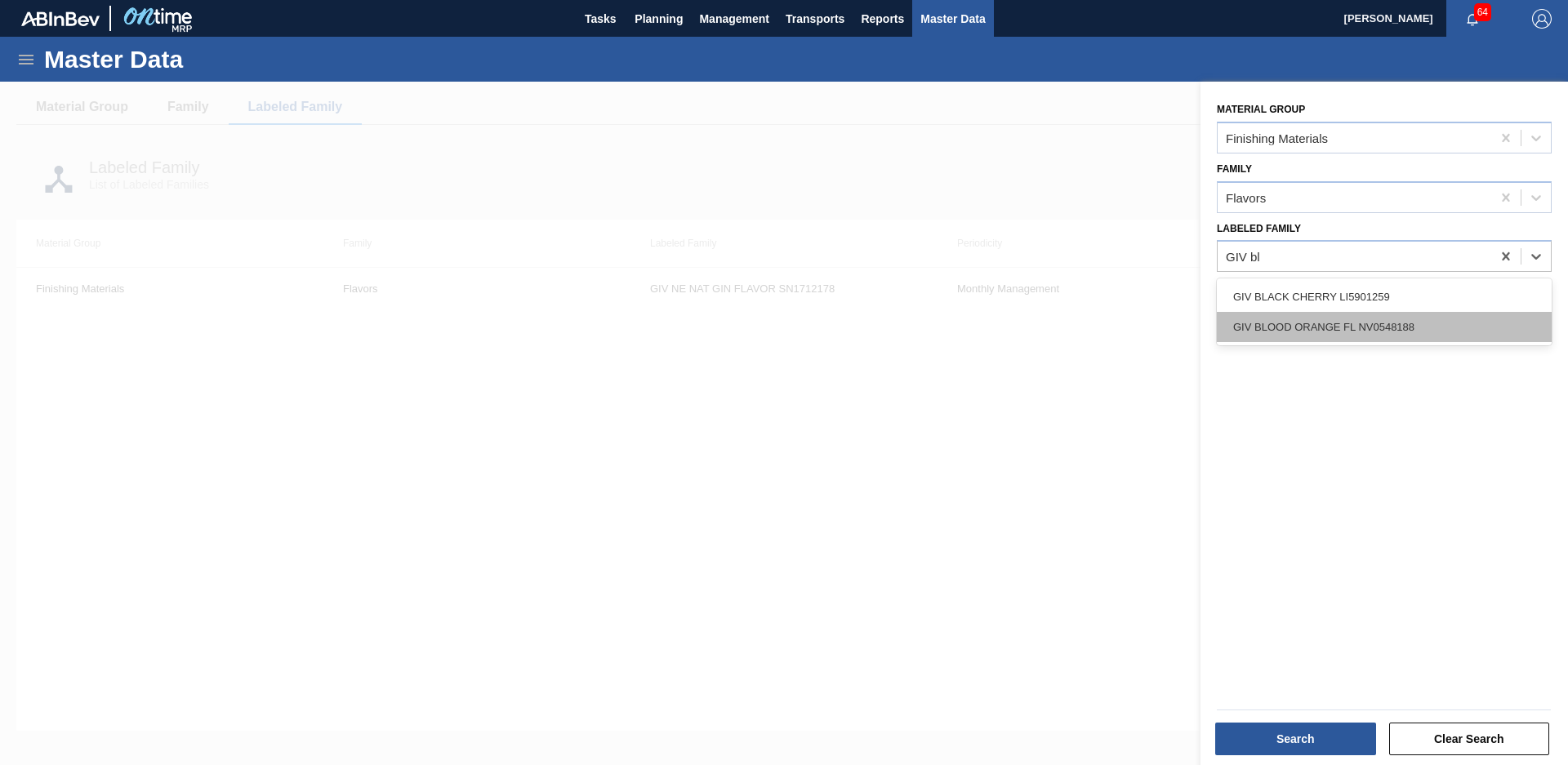
click at [1437, 331] on div "GIV BLOOD ORANGE FL NV0548188" at bounding box center [1384, 326] width 335 height 30
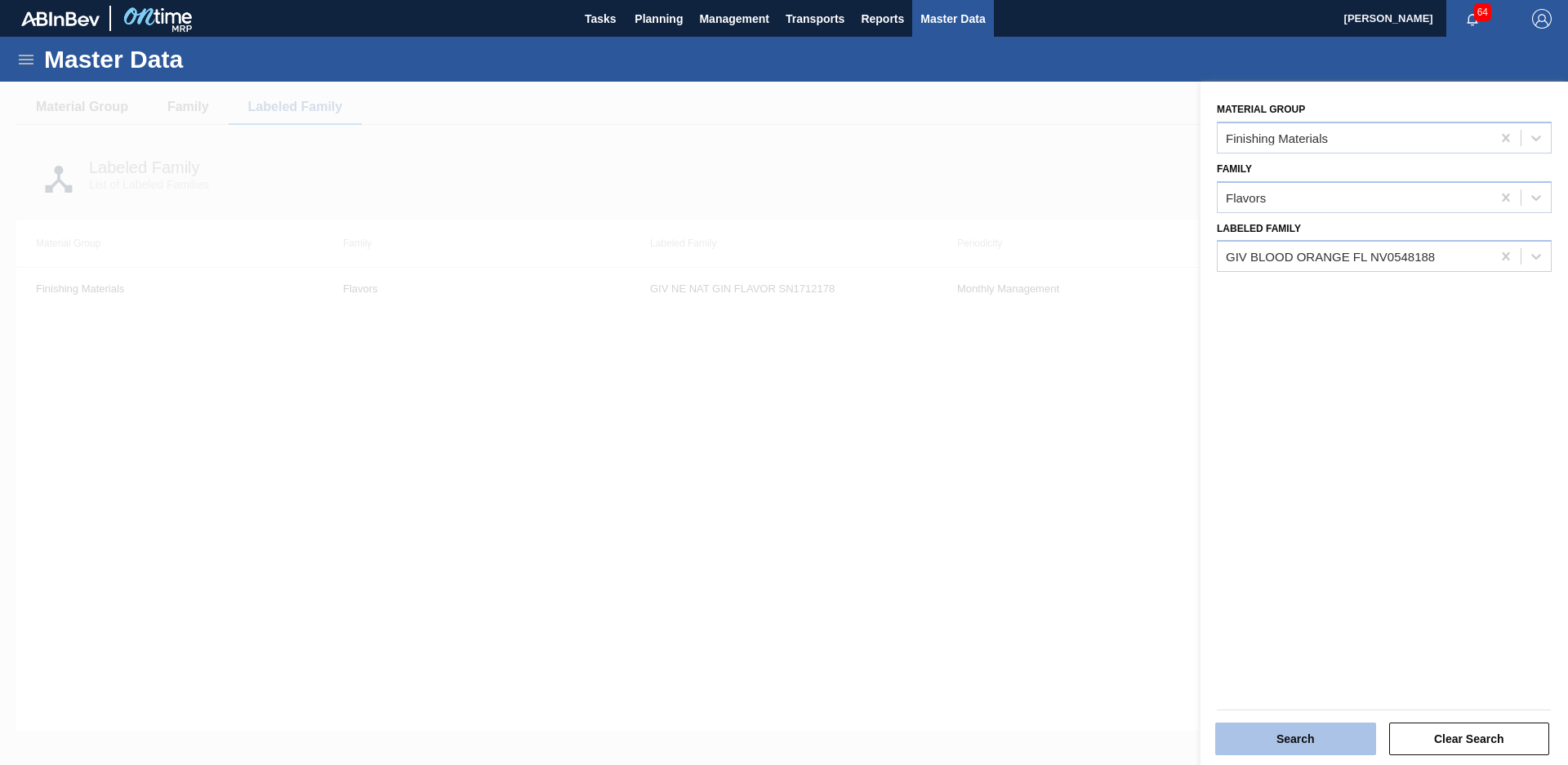
click at [1299, 730] on button "Search" at bounding box center [1295, 739] width 161 height 33
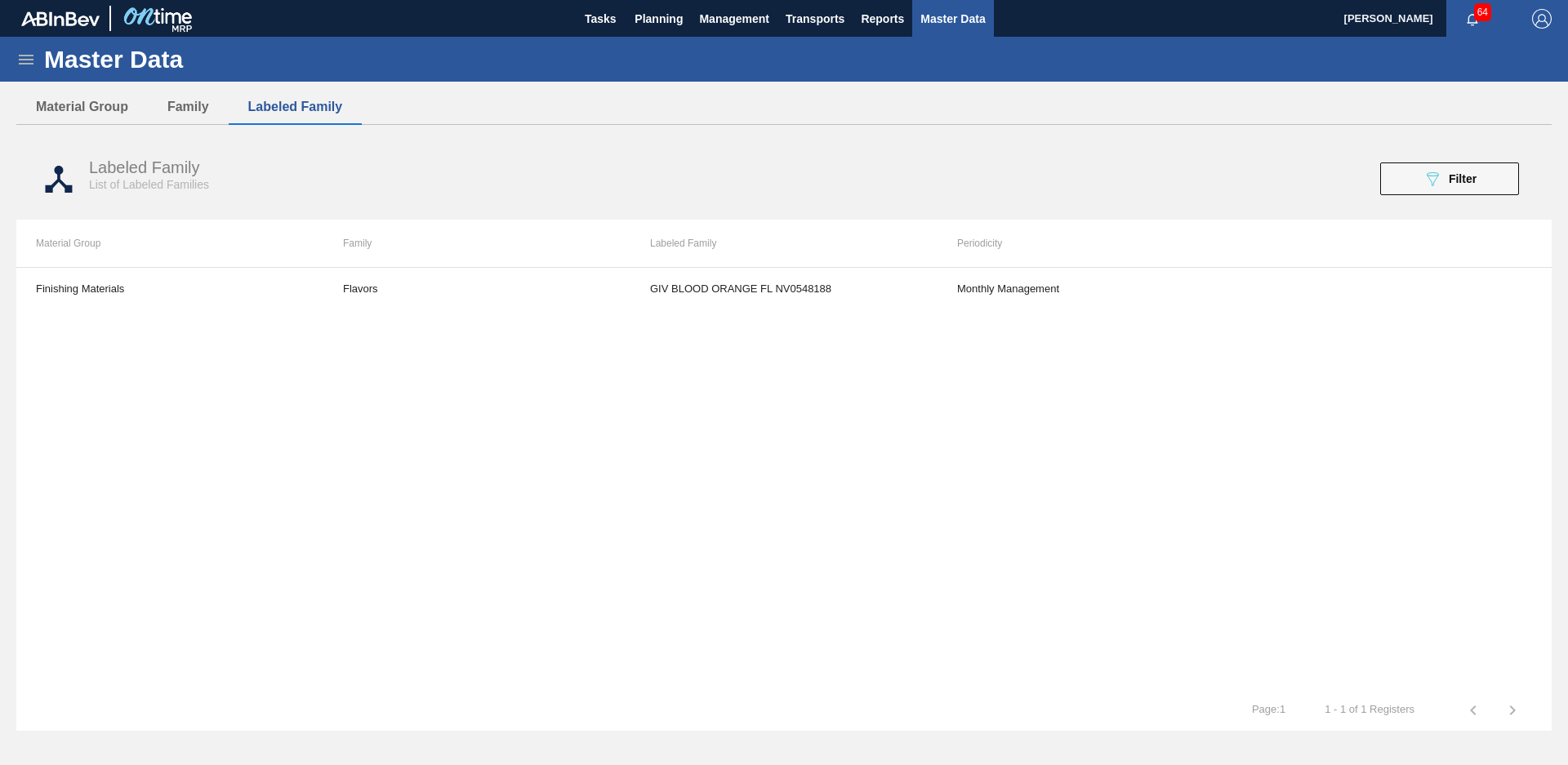
click at [1445, 167] on button "089F7B8B-B2A5-4AFE-B5C0-19BA573D28AC Filter" at bounding box center [1449, 179] width 139 height 33
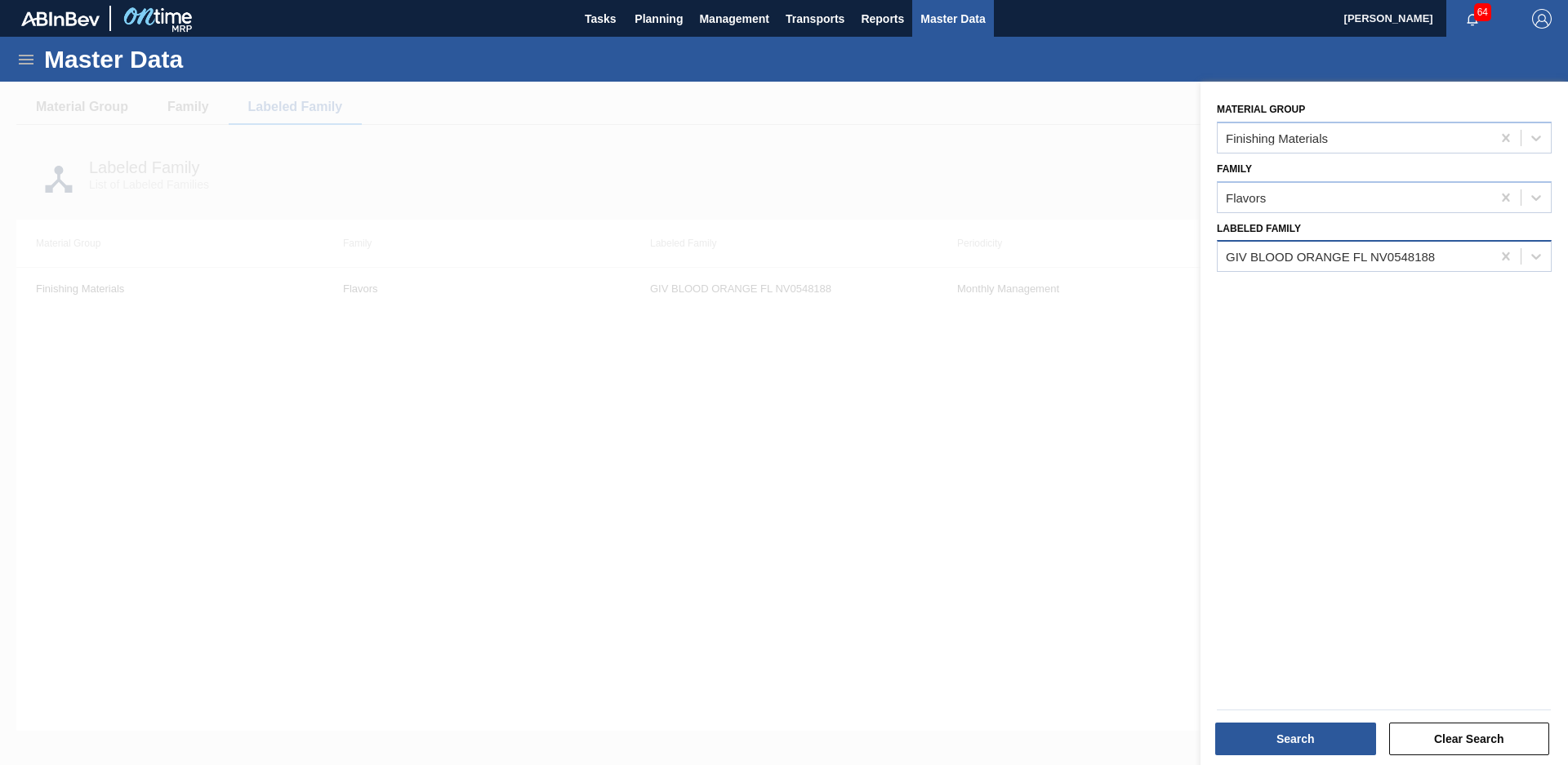
click at [1421, 268] on div "GIV BLOOD ORANGE FL NV0548188" at bounding box center [1354, 257] width 274 height 24
click at [1504, 256] on icon at bounding box center [1505, 257] width 8 height 9
type Family "1"
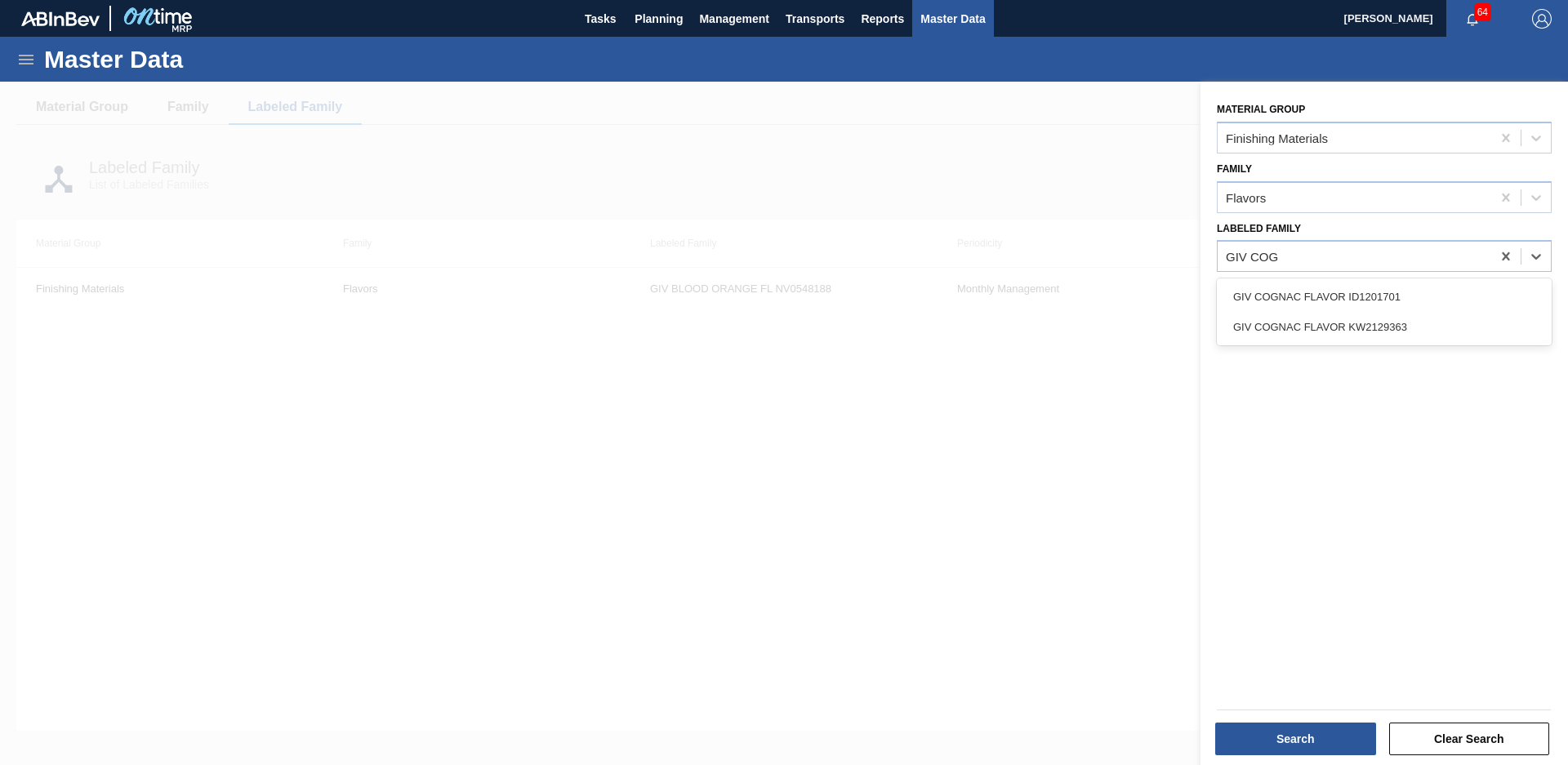
type Family "GIV COG"
click at [1428, 274] on div "Material Group Finishing Materials Family Flavors Labeled Family option GIV COG…" at bounding box center [1384, 425] width 368 height 688
click at [1434, 268] on div at bounding box center [1354, 257] width 274 height 24
type Family "GIV COG"
click at [1417, 291] on div "GIV COGNAC FLAVOR ID1201701" at bounding box center [1384, 296] width 335 height 30
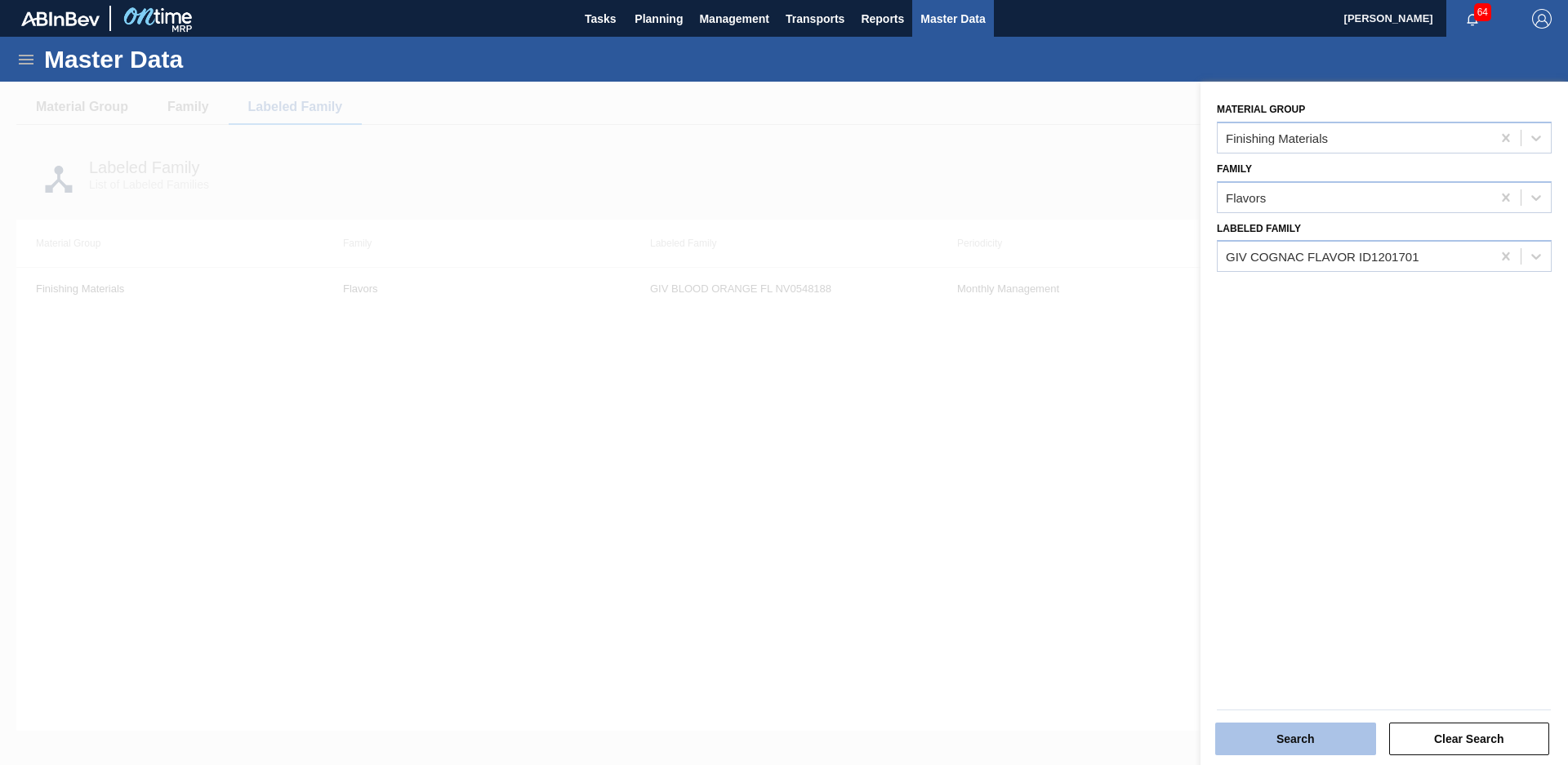
click at [1279, 729] on button "Search" at bounding box center [1295, 739] width 161 height 33
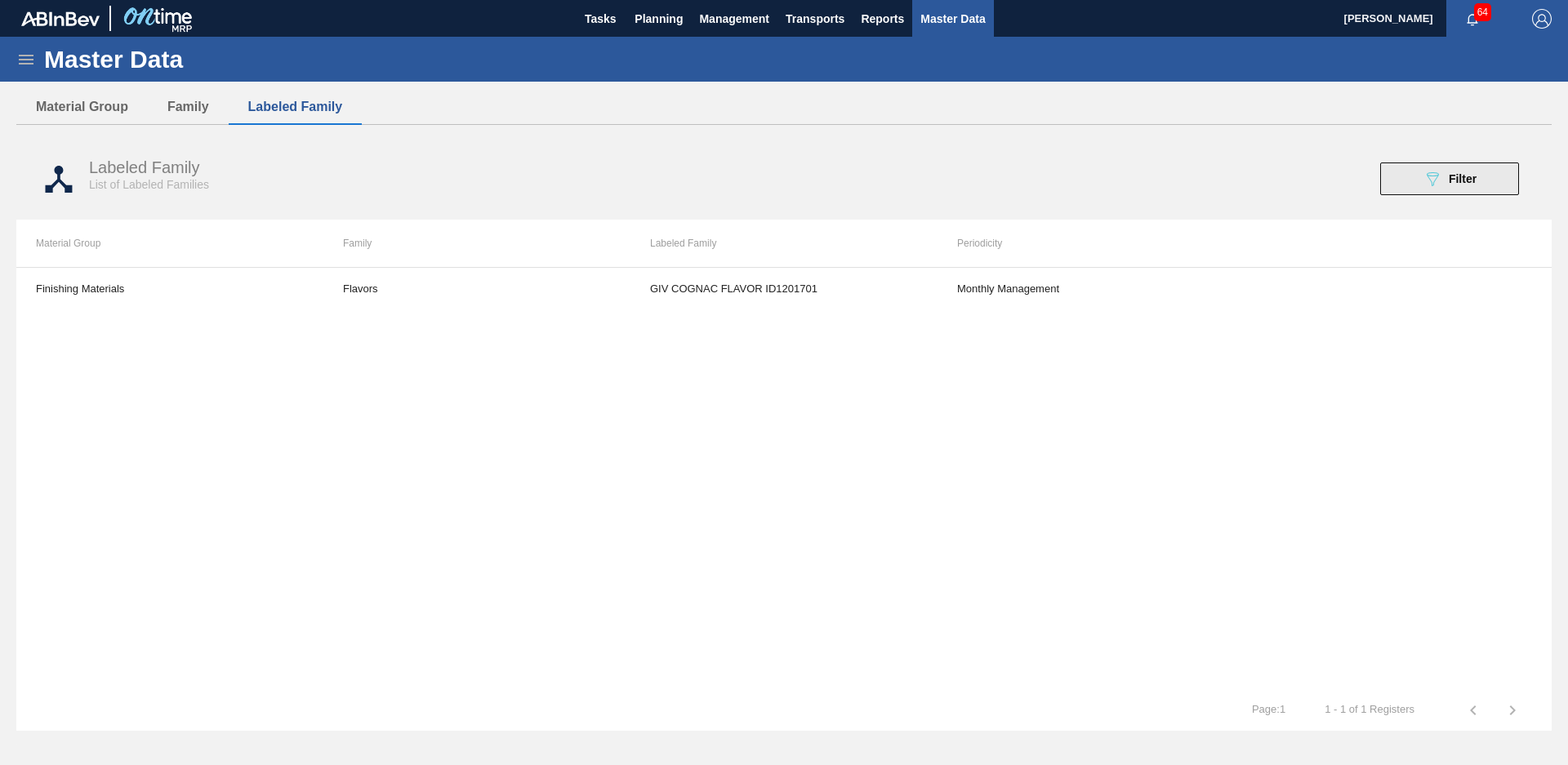
click at [1436, 169] on icon "089F7B8B-B2A5-4AFE-B5C0-19BA573D28AC" at bounding box center [1432, 179] width 20 height 20
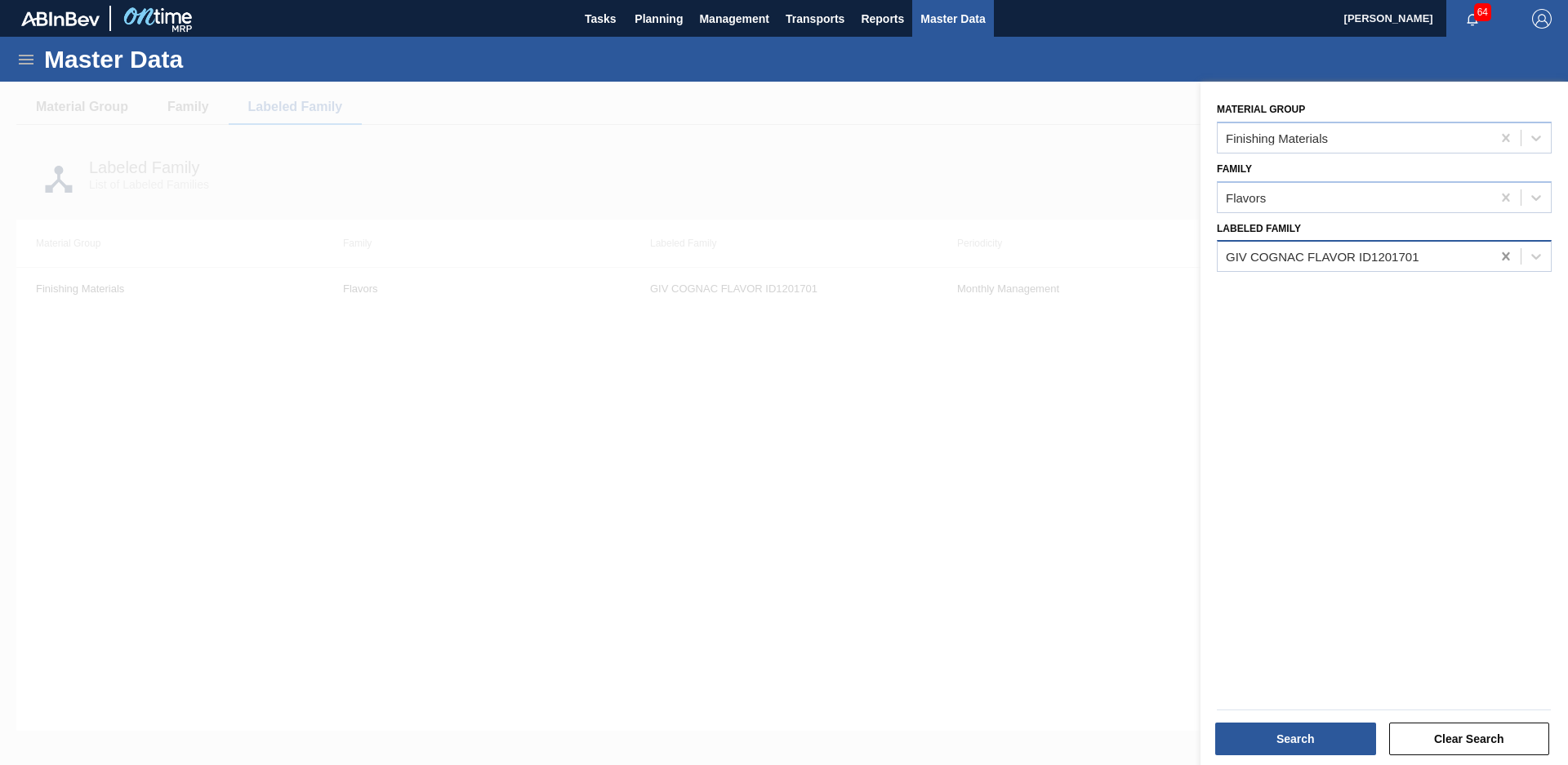
click at [1502, 259] on icon at bounding box center [1505, 257] width 8 height 9
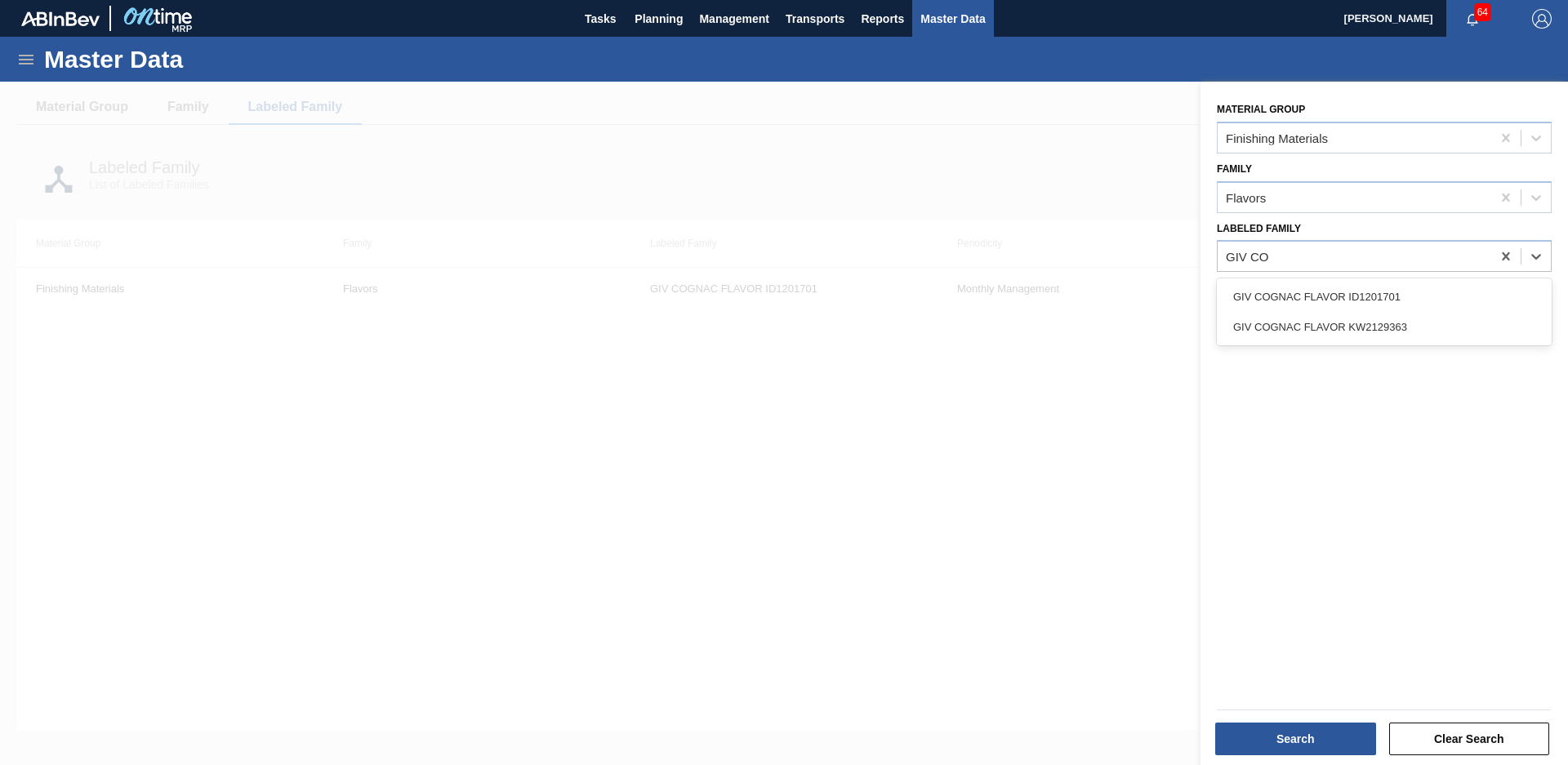
type Family "GIV COG"
click at [1398, 318] on div "GIV COGNAC FLAVOR KW2129363" at bounding box center [1384, 326] width 335 height 30
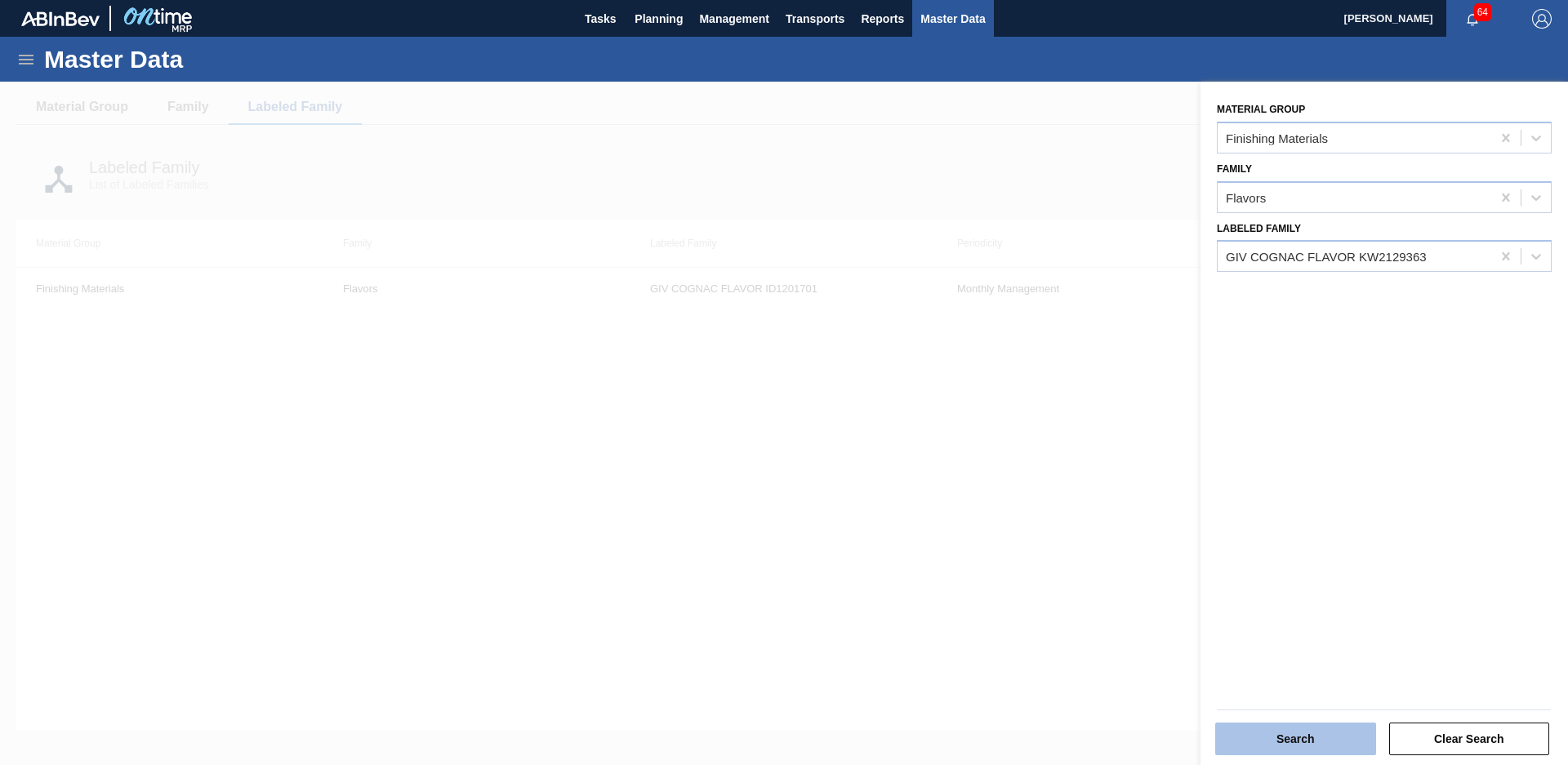
click at [1294, 733] on button "Search" at bounding box center [1295, 739] width 161 height 33
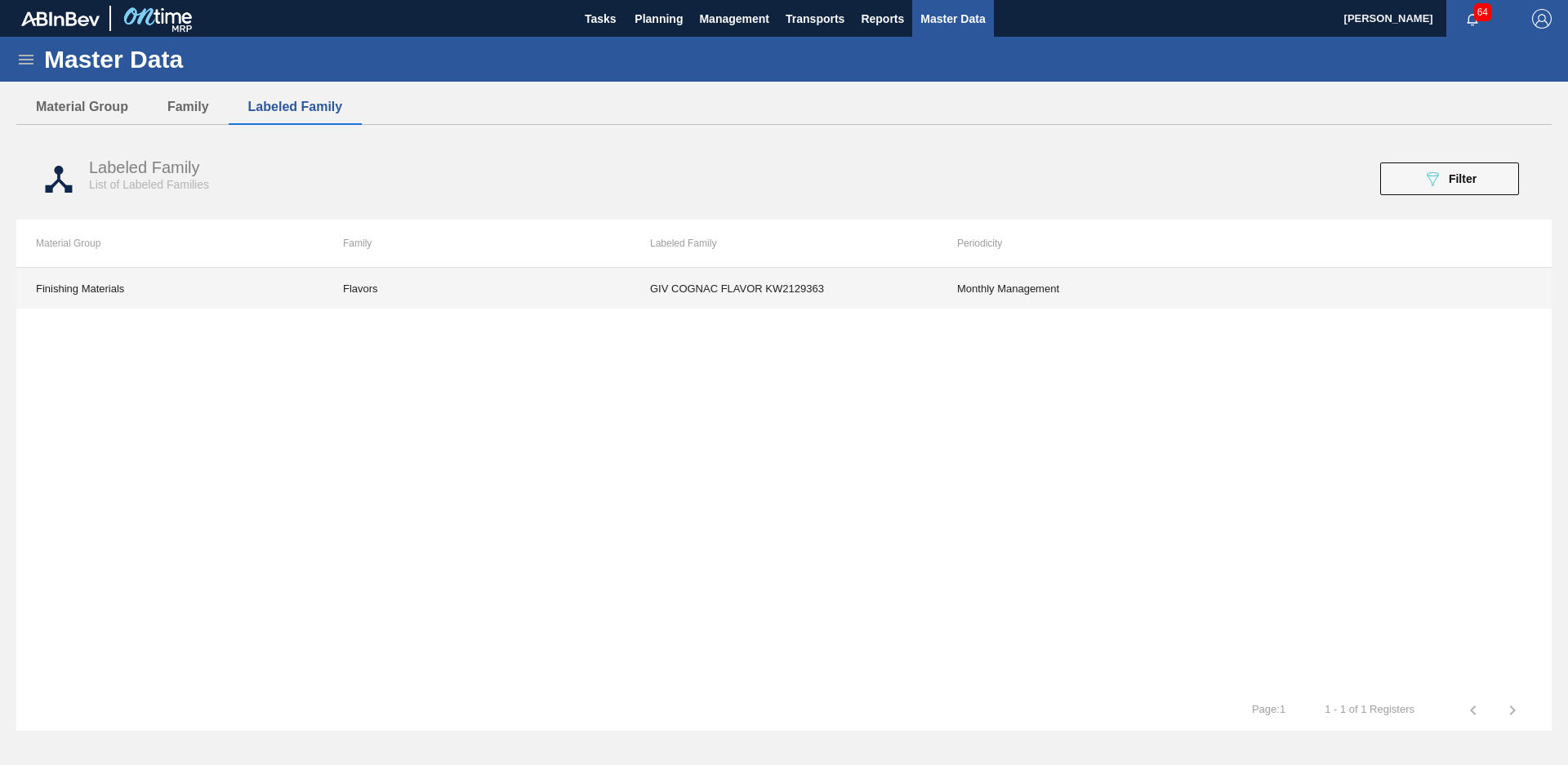
click at [441, 288] on td "Flavors" at bounding box center [477, 288] width 307 height 41
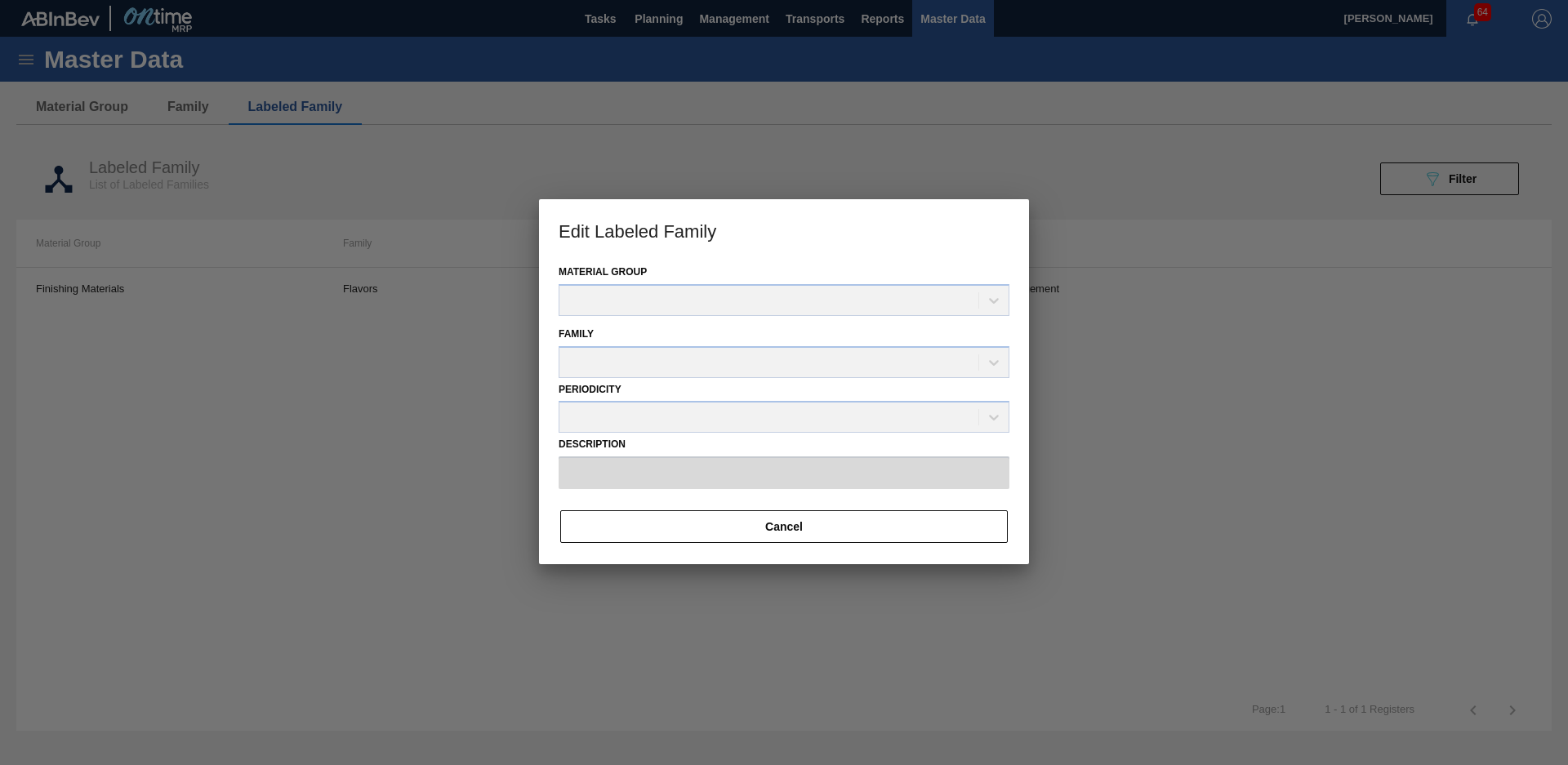
type input "GIV COGNAC FLAVOR KW2129363"
click at [684, 475] on input "GIV COGNAC FLAVOR KW2129363" at bounding box center [783, 474] width 451 height 33
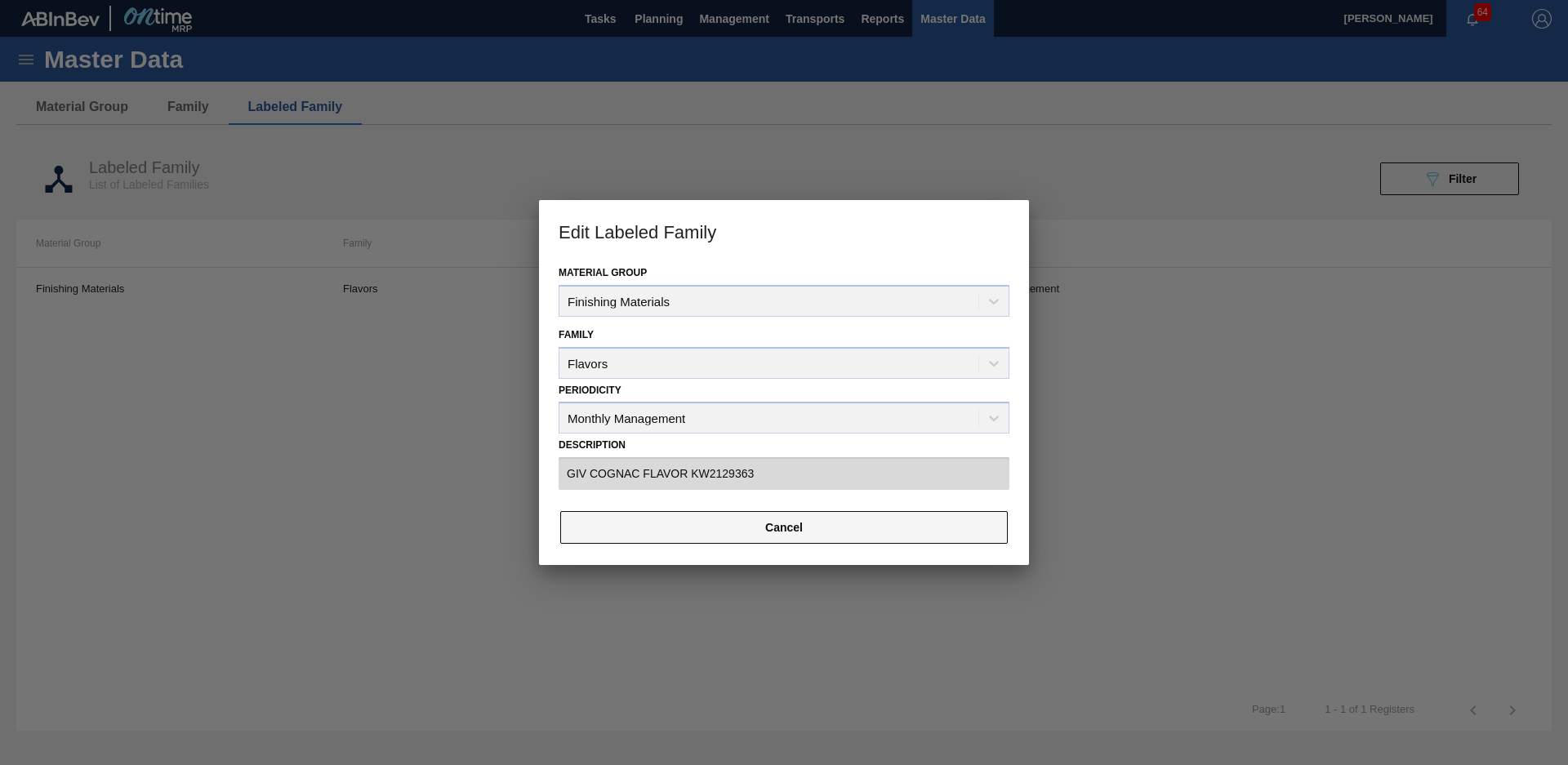
click at [674, 533] on button "Cancel" at bounding box center [783, 527] width 447 height 33
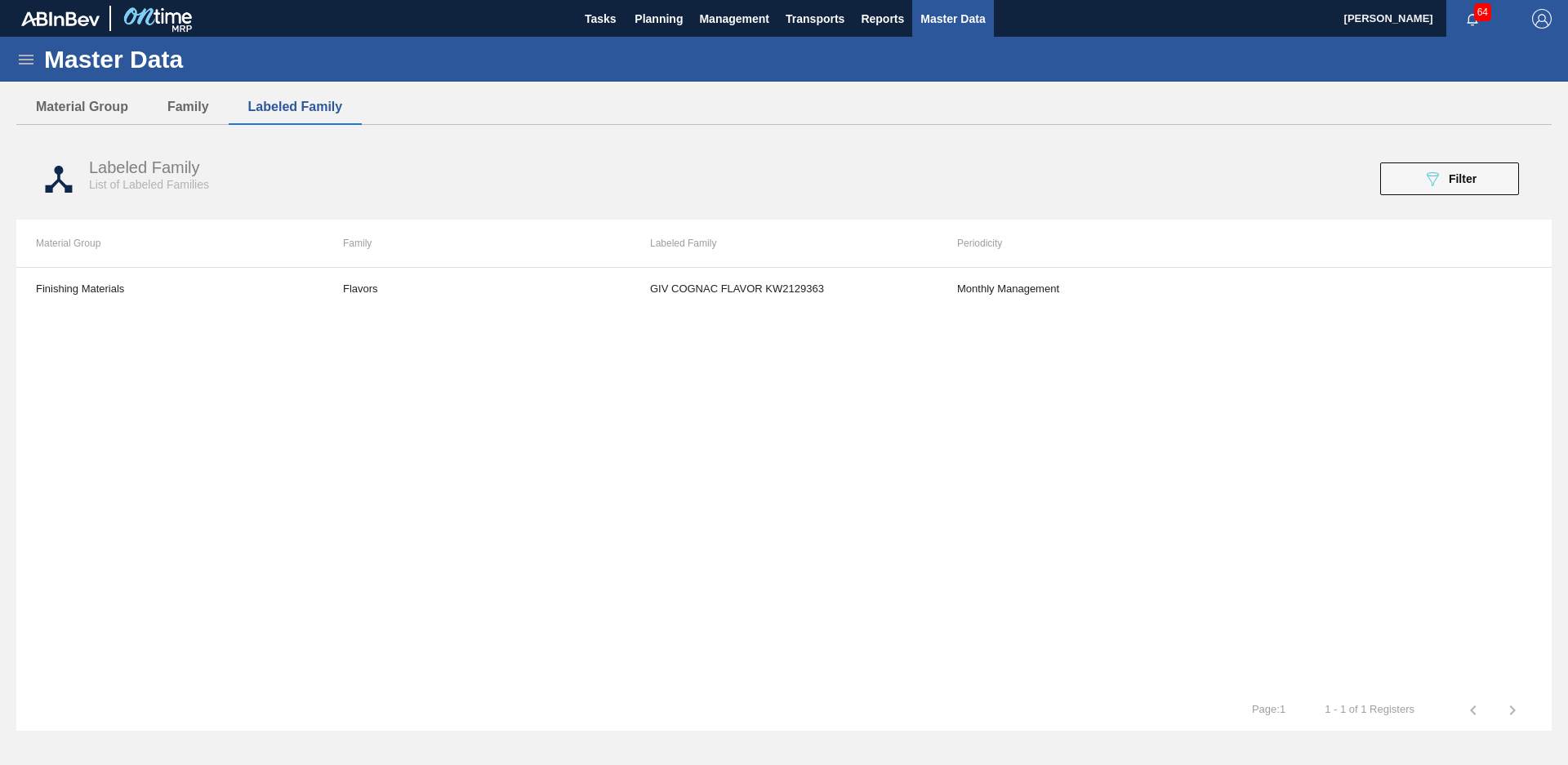
click at [1497, 189] on button "089F7B8B-B2A5-4AFE-B5C0-19BA573D28AC Filter" at bounding box center [1449, 179] width 139 height 33
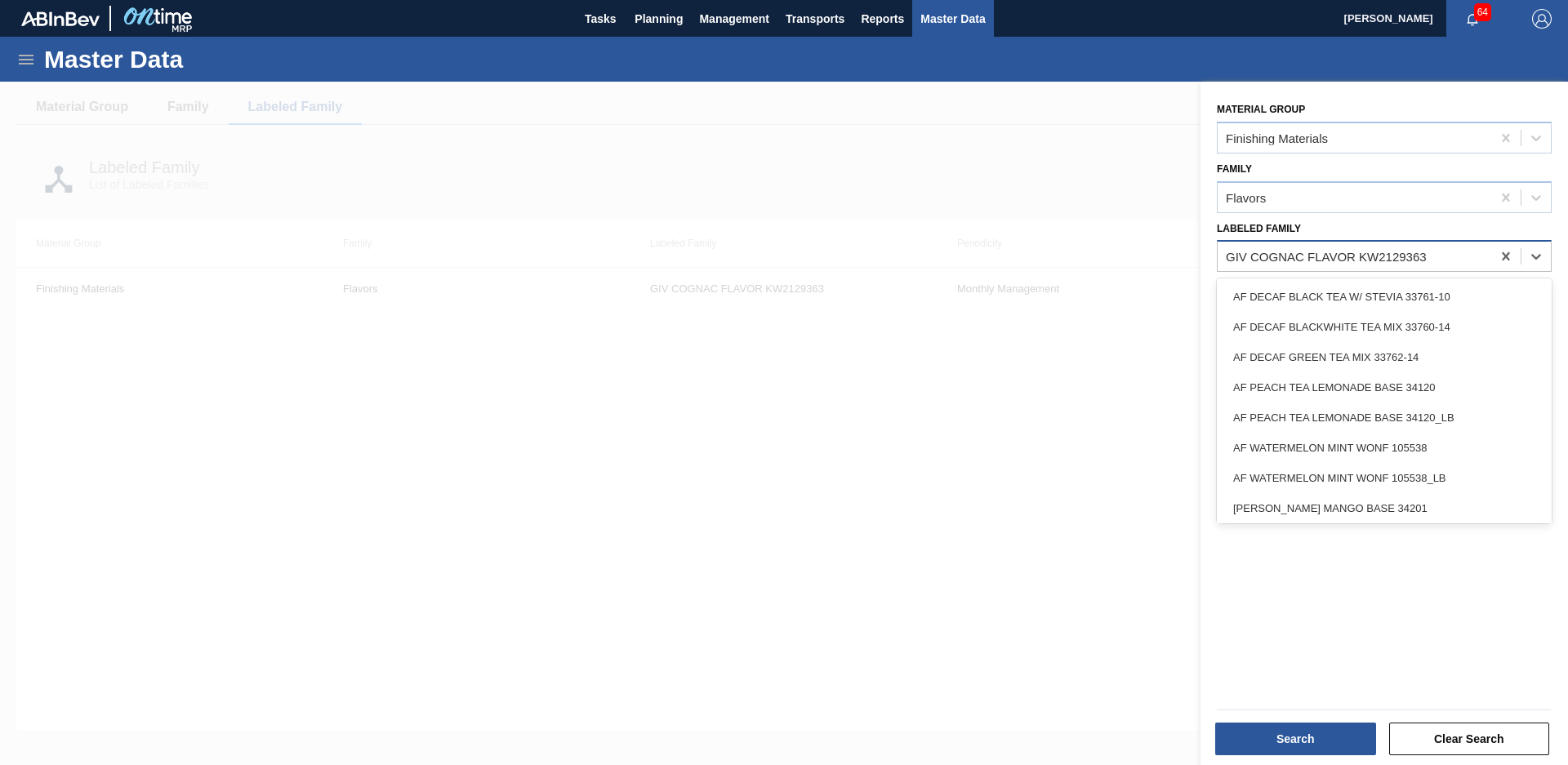
click at [1345, 258] on div "GIV COGNAC FLAVOR KW2129363" at bounding box center [1326, 257] width 201 height 14
click at [1507, 253] on icon at bounding box center [1505, 256] width 16 height 16
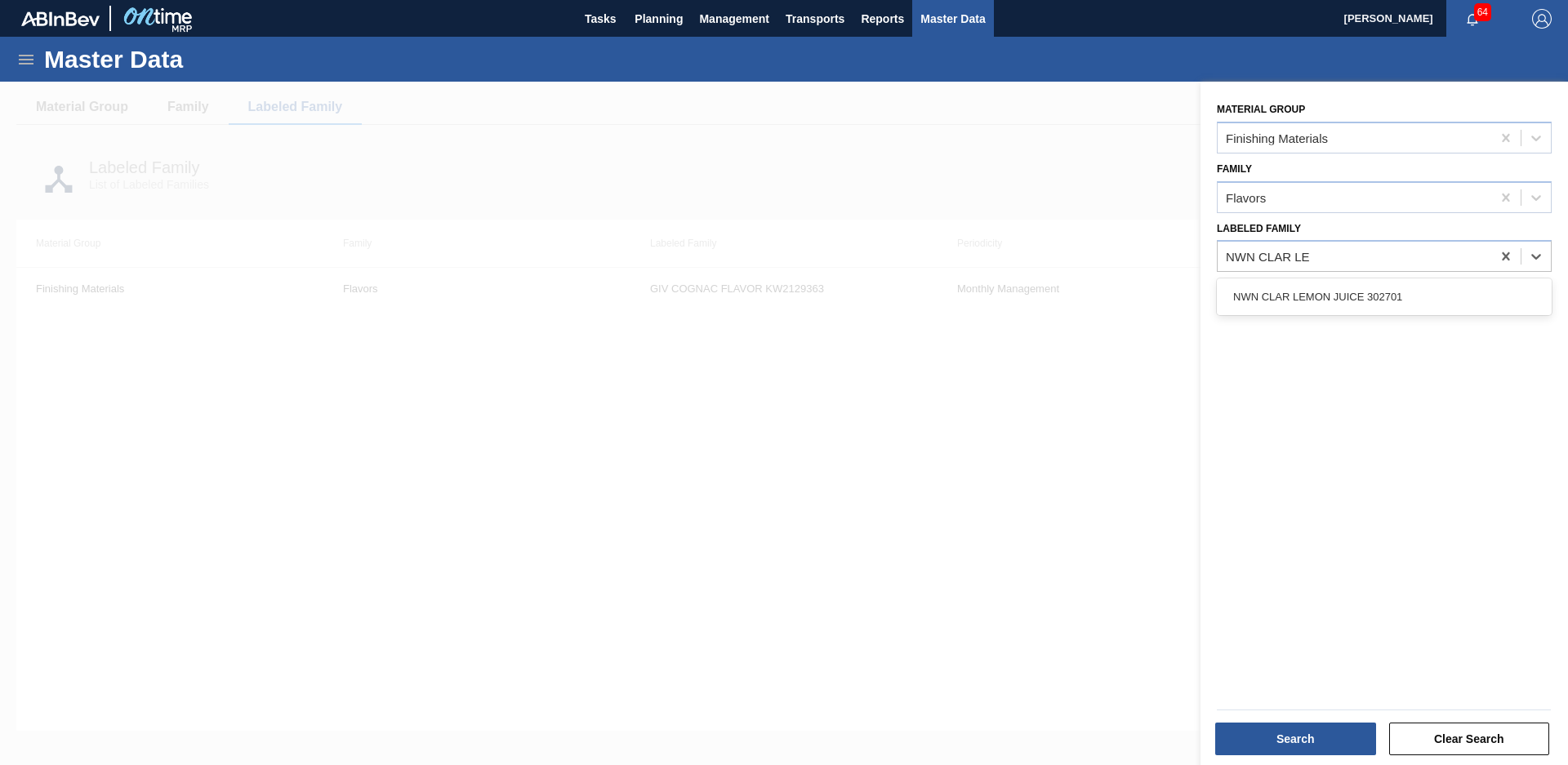
type Family "NWN CLAR LEM"
click at [1358, 308] on div "NWN CLAR LEMON JUICE 302701" at bounding box center [1384, 296] width 335 height 30
click at [1285, 744] on button "Search" at bounding box center [1295, 739] width 161 height 33
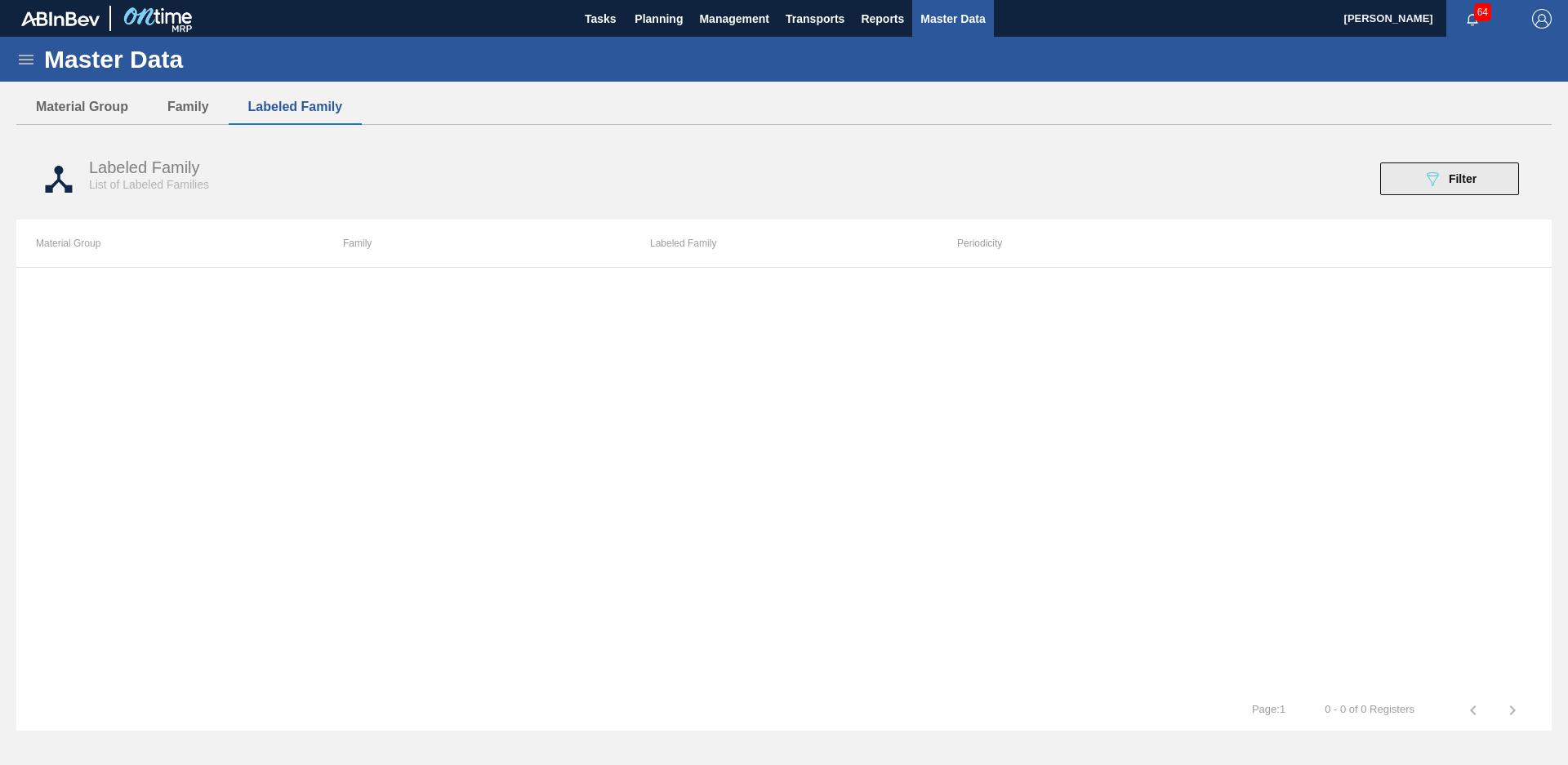
click at [1433, 185] on icon at bounding box center [1432, 179] width 12 height 14
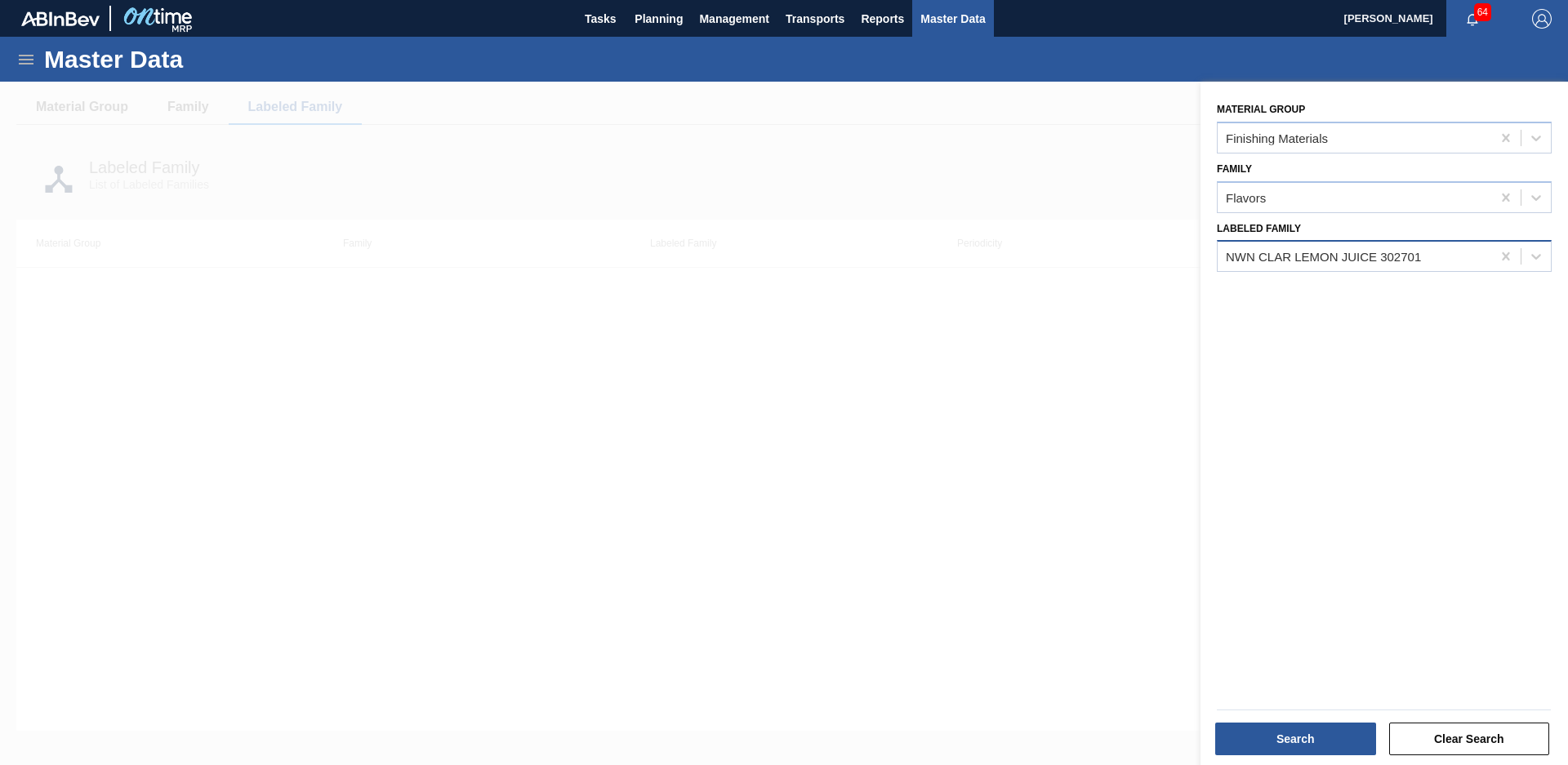
click at [1414, 258] on div "NWN CLAR LEMON JUICE 302701" at bounding box center [1322, 257] width 195 height 14
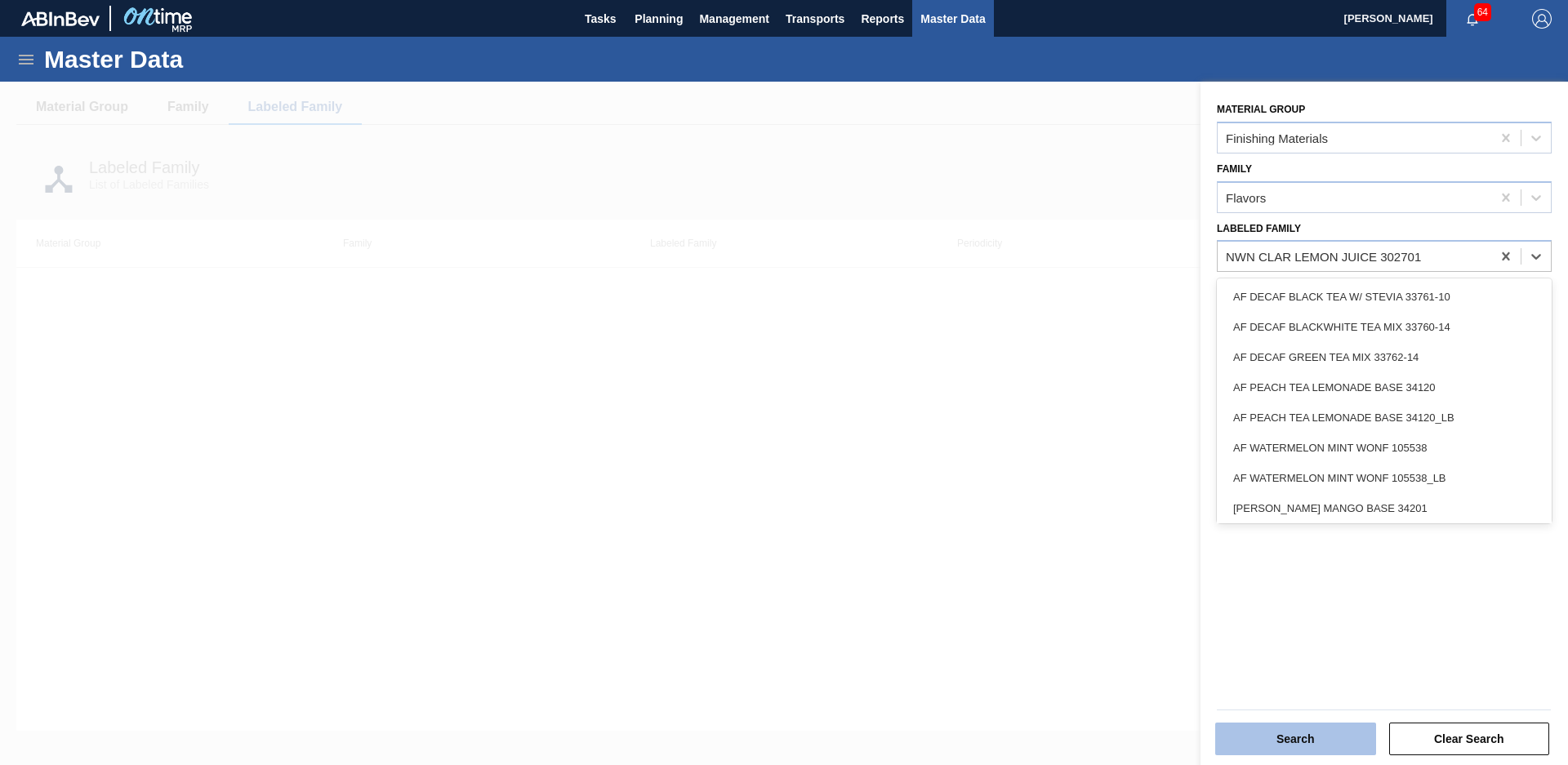
click at [1310, 736] on button "Search" at bounding box center [1295, 739] width 161 height 33
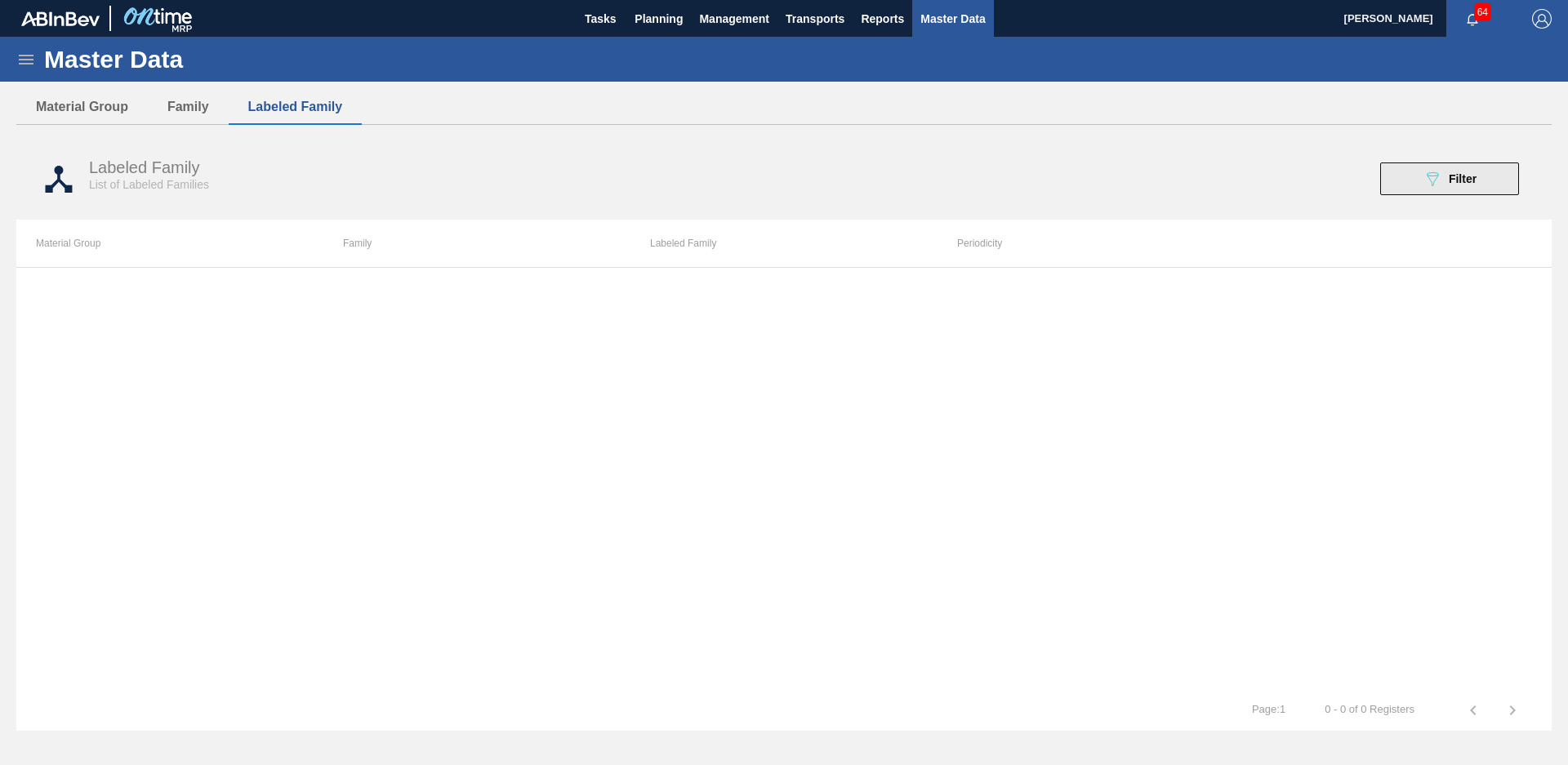
click at [1468, 177] on span "Filter" at bounding box center [1462, 179] width 27 height 13
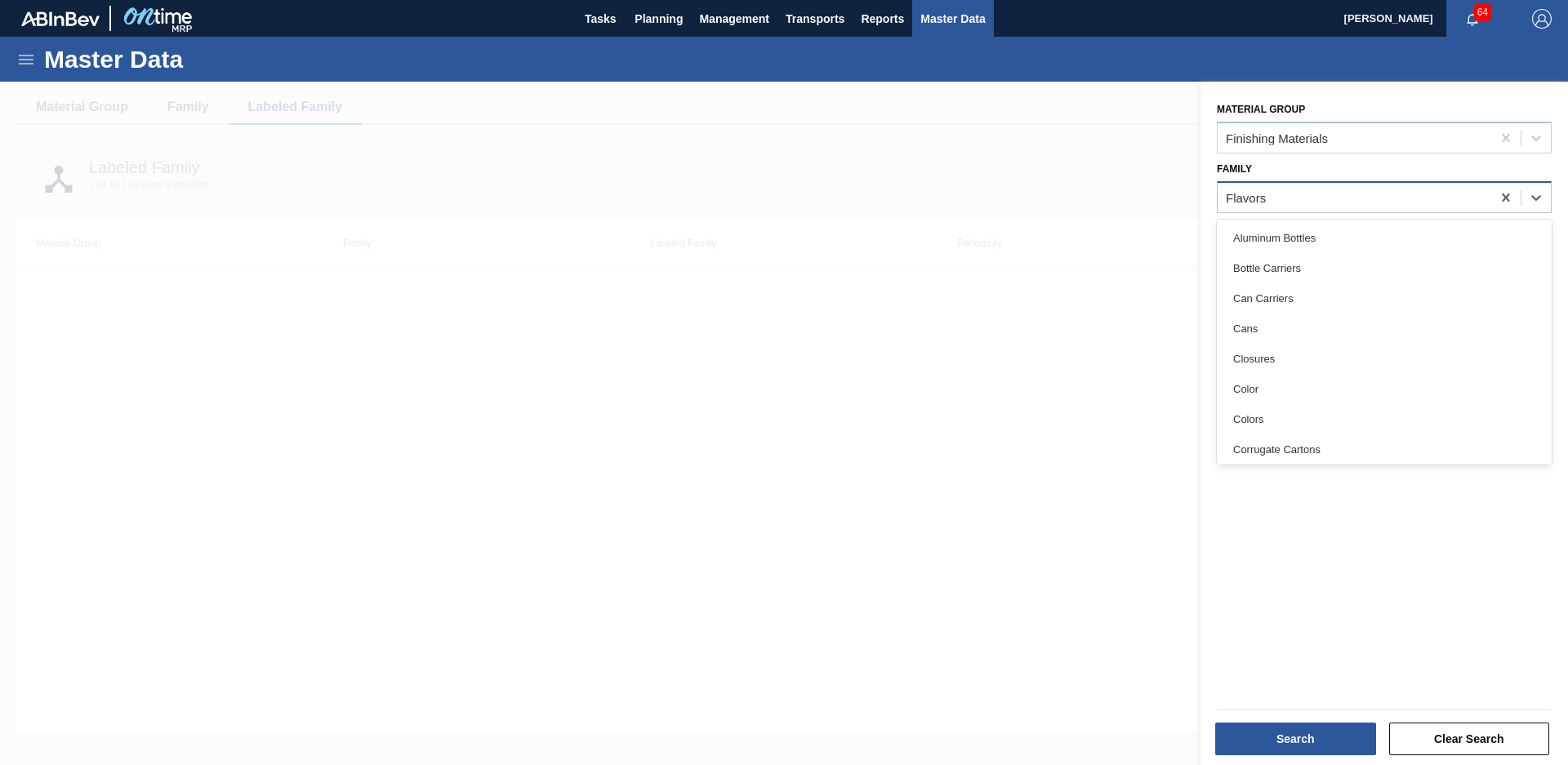
click at [1376, 197] on div "Flavors" at bounding box center [1354, 197] width 274 height 24
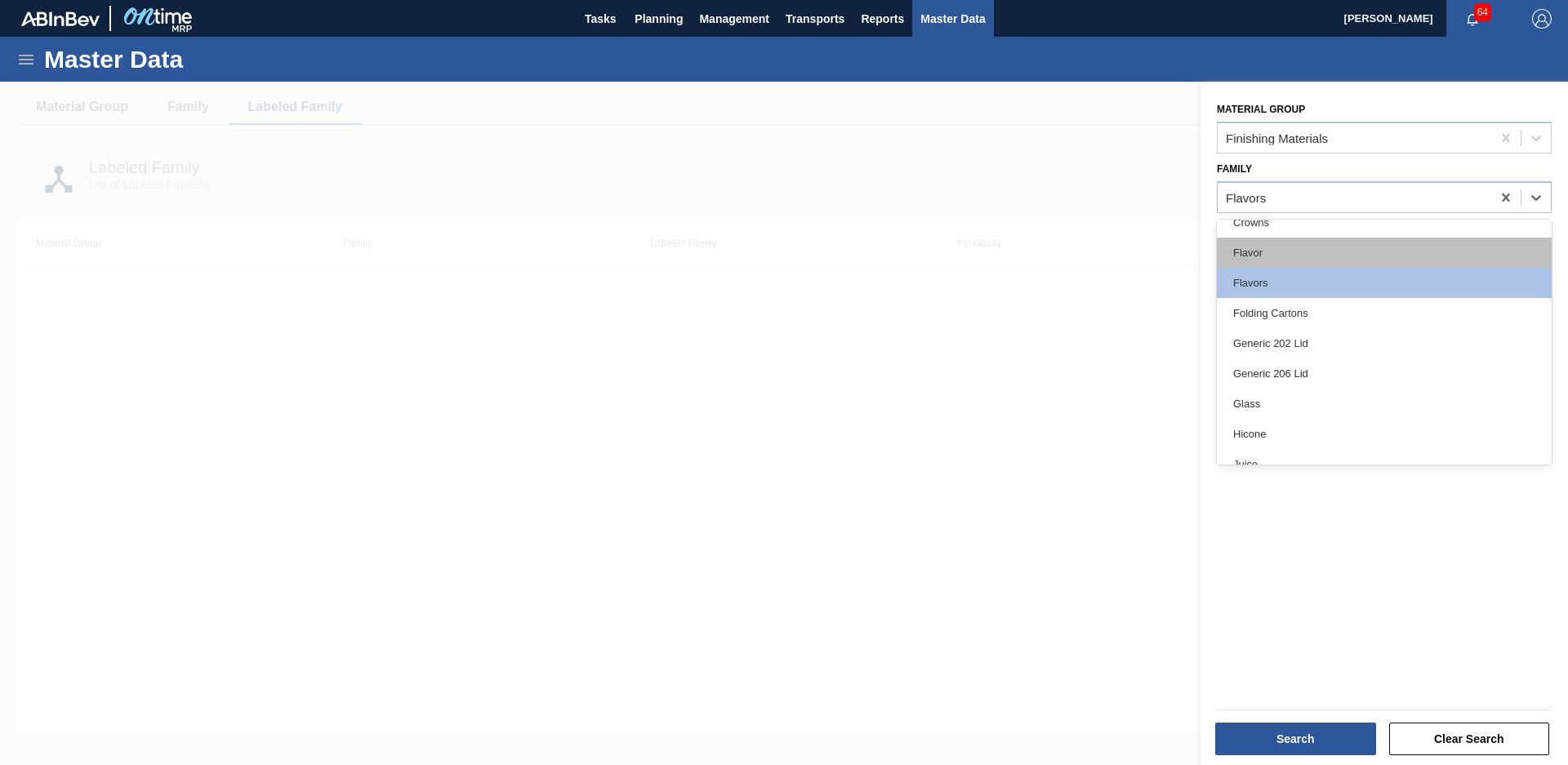
click at [1310, 243] on div "Flavor" at bounding box center [1384, 252] width 335 height 30
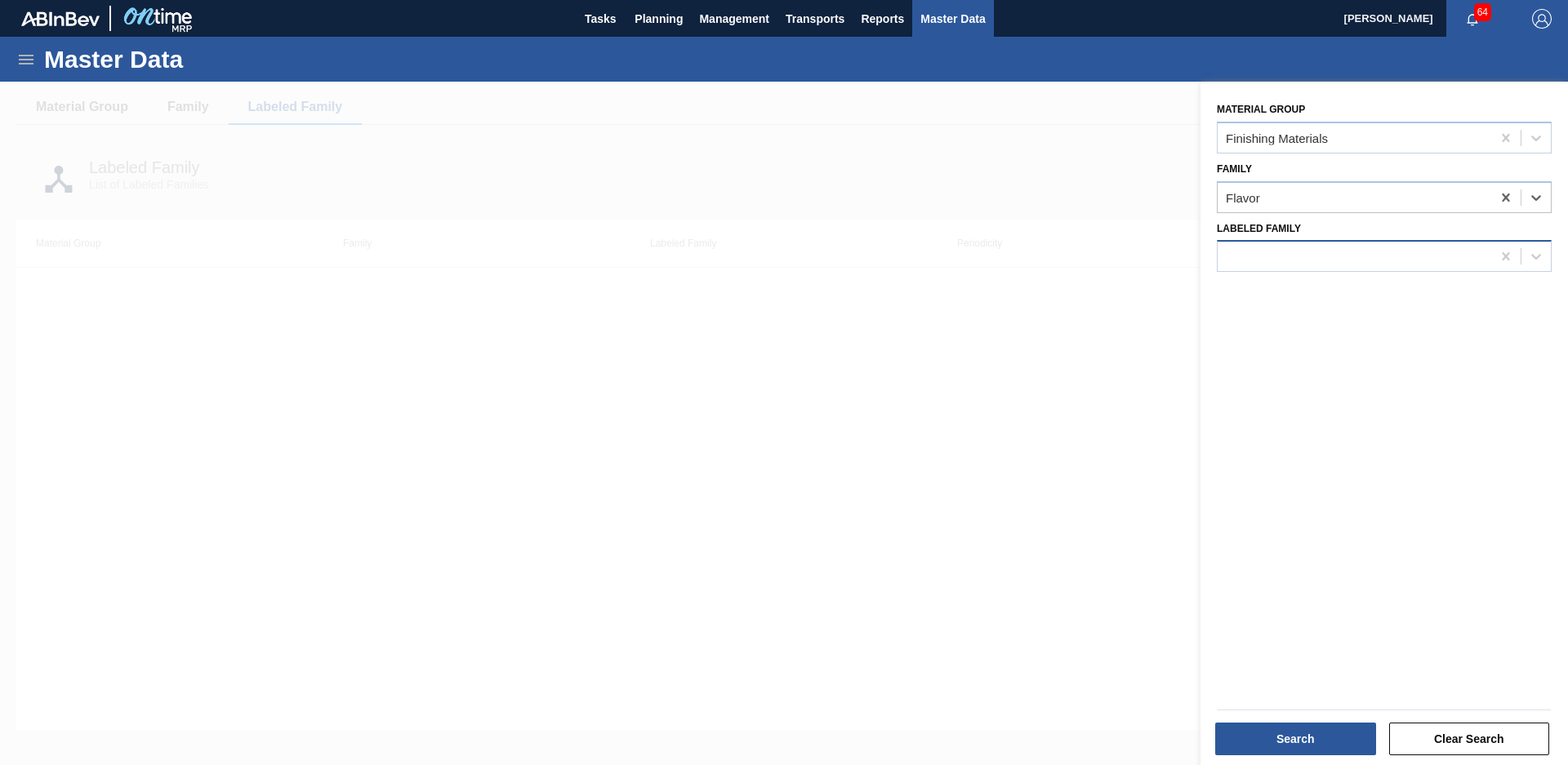
click at [1370, 257] on div at bounding box center [1354, 257] width 274 height 24
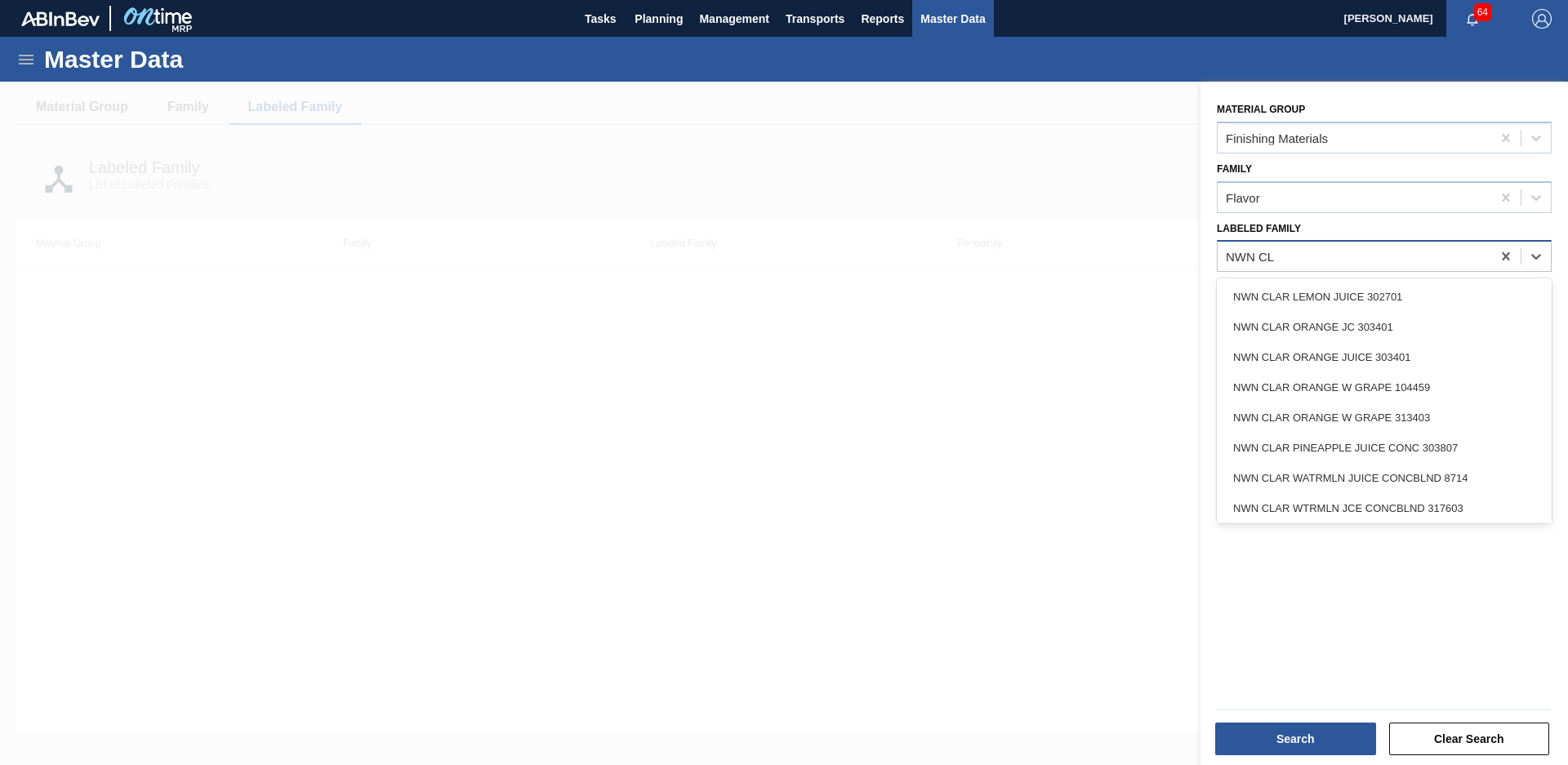
type Family "NWN CLA"
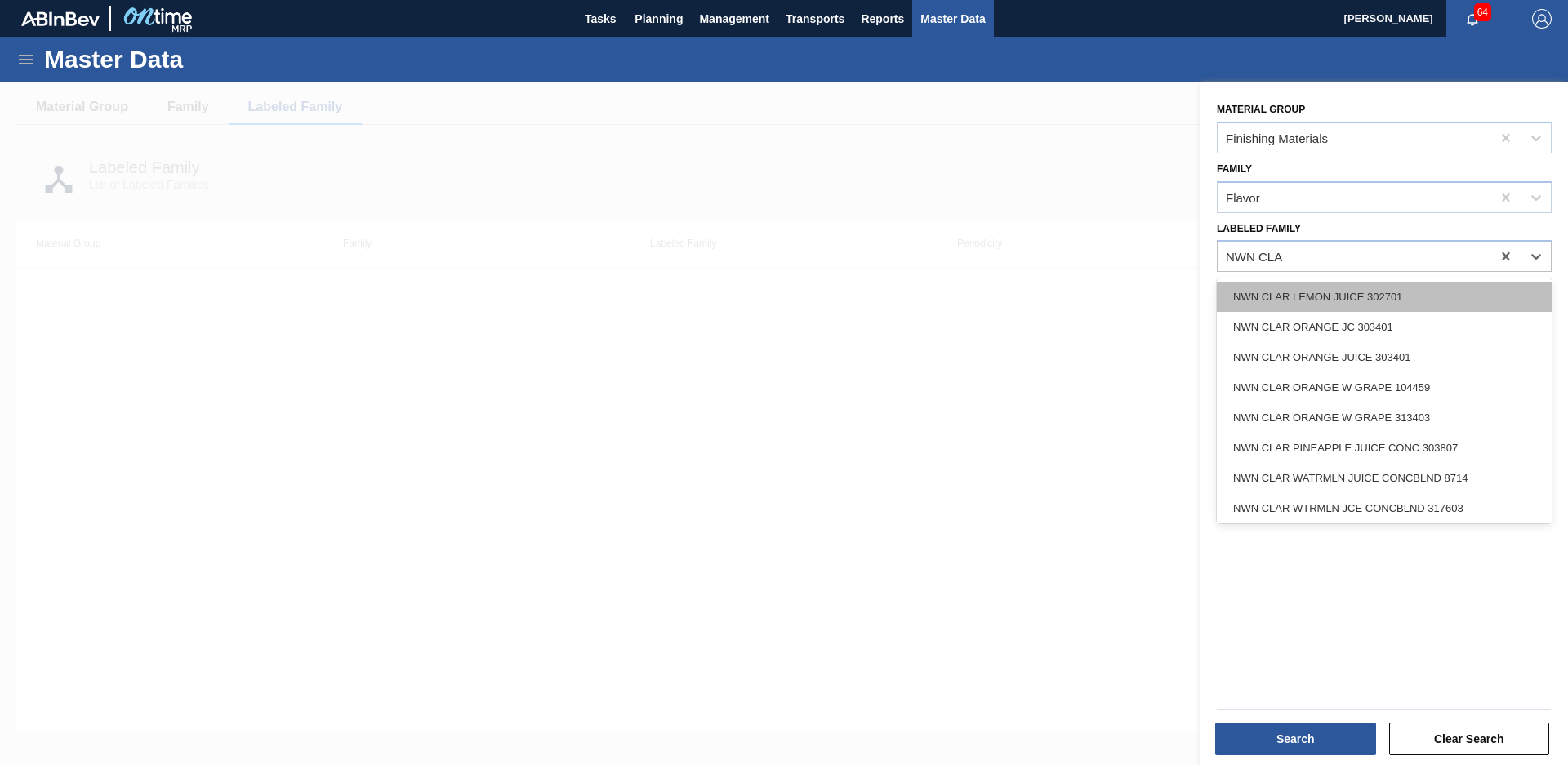
click at [1346, 286] on div "NWN CLAR LEMON JUICE 302701" at bounding box center [1384, 296] width 335 height 30
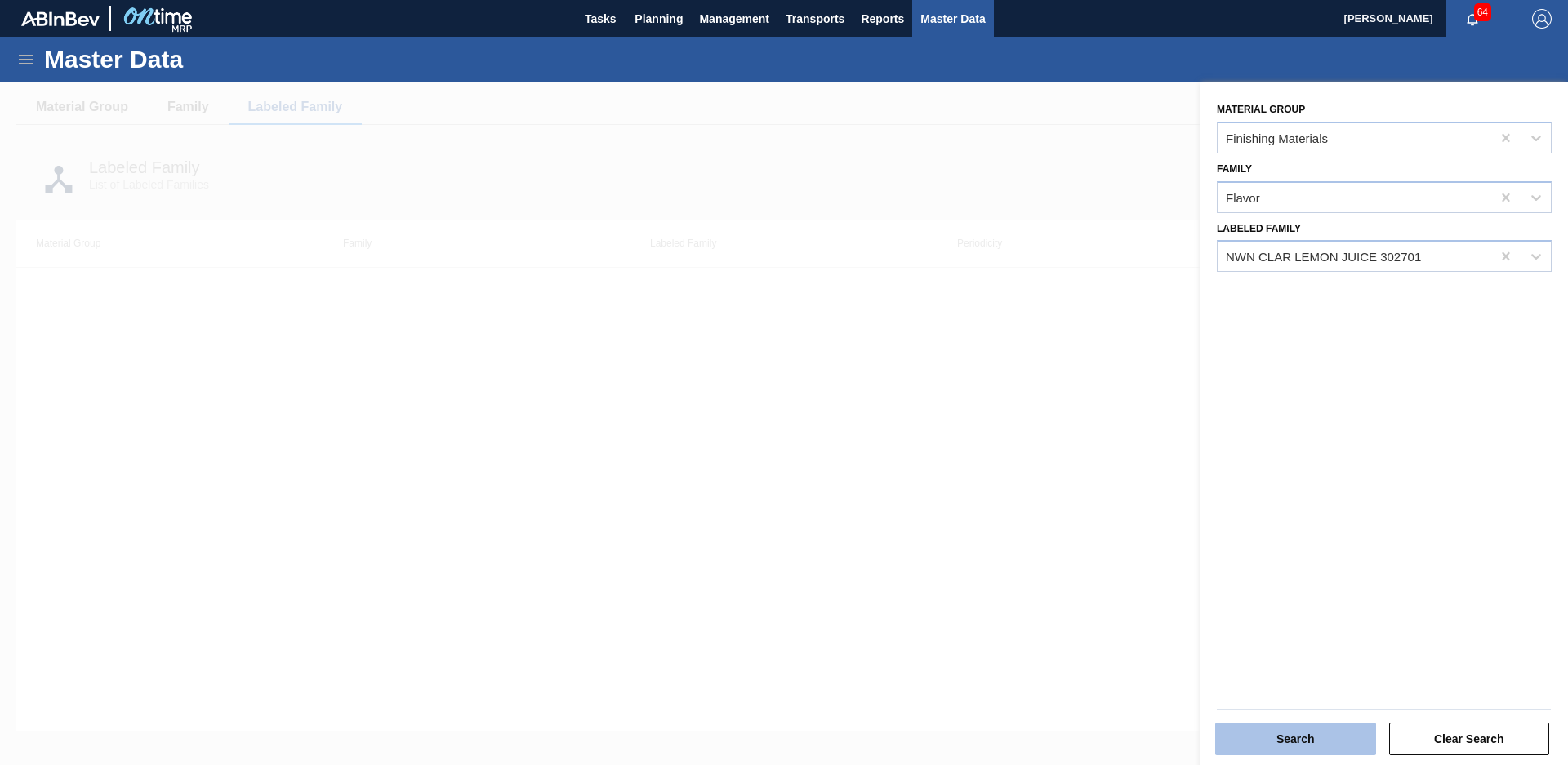
click at [1285, 739] on button "Search" at bounding box center [1295, 739] width 161 height 33
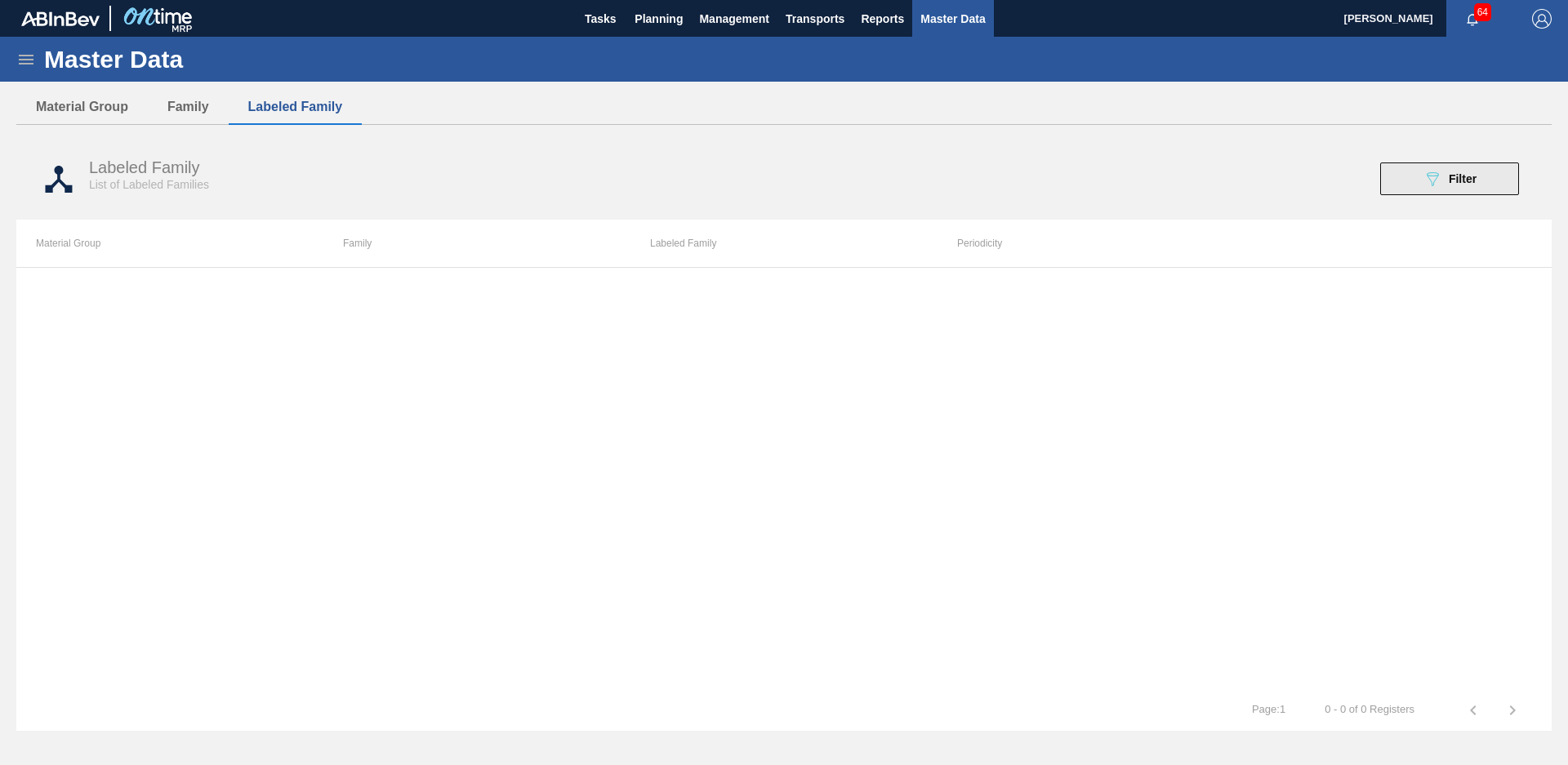
click at [1429, 170] on icon "089F7B8B-B2A5-4AFE-B5C0-19BA573D28AC" at bounding box center [1432, 179] width 20 height 20
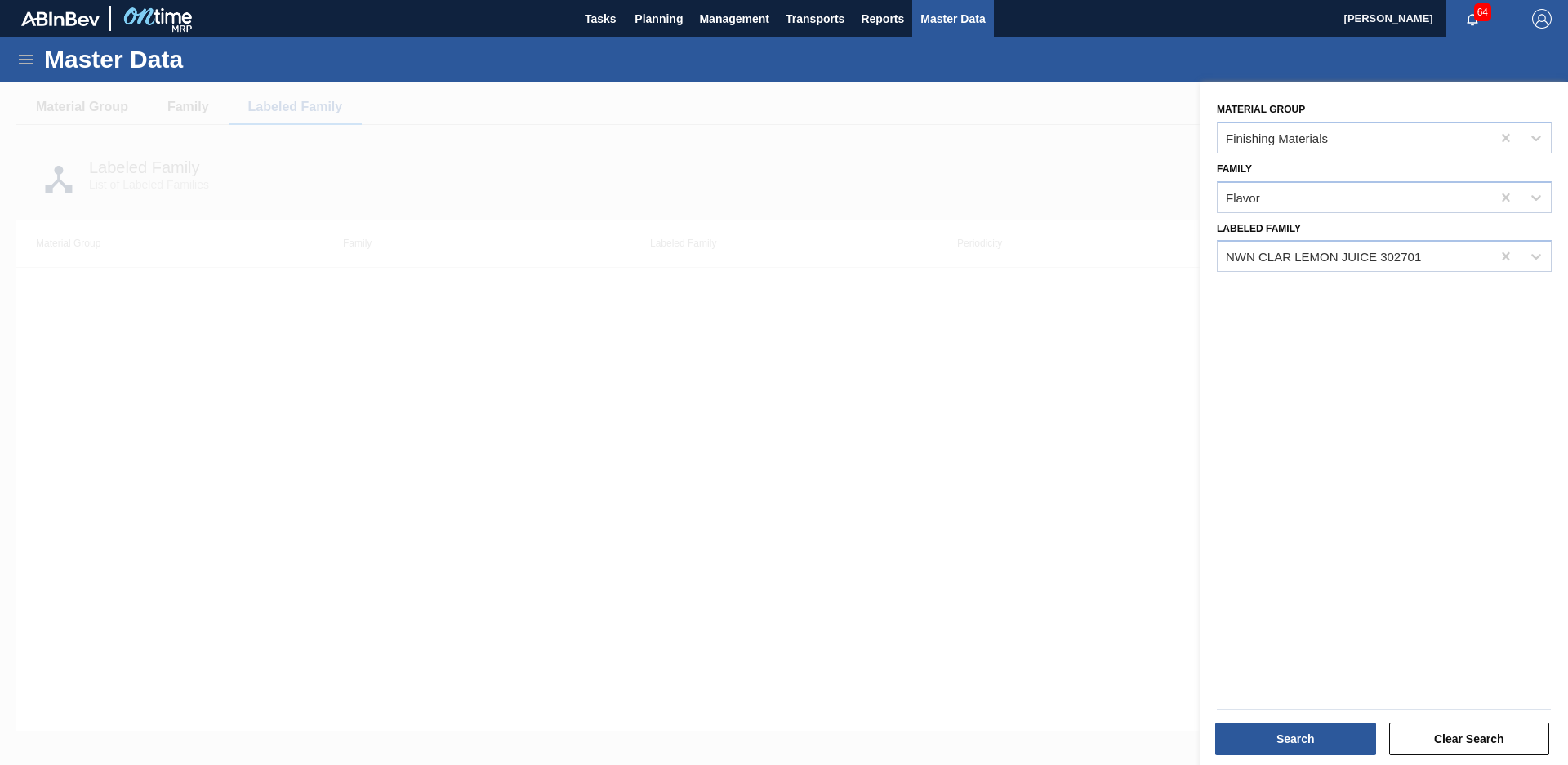
drag, startPoint x: 1428, startPoint y: 192, endPoint x: 1461, endPoint y: 160, distance: 46.0
click at [1432, 189] on div "Flavor" at bounding box center [1354, 197] width 274 height 24
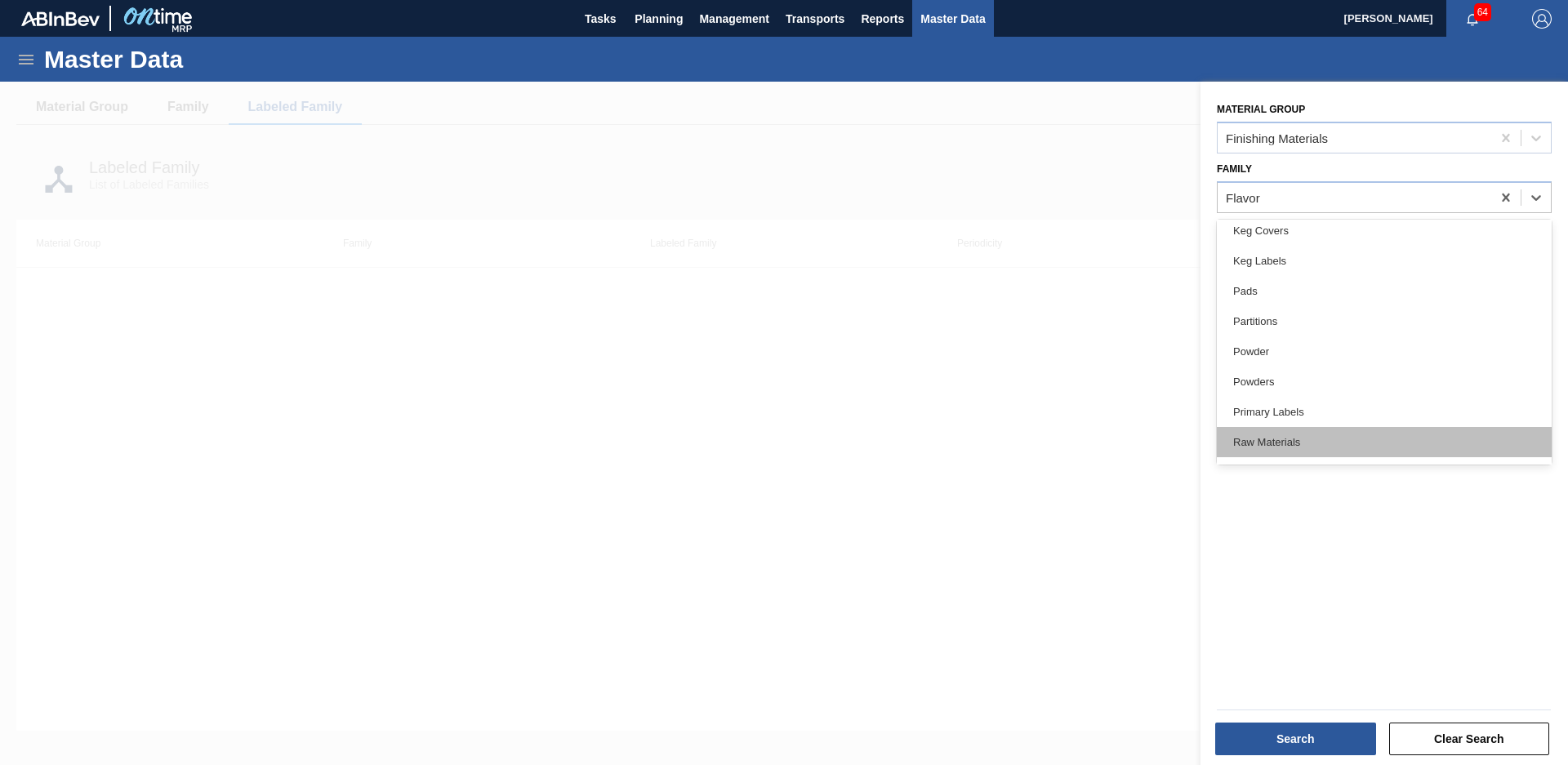
scroll to position [668, 0]
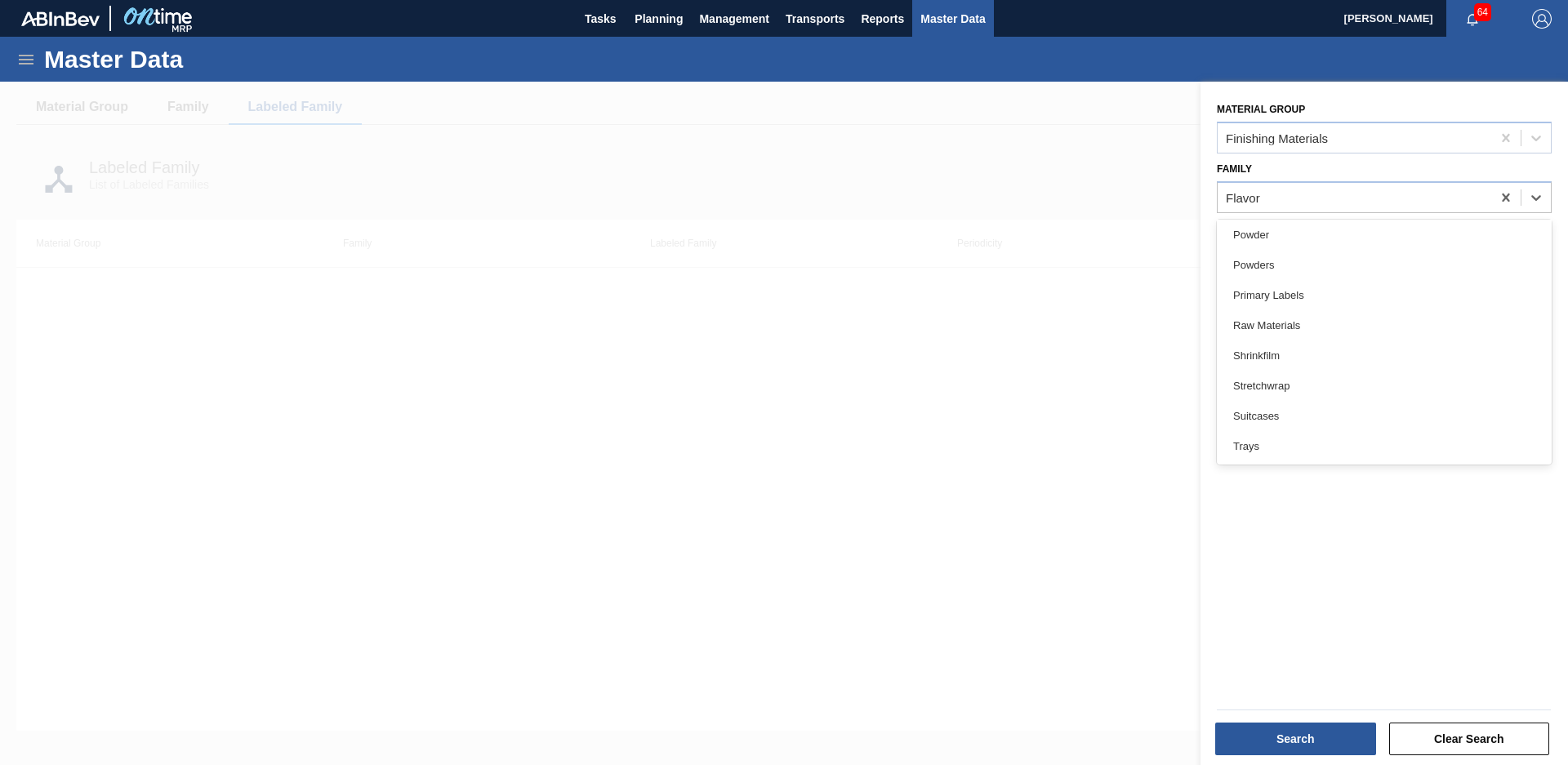
click at [1299, 540] on div "Material Group Finishing Materials Family option Flavor, selected. option Trays…" at bounding box center [1384, 425] width 368 height 688
click at [1483, 734] on button "Clear Search" at bounding box center [1469, 739] width 161 height 33
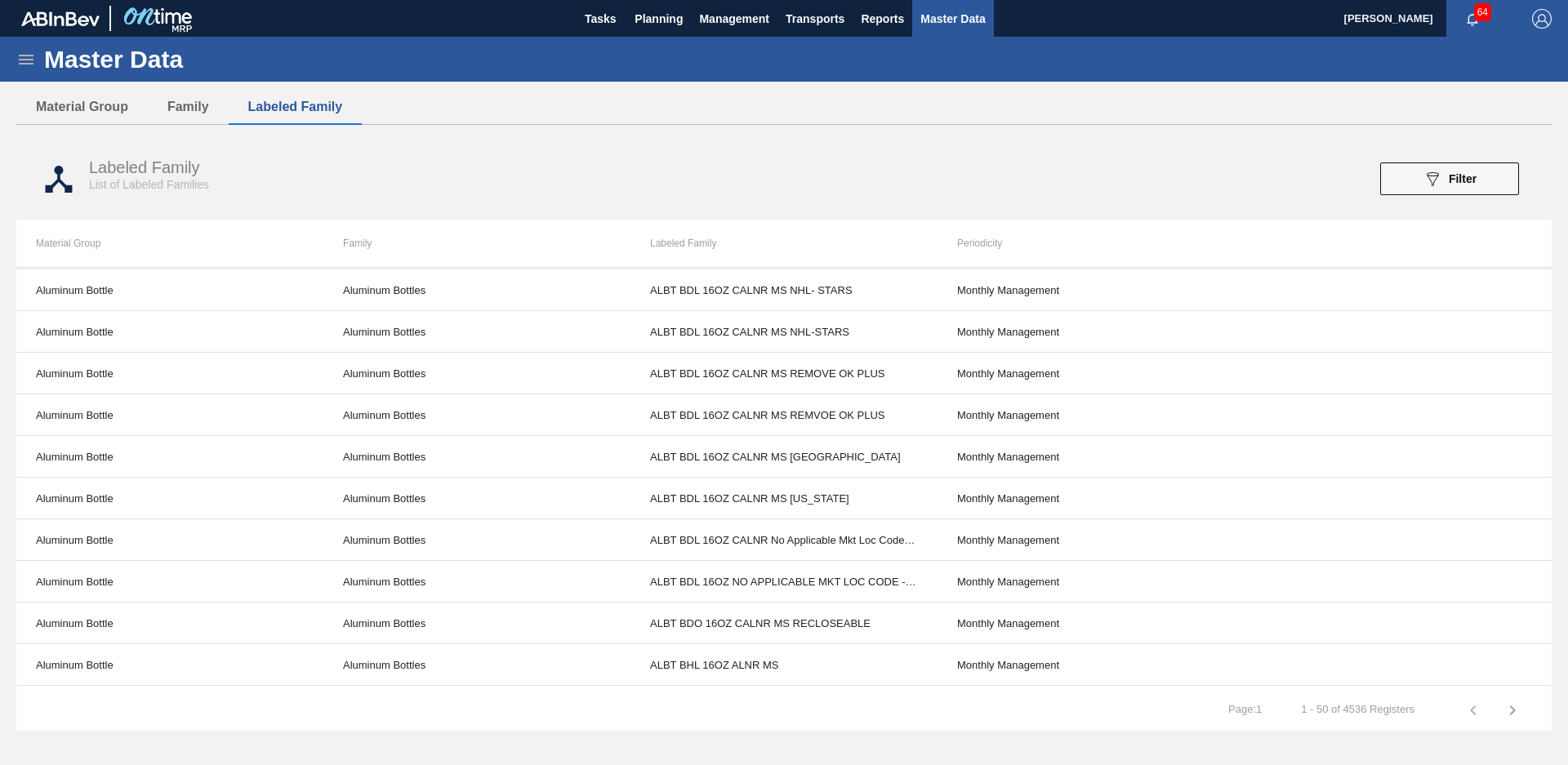
scroll to position [1582, 0]
click at [1471, 176] on span "Filter" at bounding box center [1462, 179] width 27 height 13
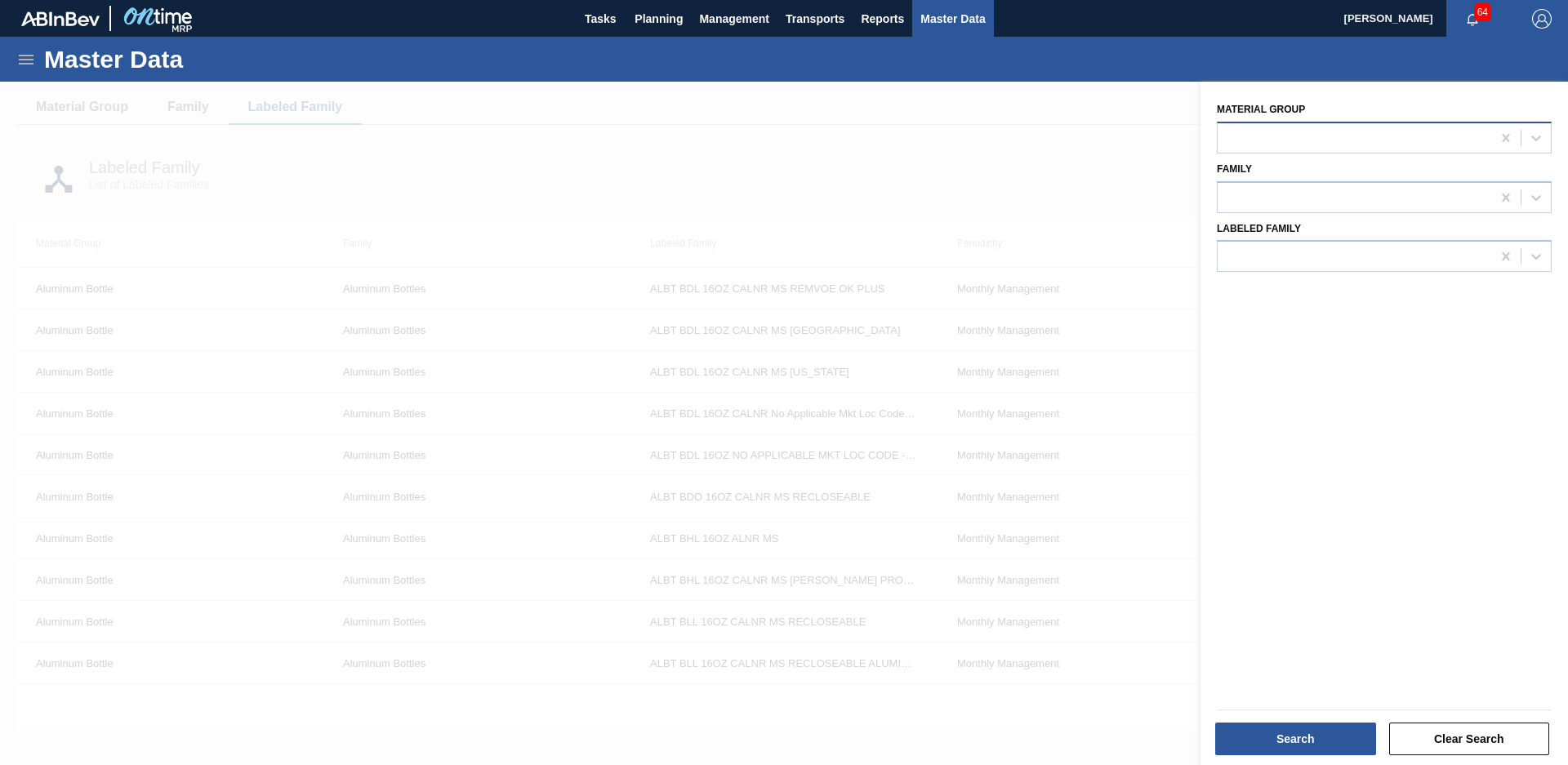
click at [1479, 137] on div at bounding box center [1354, 137] width 274 height 24
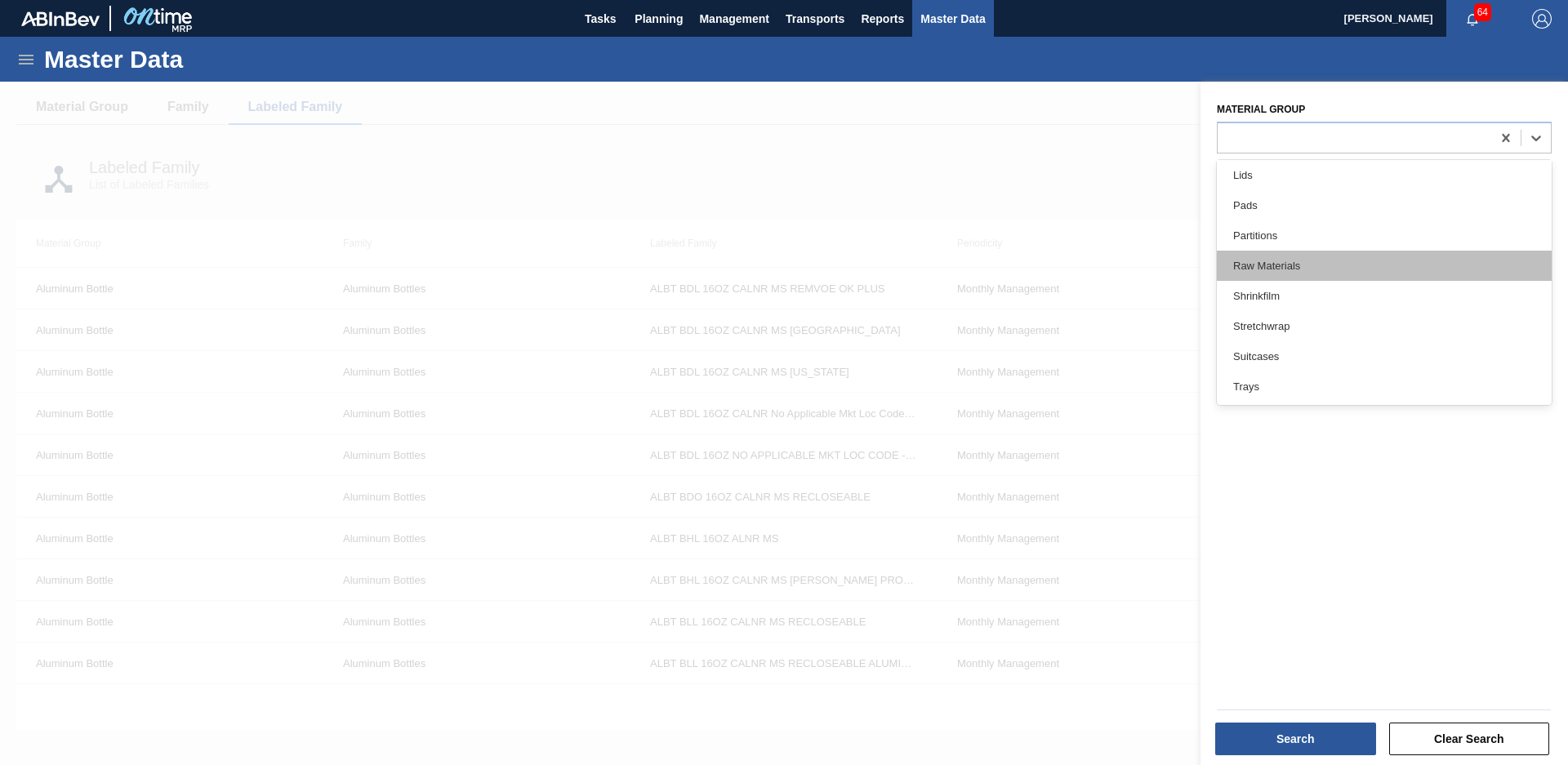
click at [1333, 260] on div "Raw Materials" at bounding box center [1384, 265] width 335 height 30
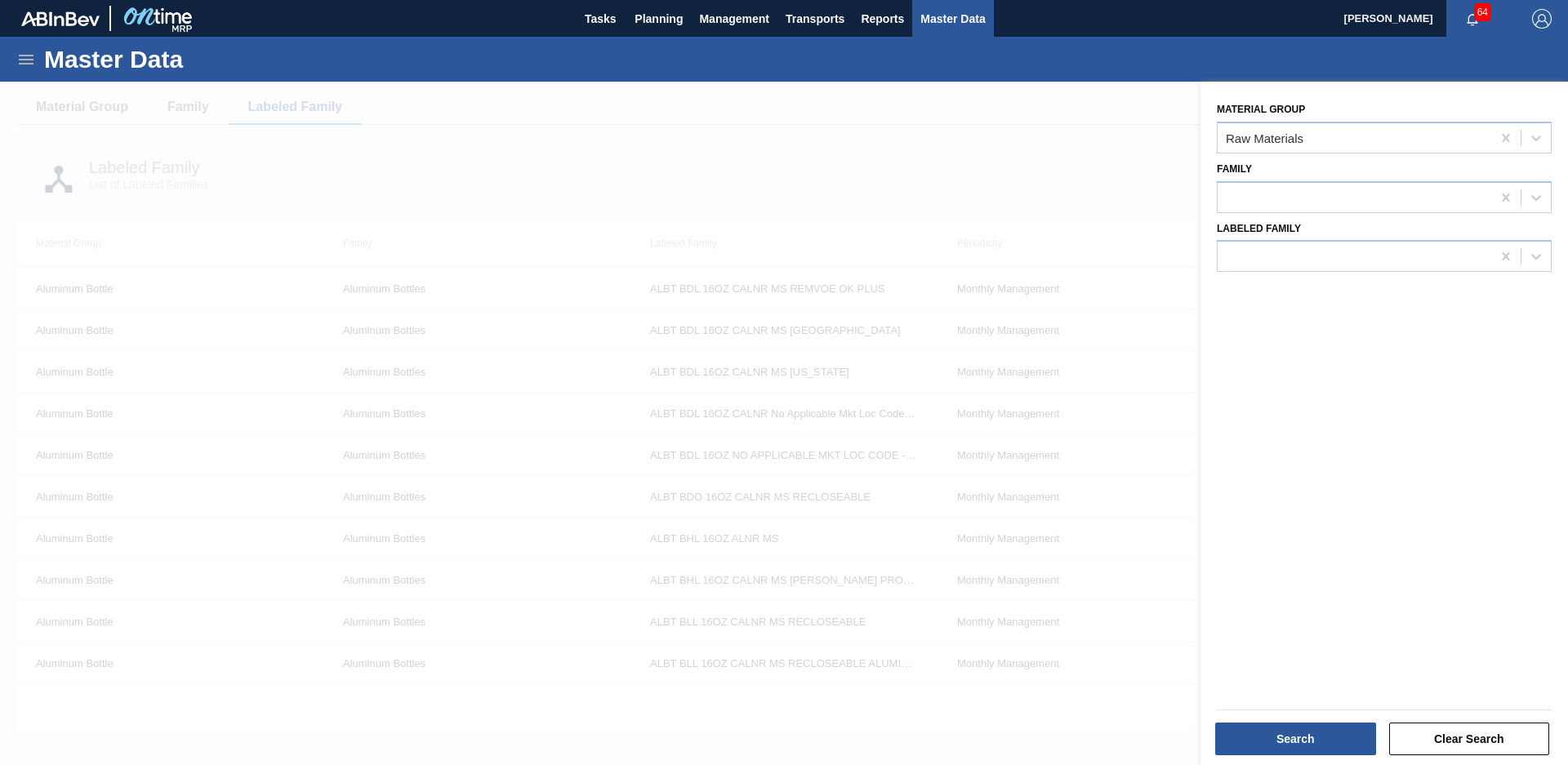
click at [1323, 721] on div "Search" at bounding box center [1297, 739] width 174 height 36
click at [1325, 740] on button "Search" at bounding box center [1295, 739] width 161 height 33
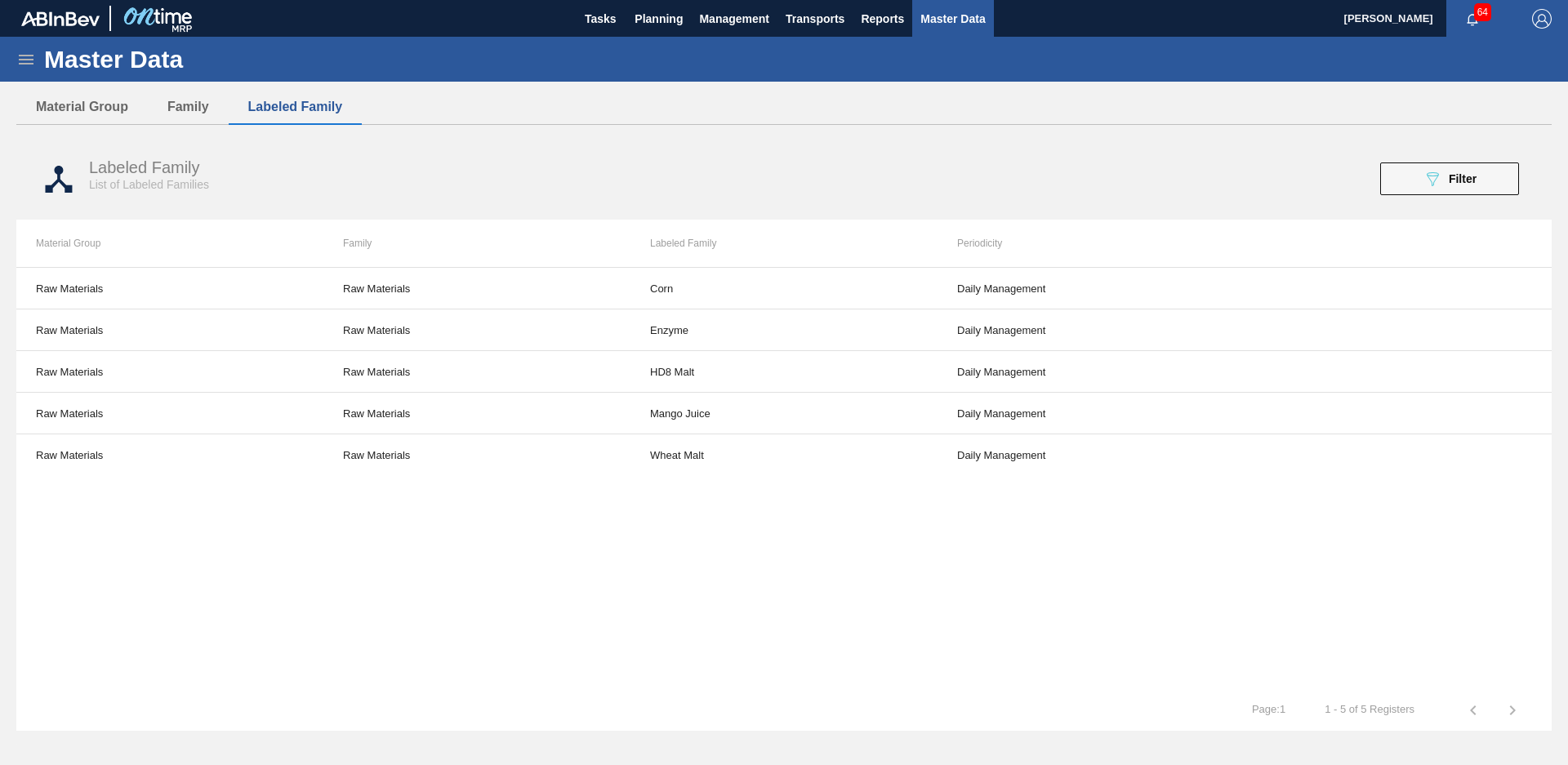
scroll to position [0, 0]
click at [1462, 167] on button "089F7B8B-B2A5-4AFE-B5C0-19BA573D28AC Filter" at bounding box center [1449, 179] width 139 height 33
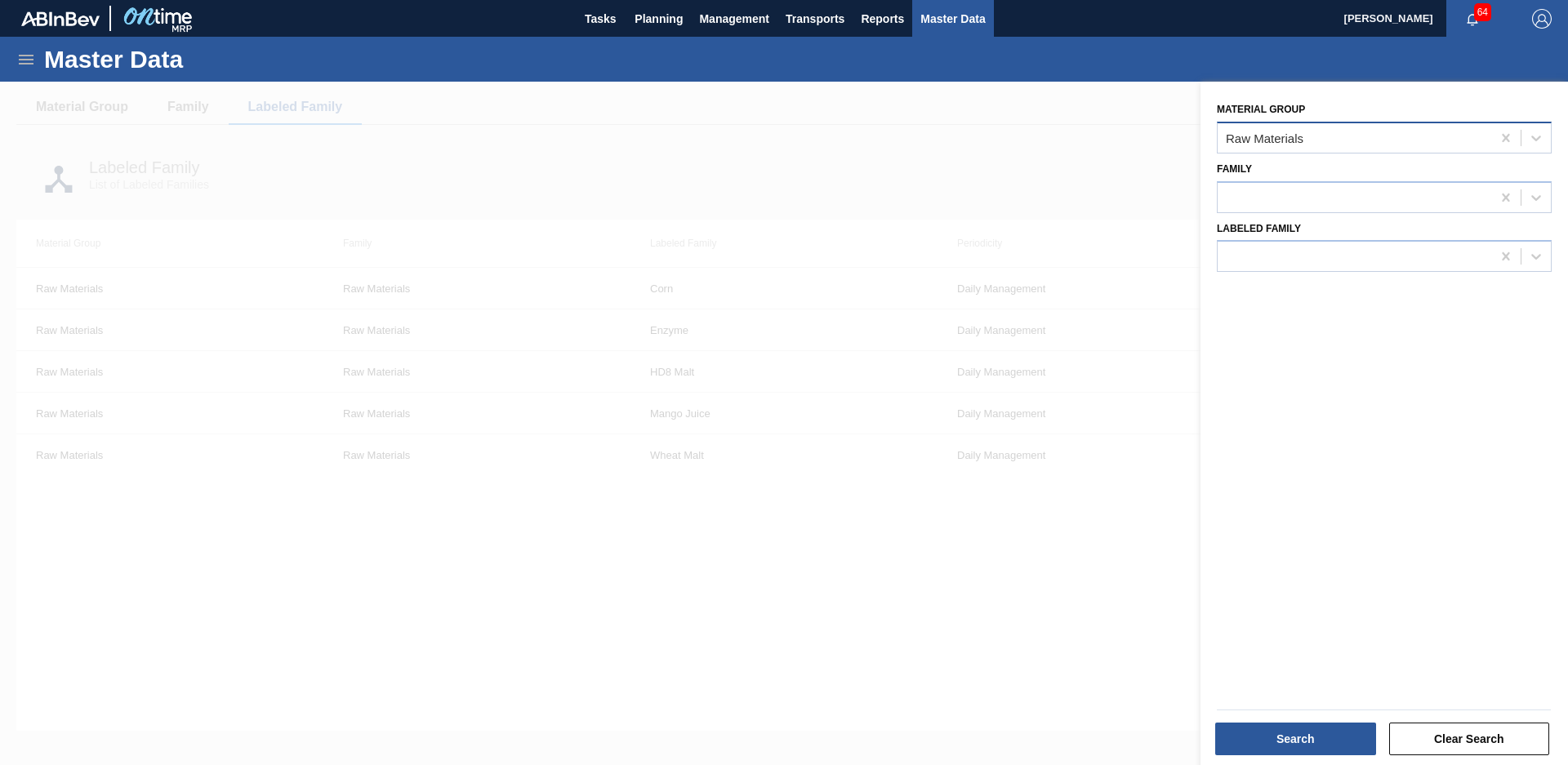
click at [1395, 142] on div "Raw Materials" at bounding box center [1354, 137] width 274 height 24
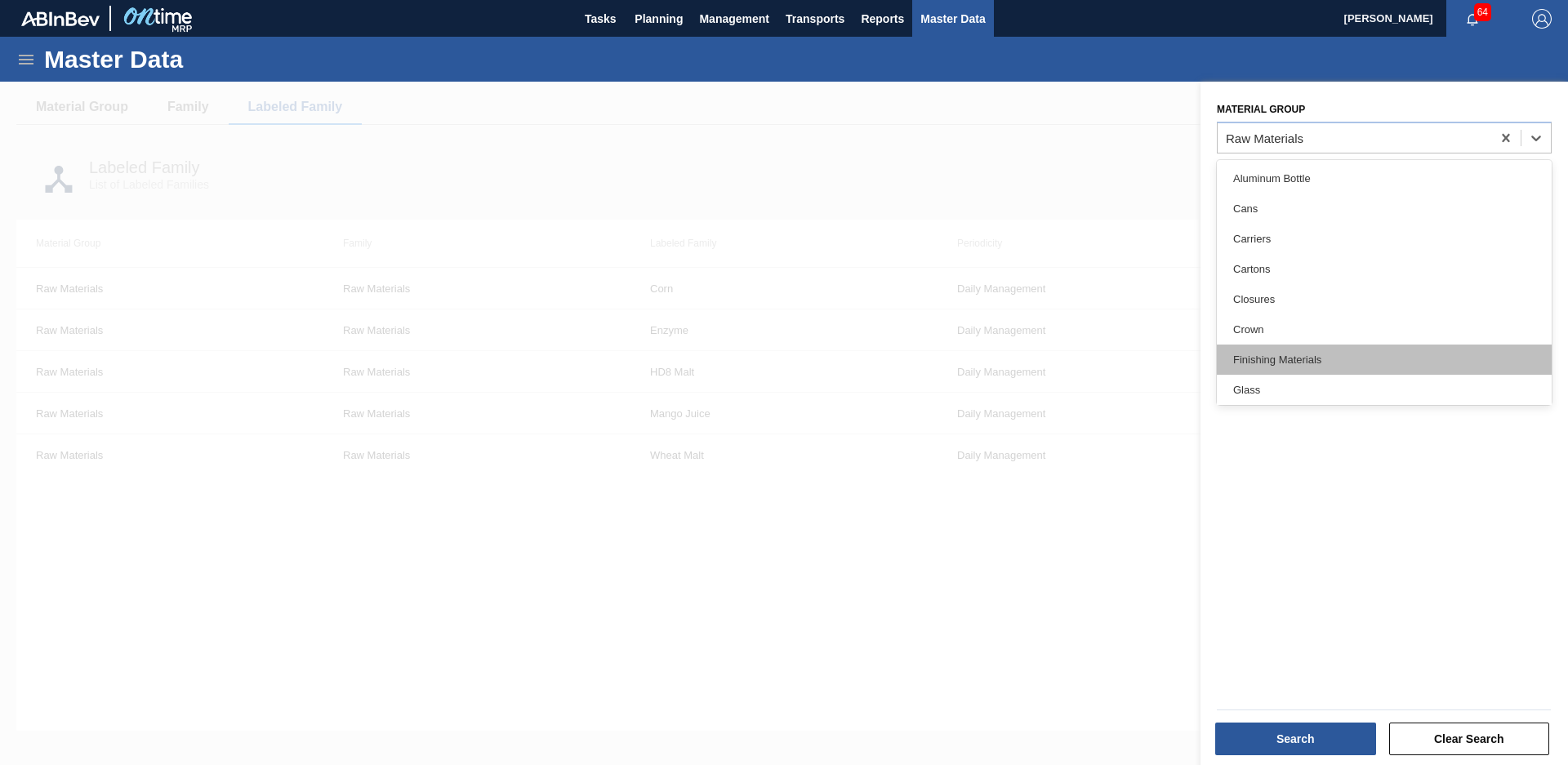
click at [1330, 362] on div "Finishing Materials" at bounding box center [1384, 359] width 335 height 30
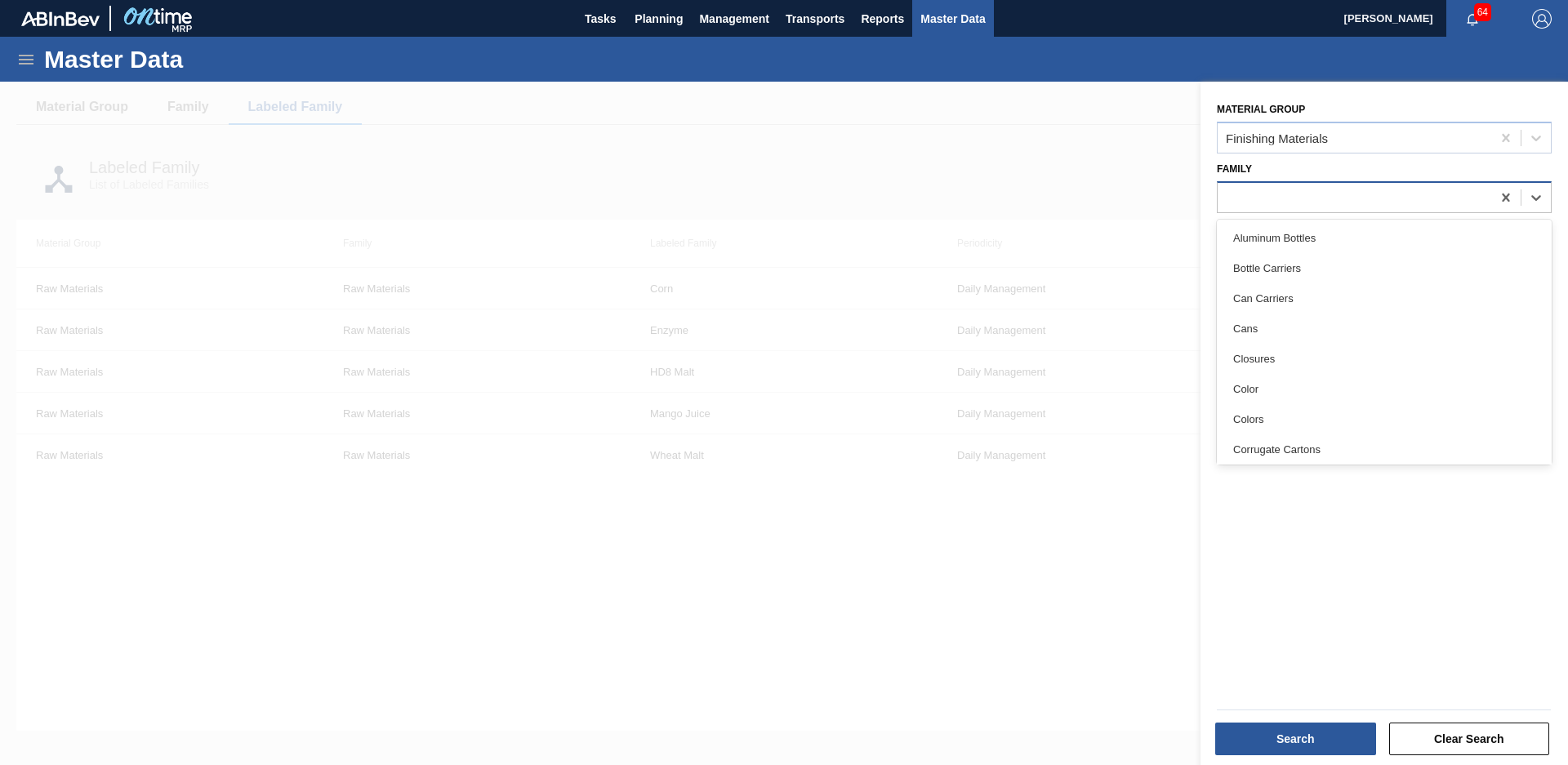
click at [1383, 196] on div at bounding box center [1354, 197] width 274 height 24
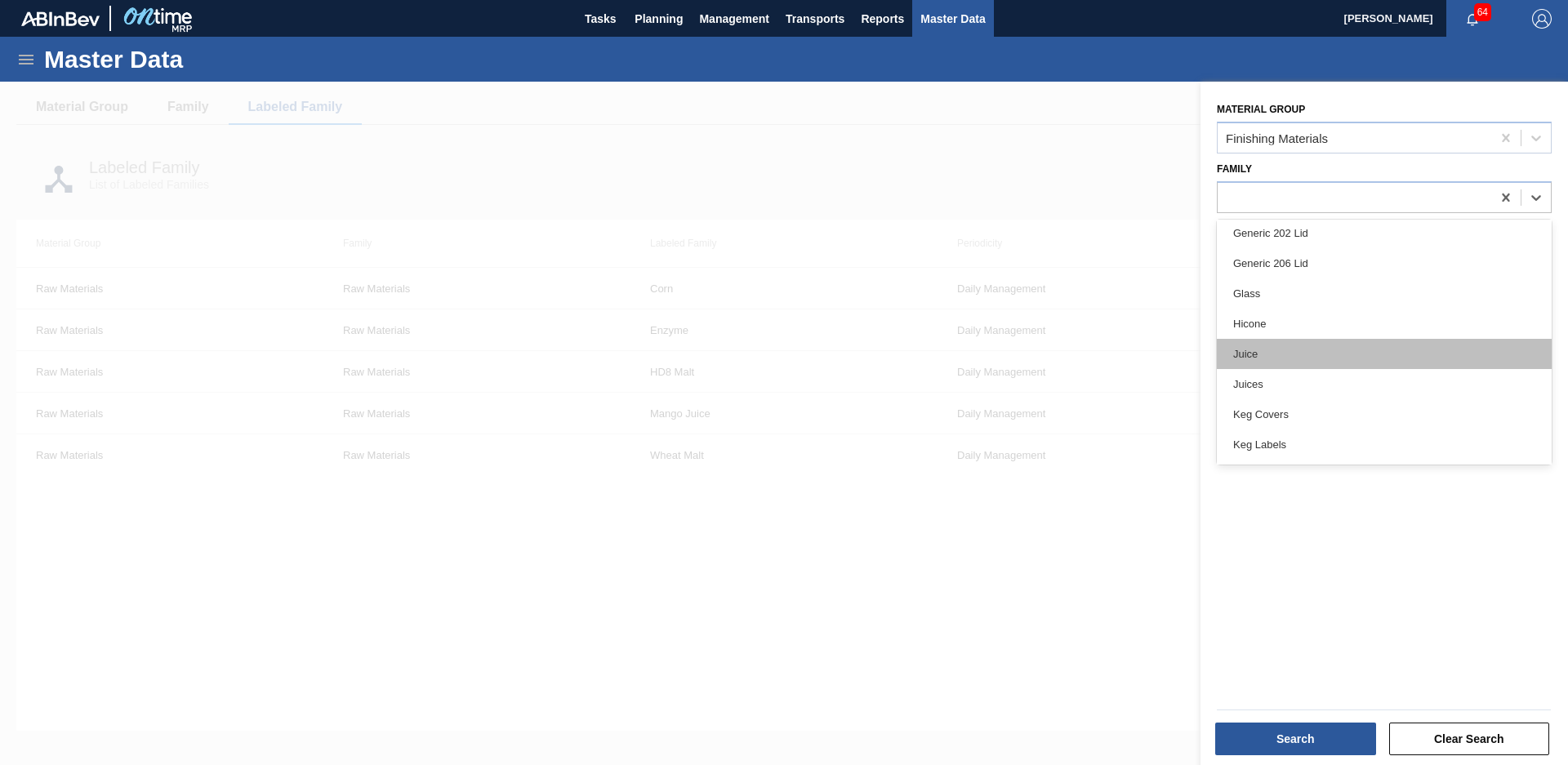
click at [1340, 363] on div "Juice" at bounding box center [1384, 354] width 335 height 30
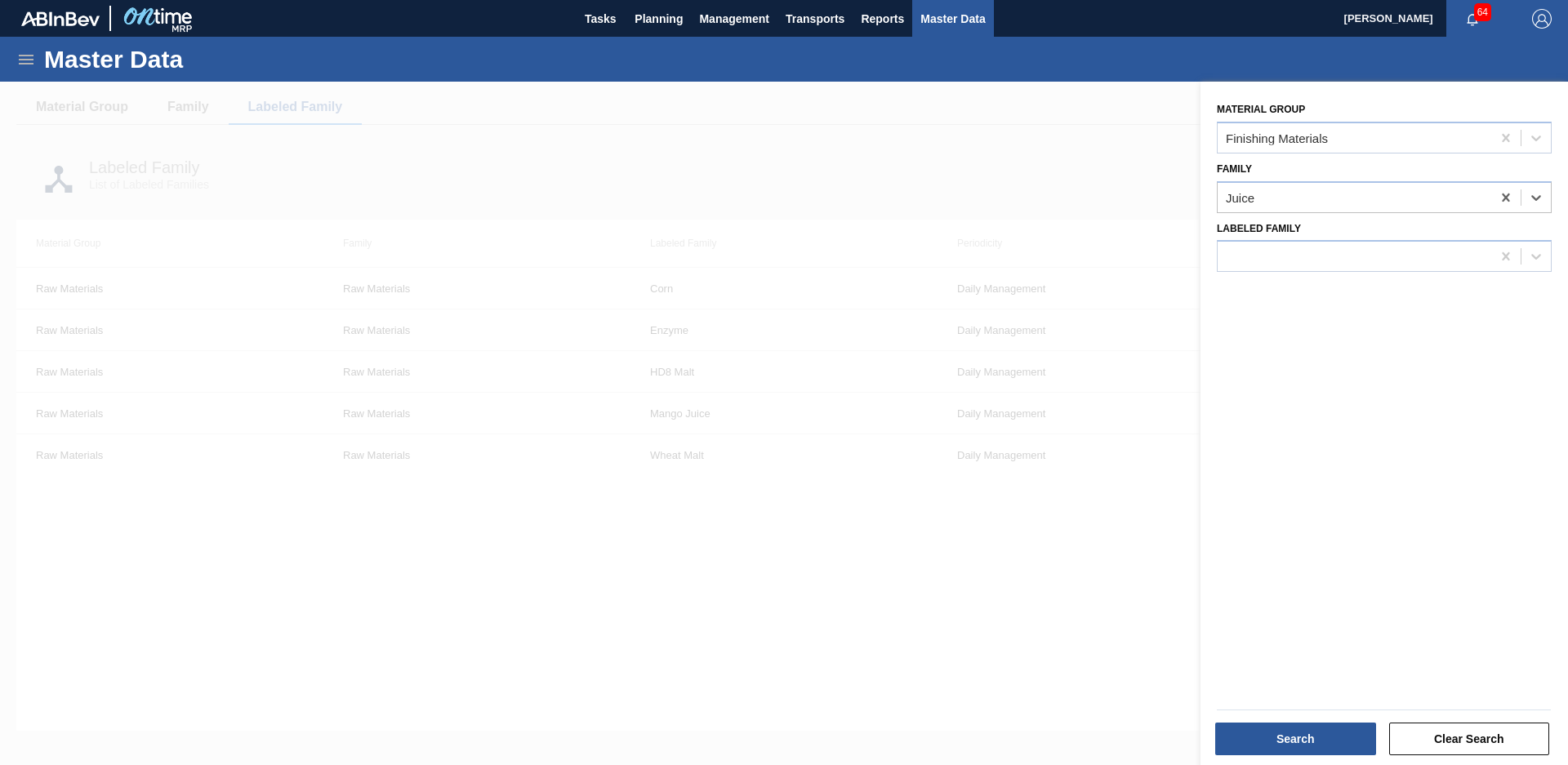
click at [1347, 692] on div "Search Clear Search" at bounding box center [1377, 728] width 368 height 82
click at [1333, 744] on button "Search" at bounding box center [1295, 739] width 161 height 33
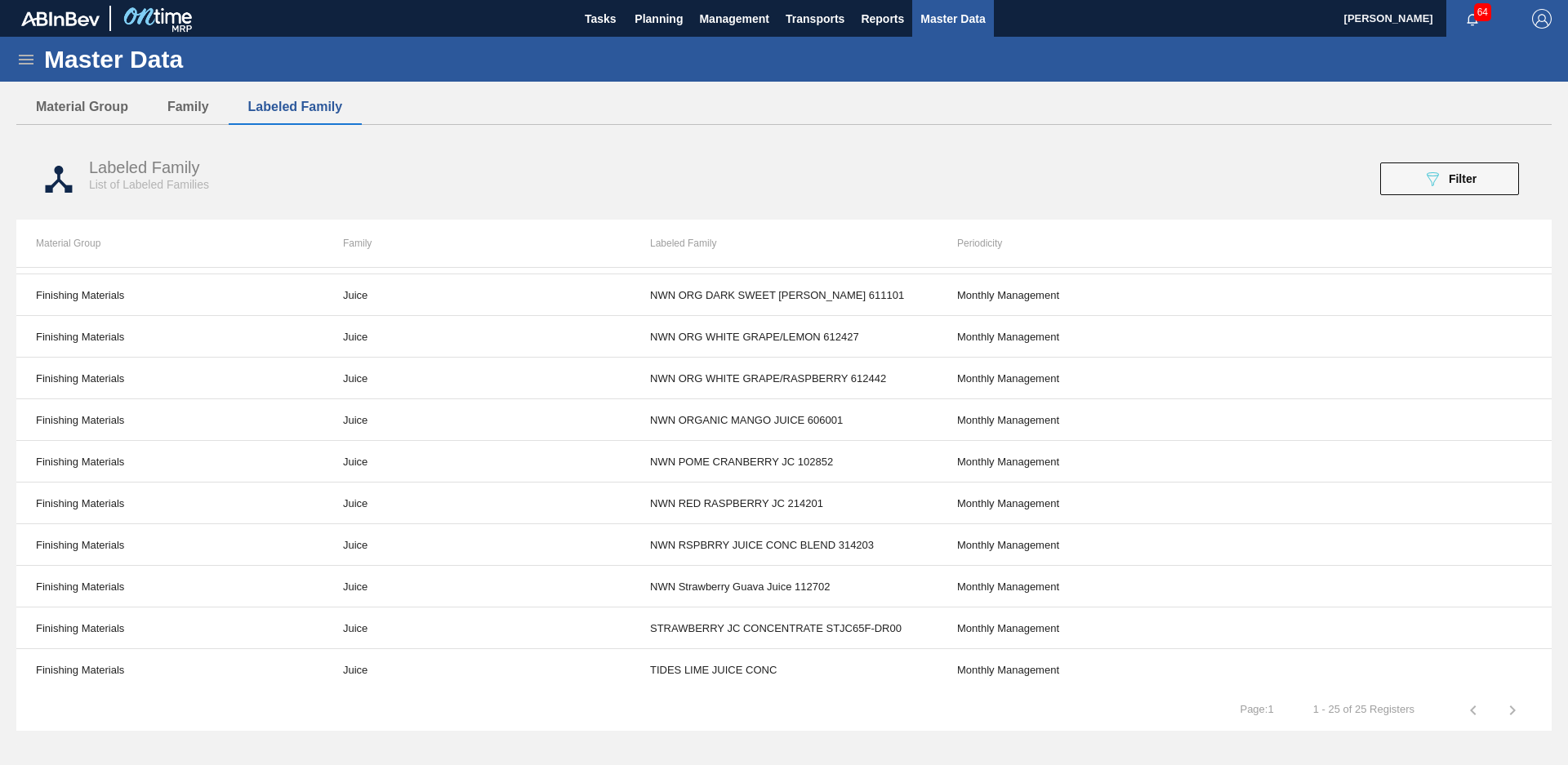
scroll to position [0, 0]
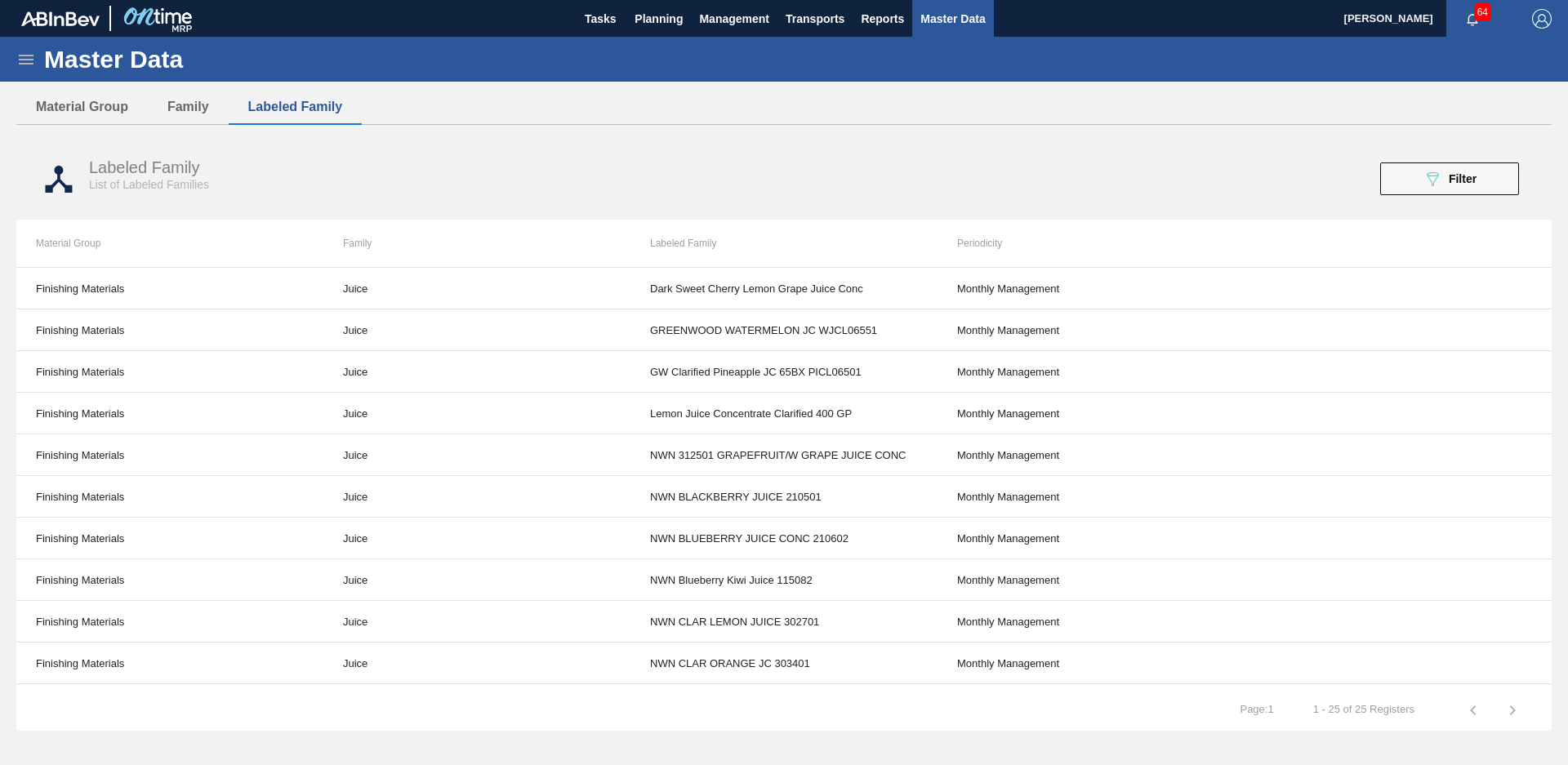
drag, startPoint x: 7, startPoint y: 638, endPoint x: 9, endPoint y: 622, distance: 16.1
click at [9, 622] on div "Master Data General Materials Group and Families Coordinations and Users Suppli…" at bounding box center [784, 391] width 1568 height 707
